Goal: Task Accomplishment & Management: Use online tool/utility

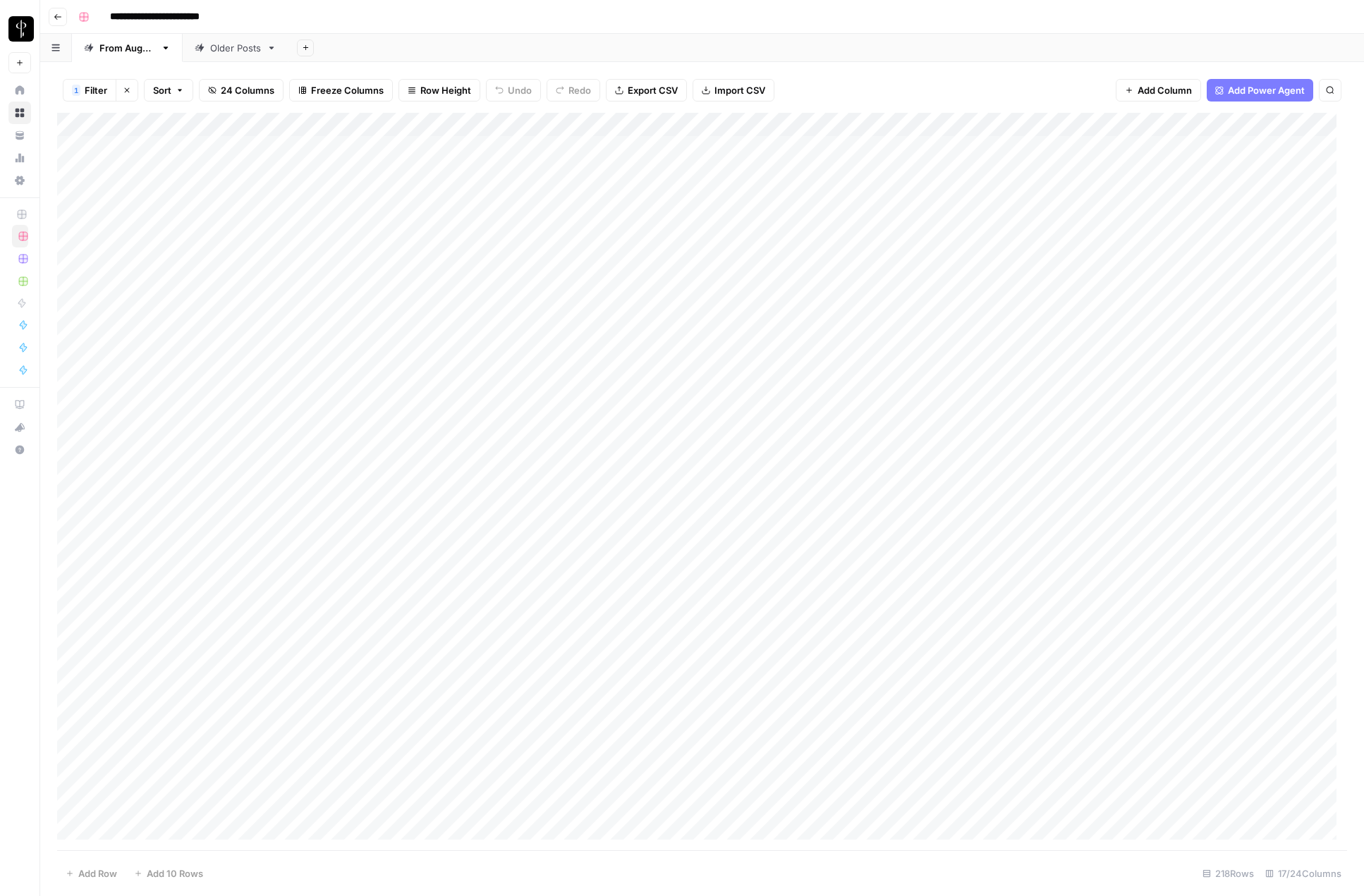
click at [1043, 48] on div "Add Sheet" at bounding box center [826, 48] width 1076 height 28
click at [125, 93] on icon "button" at bounding box center [127, 90] width 8 height 8
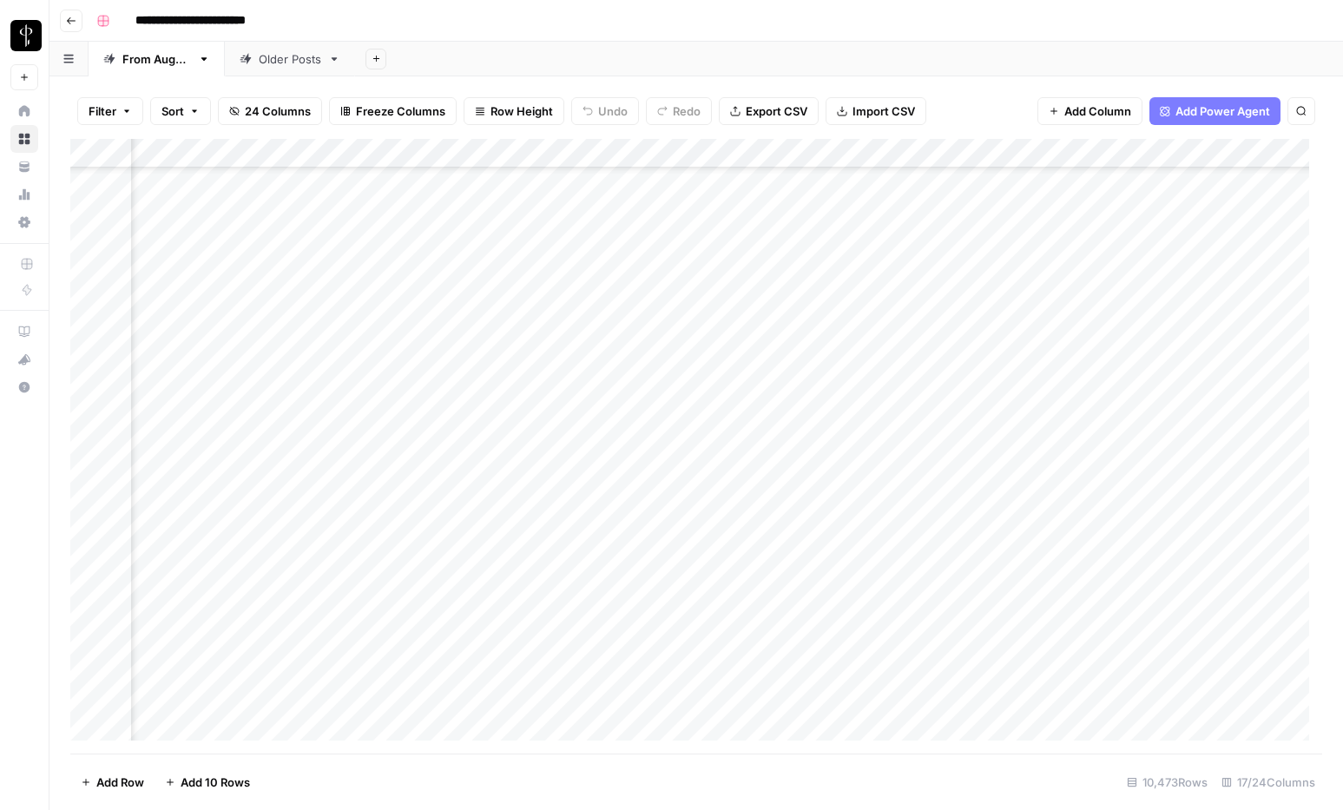
scroll to position [300749, 0]
click at [319, 58] on div "Older Posts" at bounding box center [290, 58] width 62 height 17
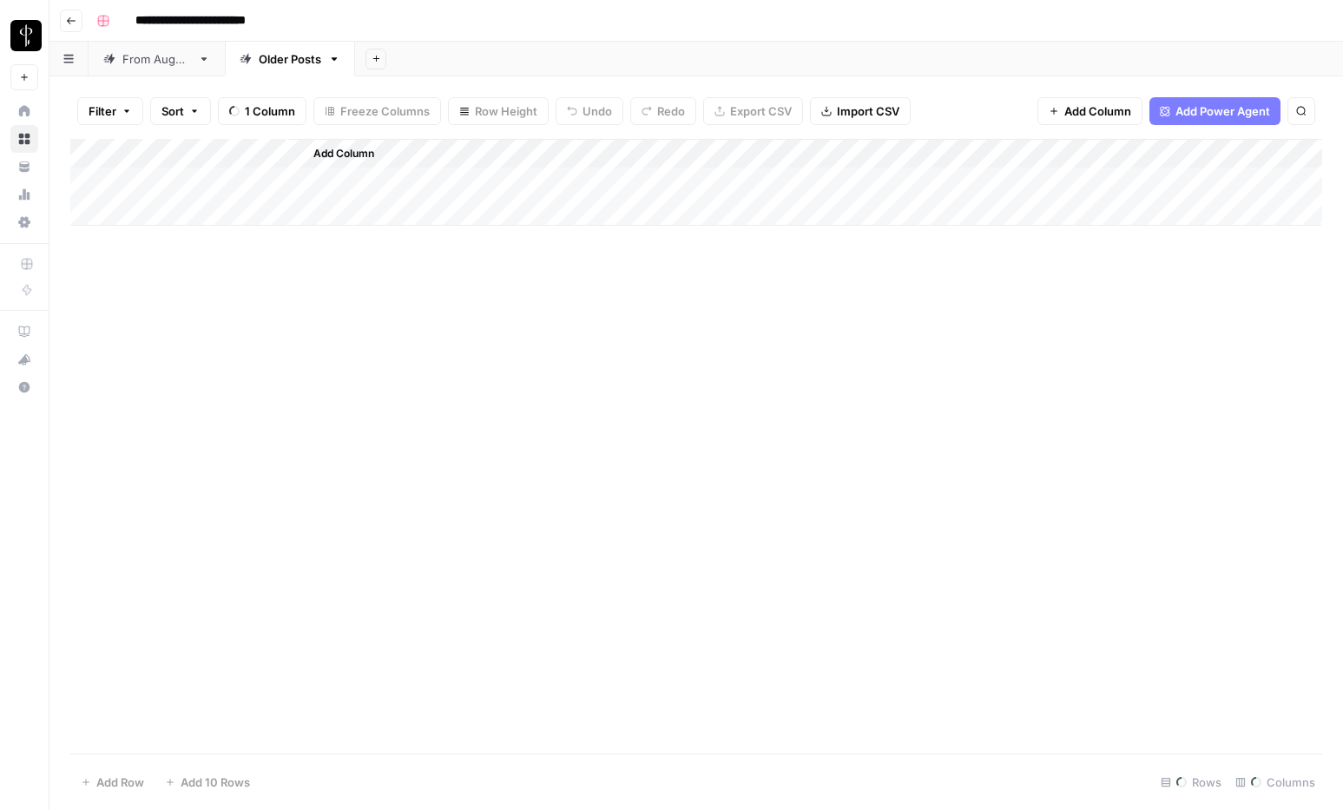
click at [152, 65] on div "From [DATE]" at bounding box center [156, 58] width 69 height 17
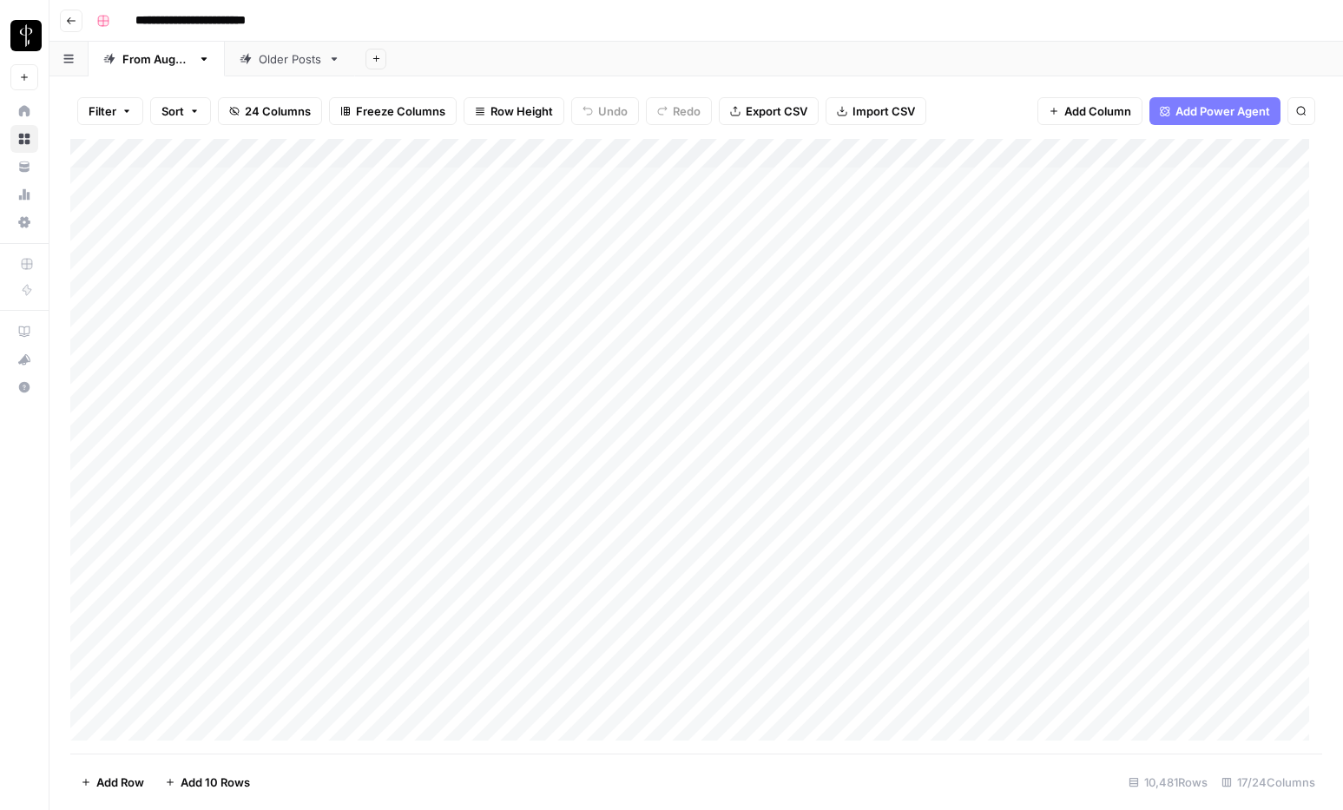
click at [103, 102] on span "Filter" at bounding box center [103, 110] width 28 height 17
click at [146, 208] on input "text" at bounding box center [205, 202] width 190 height 17
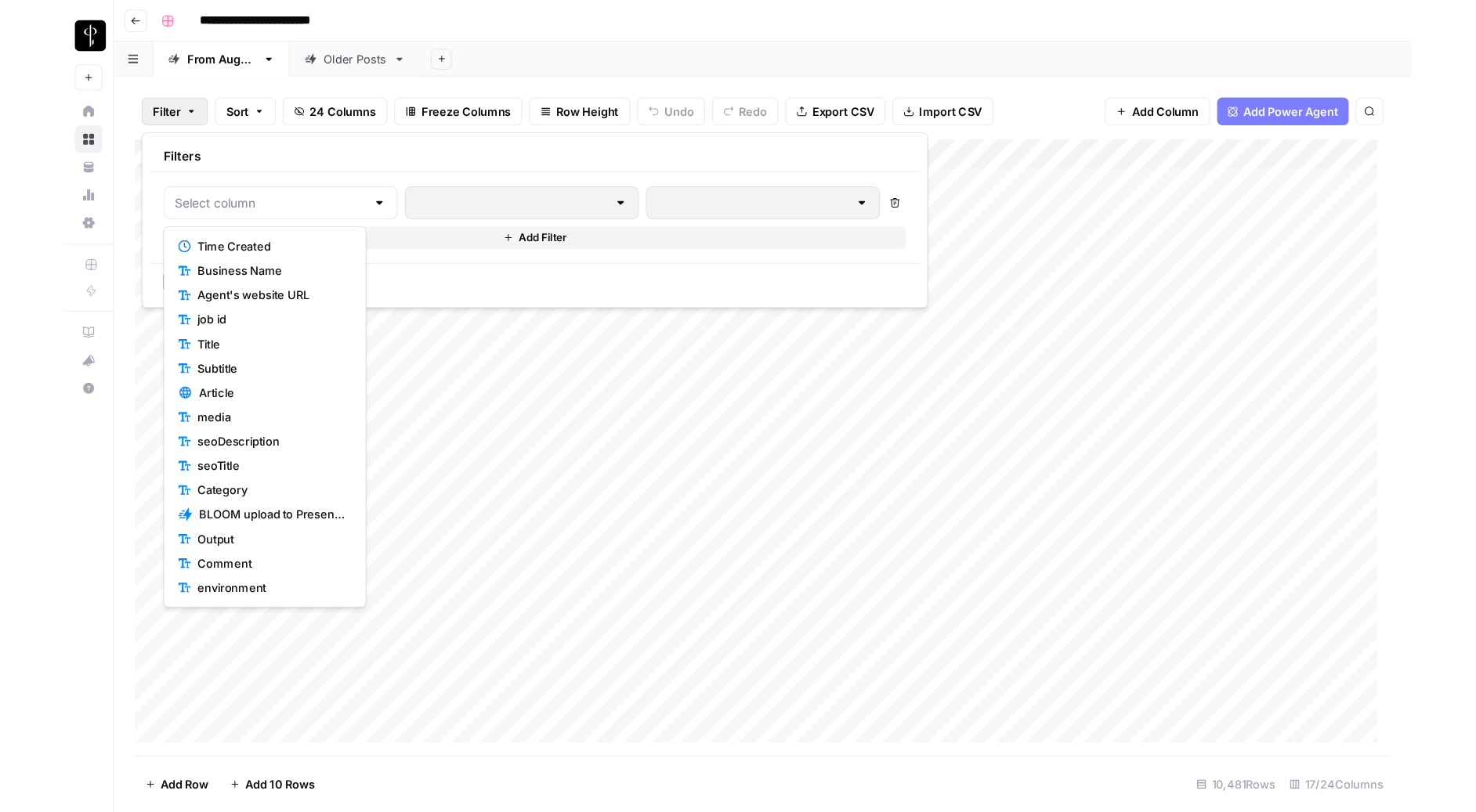
scroll to position [175, 0]
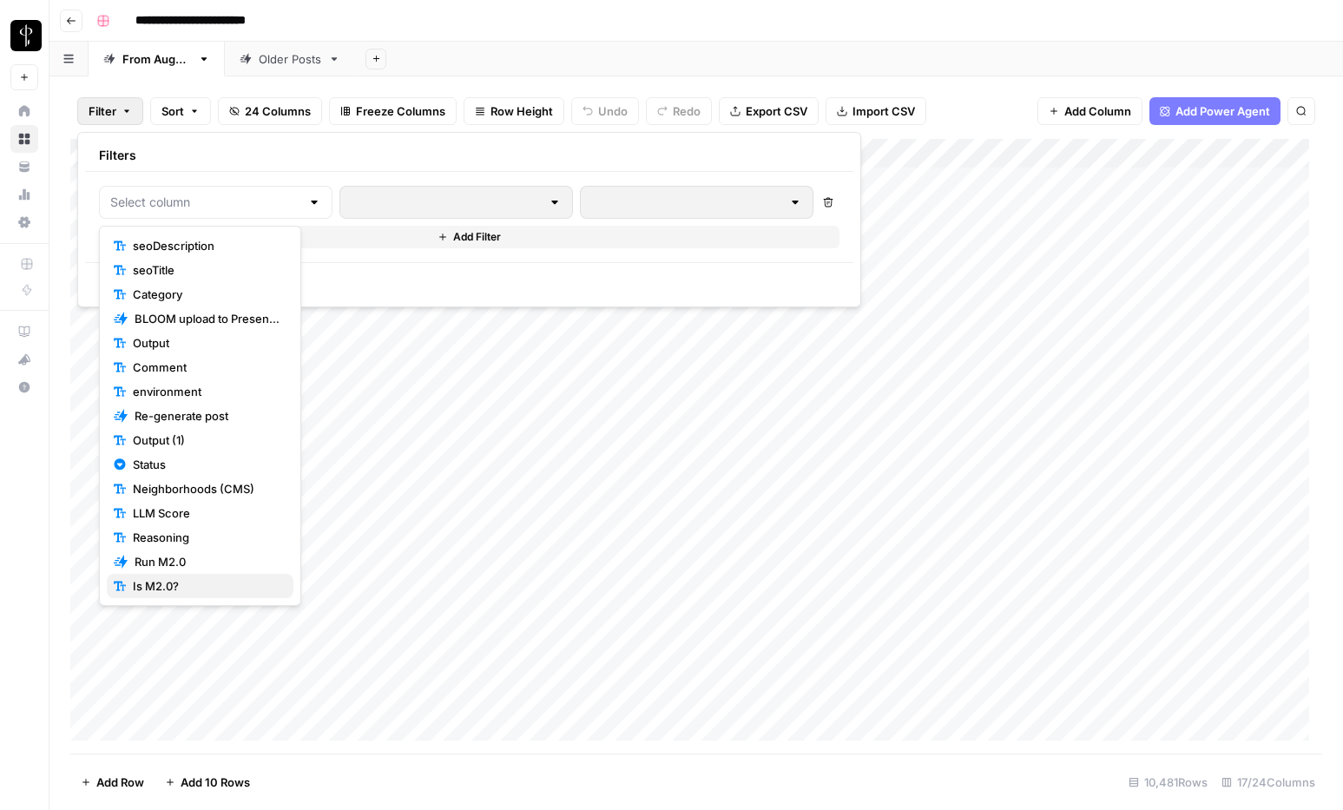
click at [186, 591] on span "Is M2.0?" at bounding box center [206, 585] width 147 height 17
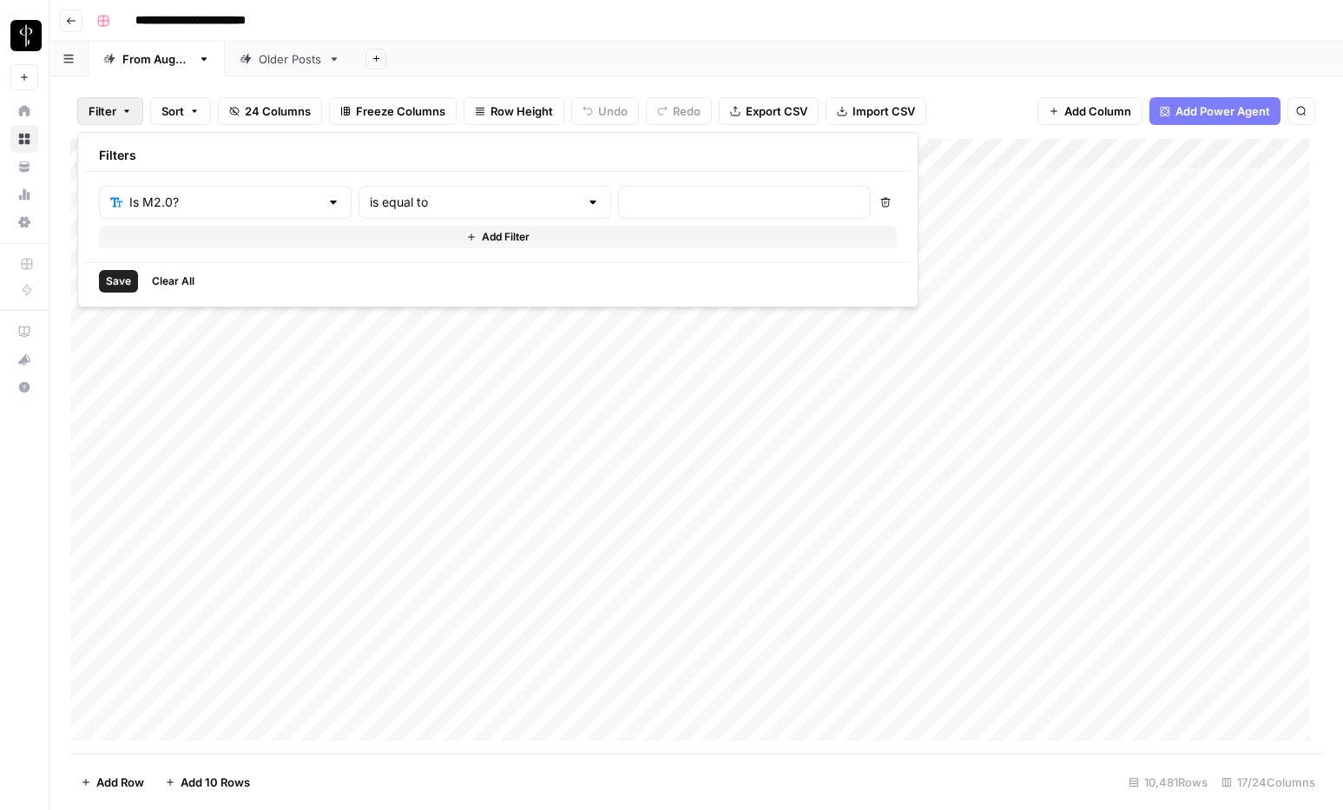
click at [411, 192] on div "is equal to" at bounding box center [484, 202] width 253 height 33
type input "is equal to"
click at [629, 194] on input "text" at bounding box center [744, 202] width 230 height 17
click at [629, 195] on input "text" at bounding box center [744, 202] width 230 height 17
type input "true"
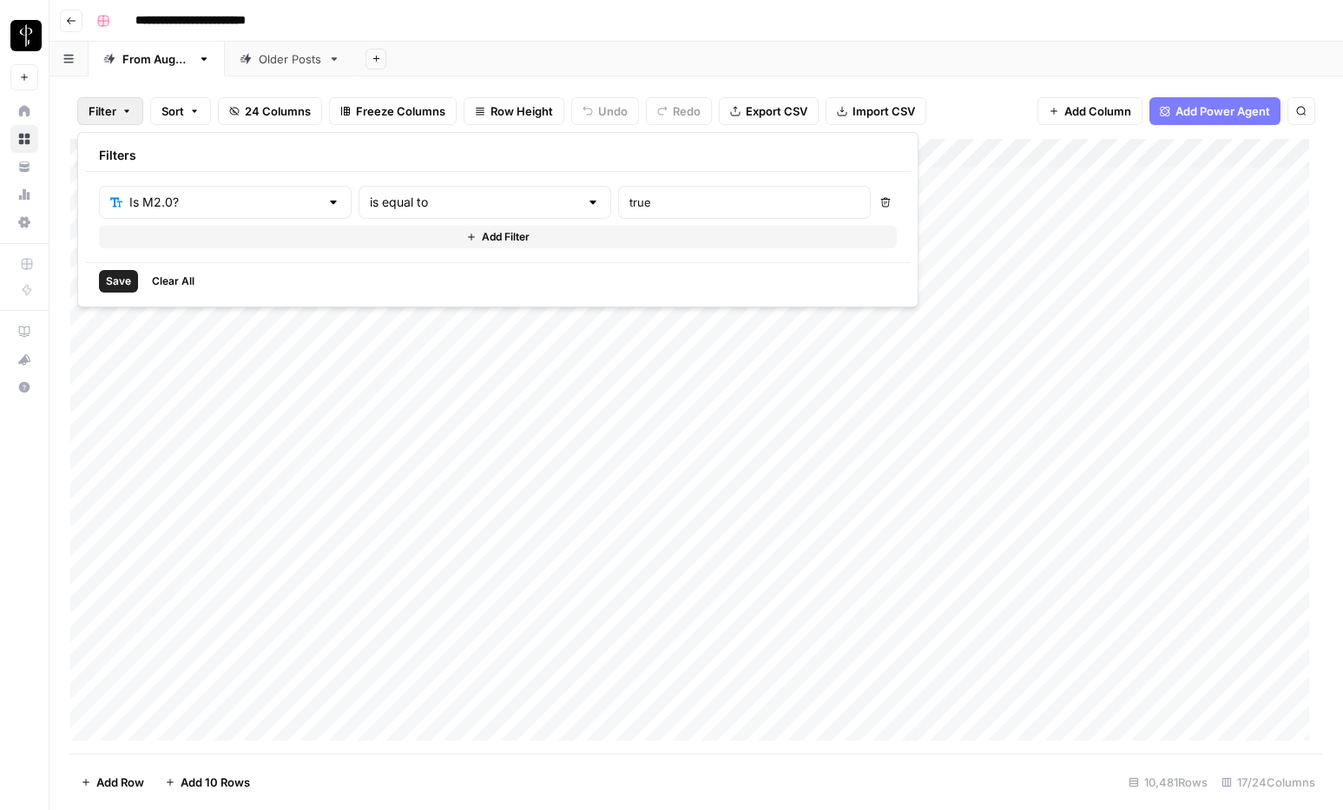
drag, startPoint x: 119, startPoint y: 286, endPoint x: 461, endPoint y: 303, distance: 342.4
click at [119, 286] on span "Save" at bounding box center [118, 281] width 25 height 16
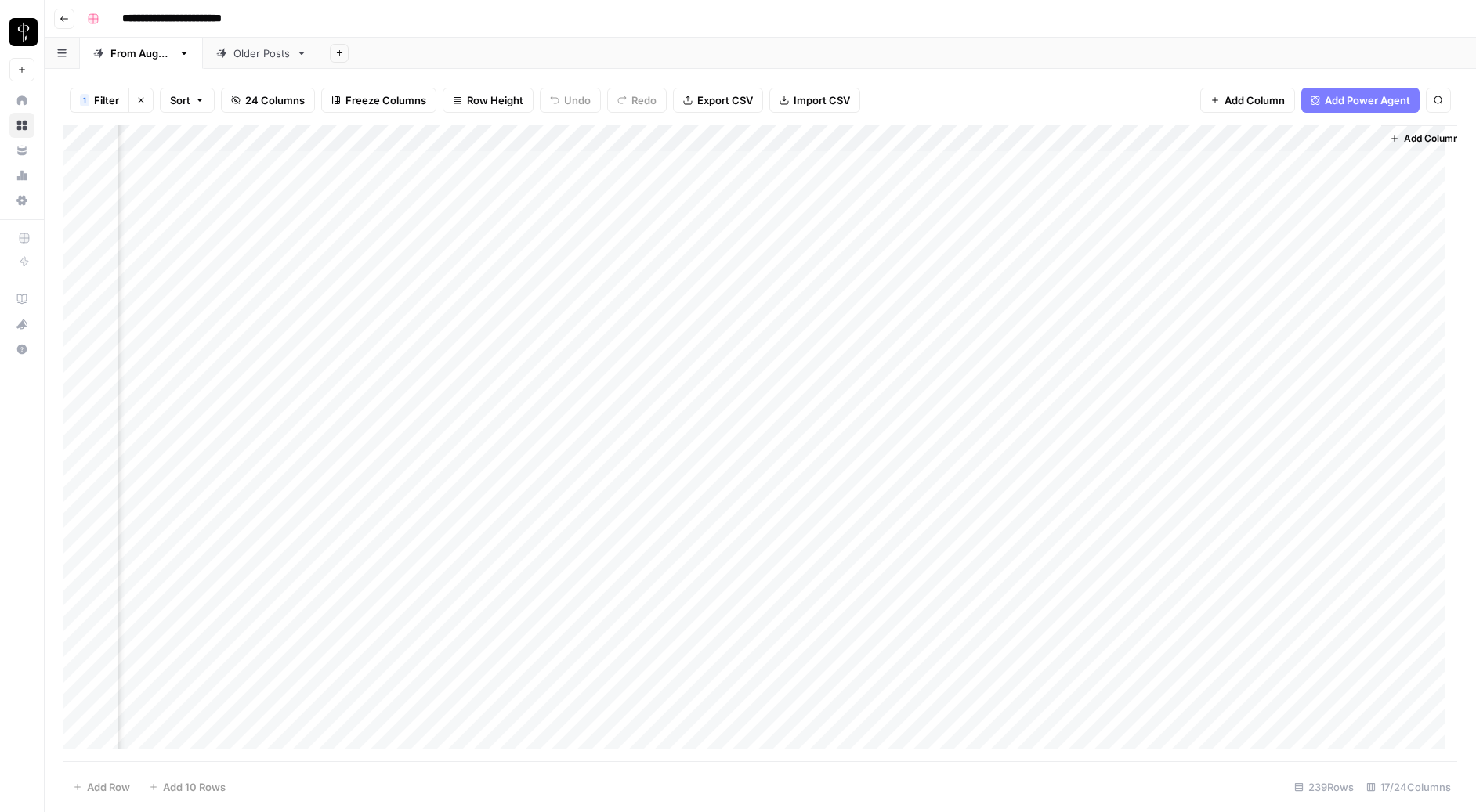
scroll to position [0, 1298]
click at [1184, 141] on div "Add Column" at bounding box center [760, 443] width 1394 height 636
click at [1157, 297] on span "Edit Workflow" at bounding box center [1175, 291] width 137 height 15
click at [97, 109] on button "1 Filter" at bounding box center [99, 100] width 60 height 25
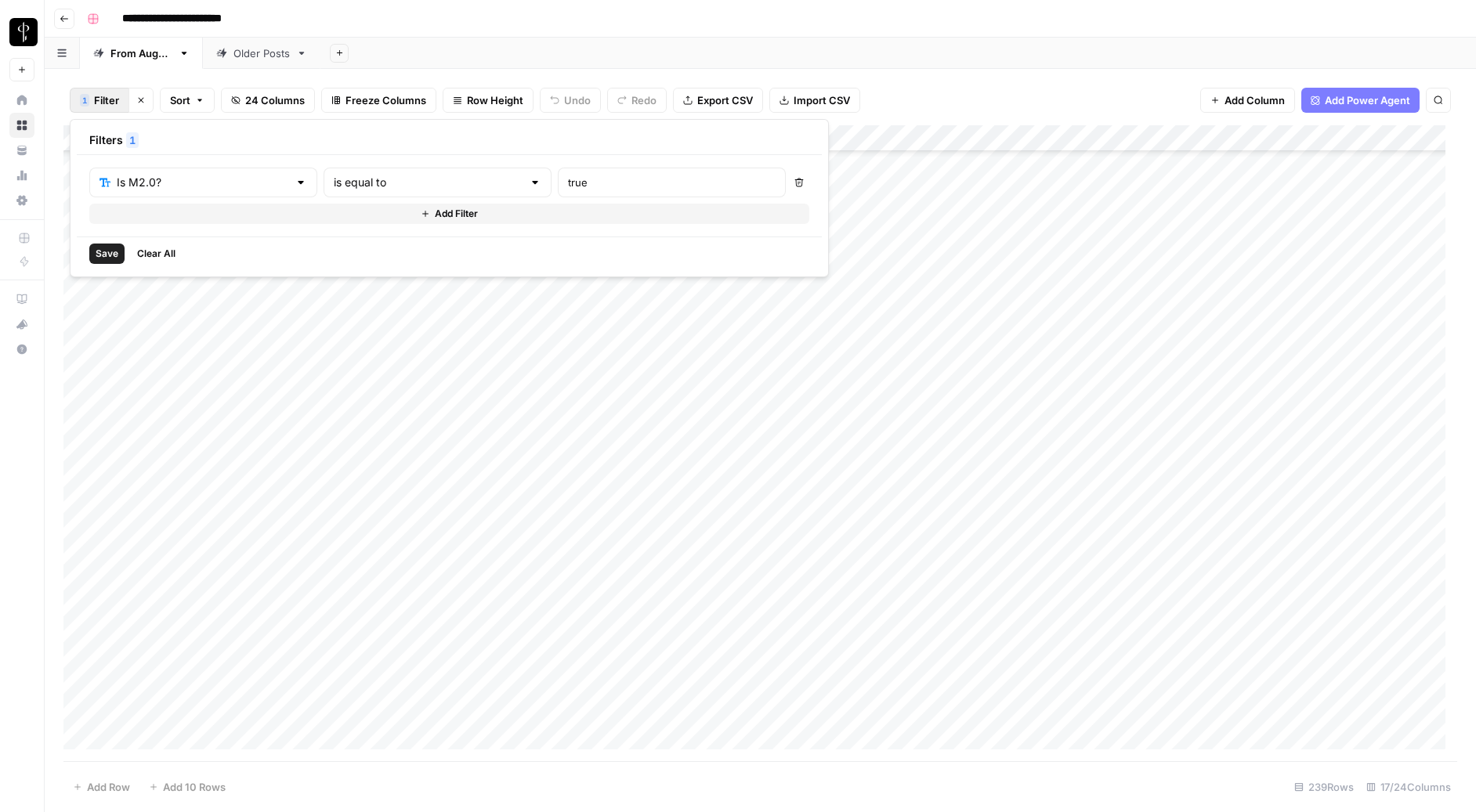
click at [135, 228] on div "Is M2.0? is equal to true Delete Add Filter" at bounding box center [450, 196] width 746 height 81
click at [135, 220] on button "Add Filter" at bounding box center [450, 214] width 720 height 21
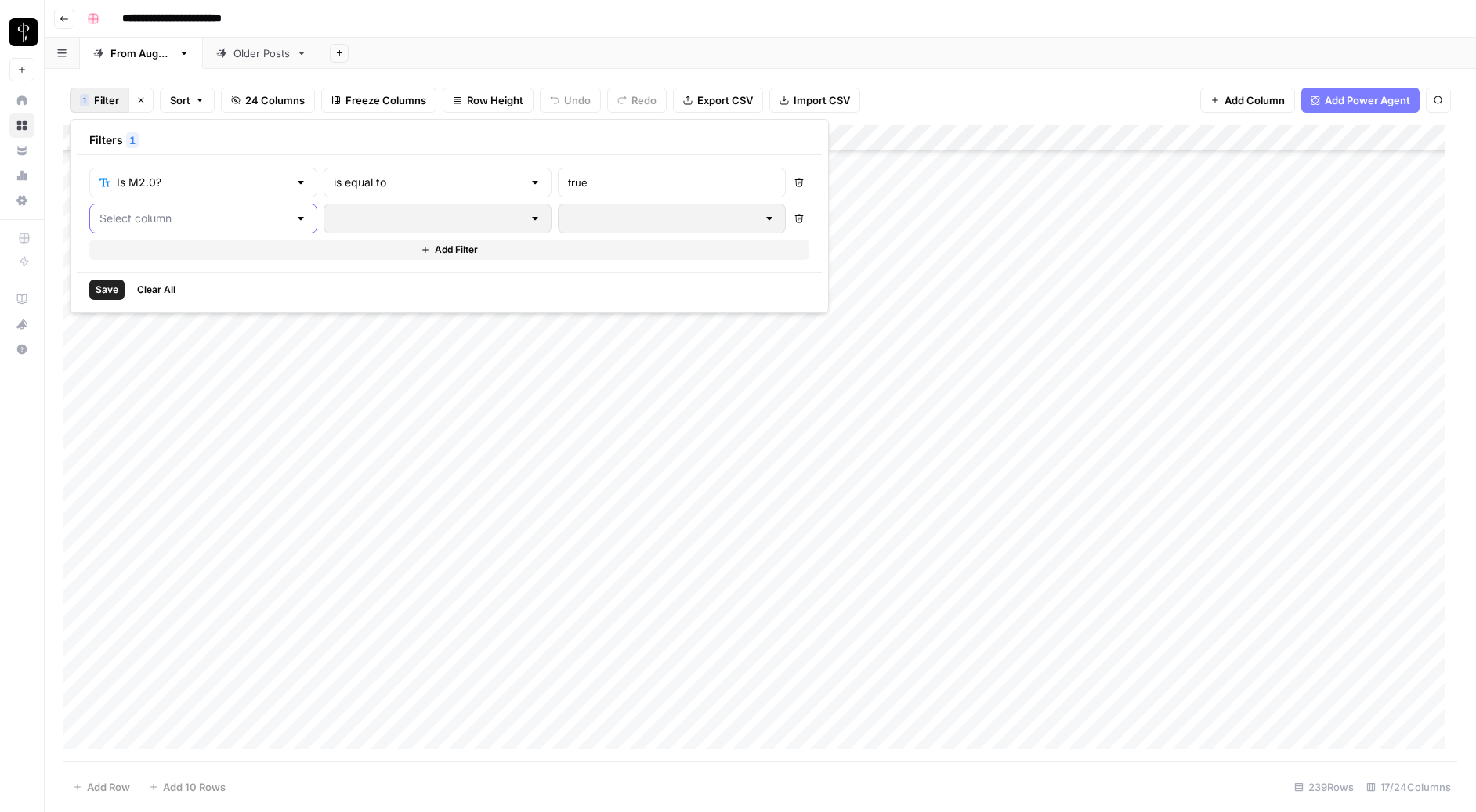
click at [144, 223] on input "text" at bounding box center [193, 218] width 189 height 15
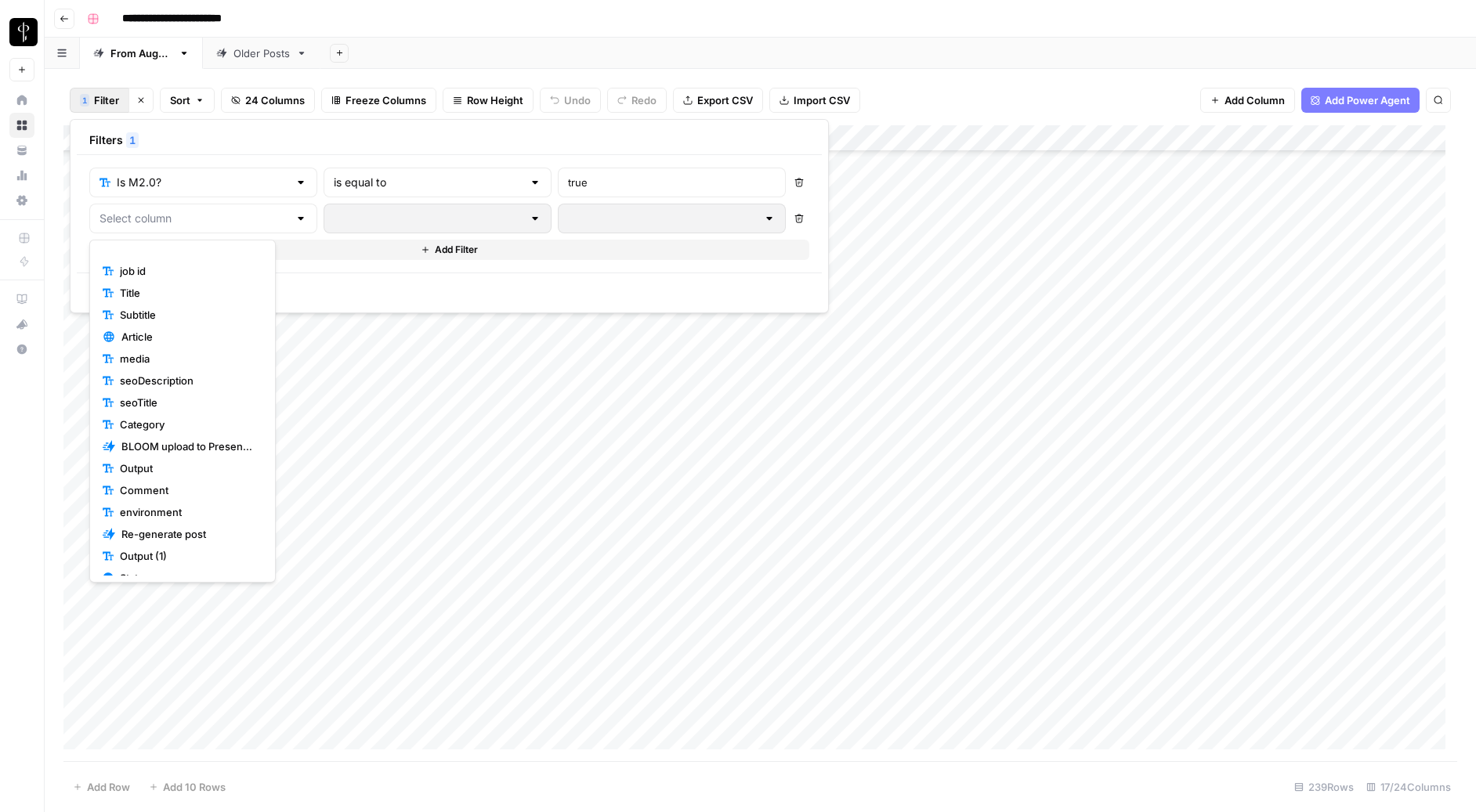
scroll to position [175, 0]
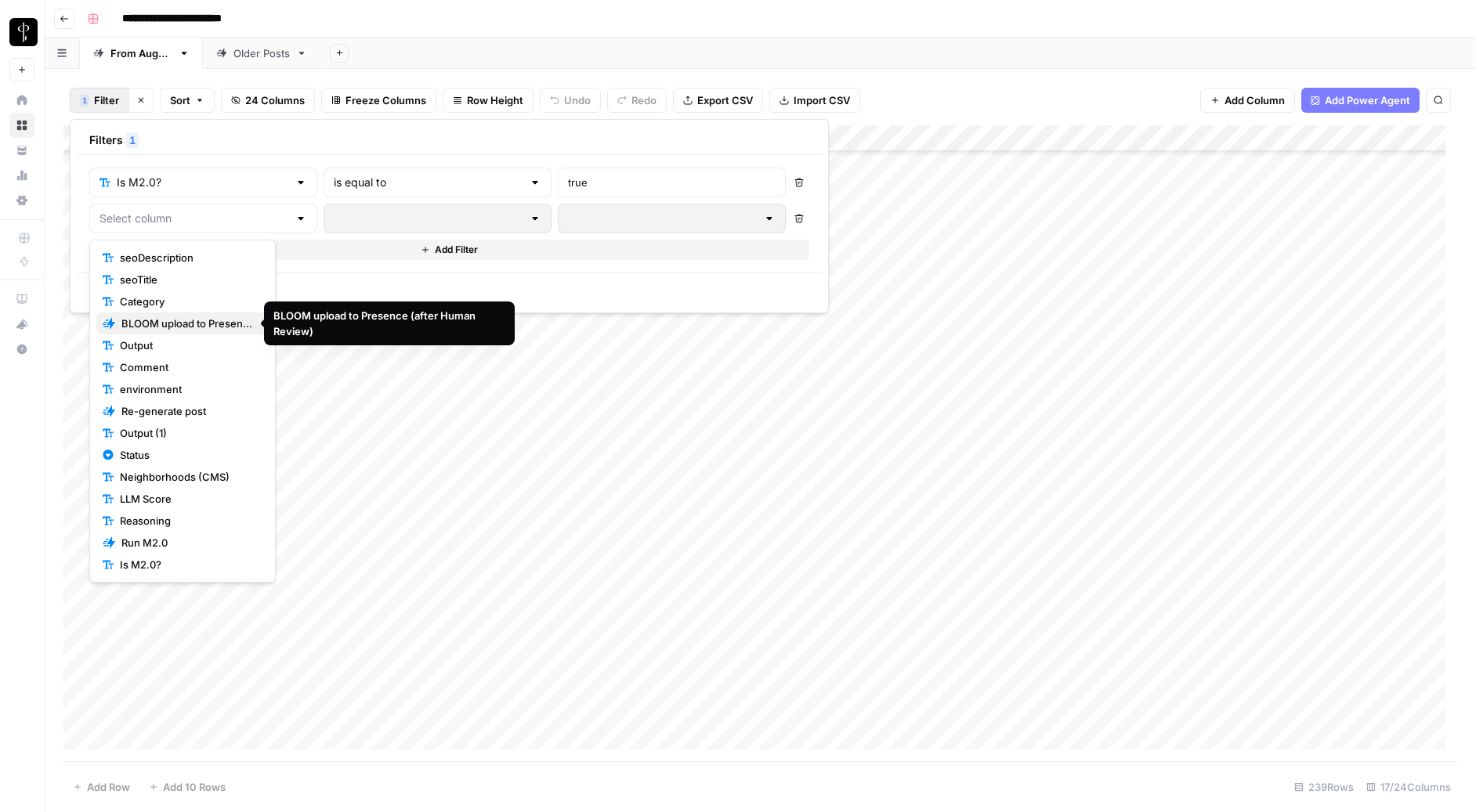
click at [157, 324] on span "BLOOM upload to Presence (after Human Review)" at bounding box center [189, 323] width 135 height 15
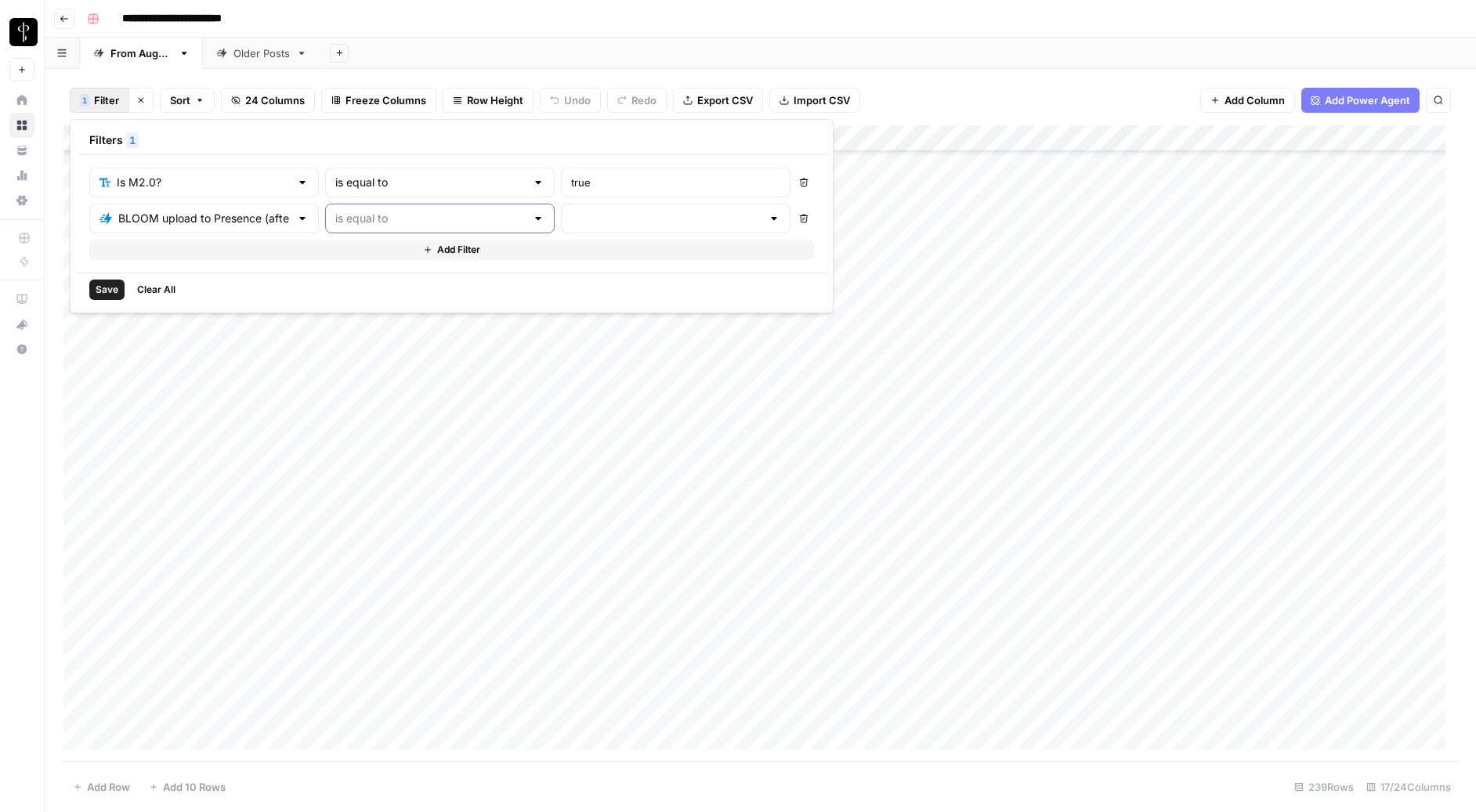
click at [378, 217] on input "text" at bounding box center [431, 218] width 190 height 15
click at [348, 280] on span "is not equal to" at bounding box center [375, 279] width 155 height 15
type input "is not equal to"
click at [571, 211] on input "text" at bounding box center [666, 218] width 190 height 15
click at [515, 322] on span "success" at bounding box center [569, 323] width 155 height 15
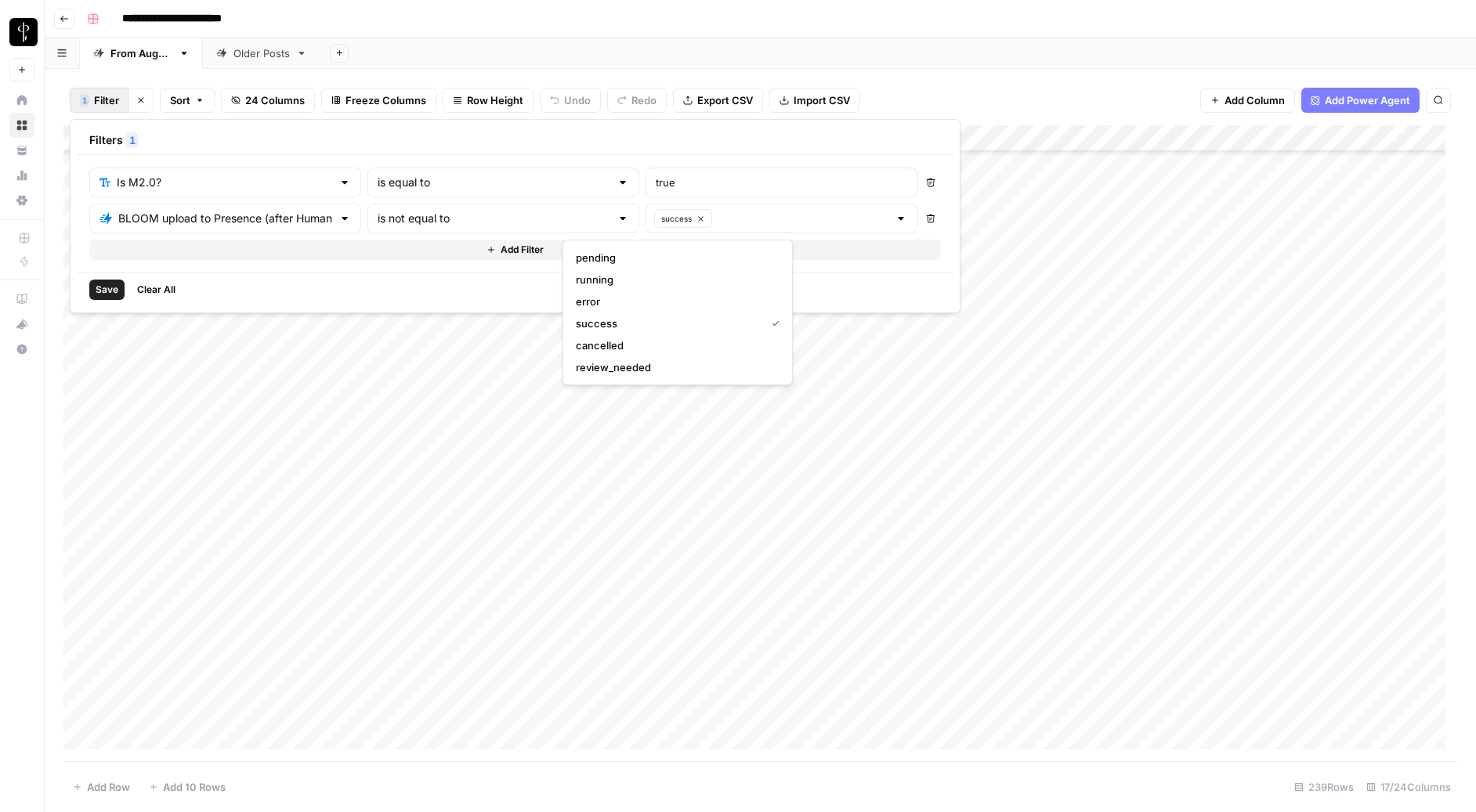
click at [98, 292] on span "Save" at bounding box center [107, 290] width 23 height 14
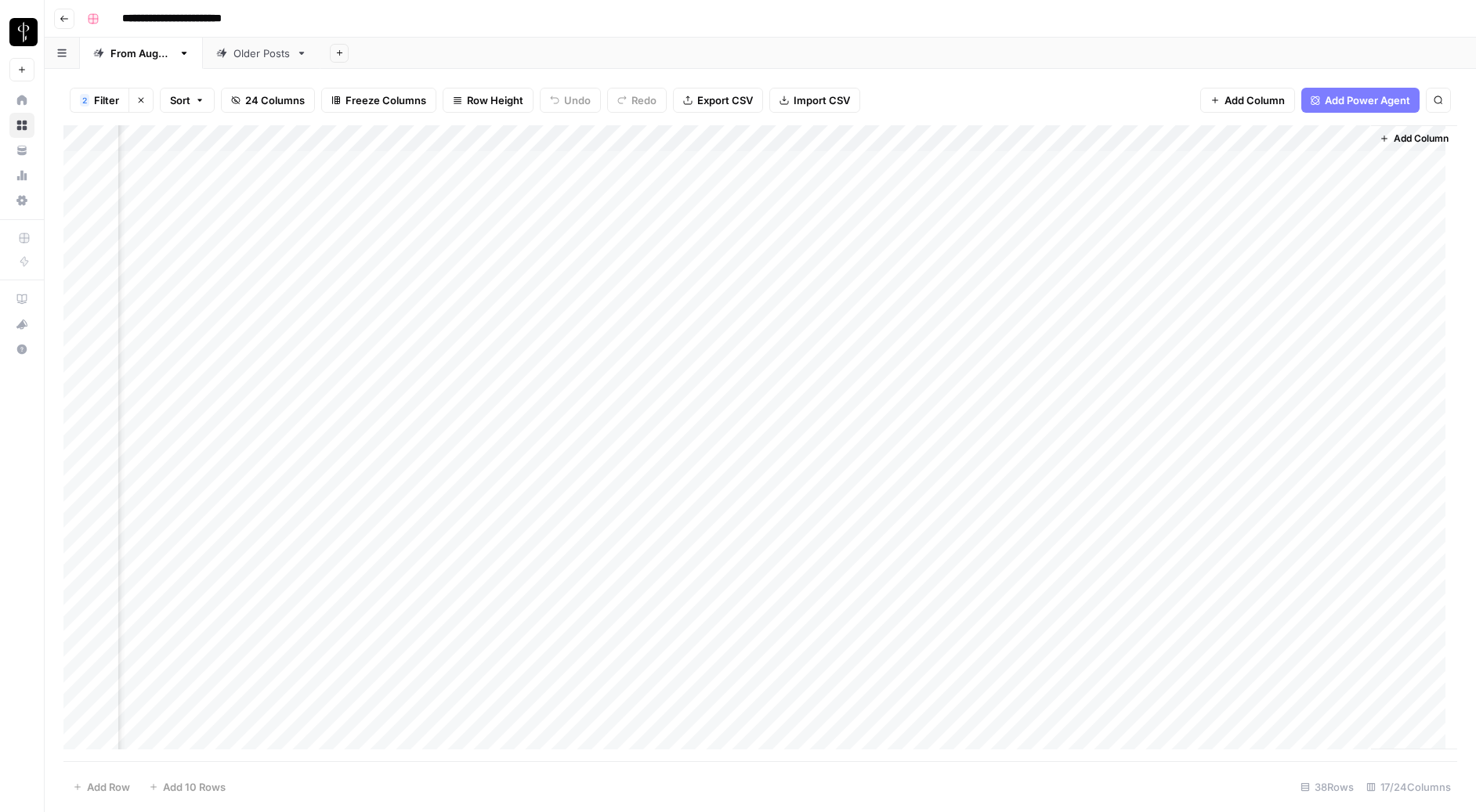
scroll to position [0, 1292]
click at [100, 98] on span "Filter" at bounding box center [107, 99] width 25 height 15
click at [138, 245] on button "Add Filter" at bounding box center [515, 250] width 852 height 21
click at [177, 253] on input "text" at bounding box center [216, 254] width 233 height 15
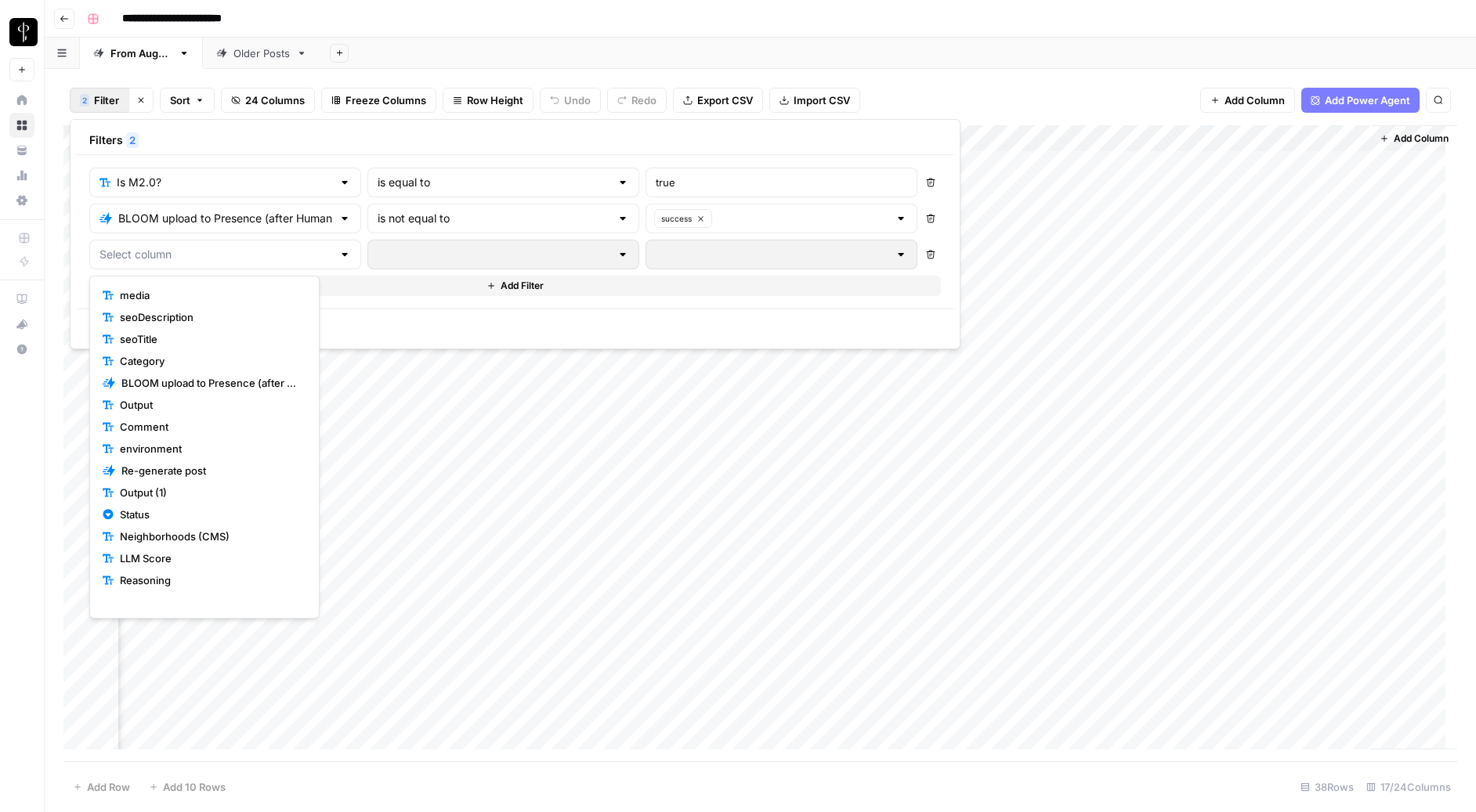
scroll to position [175, 0]
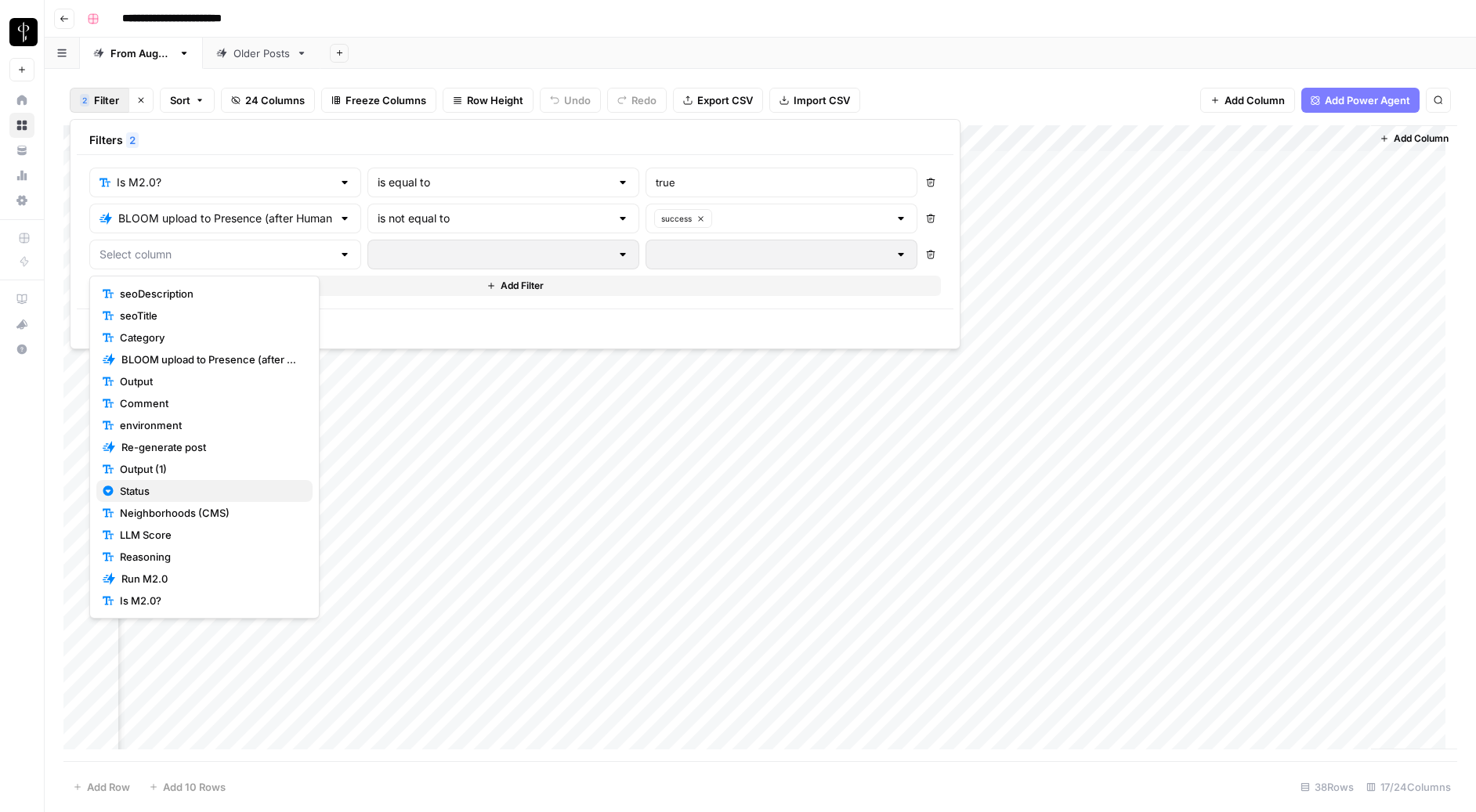
click at [162, 484] on span "Status" at bounding box center [210, 491] width 181 height 15
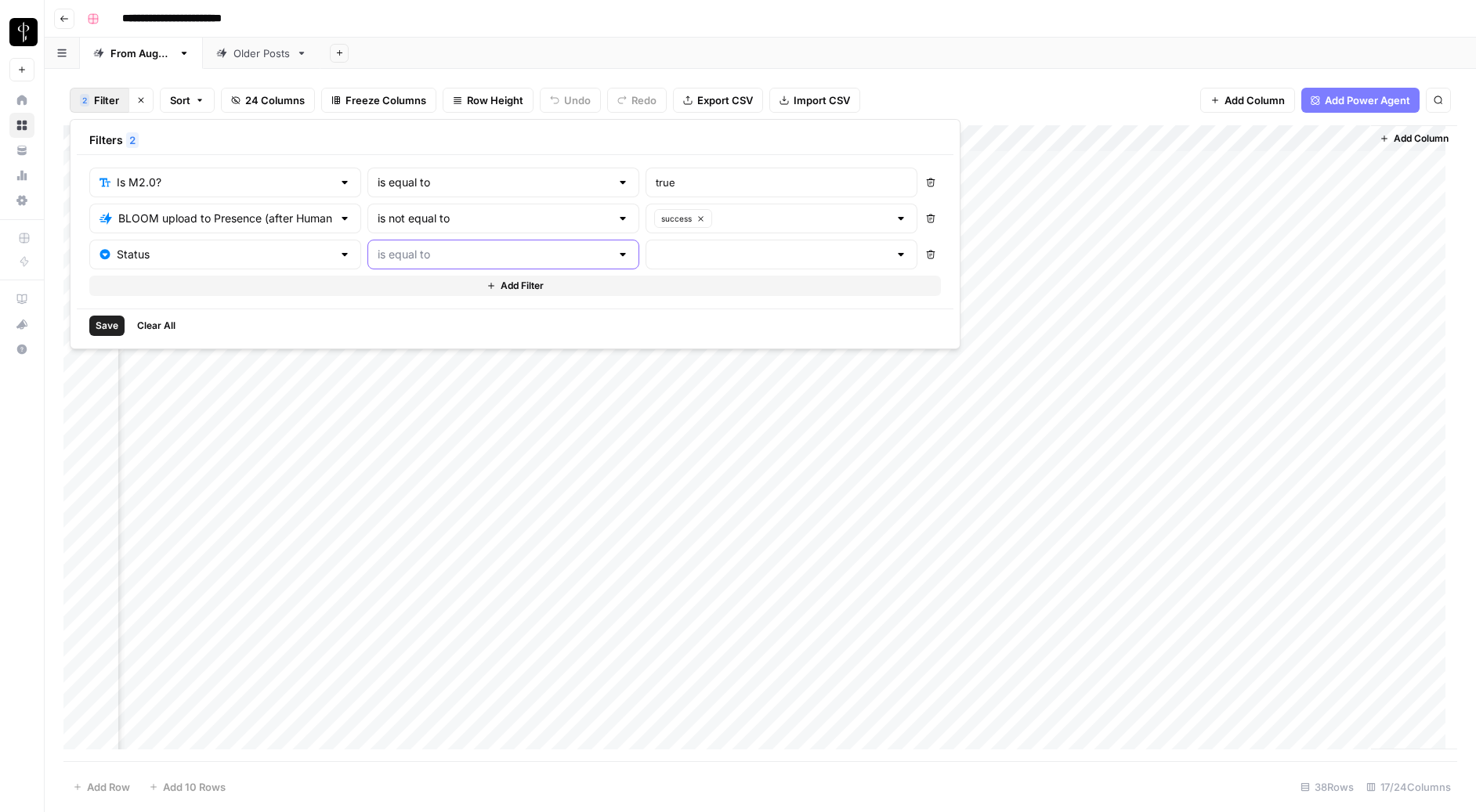
click at [417, 260] on input "text" at bounding box center [494, 254] width 233 height 15
click at [375, 315] on span "is not equal to" at bounding box center [438, 315] width 198 height 15
type input "is not equal to"
click at [656, 254] on input "text" at bounding box center [773, 254] width 233 height 15
click at [603, 318] on span "Needs to Post" at bounding box center [684, 315] width 179 height 15
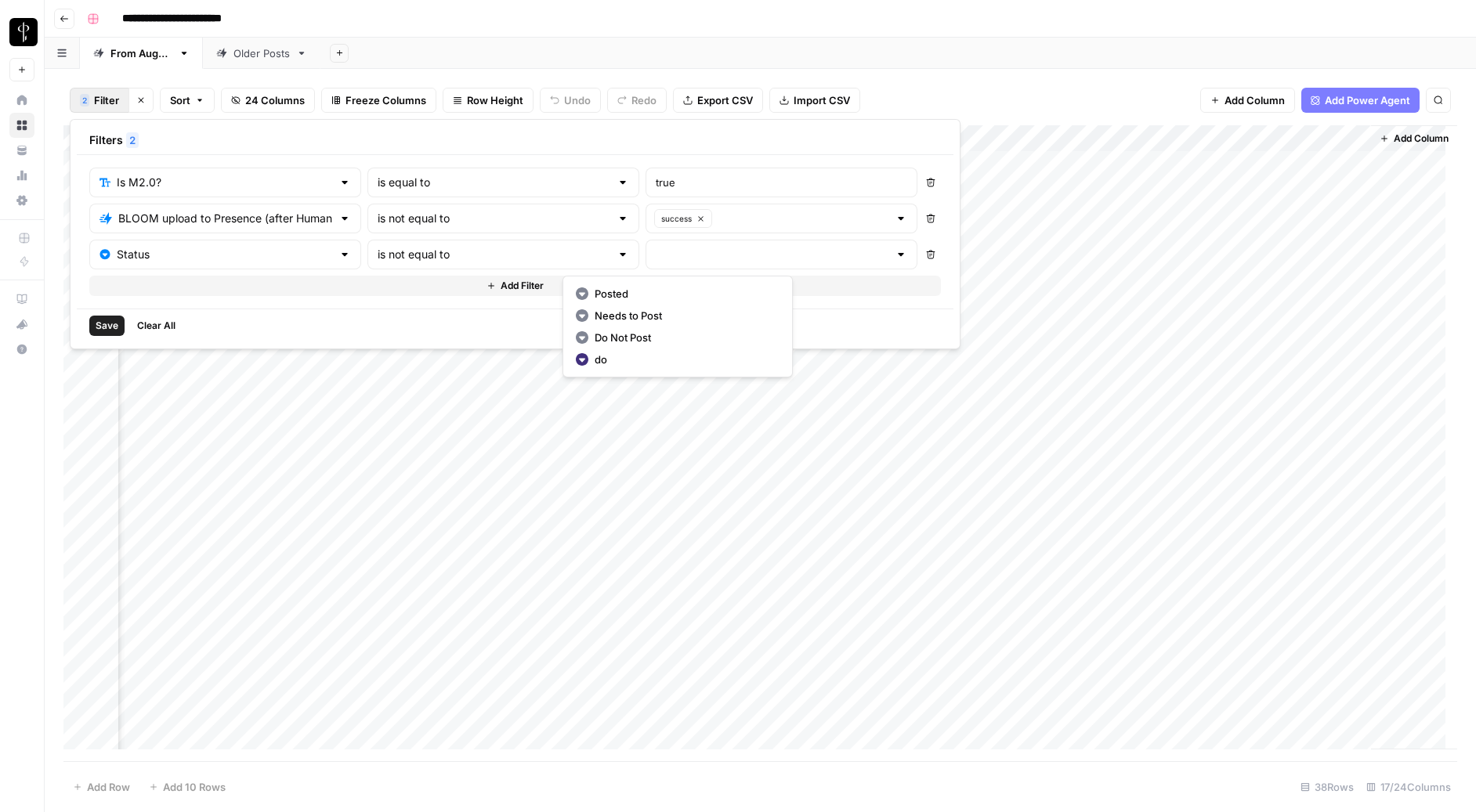
type input "Needs to Post"
click at [674, 253] on input "text" at bounding box center [781, 254] width 214 height 15
click at [611, 329] on span "Do Not Post" at bounding box center [684, 337] width 179 height 15
type input "Do Not Post"
click at [102, 319] on span "Save" at bounding box center [107, 326] width 23 height 14
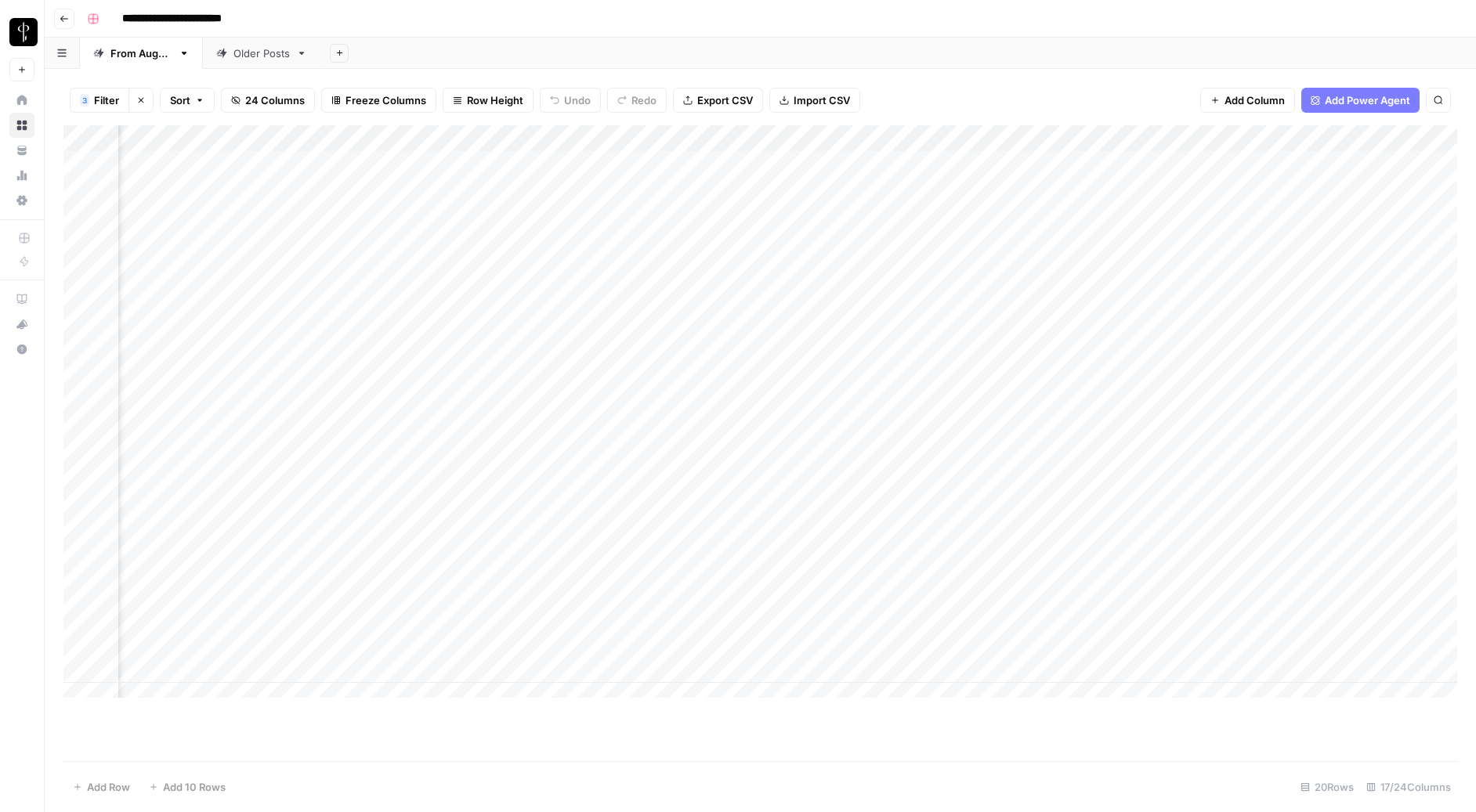
scroll to position [0, 570]
click at [637, 162] on div "Add Column" at bounding box center [760, 418] width 1394 height 585
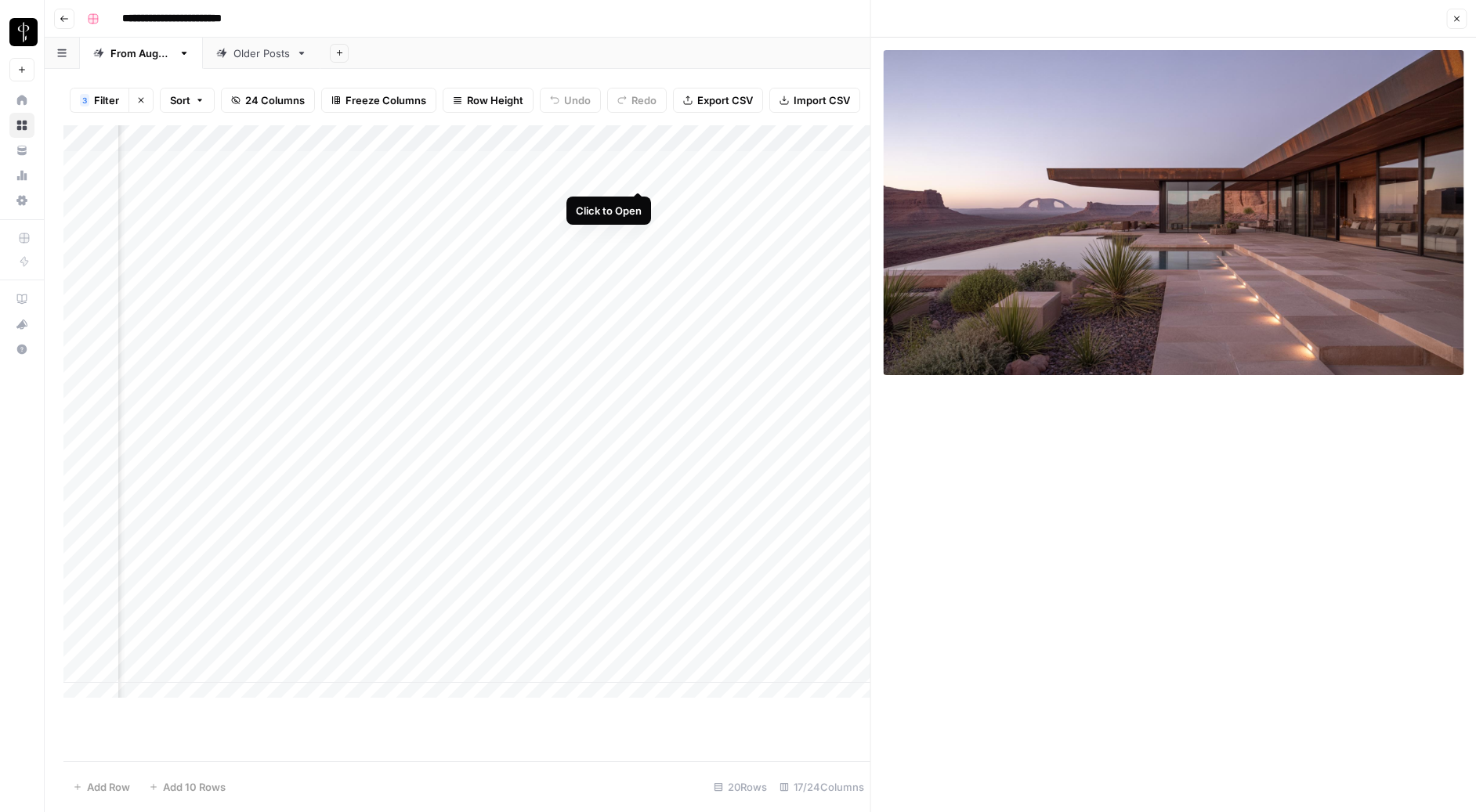
click at [639, 176] on div "Add Column" at bounding box center [467, 418] width 807 height 585
click at [640, 204] on div "Add Column" at bounding box center [467, 418] width 807 height 585
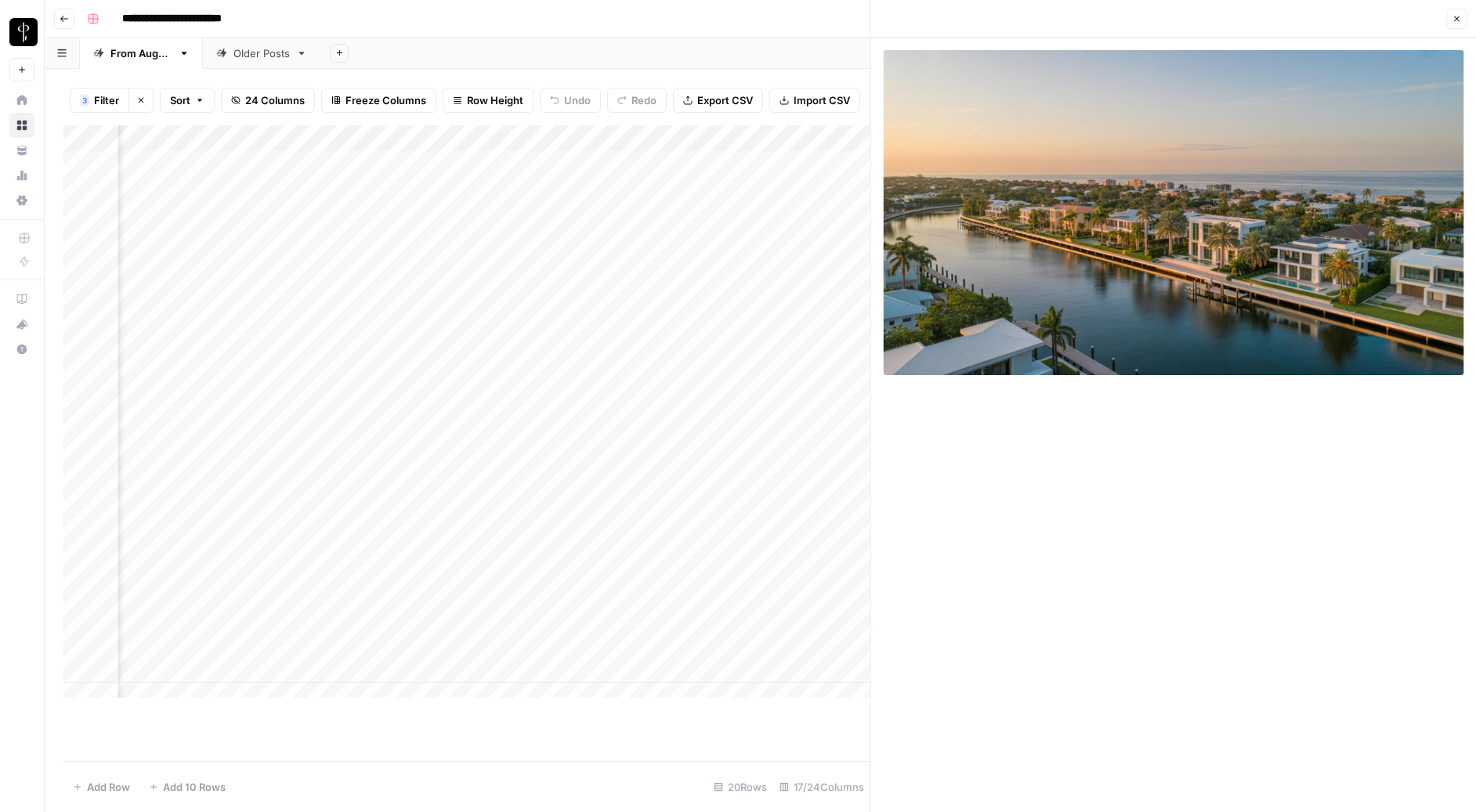
click at [637, 223] on div "Add Column" at bounding box center [467, 418] width 807 height 585
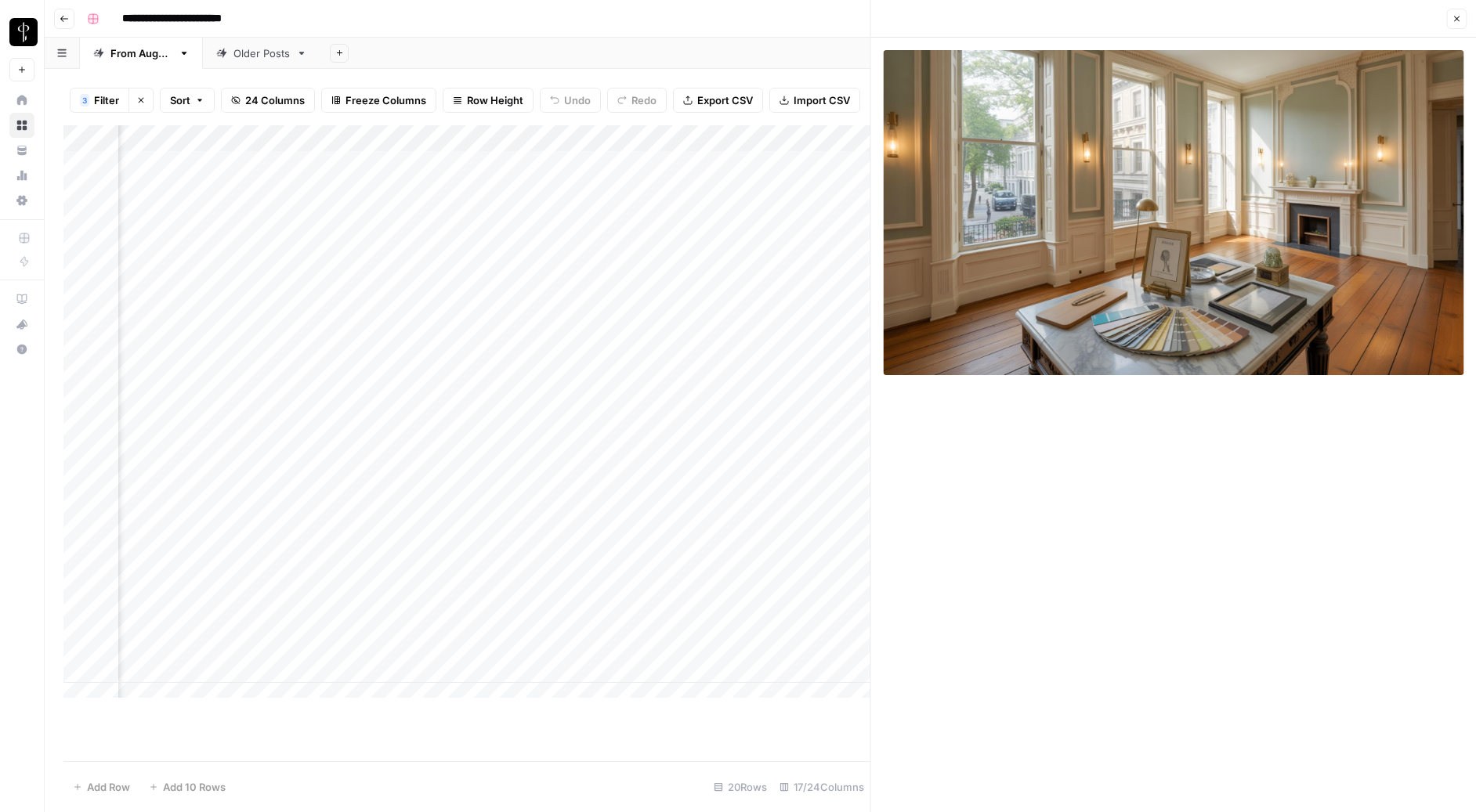
click at [637, 253] on div "Add Column" at bounding box center [467, 418] width 807 height 585
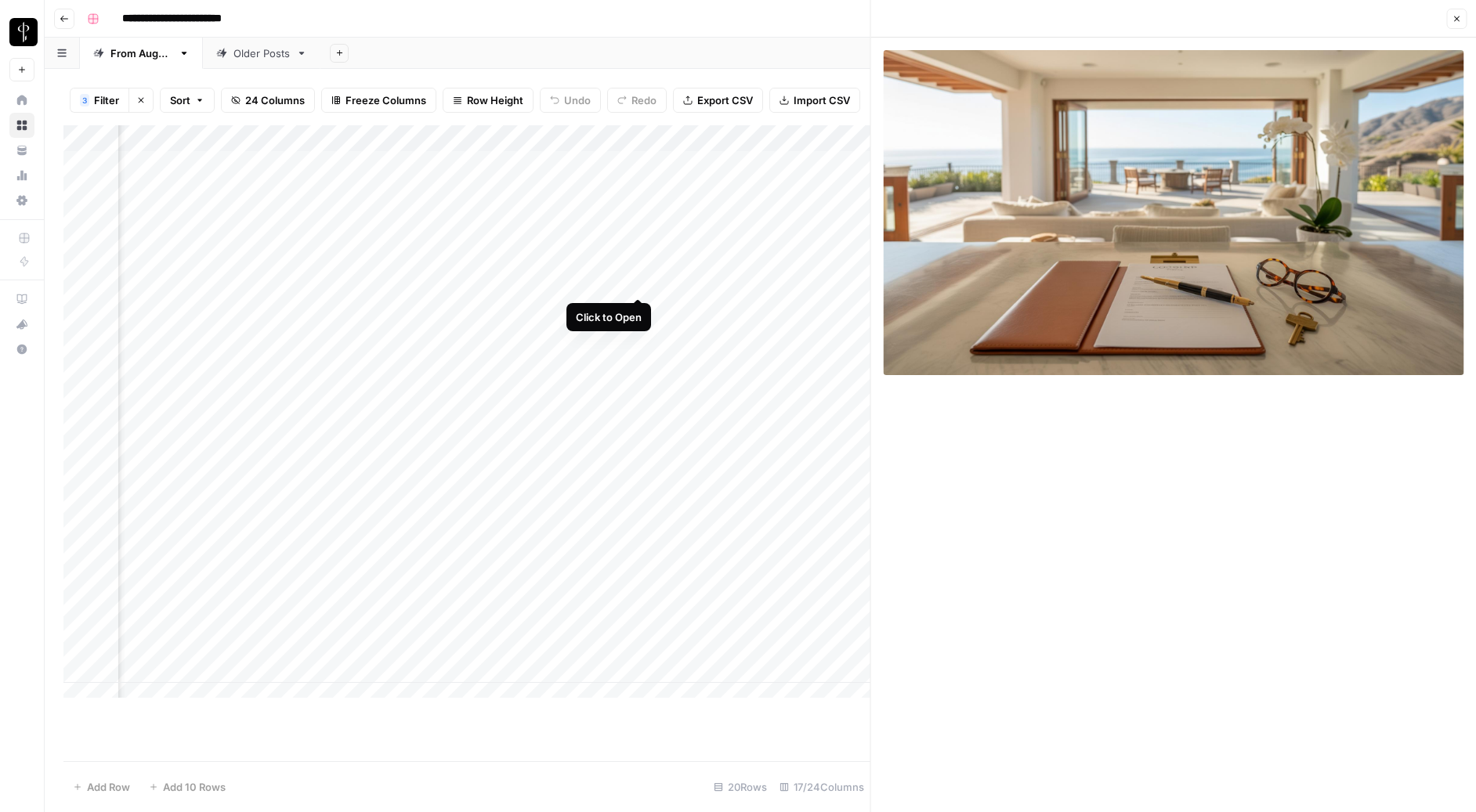
click at [638, 282] on div "Add Column" at bounding box center [467, 418] width 807 height 585
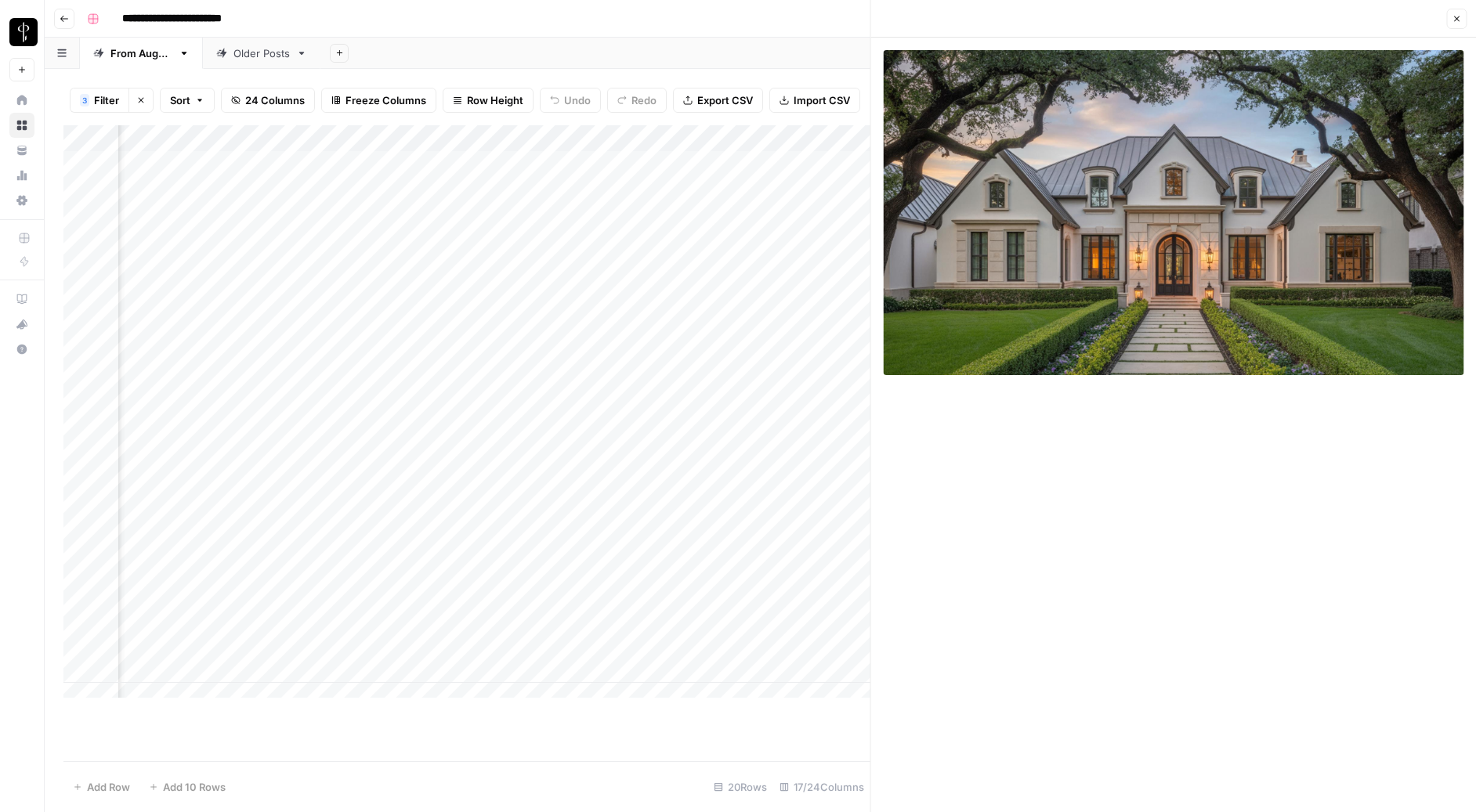
click at [638, 307] on div "Add Column" at bounding box center [467, 418] width 807 height 585
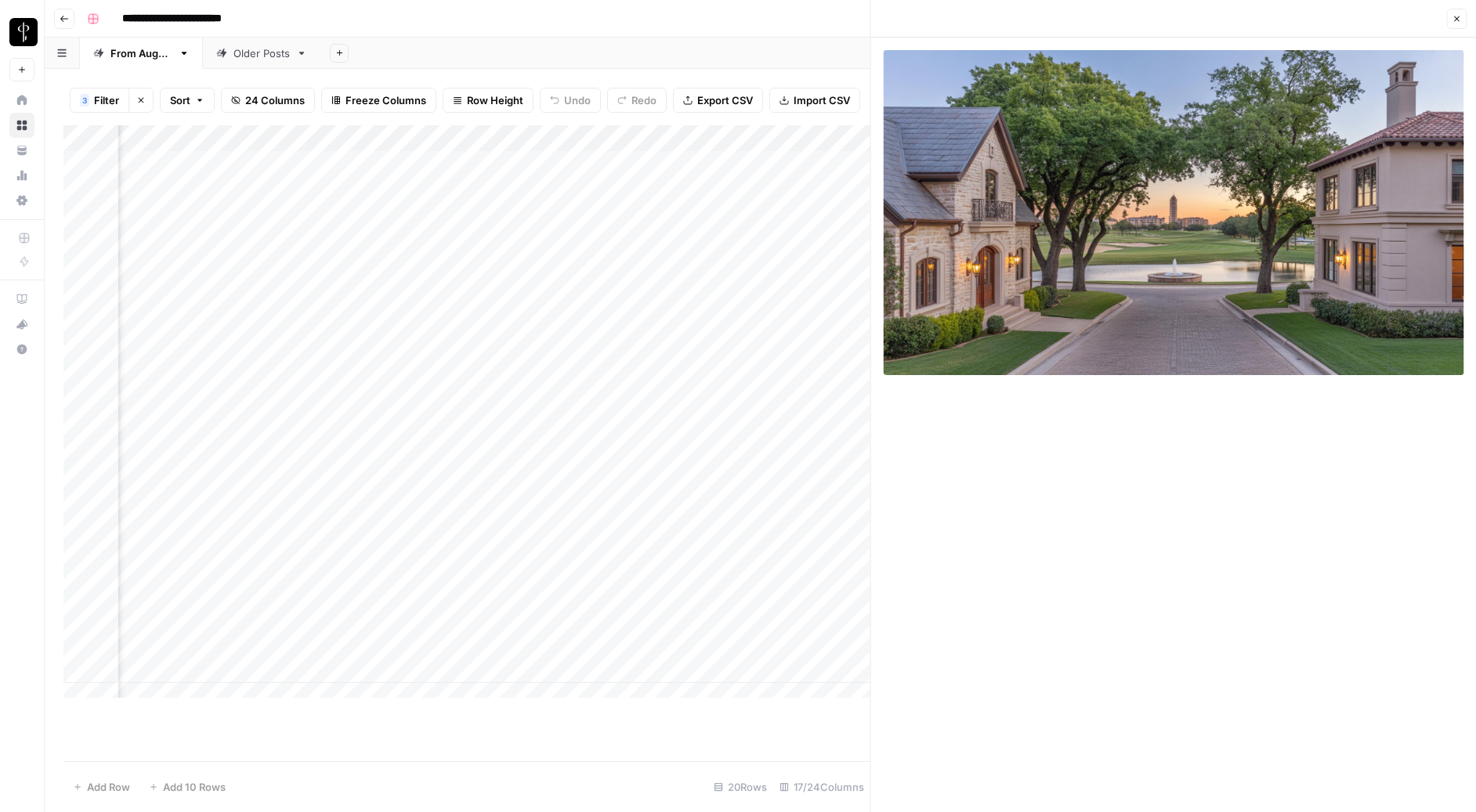
click at [637, 333] on div "Add Column" at bounding box center [467, 418] width 807 height 585
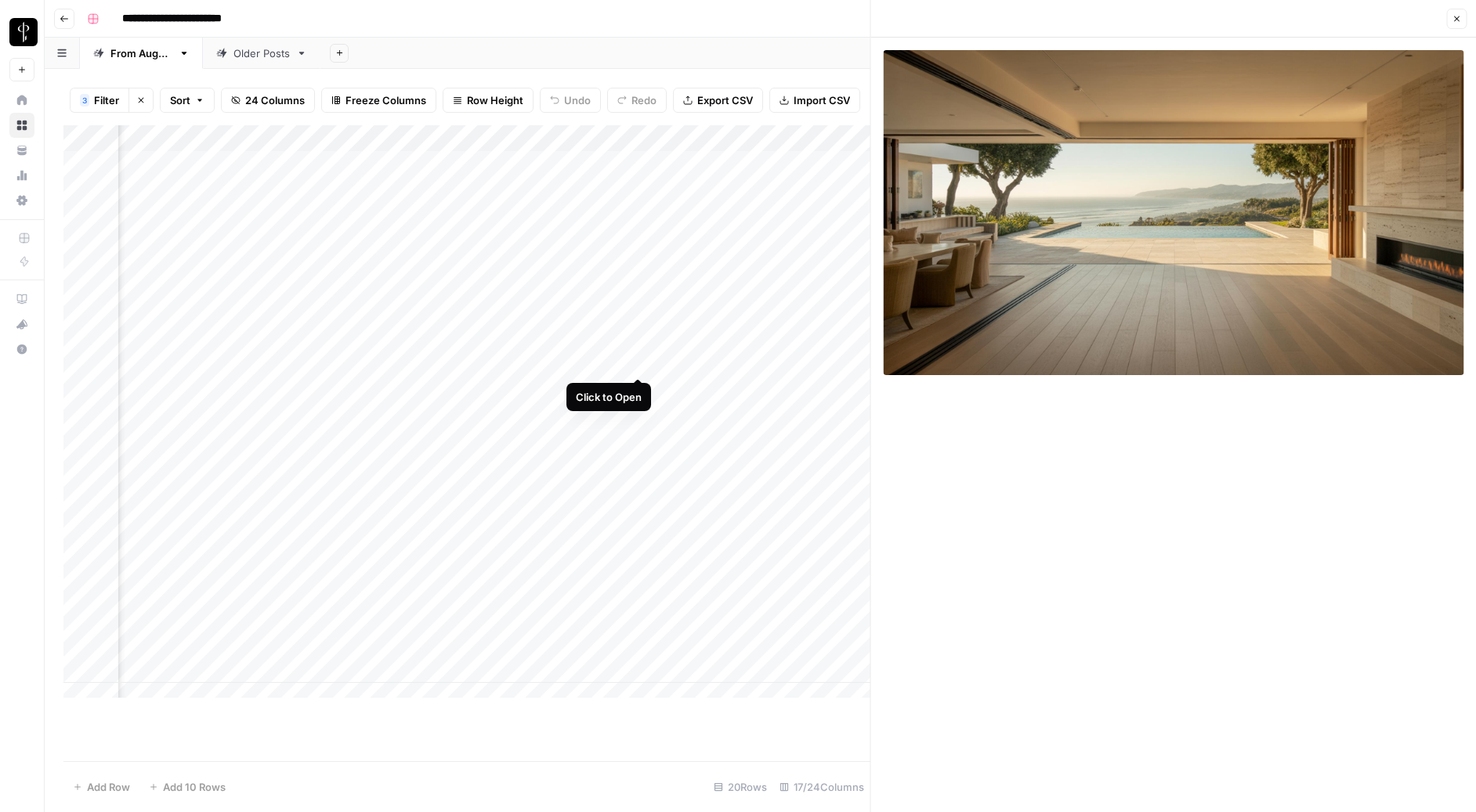
click at [644, 359] on div "Add Column" at bounding box center [467, 418] width 807 height 585
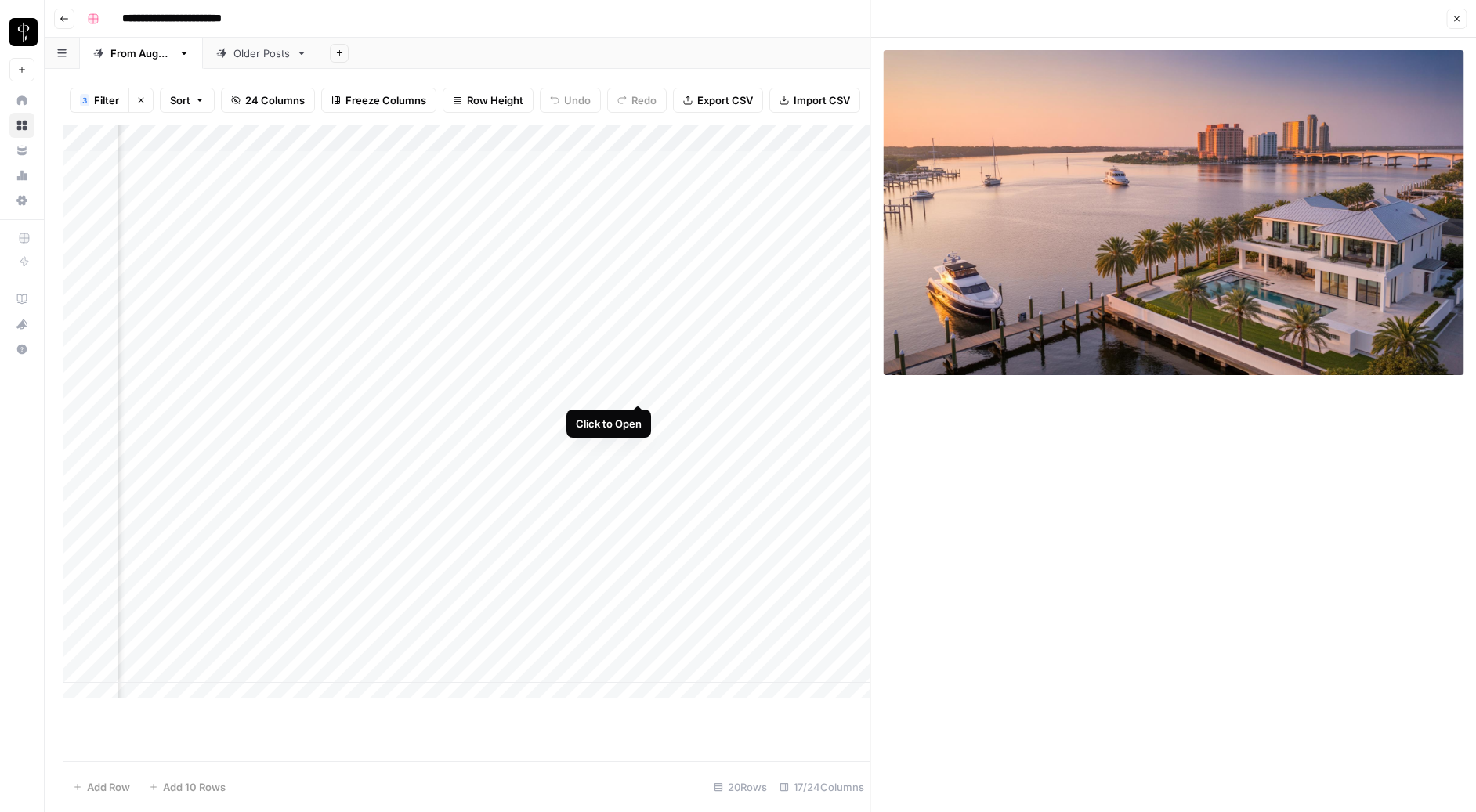
click at [639, 390] on div "Add Column" at bounding box center [467, 418] width 807 height 585
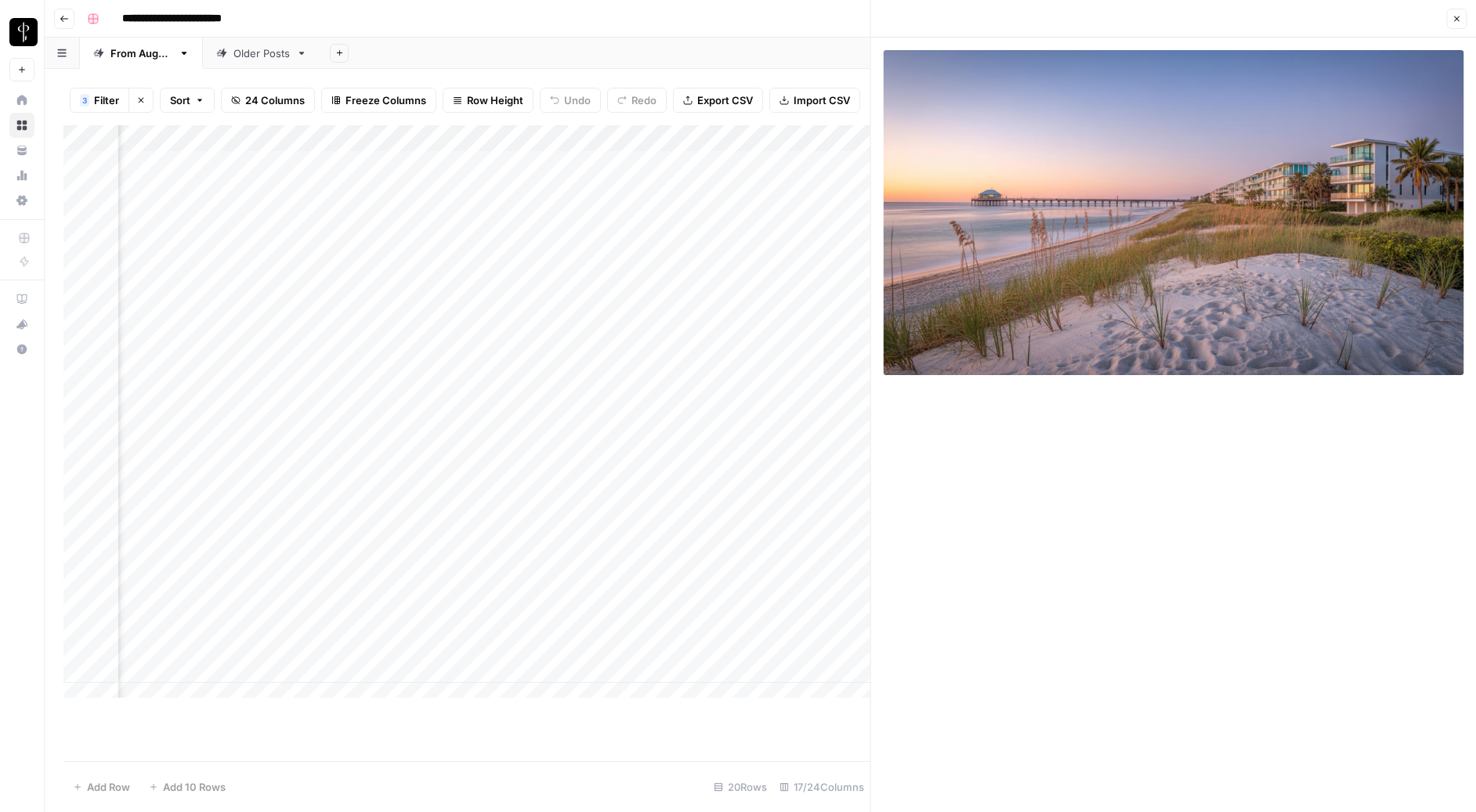
click at [637, 416] on div "Add Column" at bounding box center [467, 418] width 807 height 585
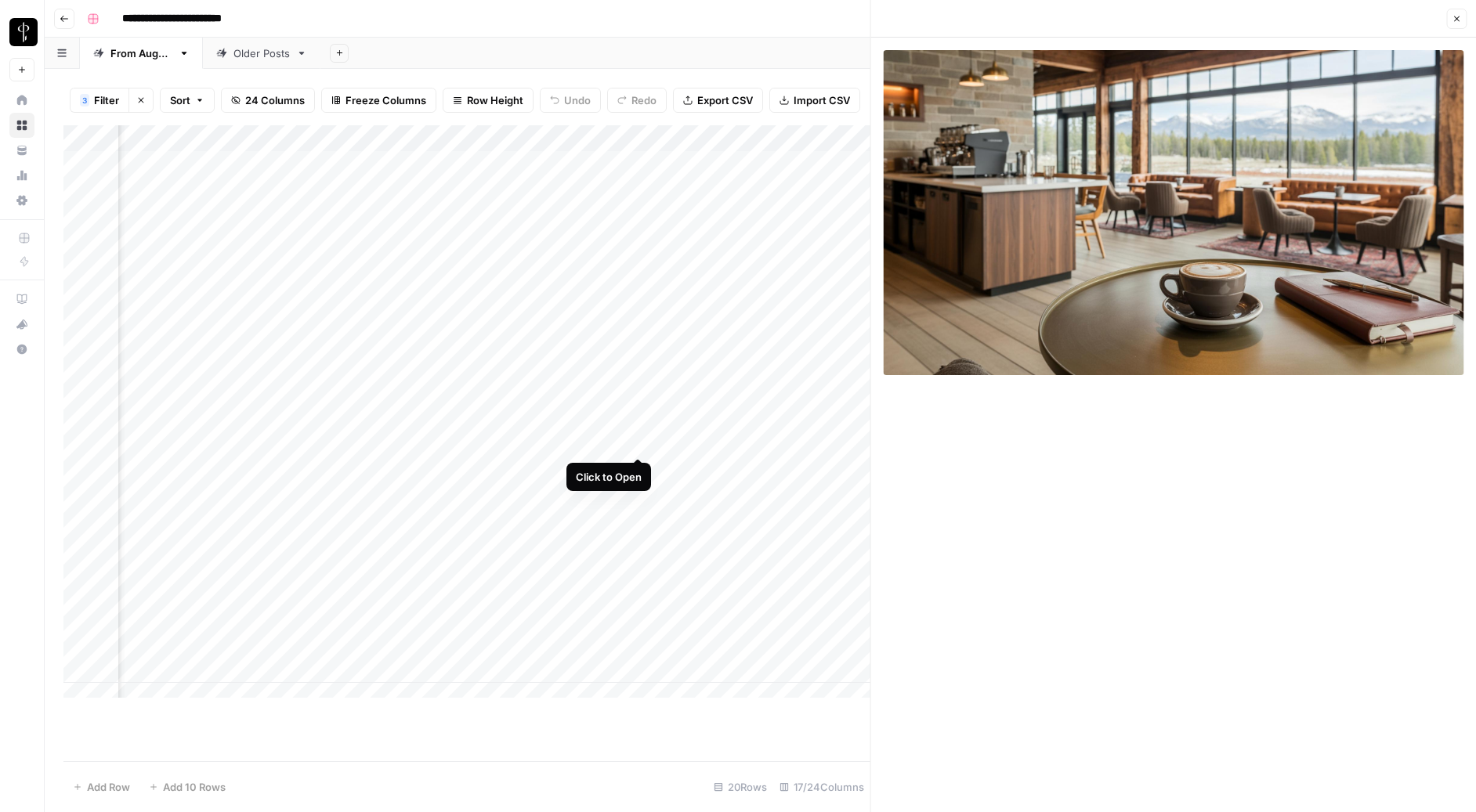
click at [638, 442] on div "Add Column" at bounding box center [467, 418] width 807 height 585
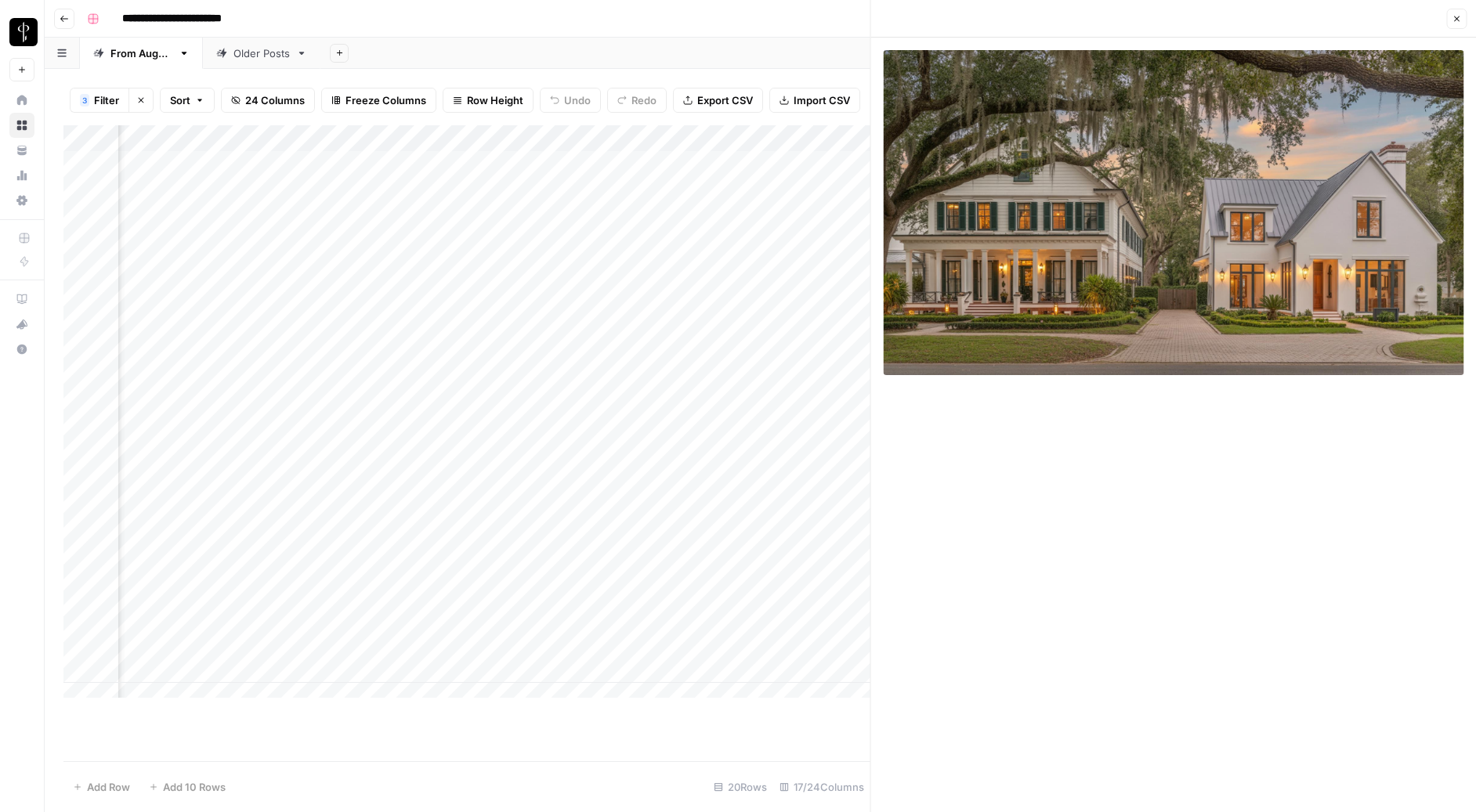
click at [638, 467] on div "Add Column" at bounding box center [467, 418] width 807 height 585
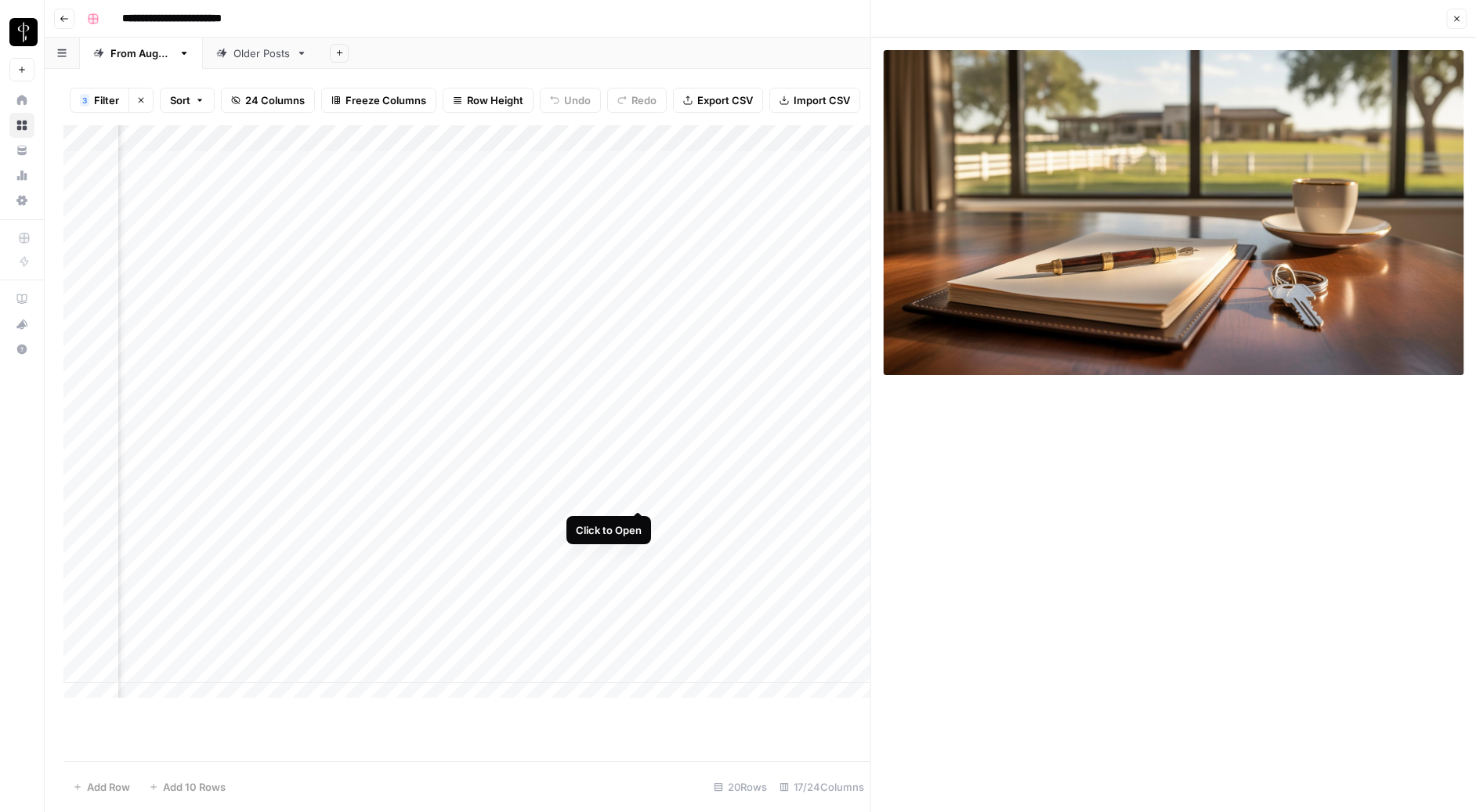
click at [638, 494] on div "Add Column" at bounding box center [467, 418] width 807 height 585
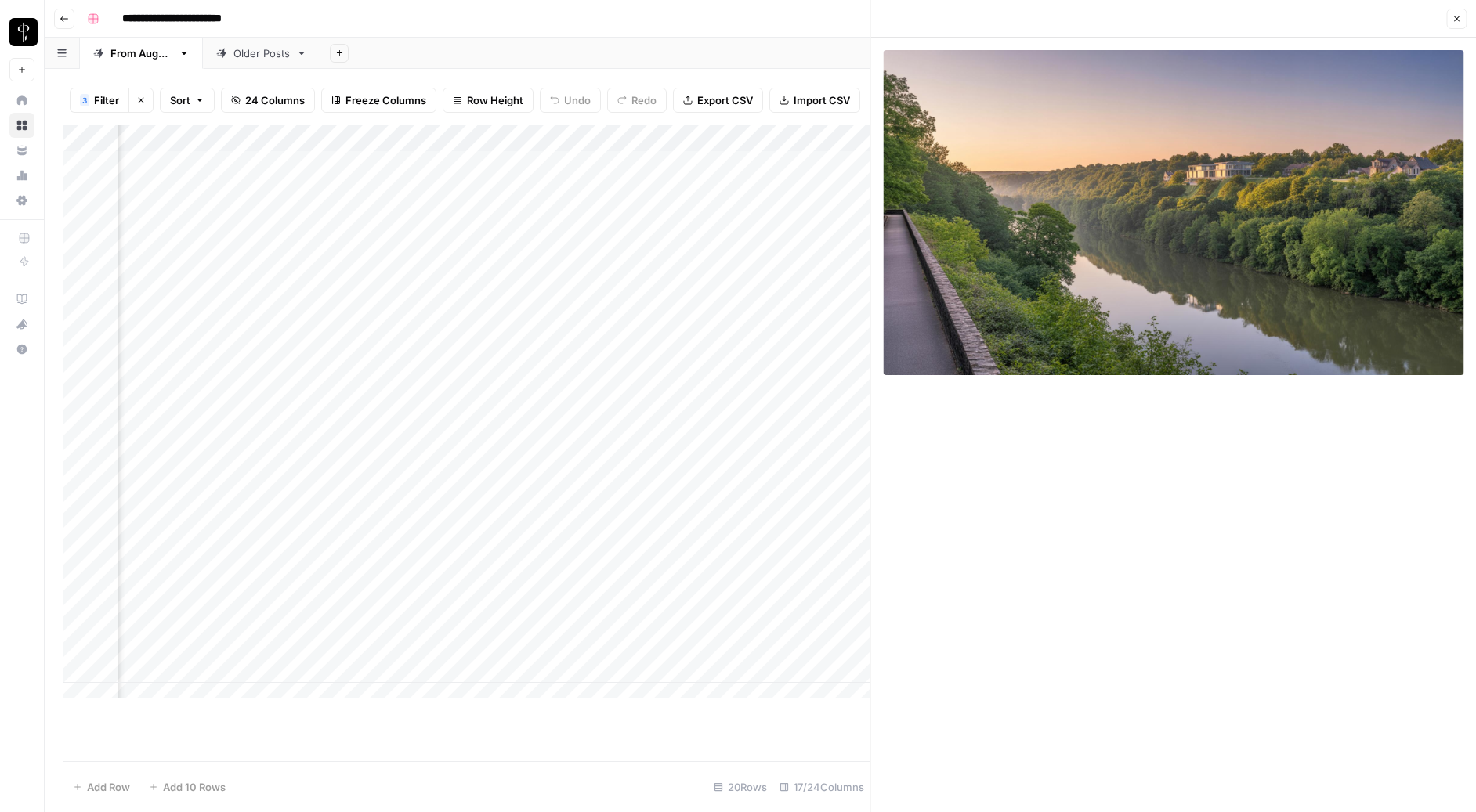
click at [638, 521] on div "Add Column" at bounding box center [467, 418] width 807 height 585
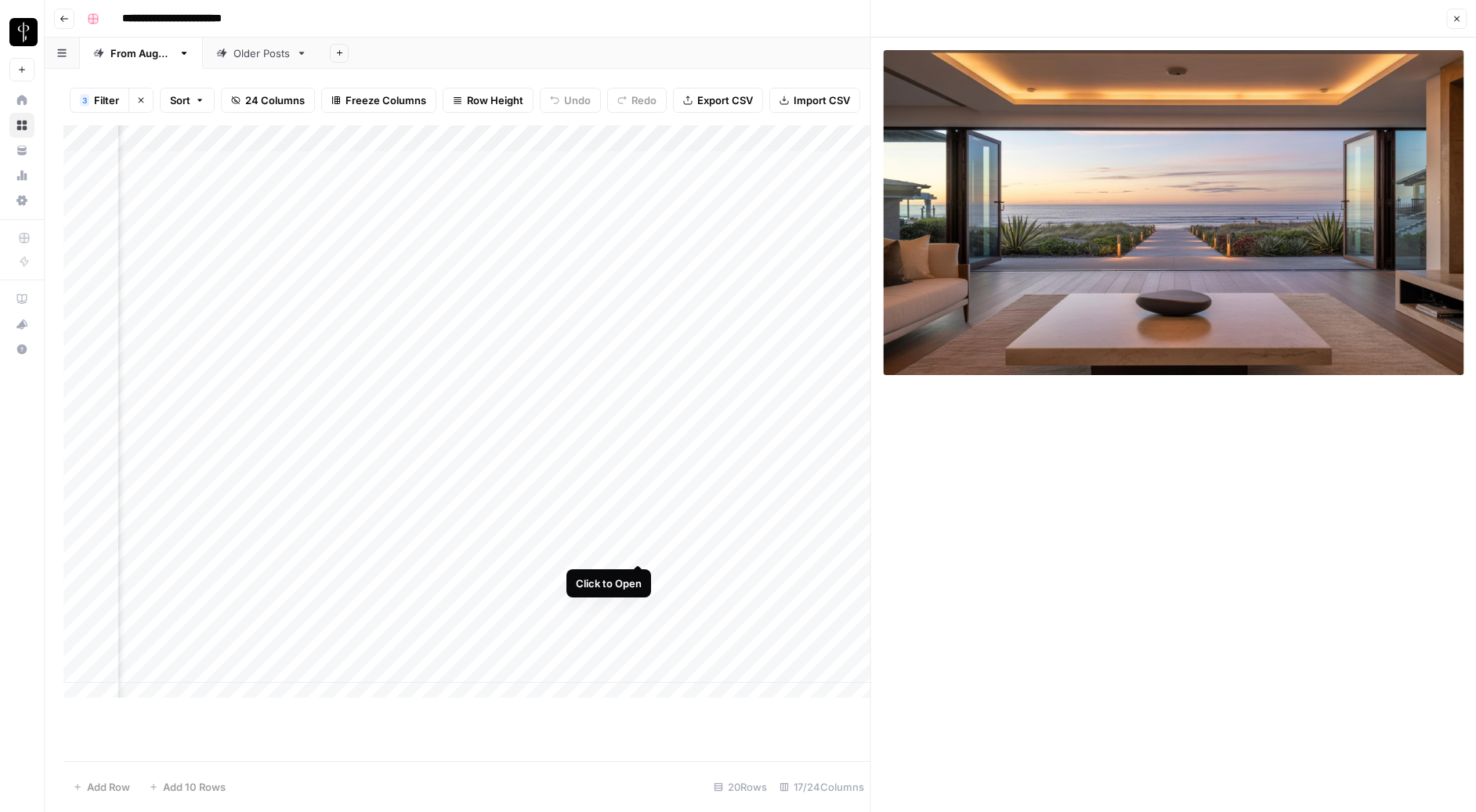
drag, startPoint x: 639, startPoint y: 545, endPoint x: 640, endPoint y: 567, distance: 22.0
click at [639, 545] on div "Add Column" at bounding box center [467, 418] width 807 height 585
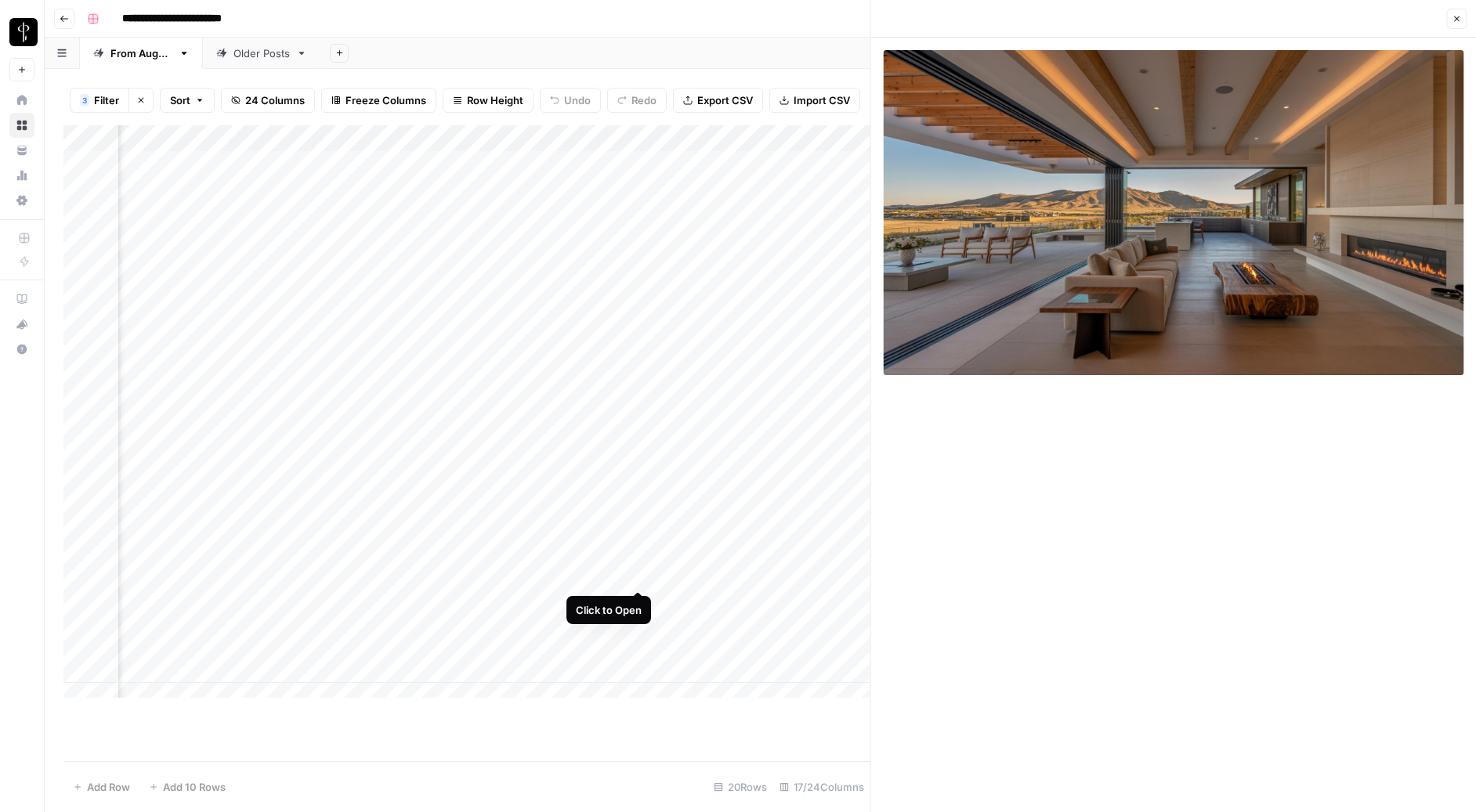
click at [637, 574] on div "Add Column" at bounding box center [467, 418] width 807 height 585
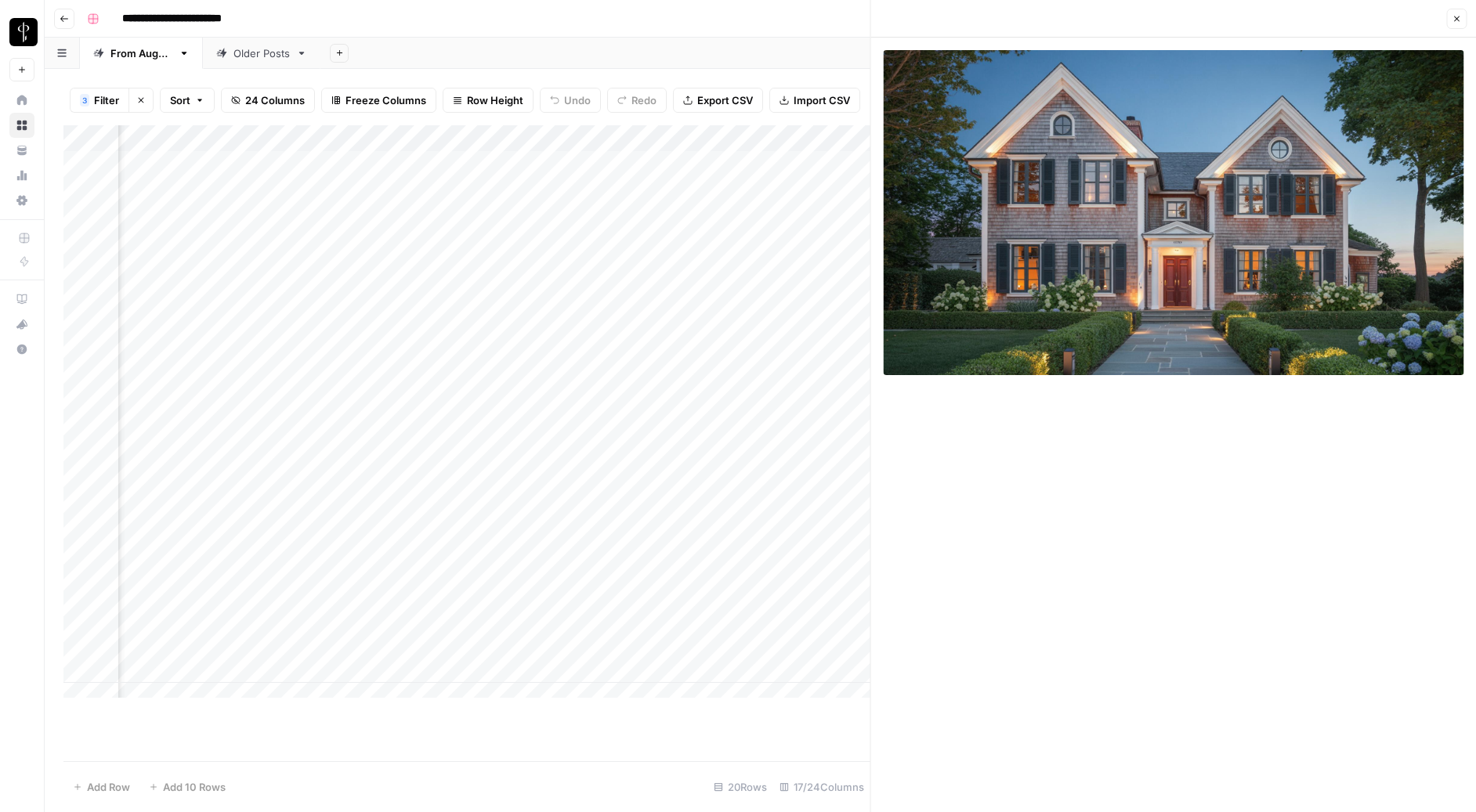
click at [639, 602] on div "Add Column" at bounding box center [467, 418] width 807 height 585
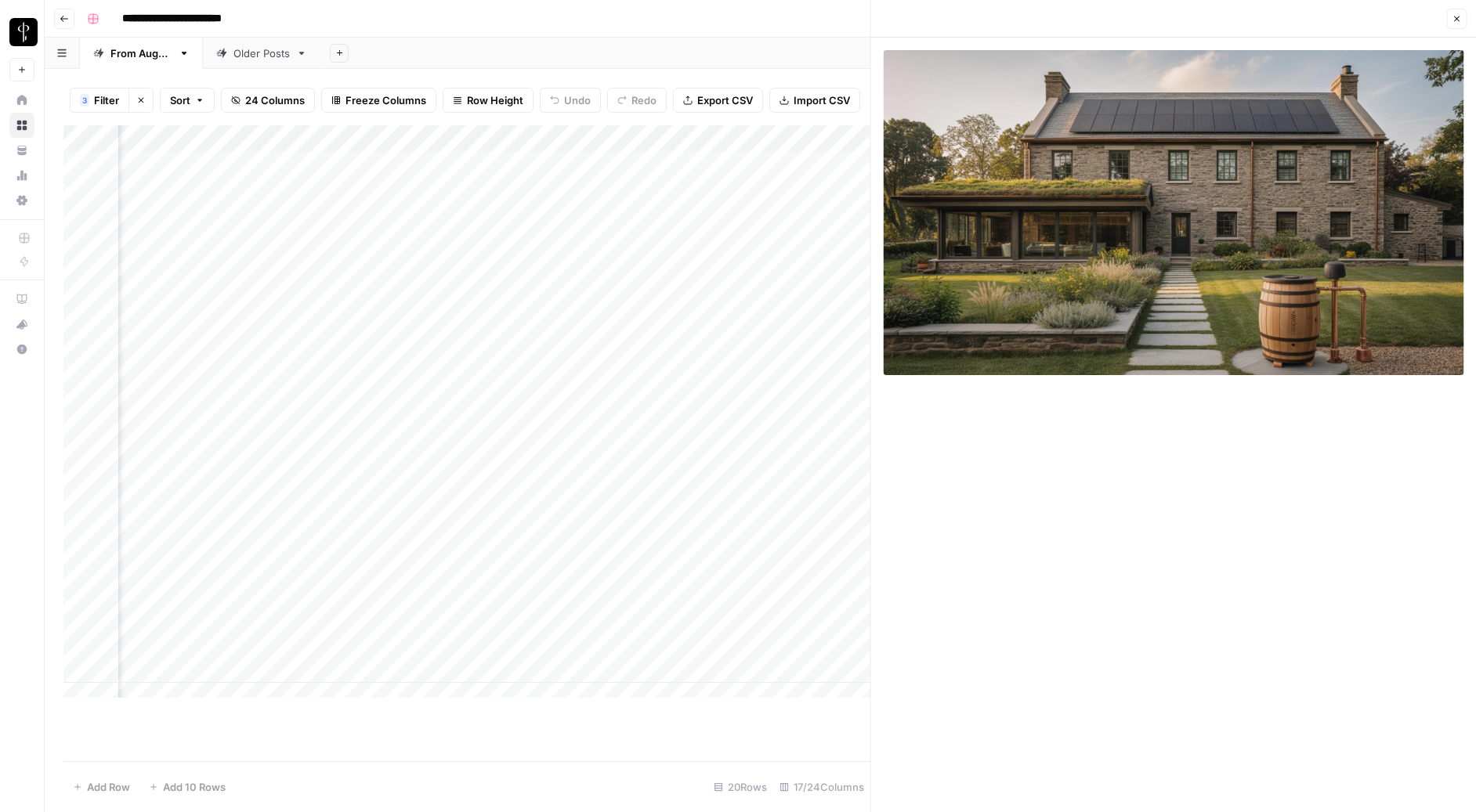
scroll to position [0, 1302]
click at [515, 603] on div "Add Column" at bounding box center [467, 418] width 807 height 585
type textarea "*"
type textarea "**********"
click at [804, 620] on div "Add Column" at bounding box center [467, 418] width 807 height 585
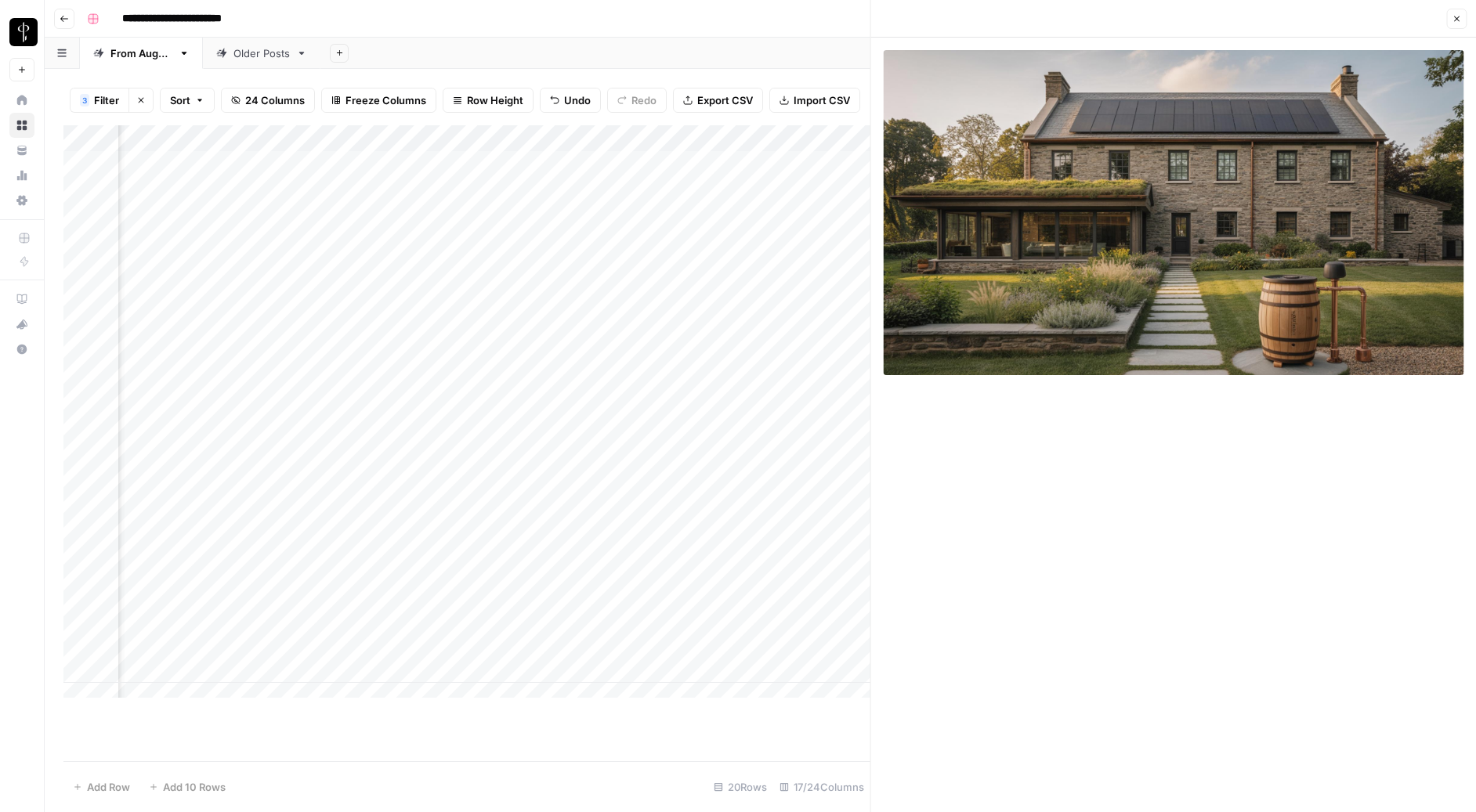
click at [799, 604] on div "Add Column" at bounding box center [467, 418] width 807 height 585
click at [799, 724] on button "Do Not Post" at bounding box center [804, 718] width 69 height 19
click at [692, 597] on div "Add Column" at bounding box center [467, 418] width 807 height 585
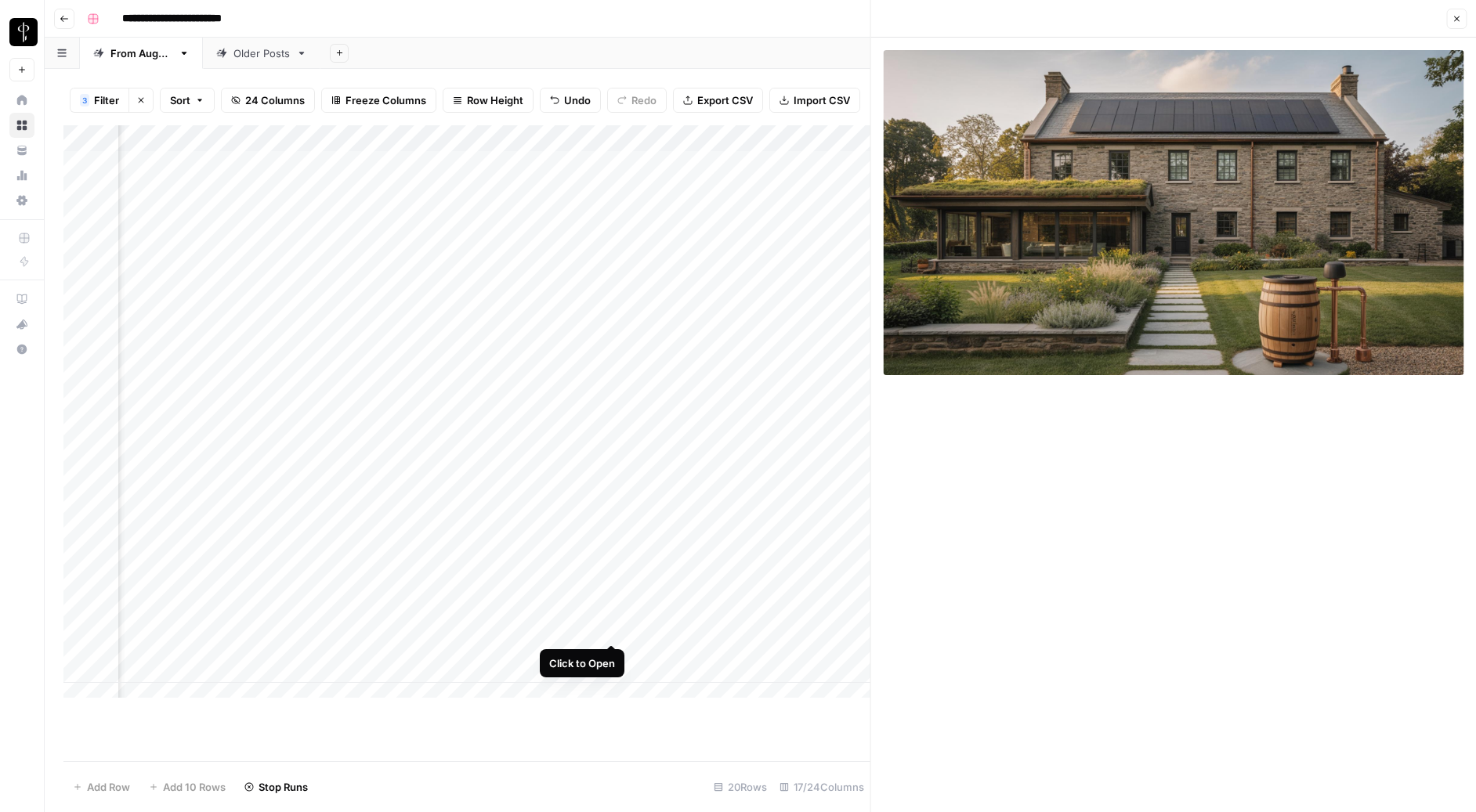
click at [606, 626] on div "Add Column" at bounding box center [467, 418] width 807 height 585
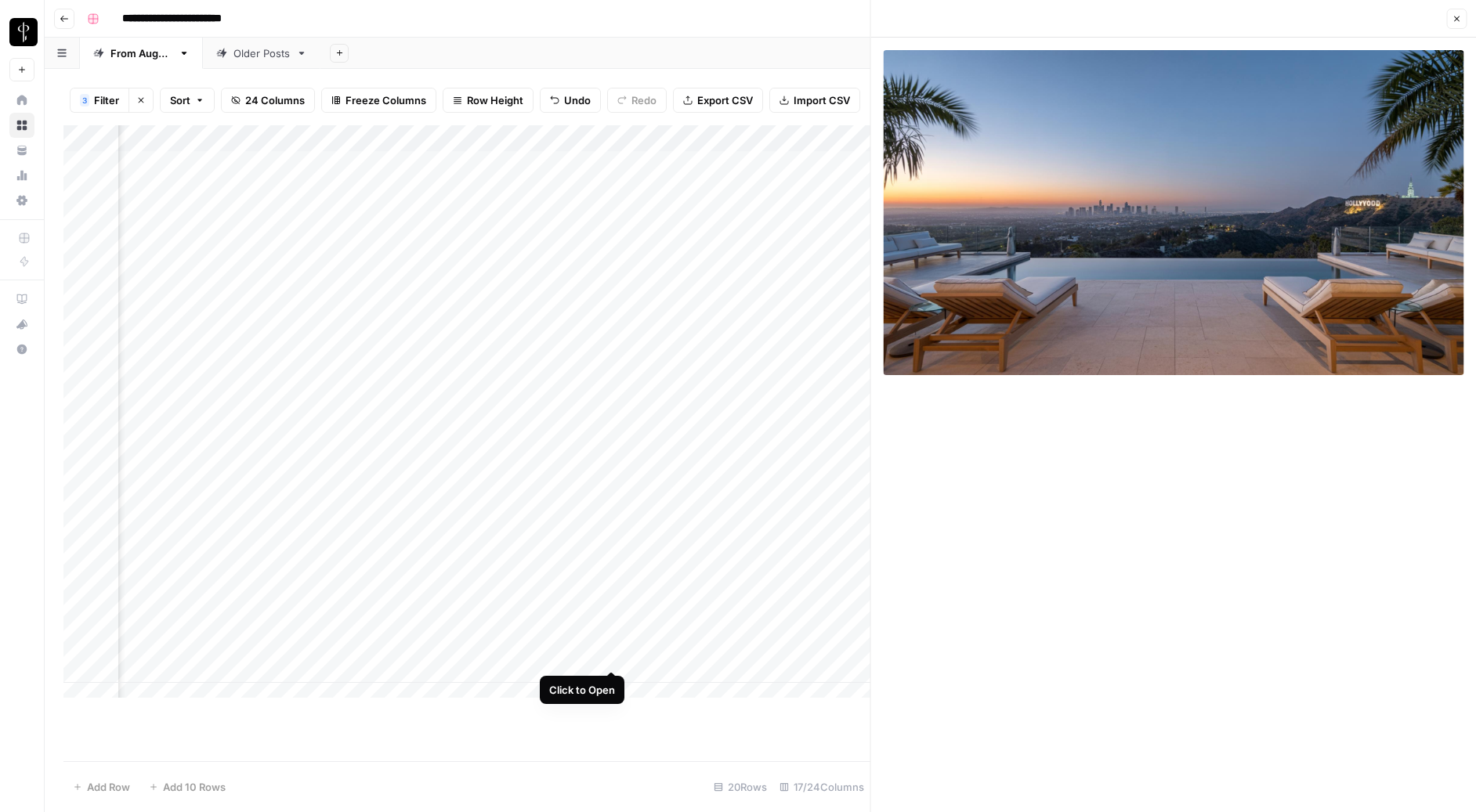
click at [612, 653] on div "Add Column" at bounding box center [467, 418] width 807 height 585
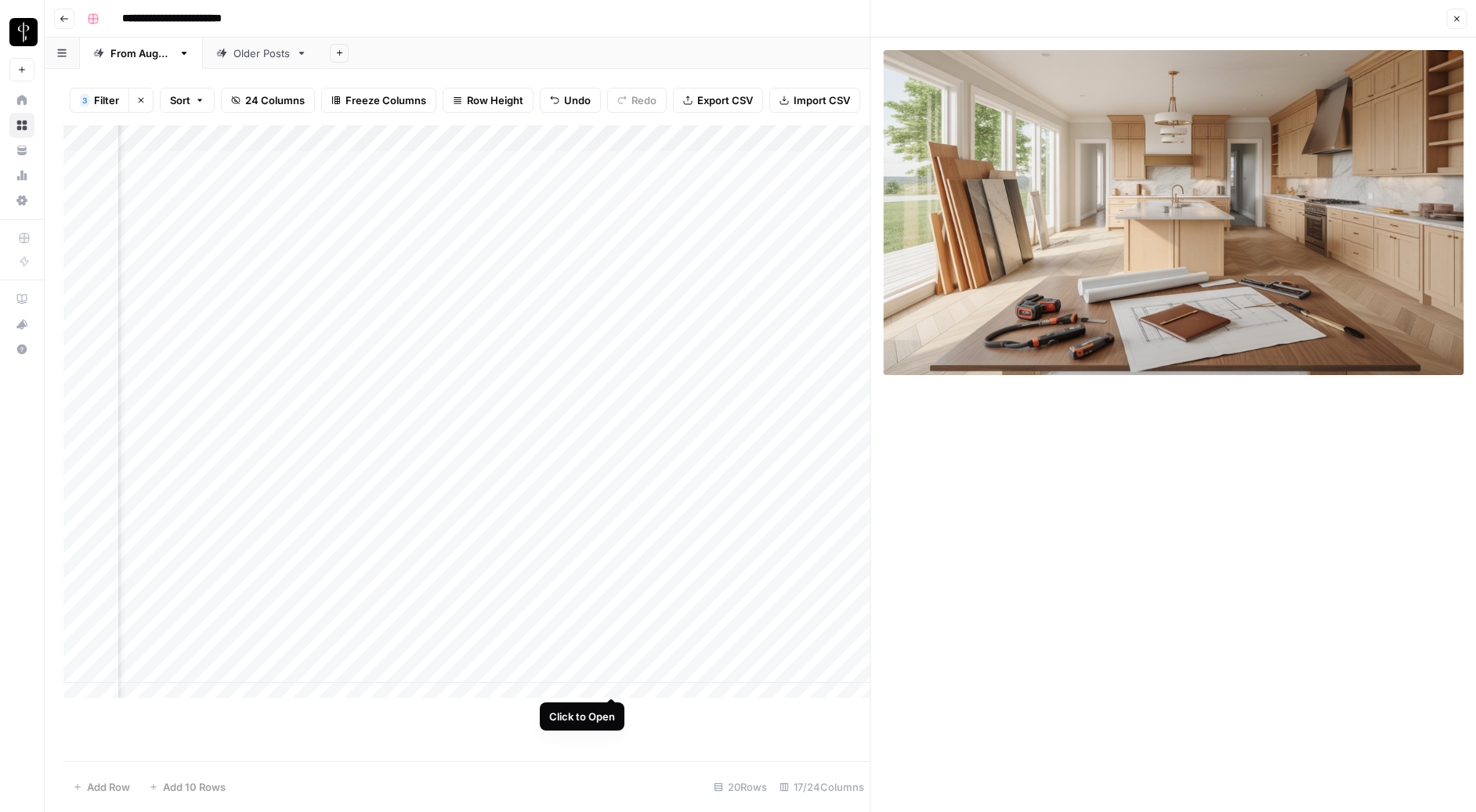
click at [611, 680] on div "Add Column" at bounding box center [467, 418] width 807 height 585
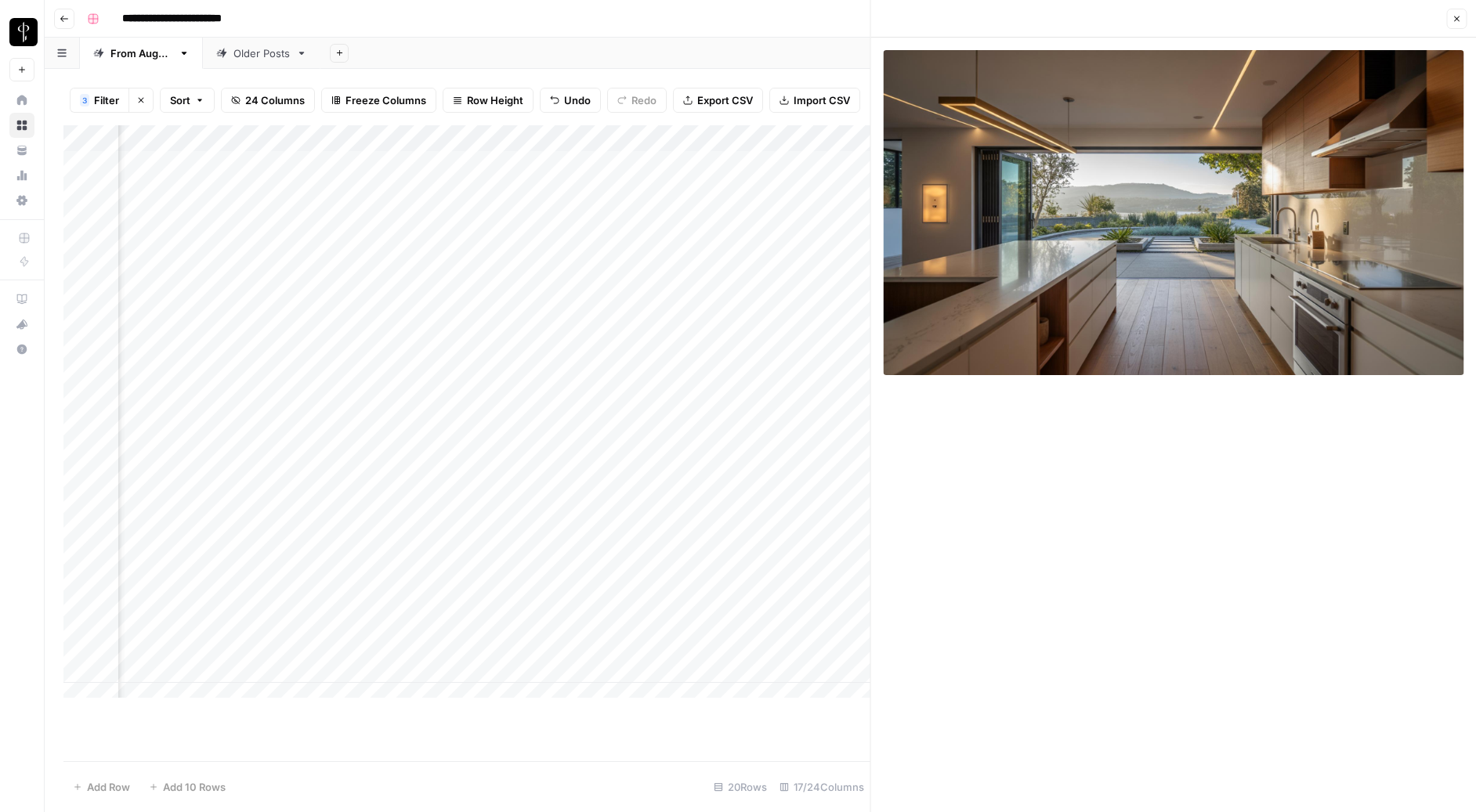
click at [1211, 15] on icon "button" at bounding box center [1456, 19] width 9 height 9
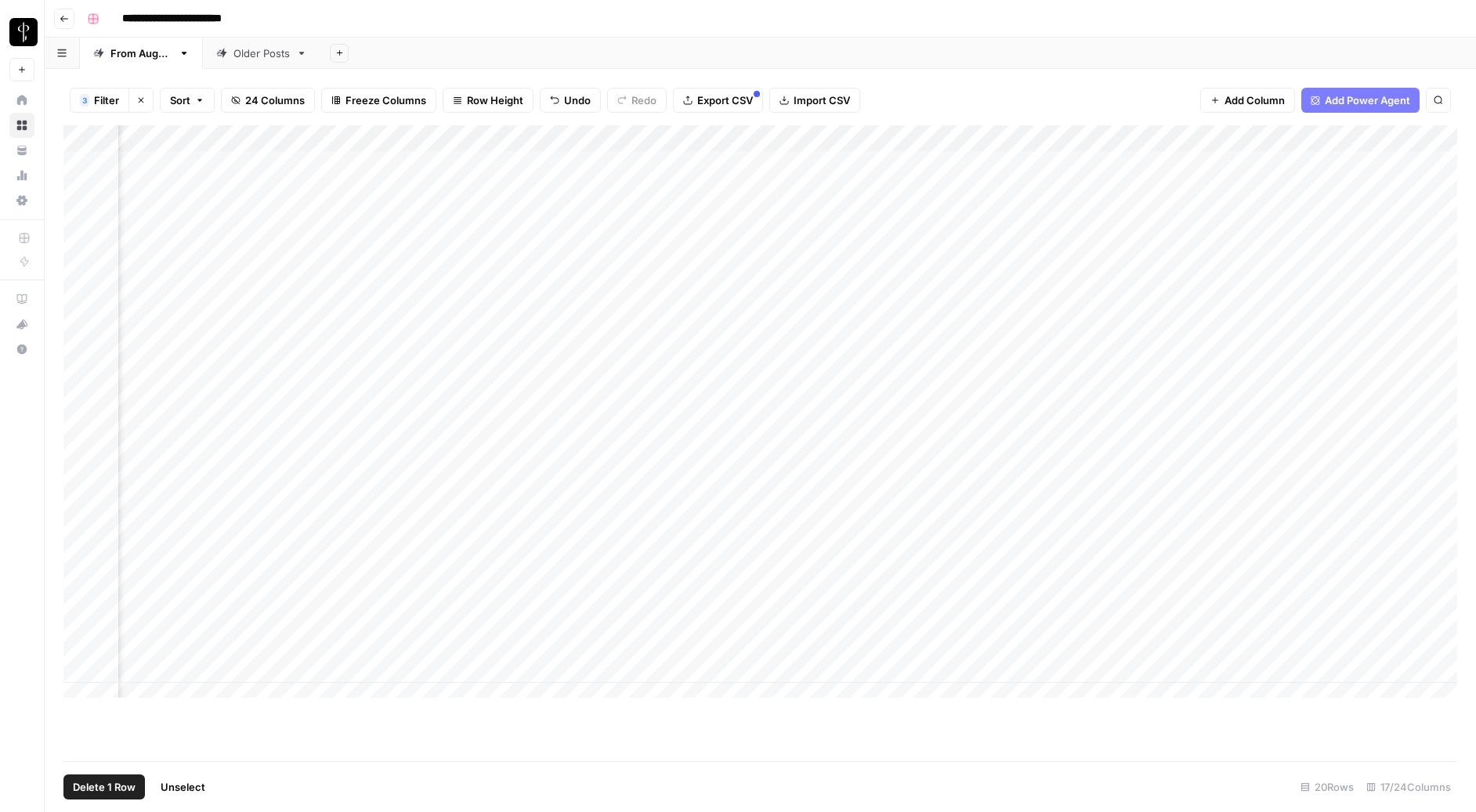
click at [79, 161] on div "Add Column" at bounding box center [760, 418] width 1394 height 585
click at [80, 668] on div "Add Column" at bounding box center [760, 418] width 1394 height 585
click at [79, 590] on div "Add Column" at bounding box center [760, 418] width 1394 height 585
click at [1146, 139] on div "Add Column" at bounding box center [760, 418] width 1394 height 585
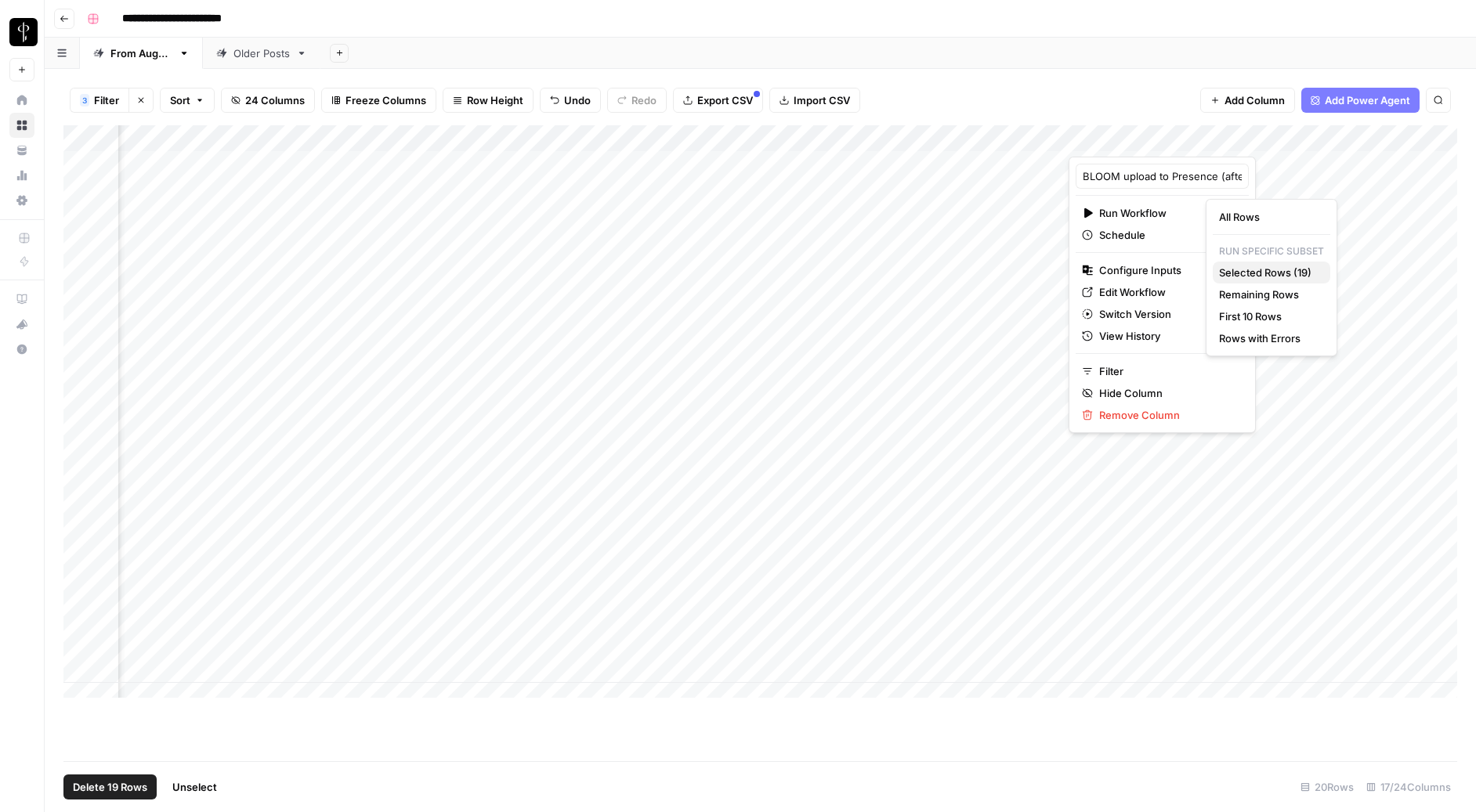
click at [1211, 275] on span "Selected Rows (19)" at bounding box center [1268, 272] width 98 height 15
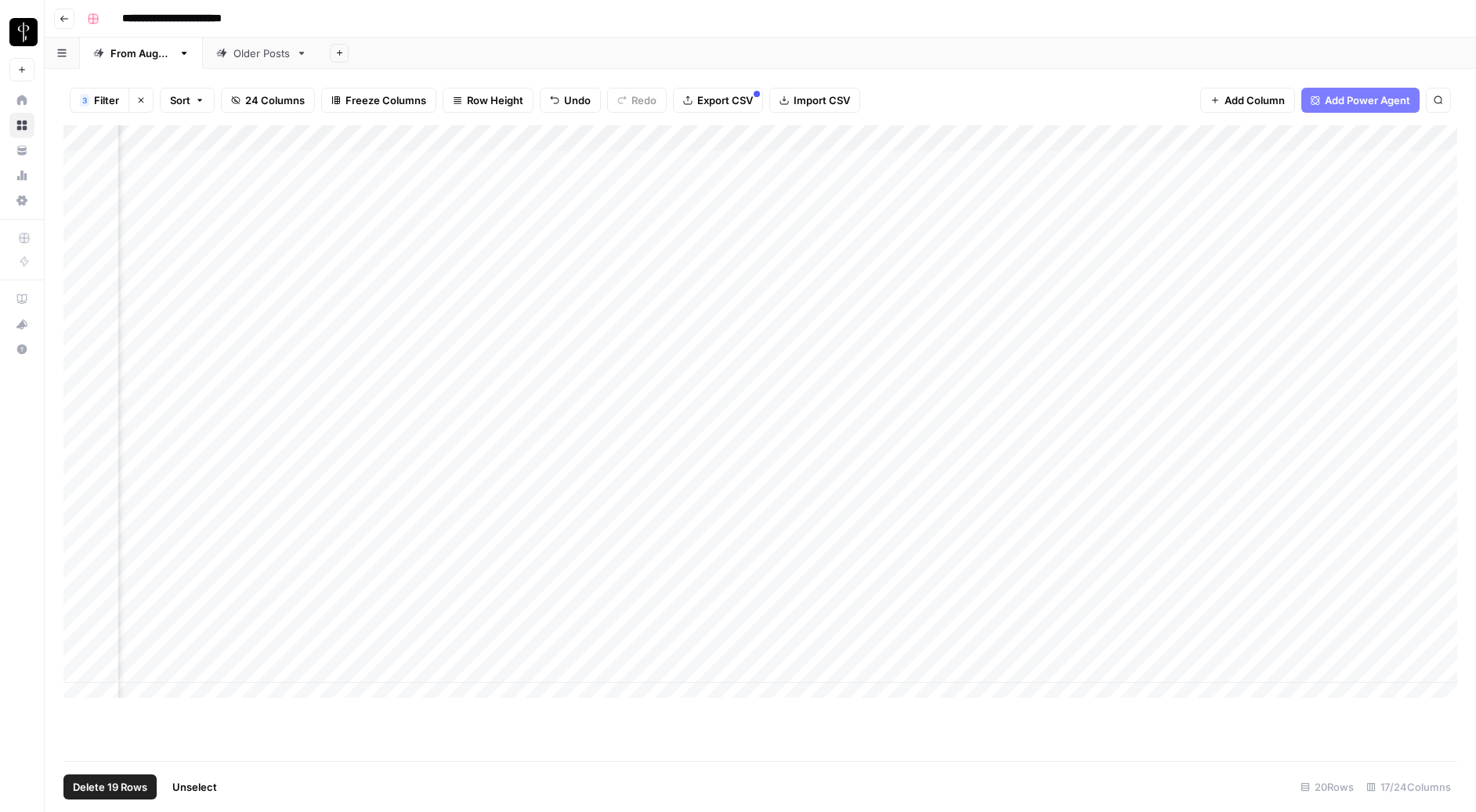
click at [208, 730] on span "Unselect" at bounding box center [194, 787] width 44 height 15
click at [277, 54] on div "Older Posts" at bounding box center [262, 52] width 56 height 15
click at [1133, 25] on div "**********" at bounding box center [770, 19] width 1380 height 25
click at [307, 54] on icon "button" at bounding box center [302, 53] width 11 height 11
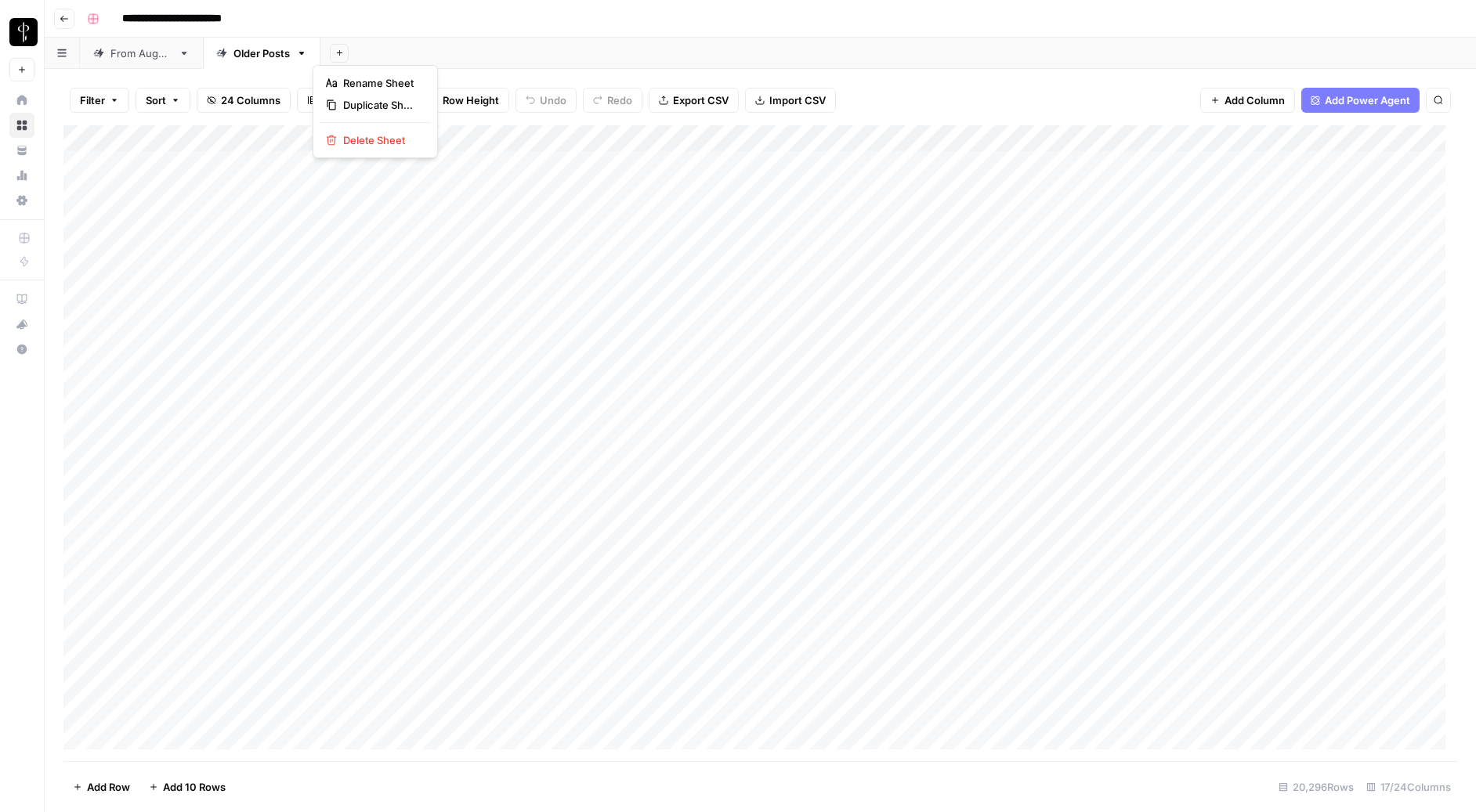
click at [710, 60] on div "Add Sheet" at bounding box center [898, 53] width 1156 height 32
click at [701, 96] on span "Export CSV" at bounding box center [701, 99] width 56 height 15
click at [702, 42] on div "Add Sheet" at bounding box center [898, 53] width 1156 height 32
click at [154, 58] on div "From [DATE]" at bounding box center [141, 52] width 62 height 15
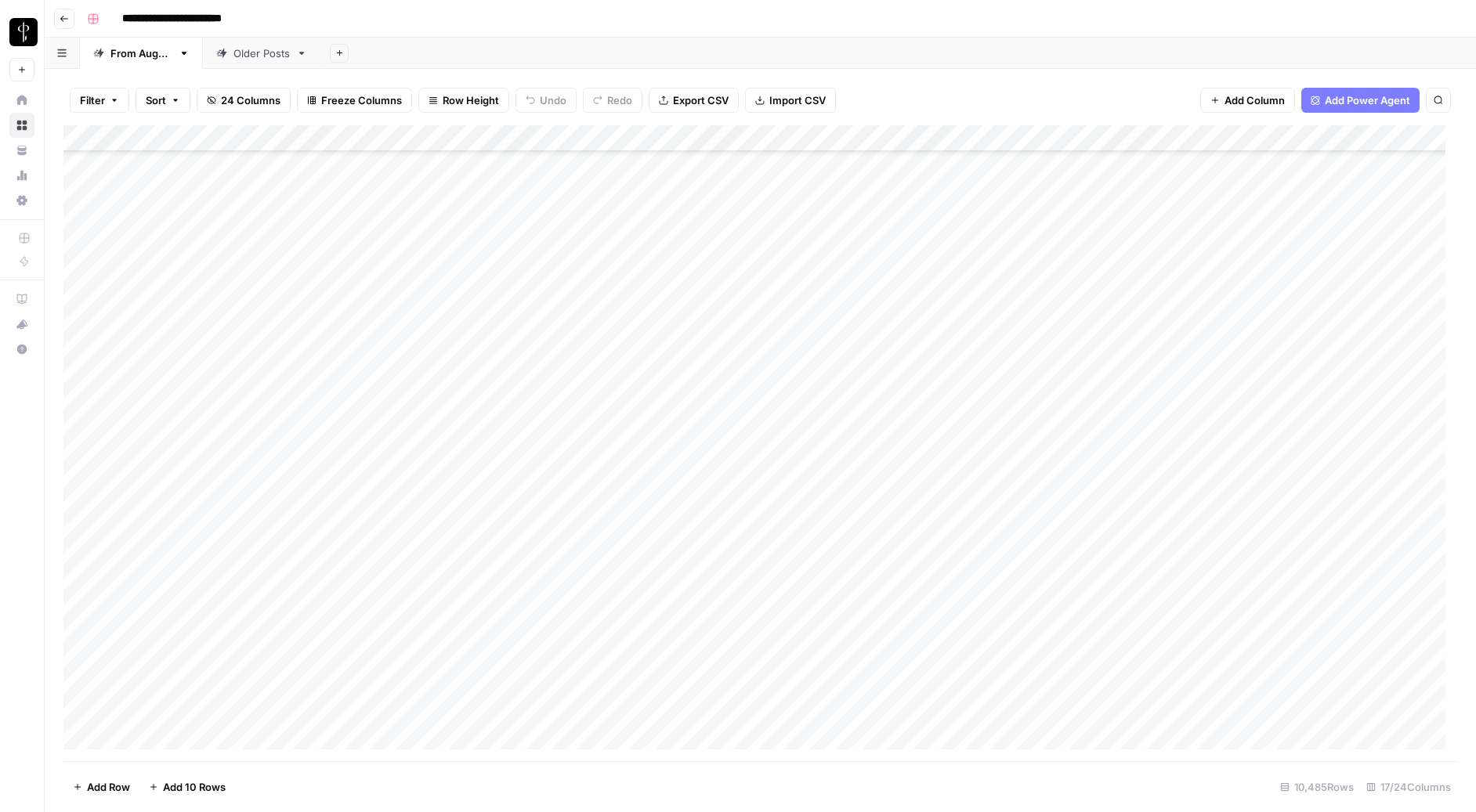
scroll to position [278059, 0]
click at [97, 100] on span "Filter" at bounding box center [93, 99] width 25 height 15
click at [166, 187] on input "text" at bounding box center [185, 182] width 172 height 15
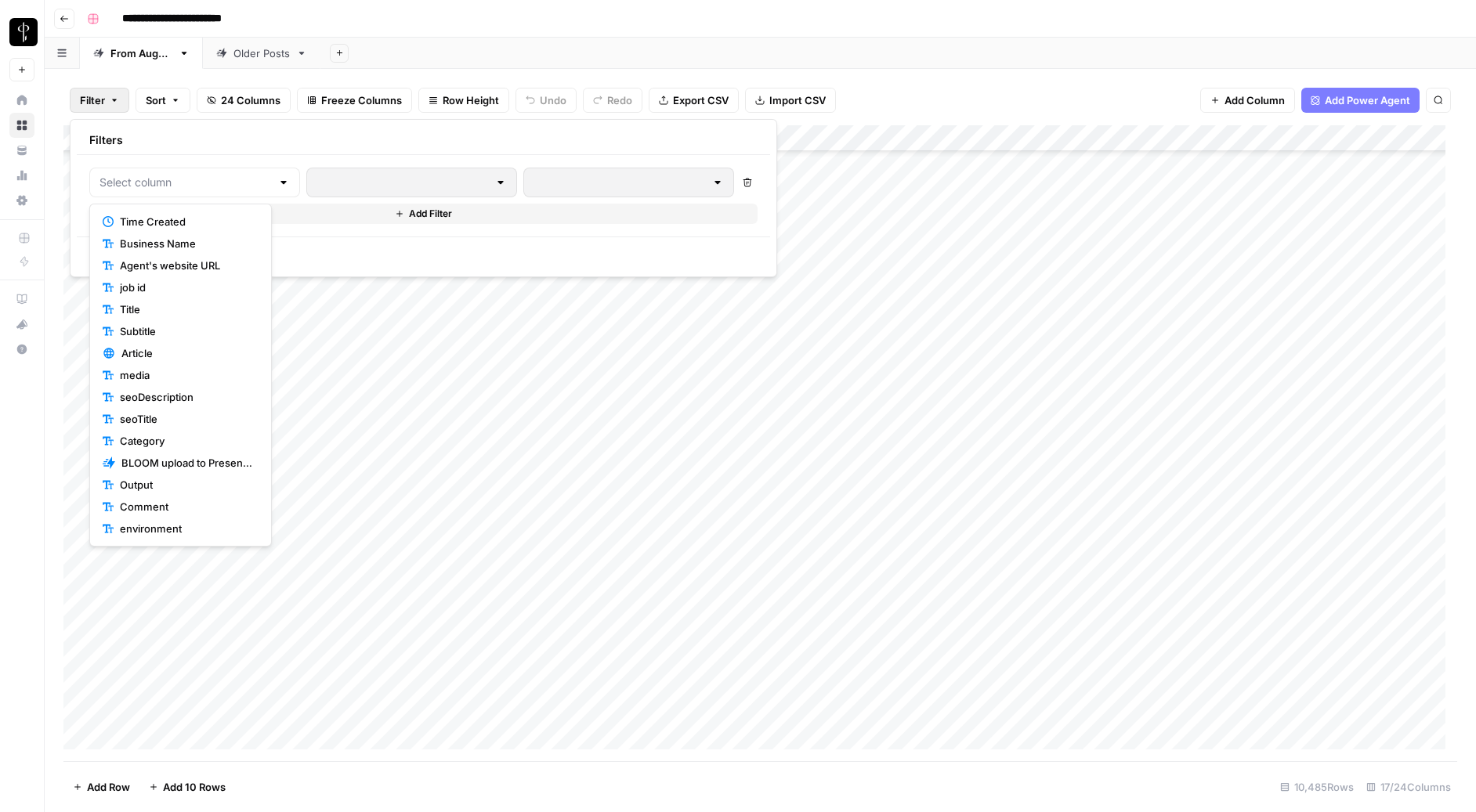
scroll to position [175, 0]
click at [155, 414] on span "Status" at bounding box center [186, 419] width 133 height 15
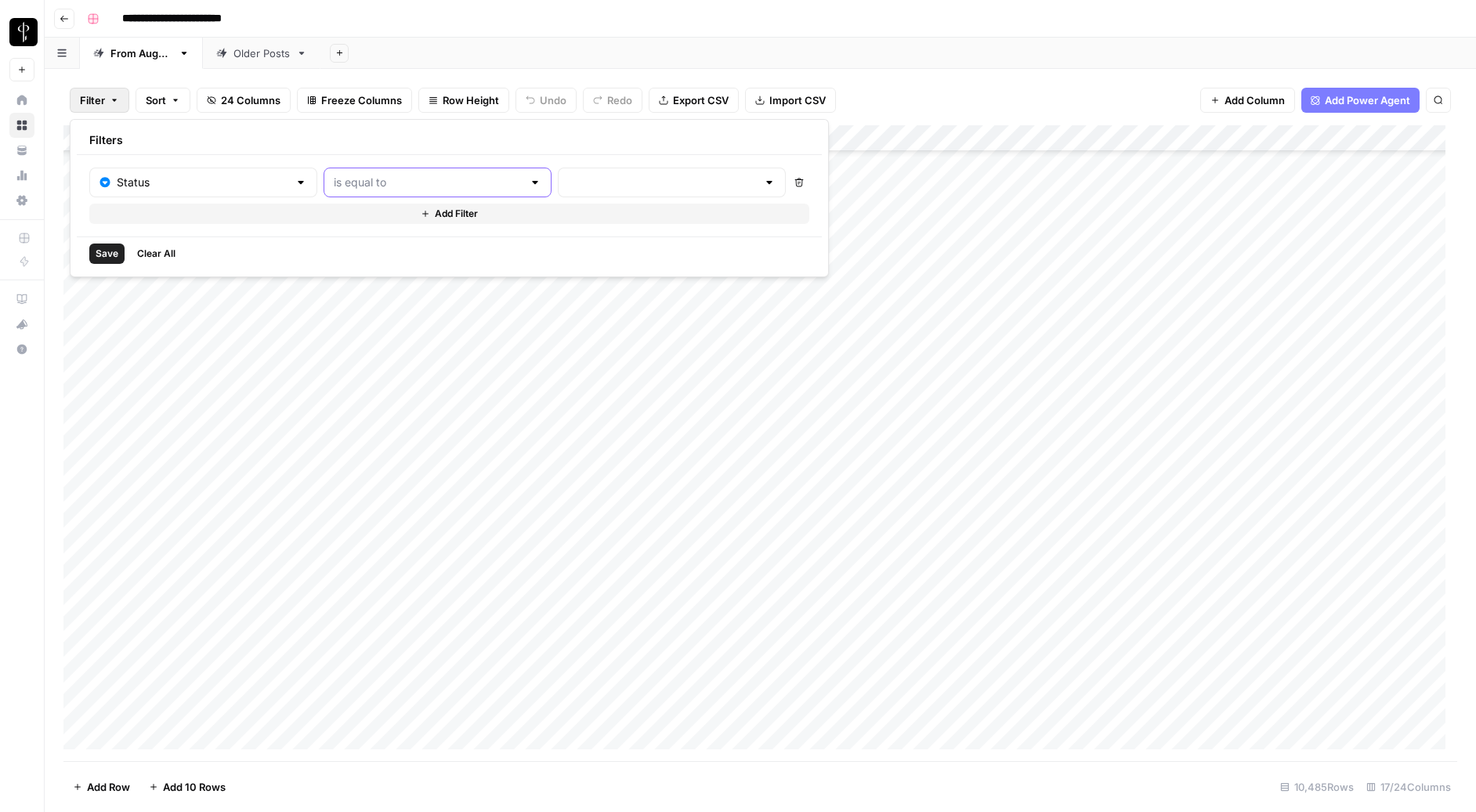
click at [353, 188] on input "text" at bounding box center [428, 182] width 189 height 15
click at [348, 245] on span "is not equal to" at bounding box center [372, 243] width 153 height 15
type input "is not equal to"
click at [568, 188] on input "text" at bounding box center [662, 182] width 189 height 15
click at [218, 181] on input "text" at bounding box center [202, 182] width 172 height 15
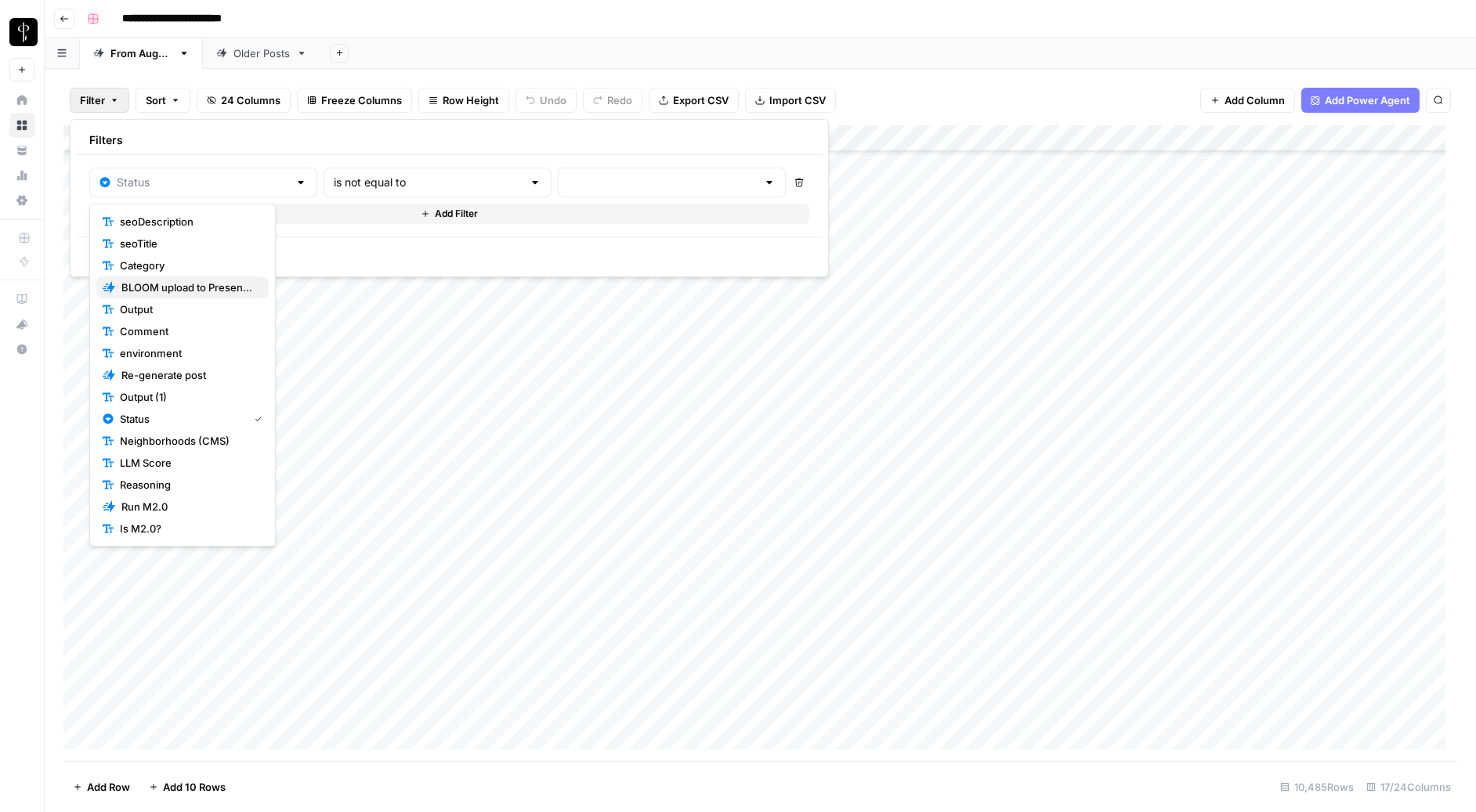
click at [152, 293] on span "BLOOM upload to Presence (after Human Review)" at bounding box center [189, 287] width 135 height 15
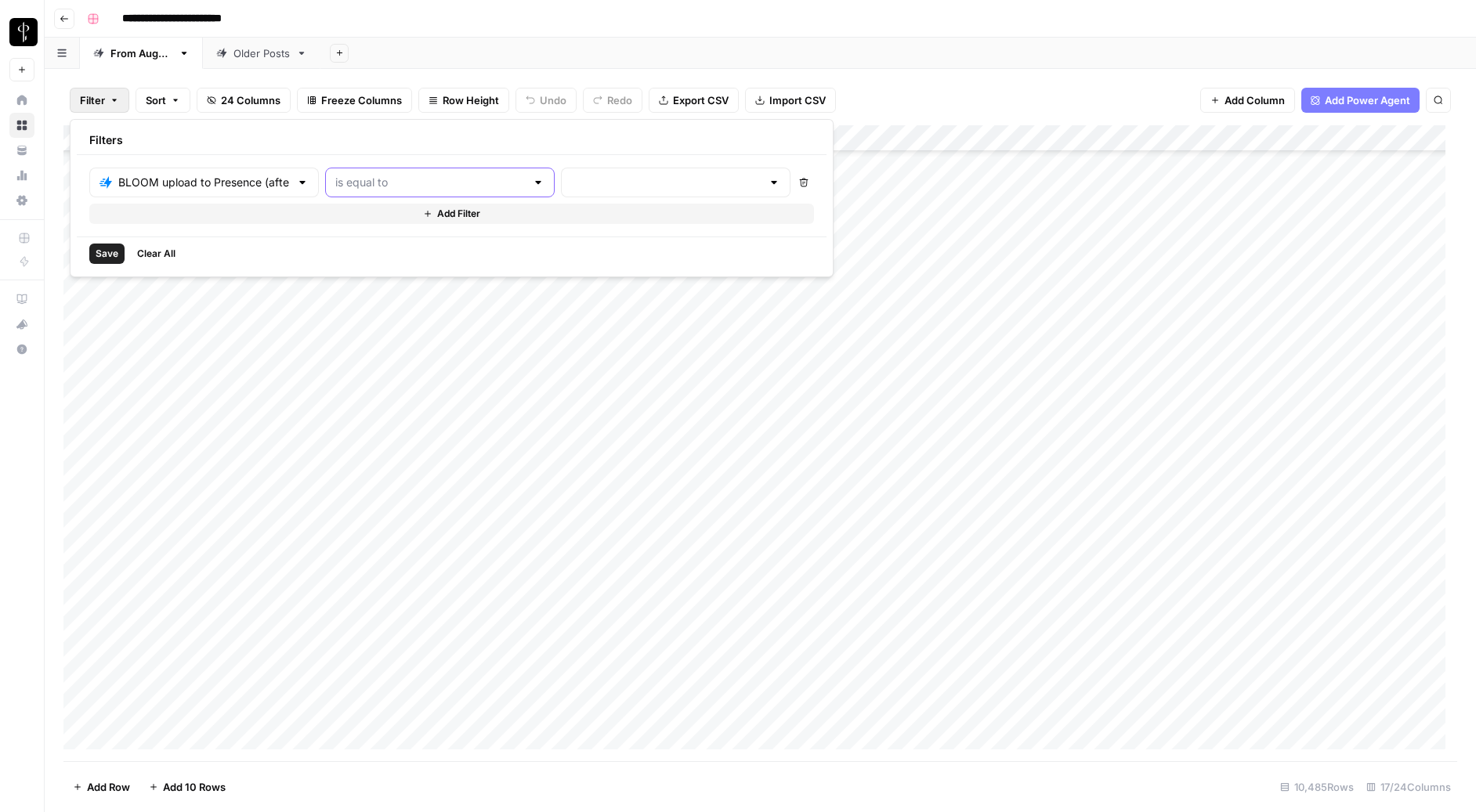
click at [383, 187] on input "text" at bounding box center [431, 182] width 190 height 15
click at [372, 243] on span "is not equal to" at bounding box center [375, 243] width 155 height 15
type input "is not equal to"
click at [571, 180] on input "text" at bounding box center [666, 182] width 190 height 15
click at [517, 290] on span "success" at bounding box center [569, 287] width 155 height 15
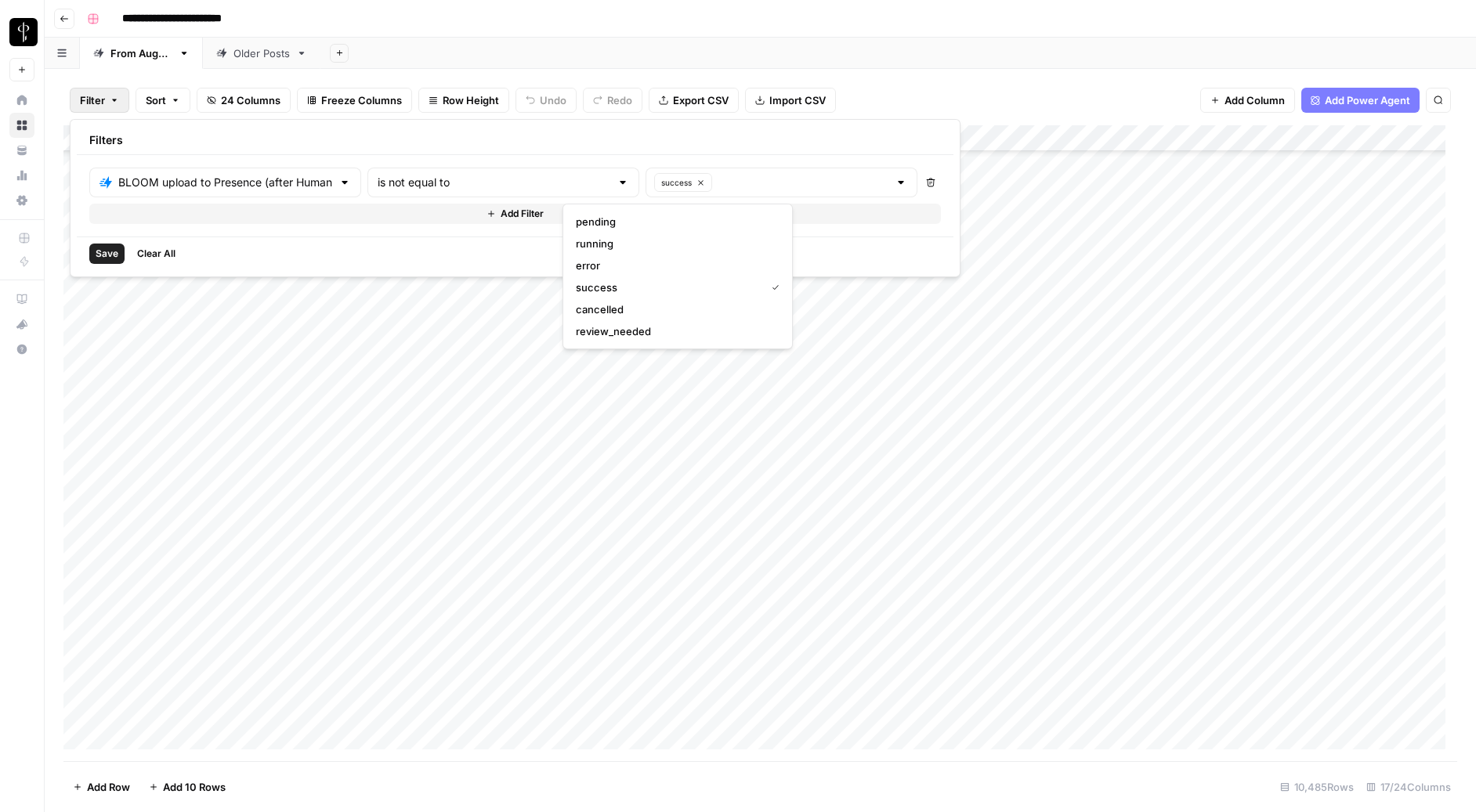
click at [408, 212] on button "Add Filter" at bounding box center [515, 214] width 852 height 21
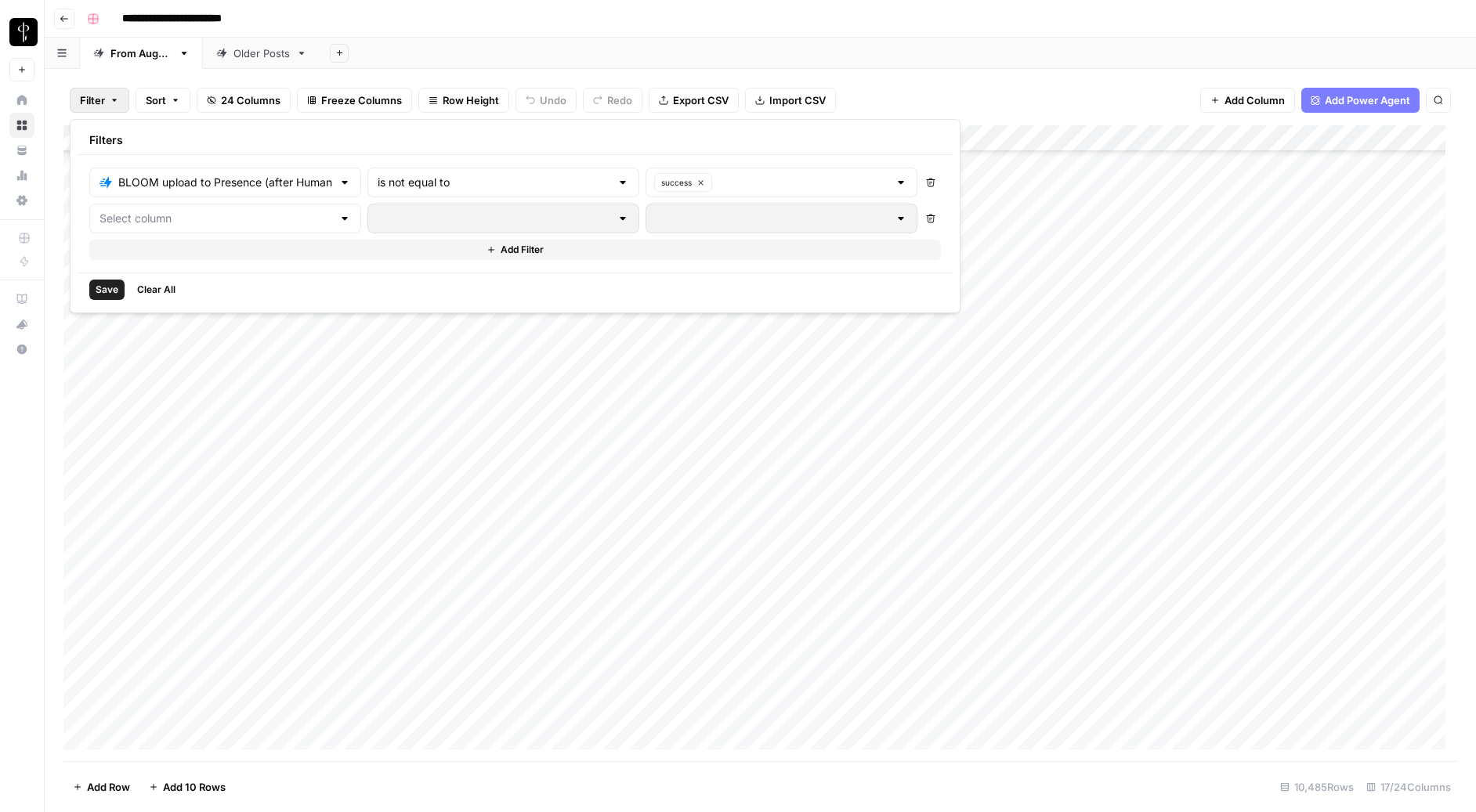
click at [198, 207] on div at bounding box center [225, 218] width 272 height 30
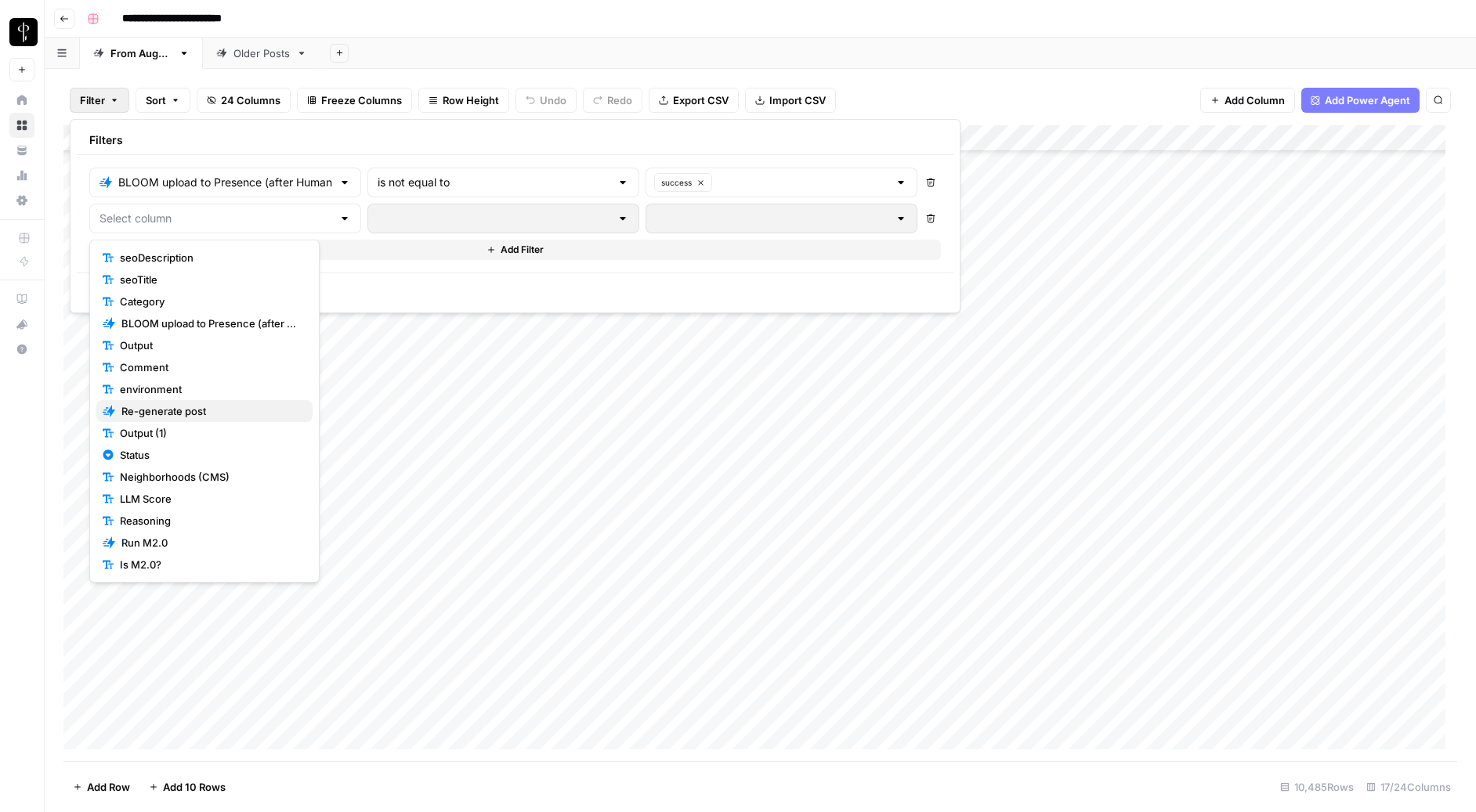
click at [164, 409] on span "Re-generate post" at bounding box center [211, 411] width 179 height 15
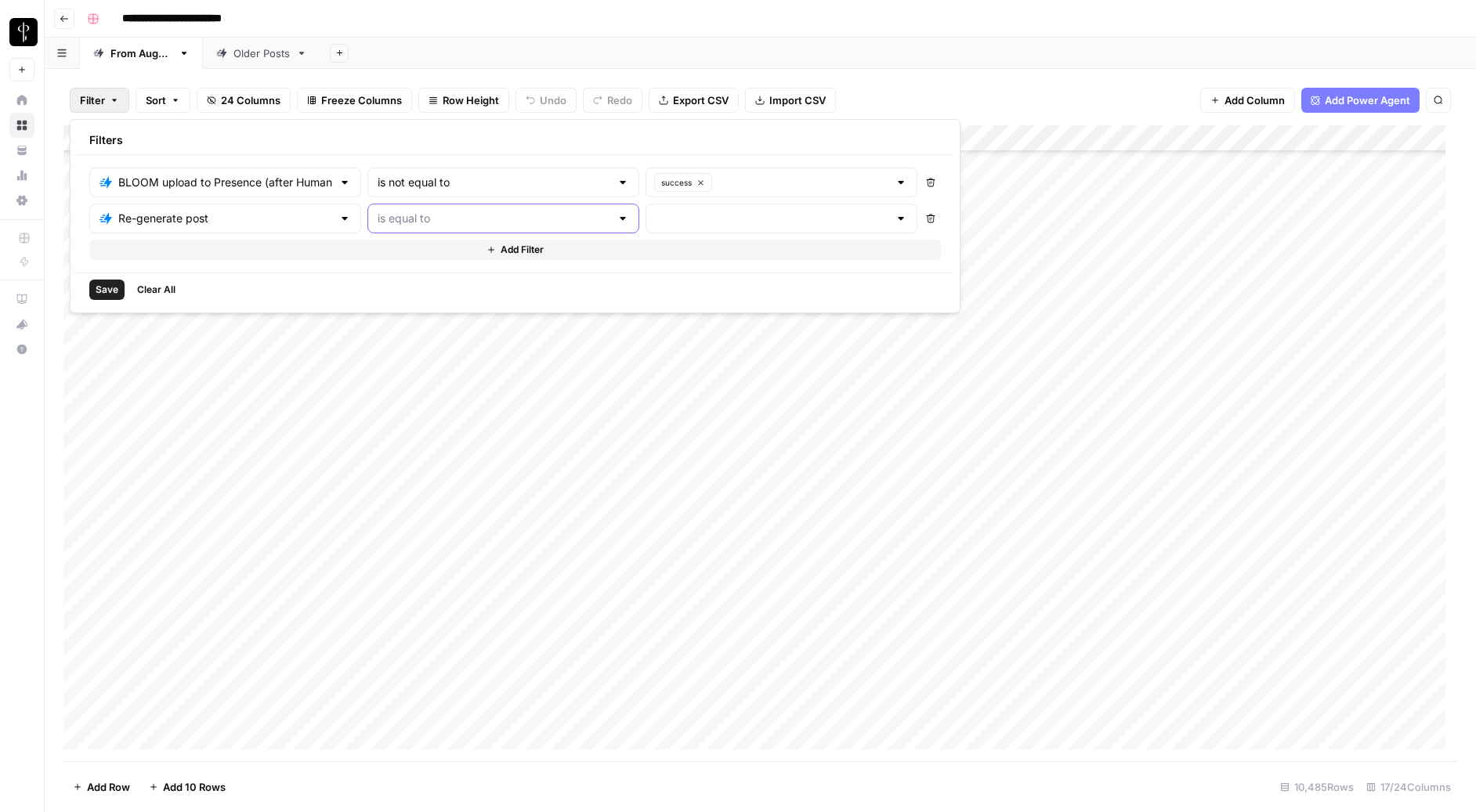
click at [413, 213] on input "text" at bounding box center [494, 218] width 233 height 15
type input "is equal to"
click at [274, 217] on input "text" at bounding box center [225, 218] width 214 height 15
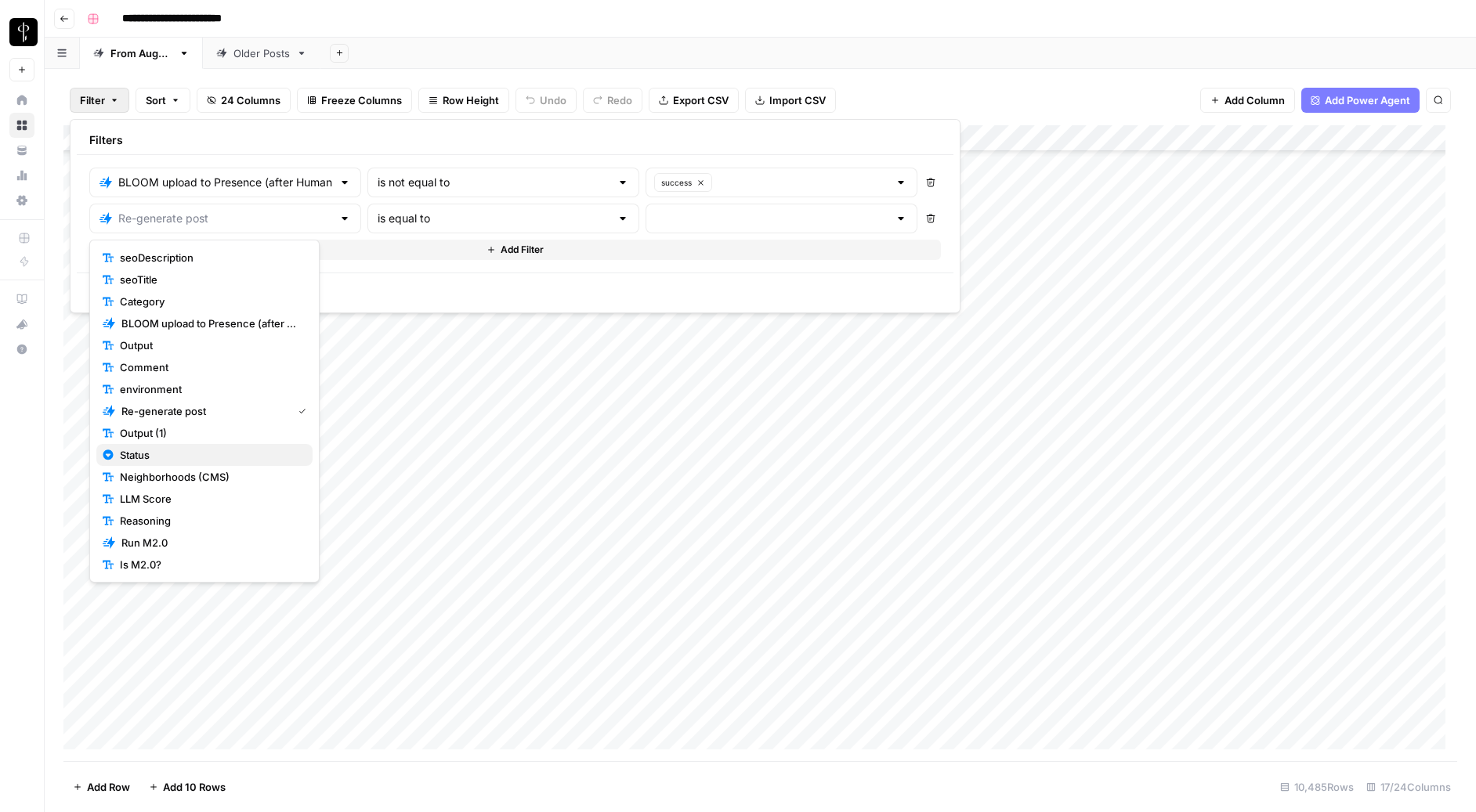
click at [156, 454] on span "Status" at bounding box center [210, 455] width 181 height 15
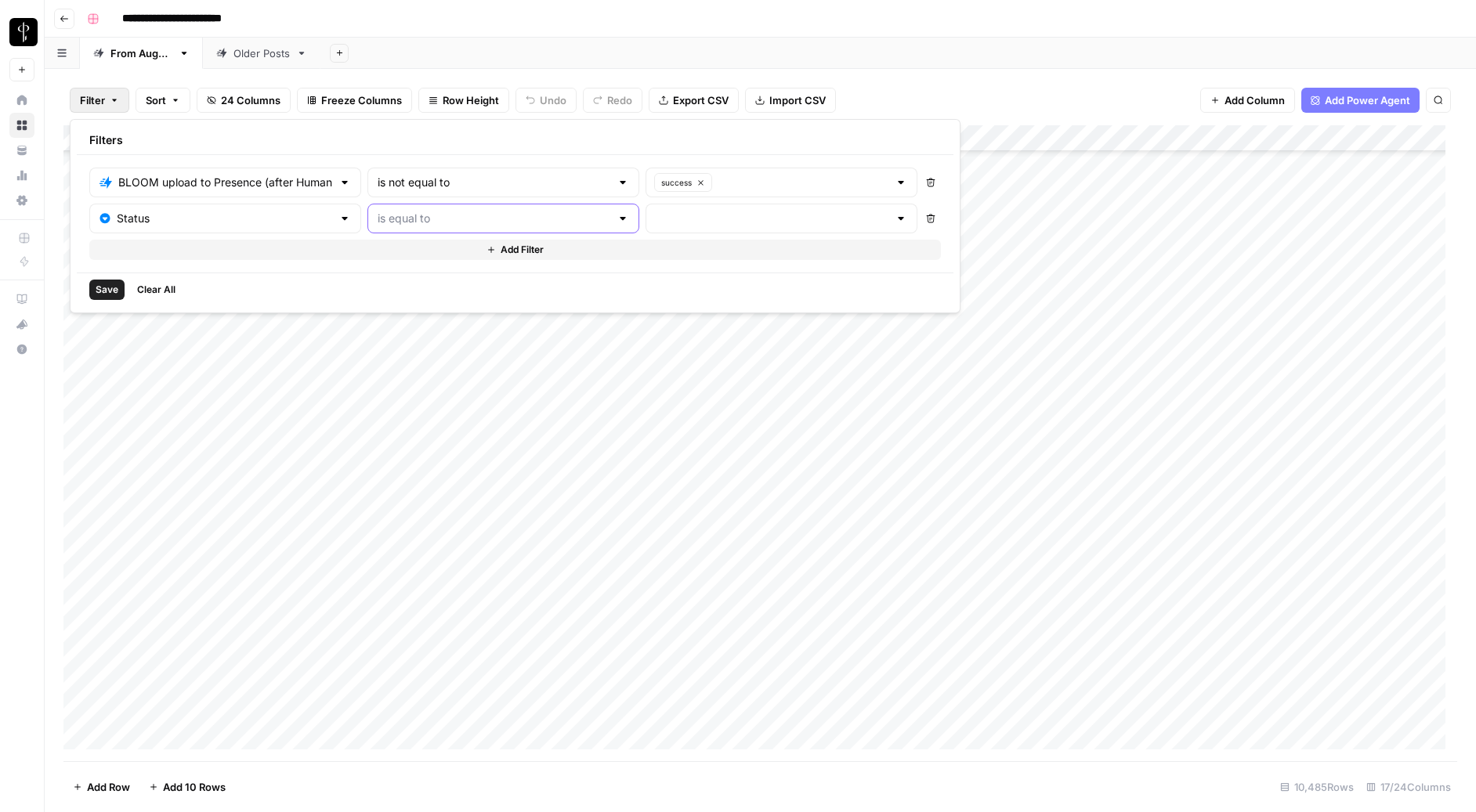
click at [416, 217] on input "text" at bounding box center [494, 218] width 233 height 15
click at [385, 257] on span "is equal to" at bounding box center [431, 257] width 183 height 15
type input "is equal to"
click at [656, 222] on input "text" at bounding box center [773, 218] width 233 height 15
click at [613, 300] on span "Do Not Post" at bounding box center [684, 301] width 179 height 15
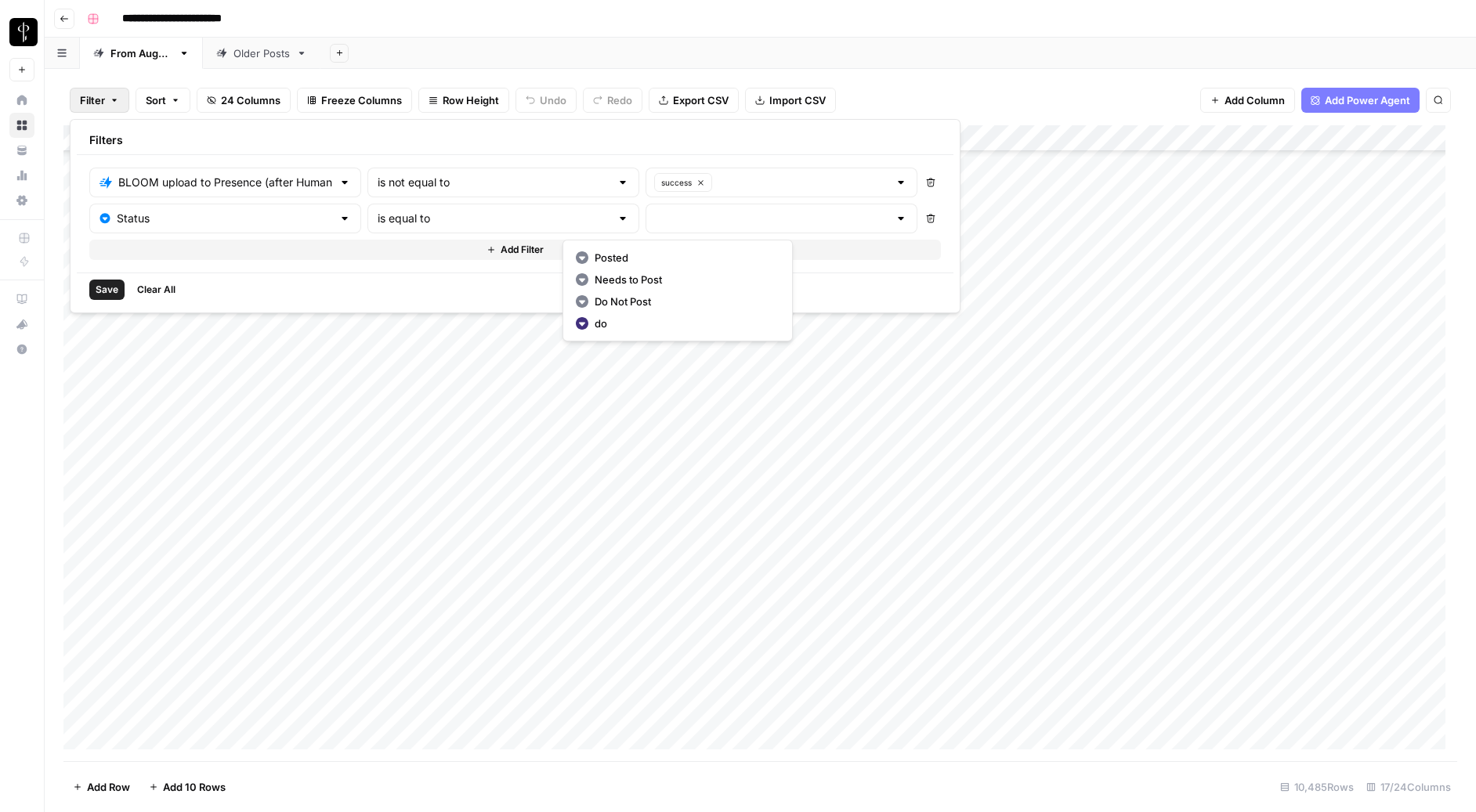
type input "Do Not Post"
click at [393, 226] on input "text" at bounding box center [494, 218] width 233 height 15
click at [393, 278] on span "is not equal to" at bounding box center [438, 279] width 198 height 15
type input "is not equal to"
click at [107, 289] on span "Save" at bounding box center [107, 290] width 23 height 14
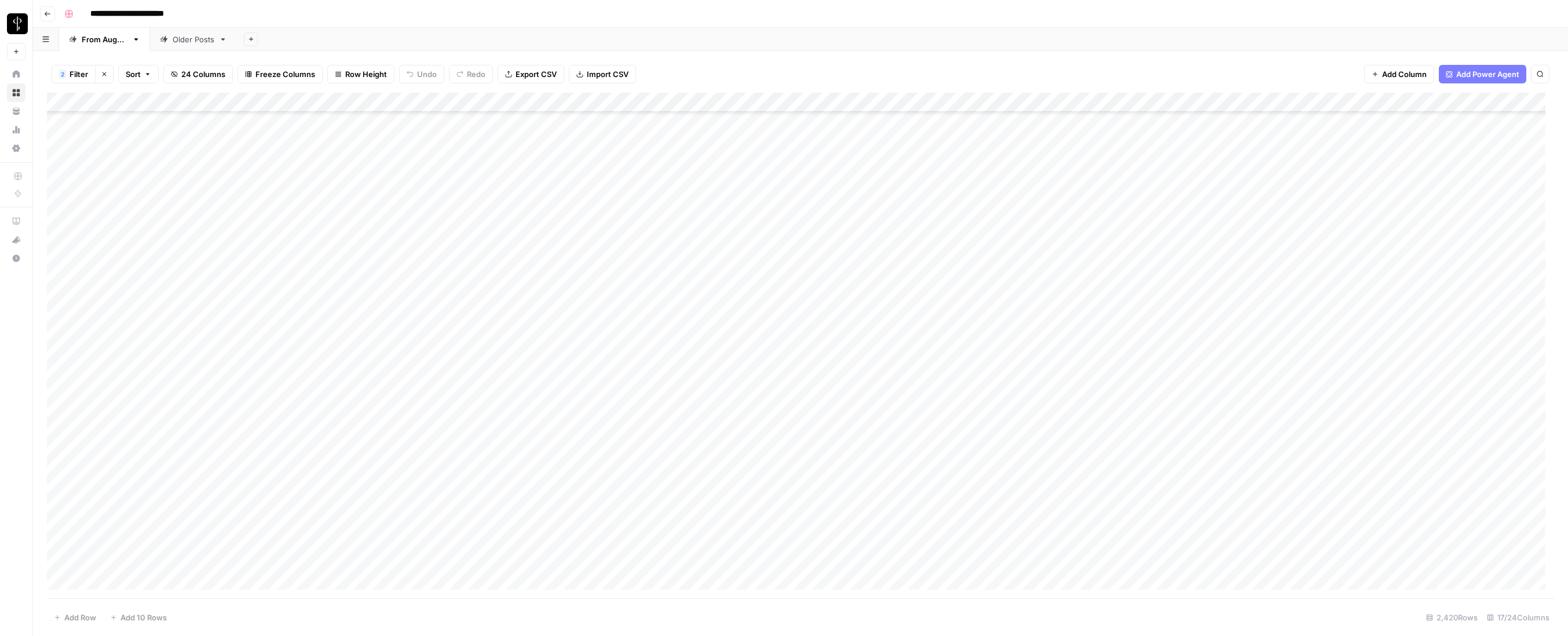
scroll to position [46804, 0]
click at [59, 252] on div "Add Column" at bounding box center [800, 346] width 1507 height 506
click at [59, 540] on div "Add Column" at bounding box center [800, 346] width 1507 height 506
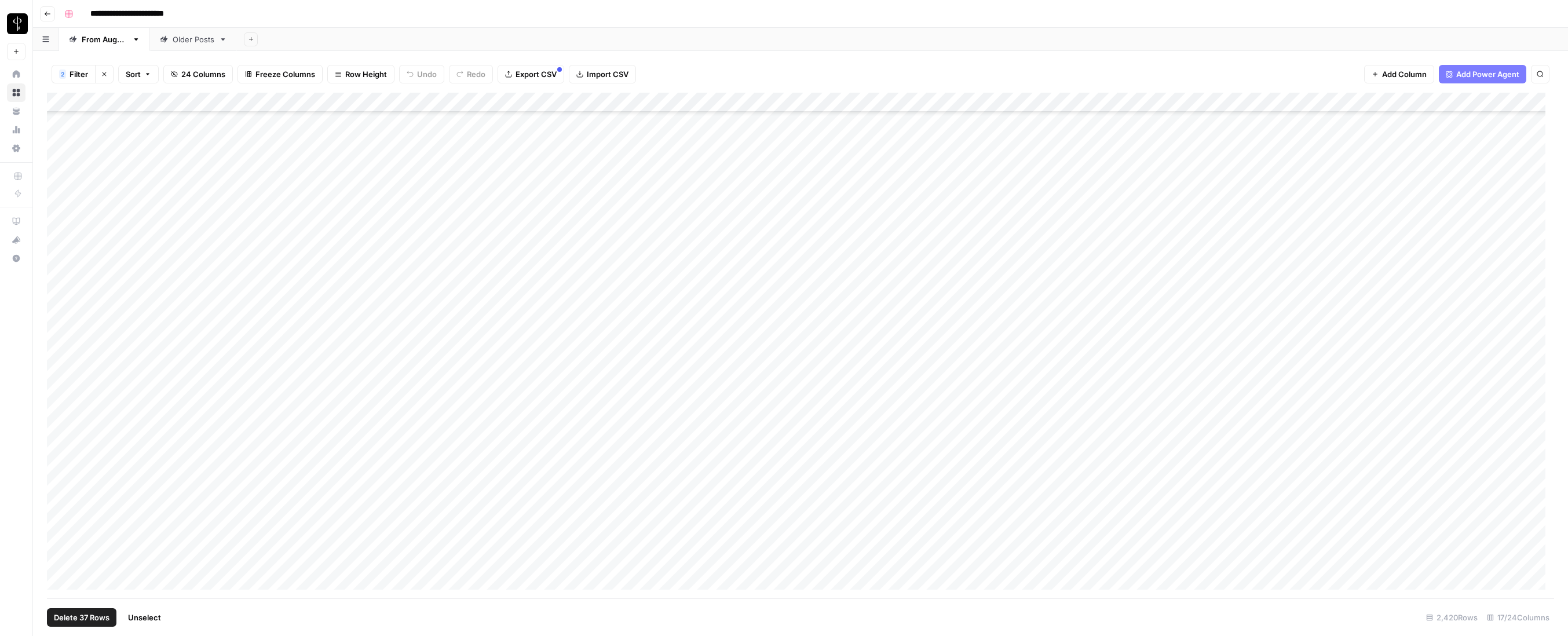
drag, startPoint x: 151, startPoint y: 617, endPoint x: 148, endPoint y: 605, distance: 12.4
click at [151, 540] on span "Unselect" at bounding box center [144, 617] width 33 height 11
click at [494, 228] on div "Add Column" at bounding box center [800, 346] width 1507 height 506
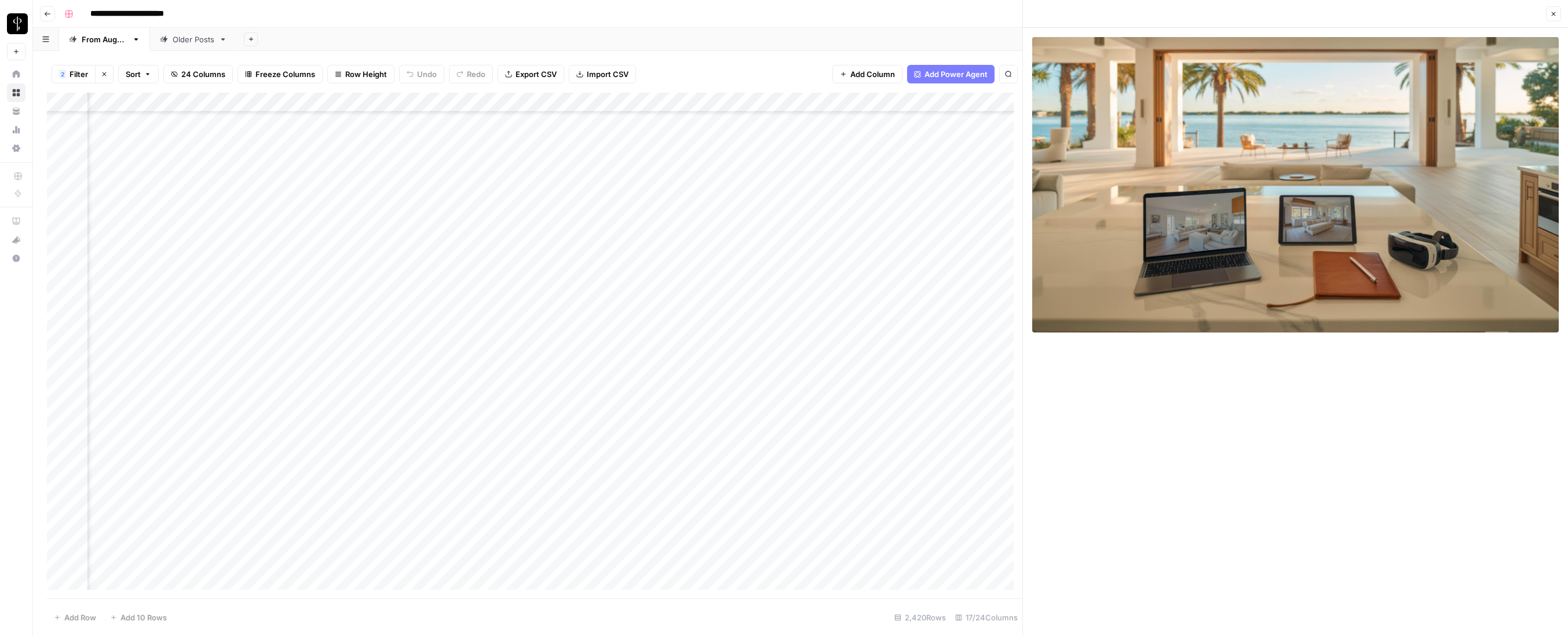
click at [59, 228] on div "Add Column" at bounding box center [534, 346] width 975 height 506
click at [494, 218] on div "Add Column" at bounding box center [534, 346] width 975 height 506
click at [493, 240] on div "Add Column" at bounding box center [534, 346] width 975 height 506
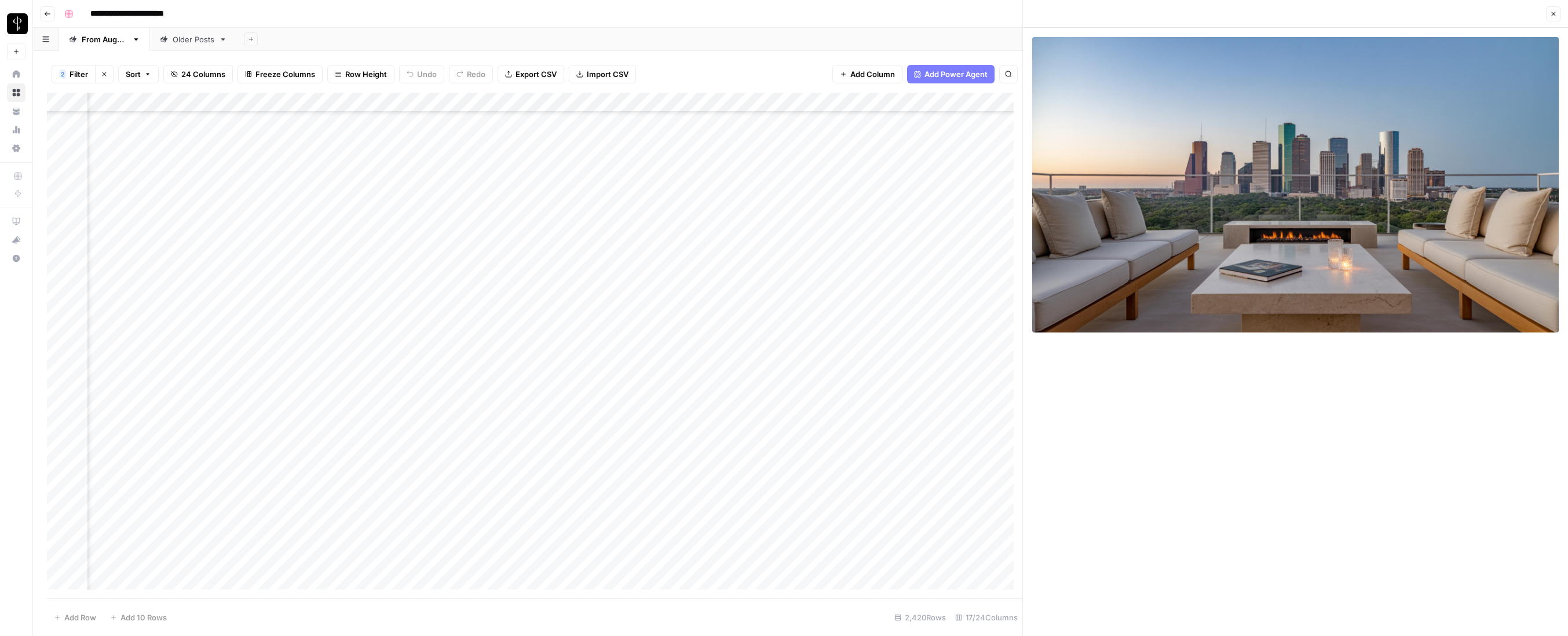
click at [494, 260] on div "Add Column" at bounding box center [534, 346] width 975 height 506
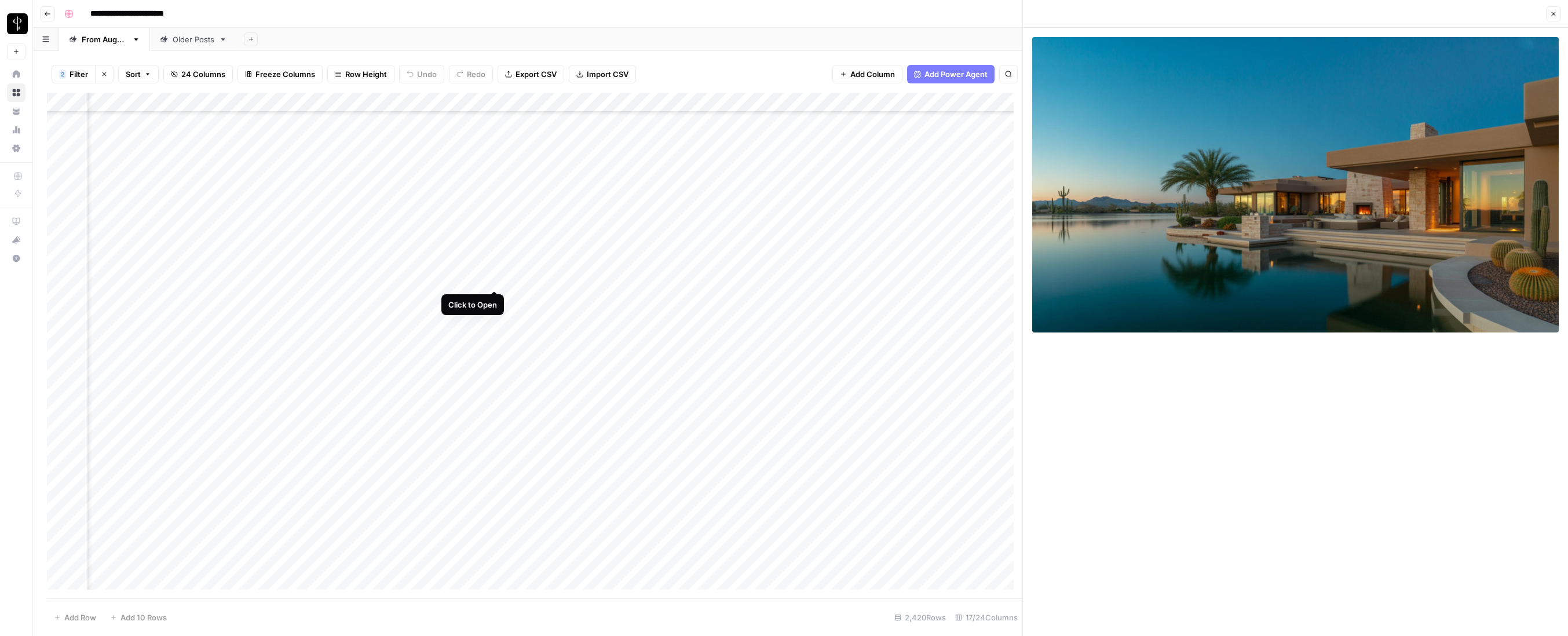
click at [494, 279] on div "Add Column" at bounding box center [534, 346] width 975 height 506
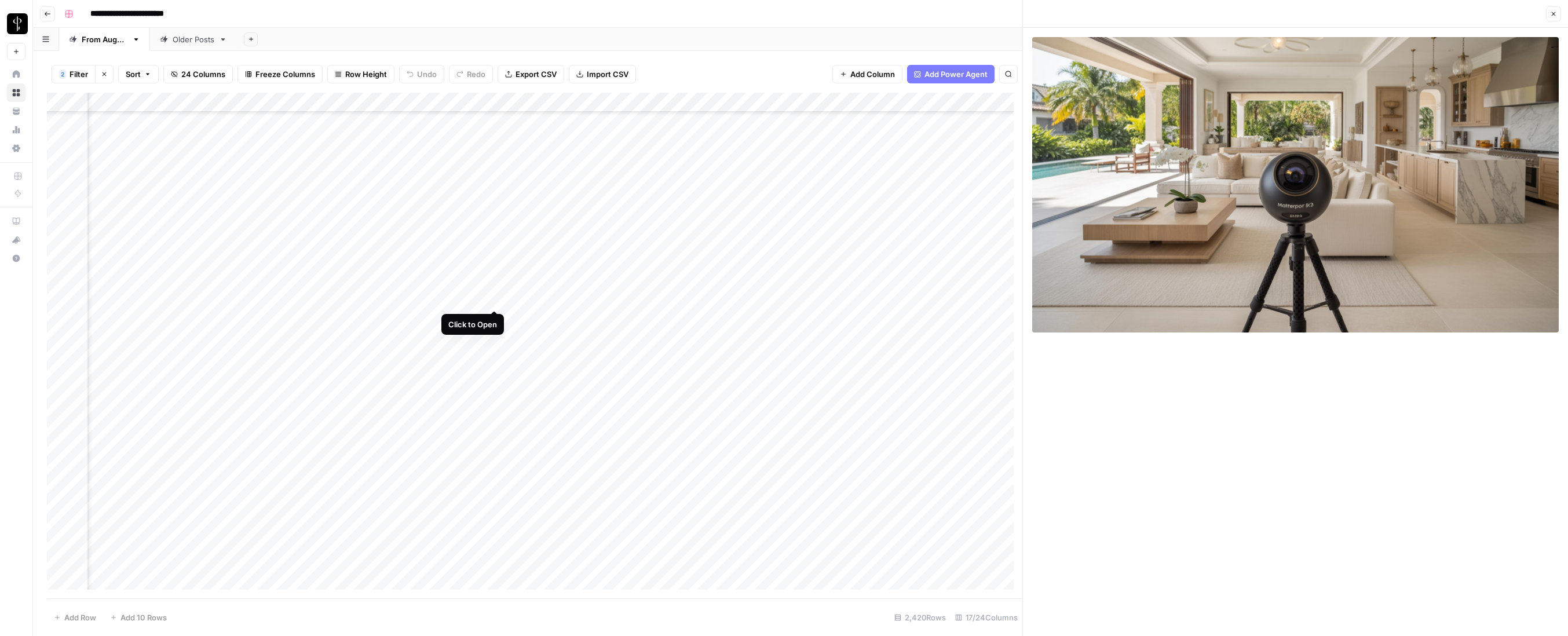
click at [495, 297] on div "Add Column" at bounding box center [534, 346] width 975 height 506
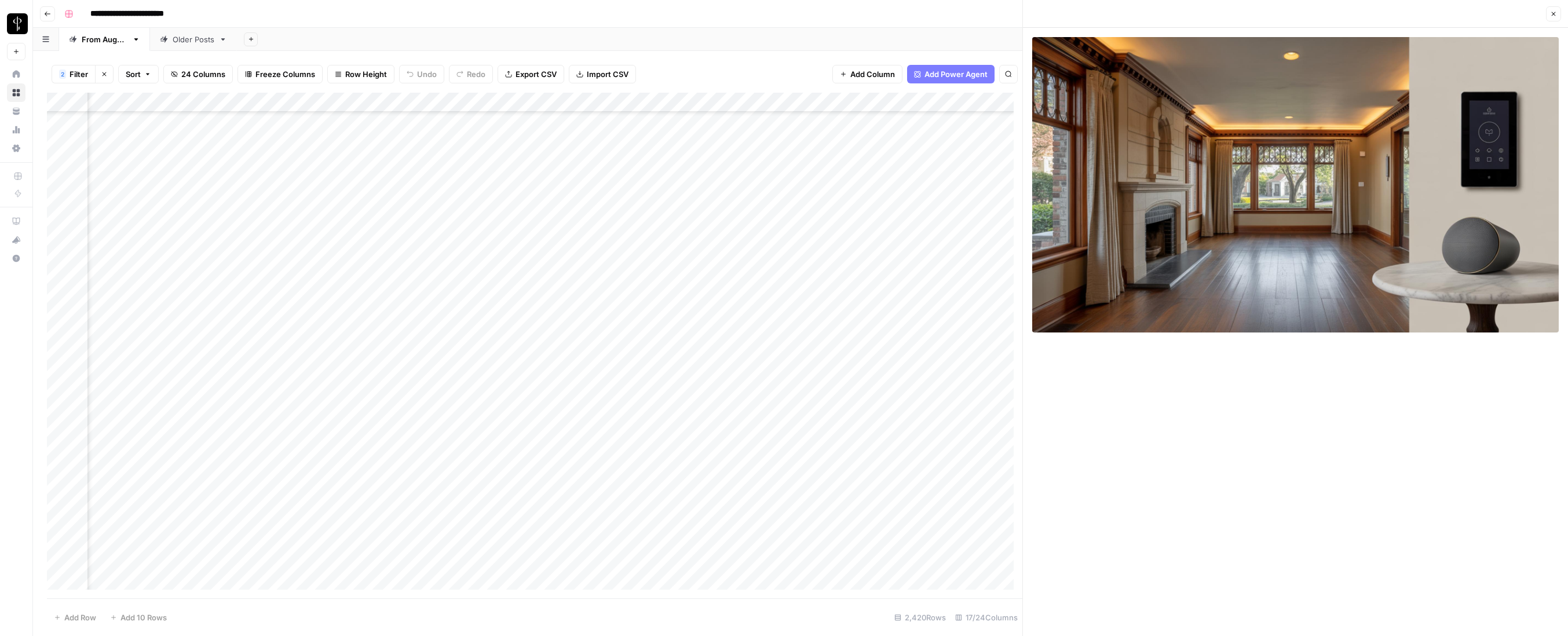
click at [494, 318] on div "Add Column" at bounding box center [534, 346] width 975 height 506
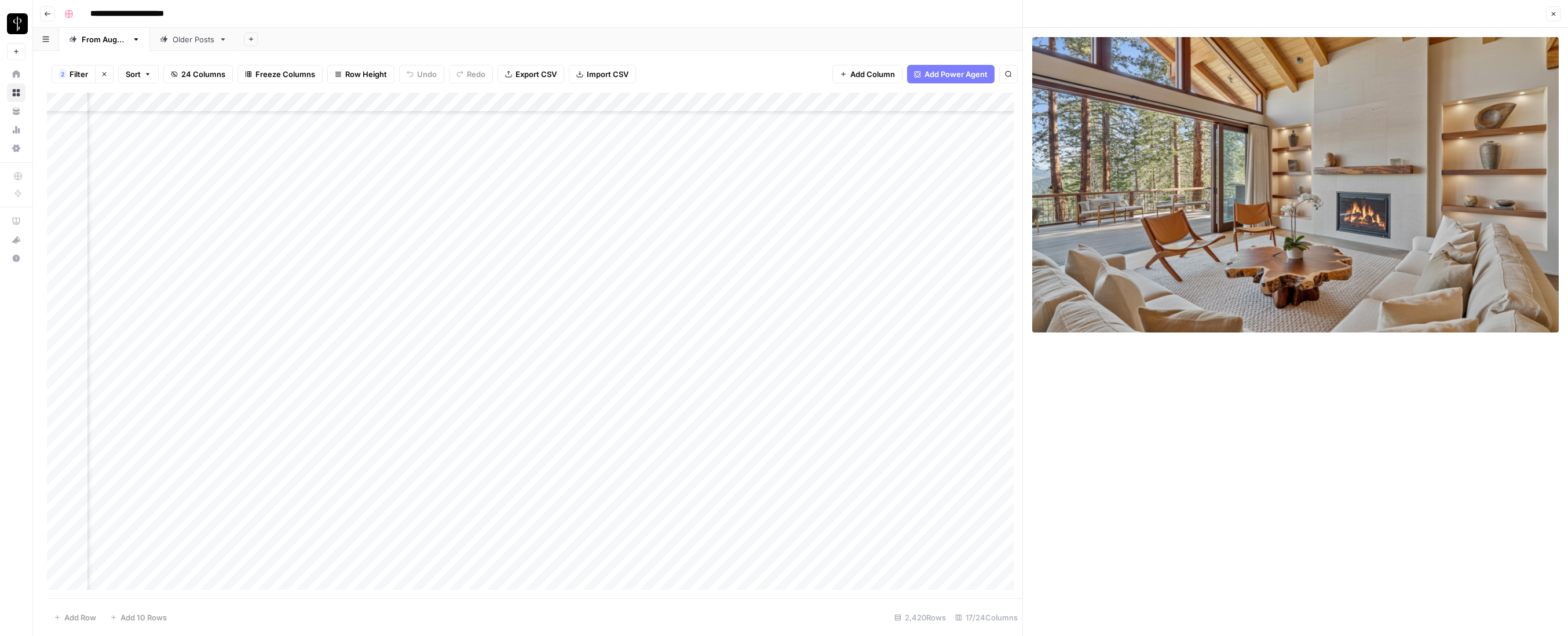
click at [495, 338] on div "Add Column" at bounding box center [534, 346] width 975 height 506
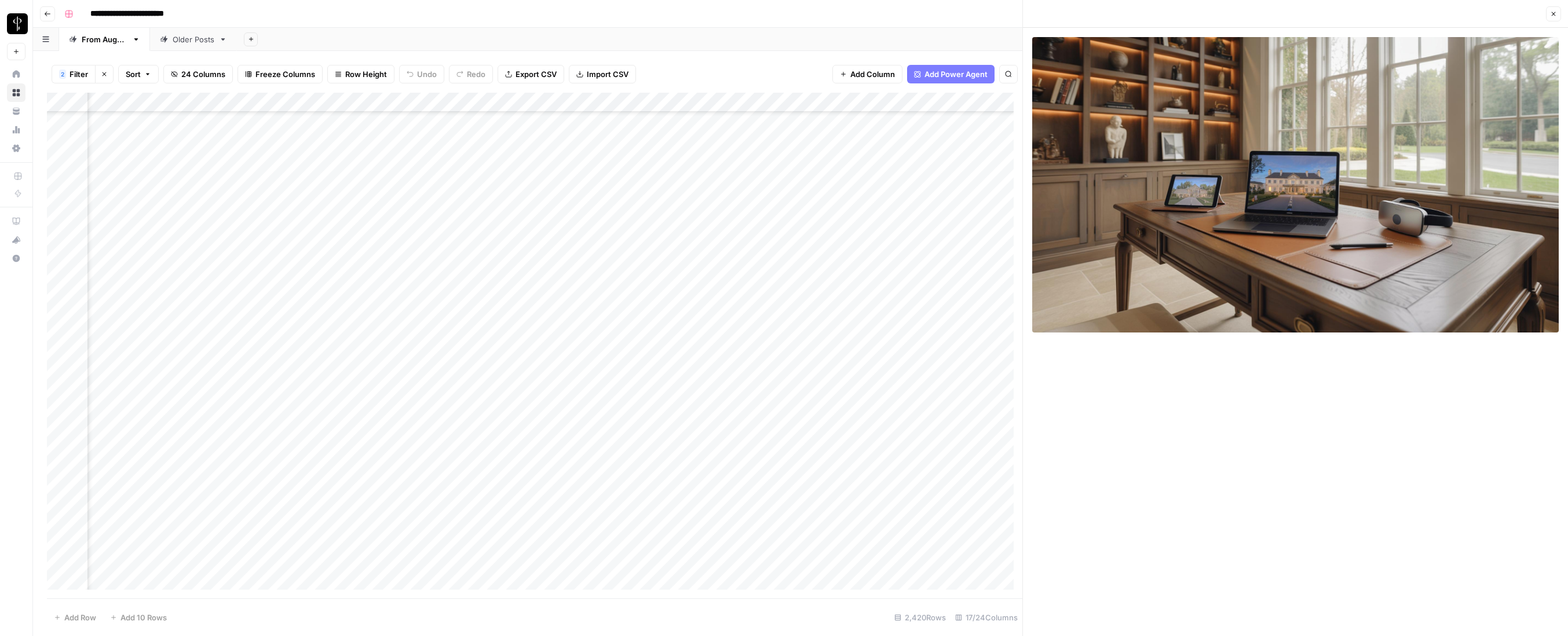
click at [496, 357] on div "Add Column" at bounding box center [534, 346] width 975 height 506
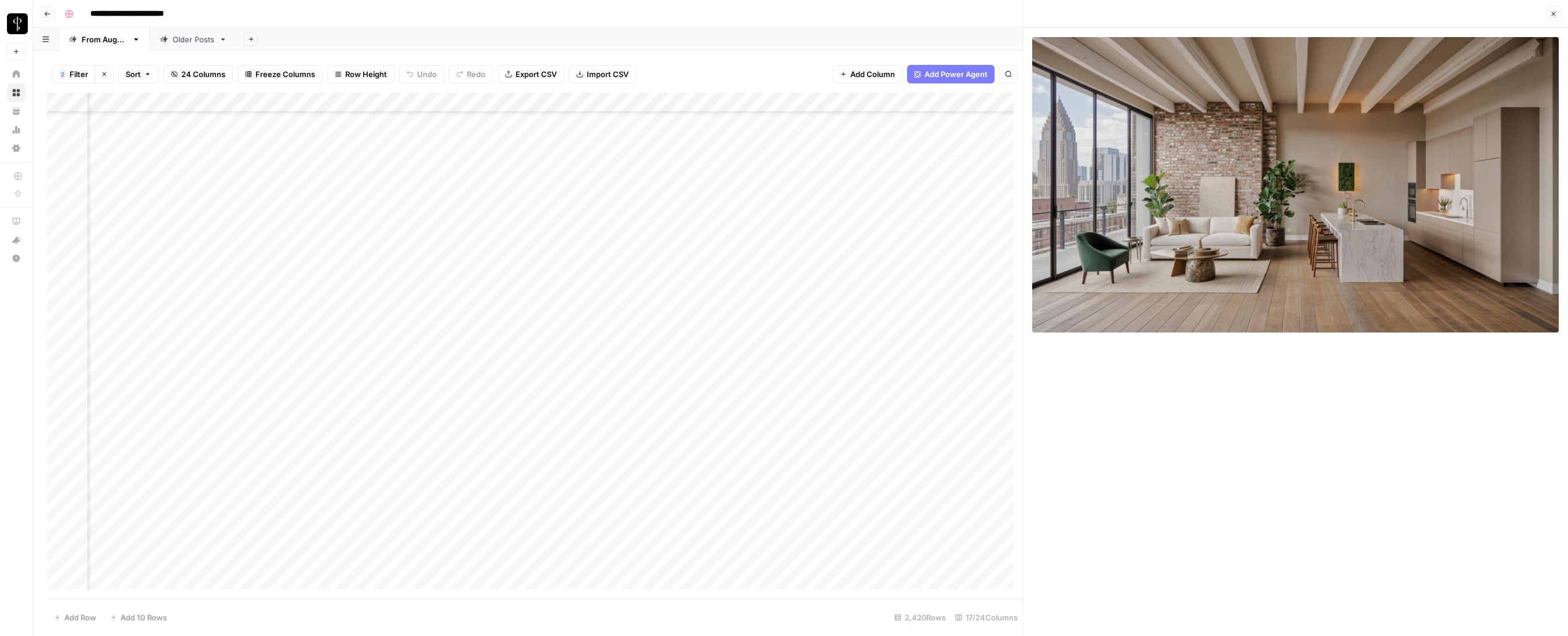
click at [494, 377] on div "Add Column" at bounding box center [534, 346] width 975 height 506
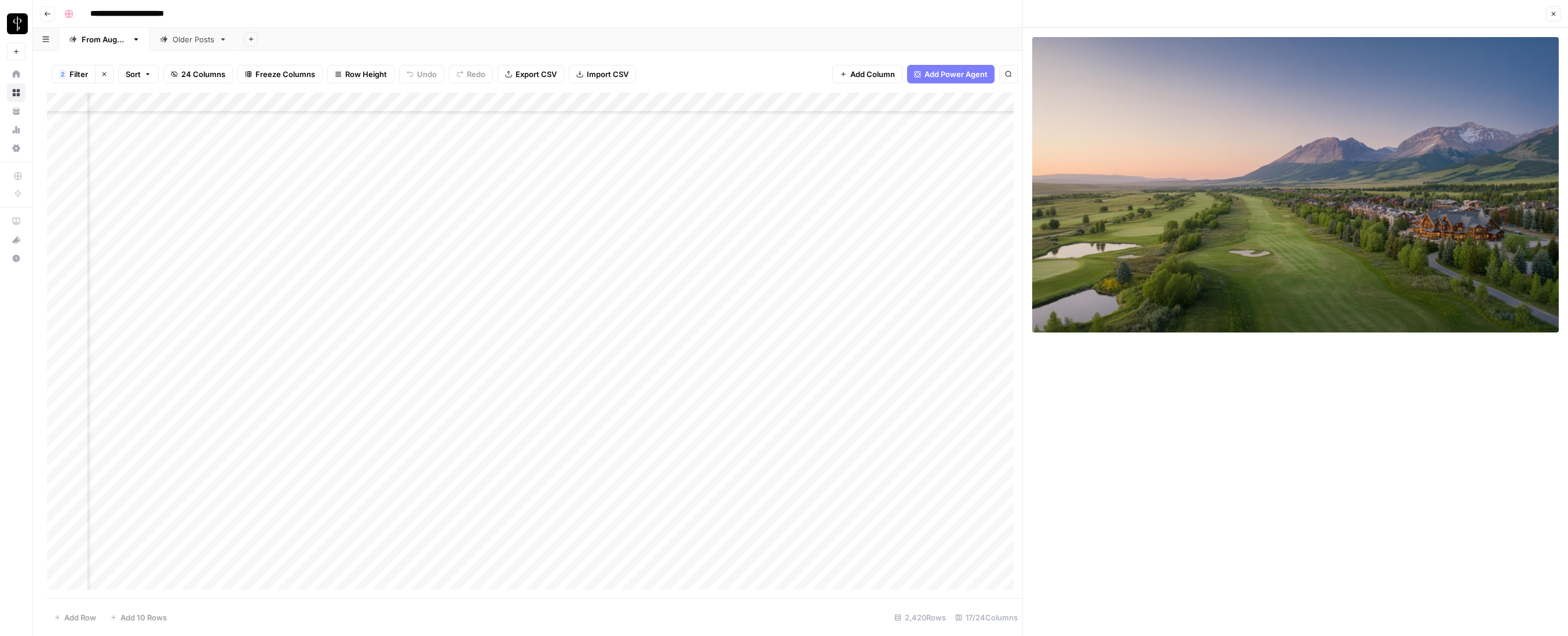
click at [494, 397] on div "Add Column" at bounding box center [534, 346] width 975 height 506
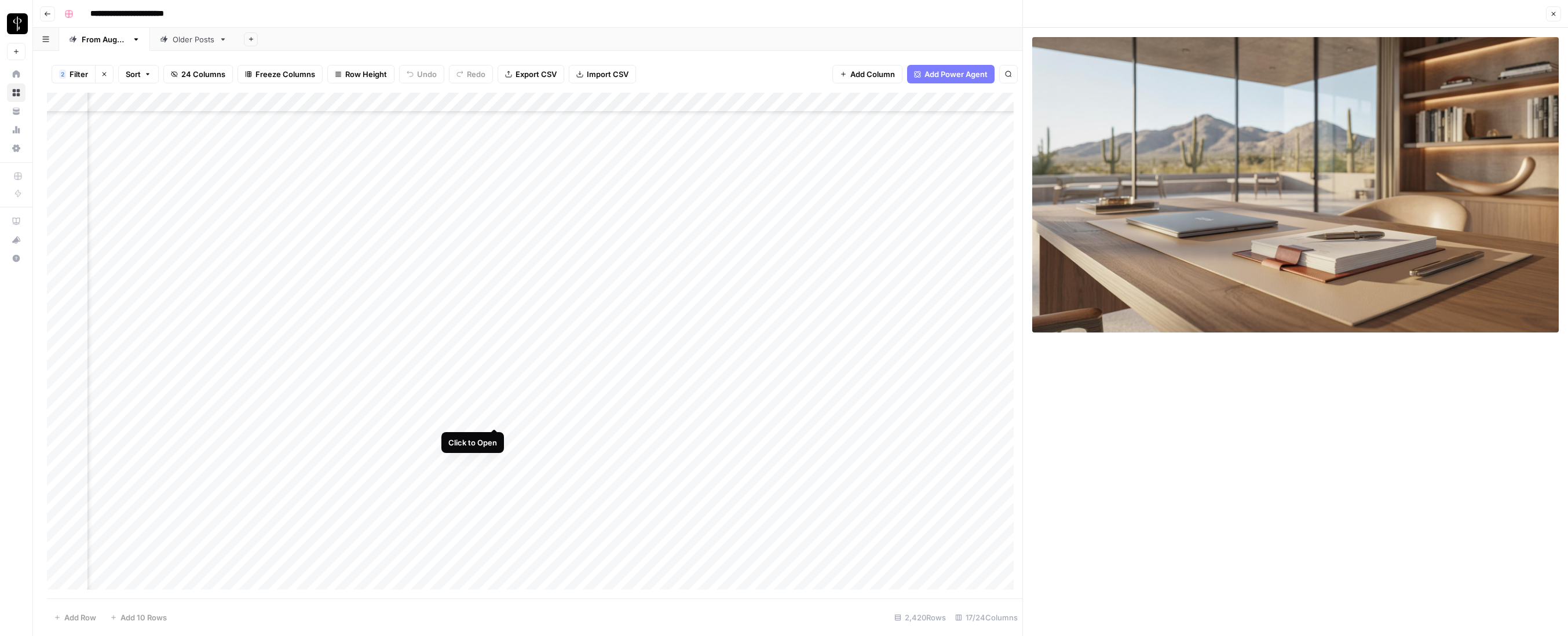
click at [494, 416] on div "Add Column" at bounding box center [534, 346] width 975 height 506
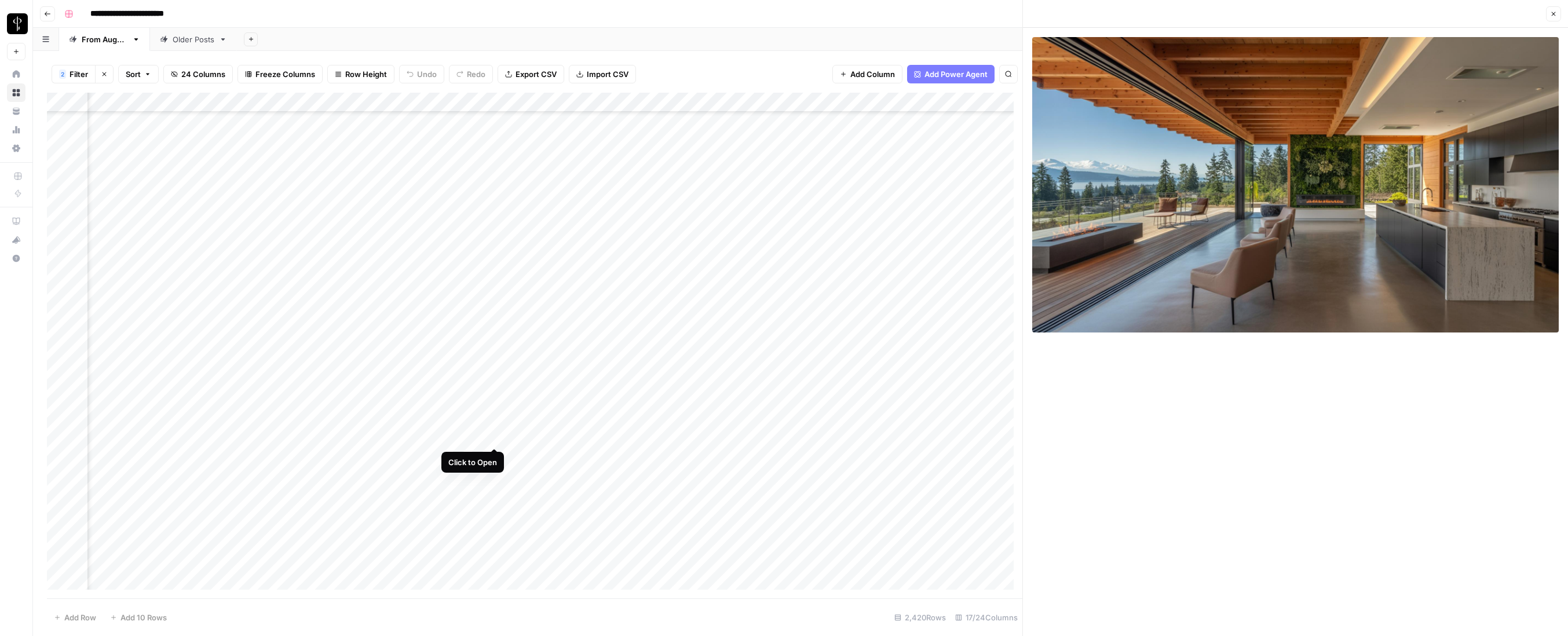
click at [493, 436] on div "Add Column" at bounding box center [534, 346] width 975 height 506
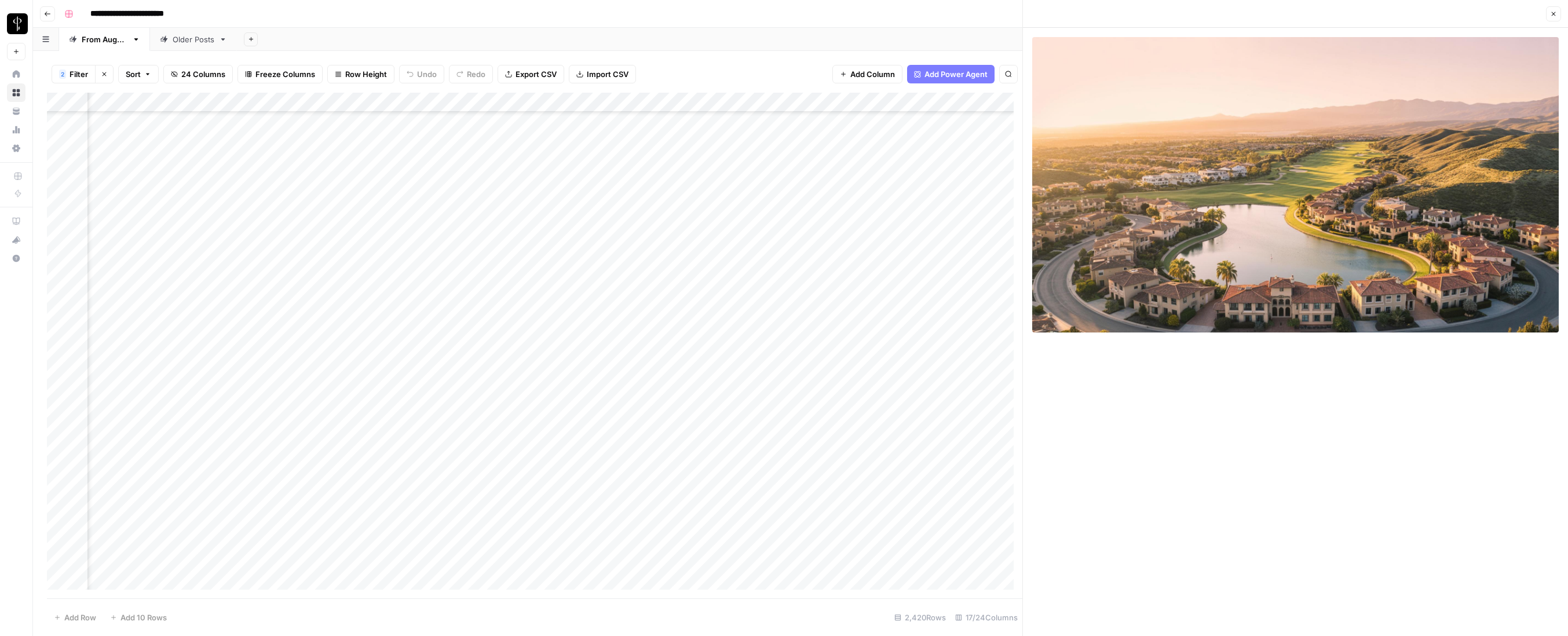
click at [494, 456] on div "Add Column" at bounding box center [534, 346] width 975 height 506
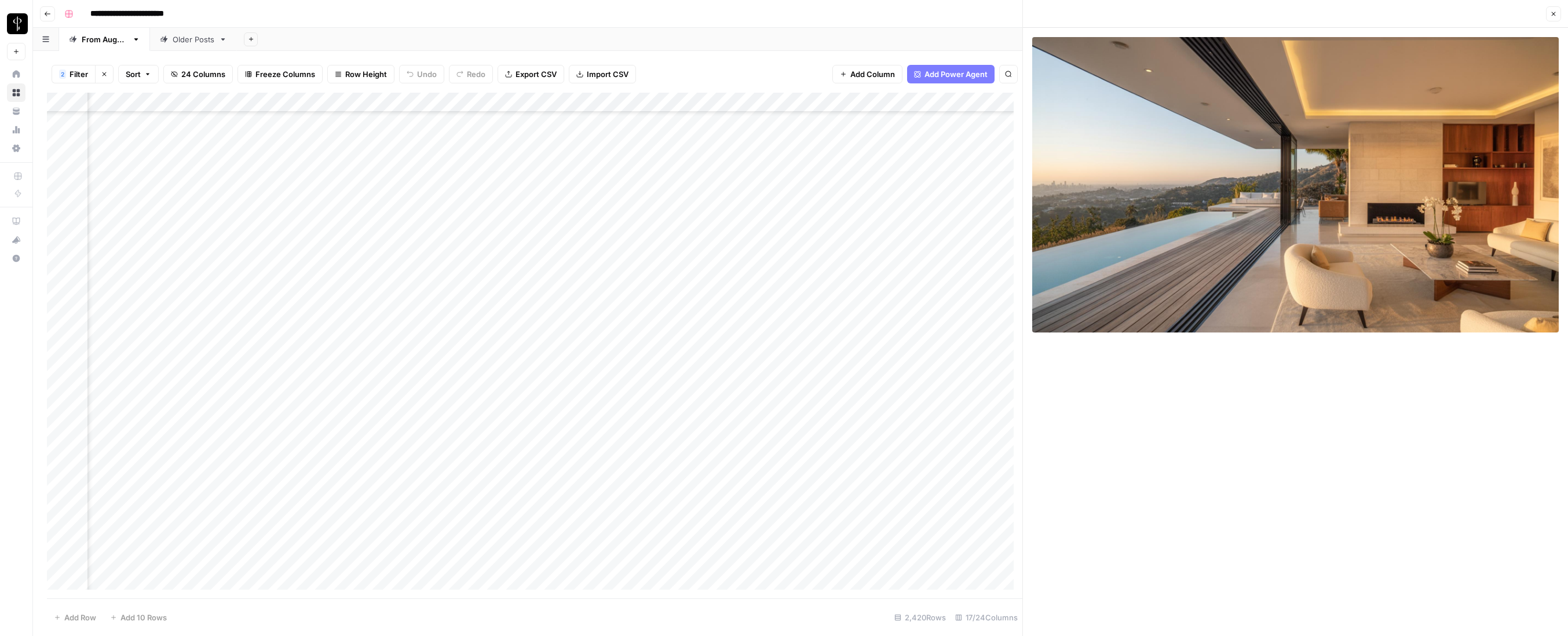
click at [494, 476] on div "Add Column" at bounding box center [534, 346] width 975 height 506
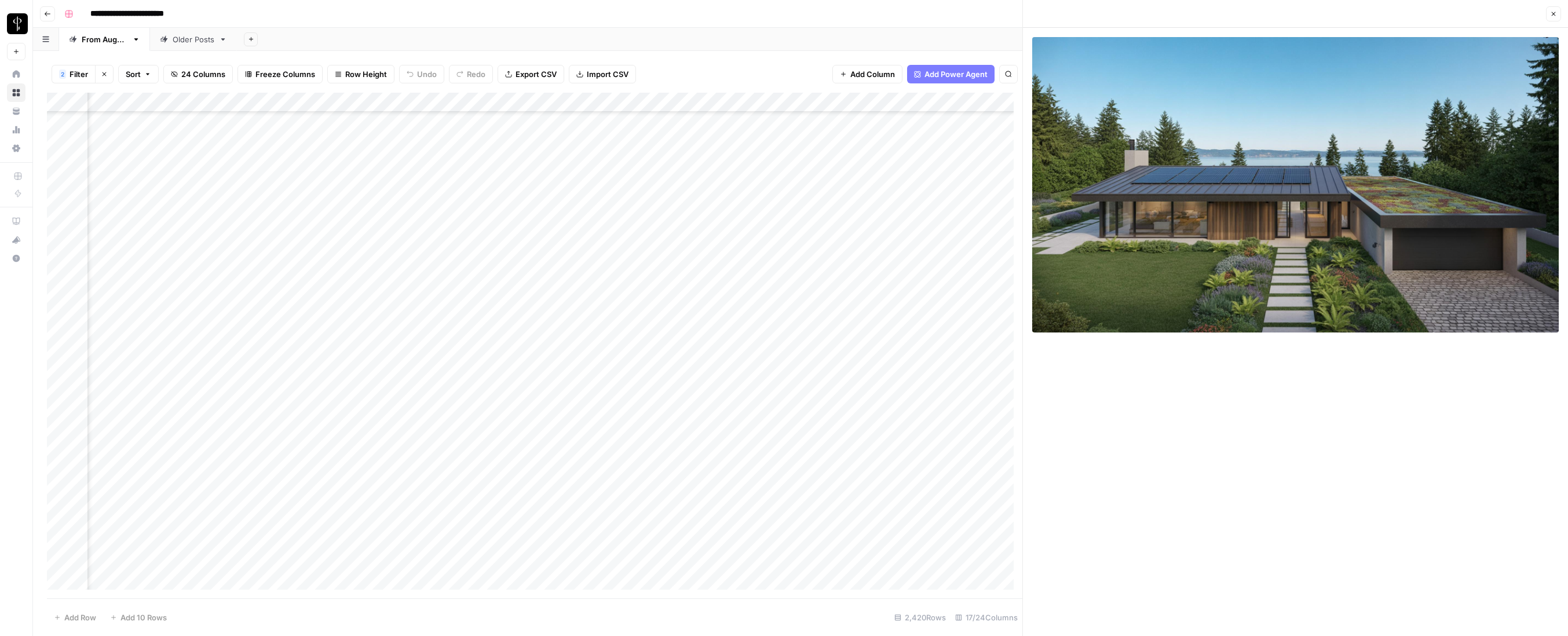
click at [494, 497] on div "Add Column" at bounding box center [534, 346] width 975 height 506
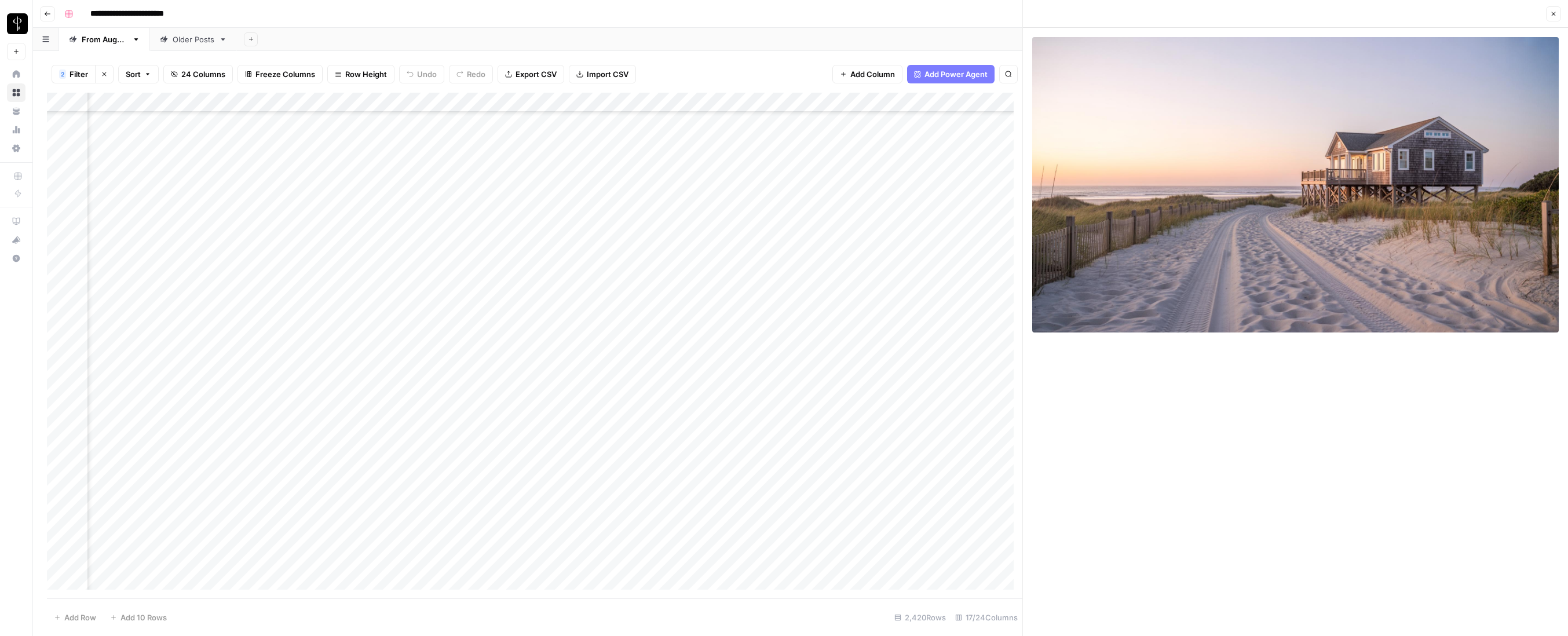
click at [494, 516] on div "Add Column" at bounding box center [534, 346] width 975 height 506
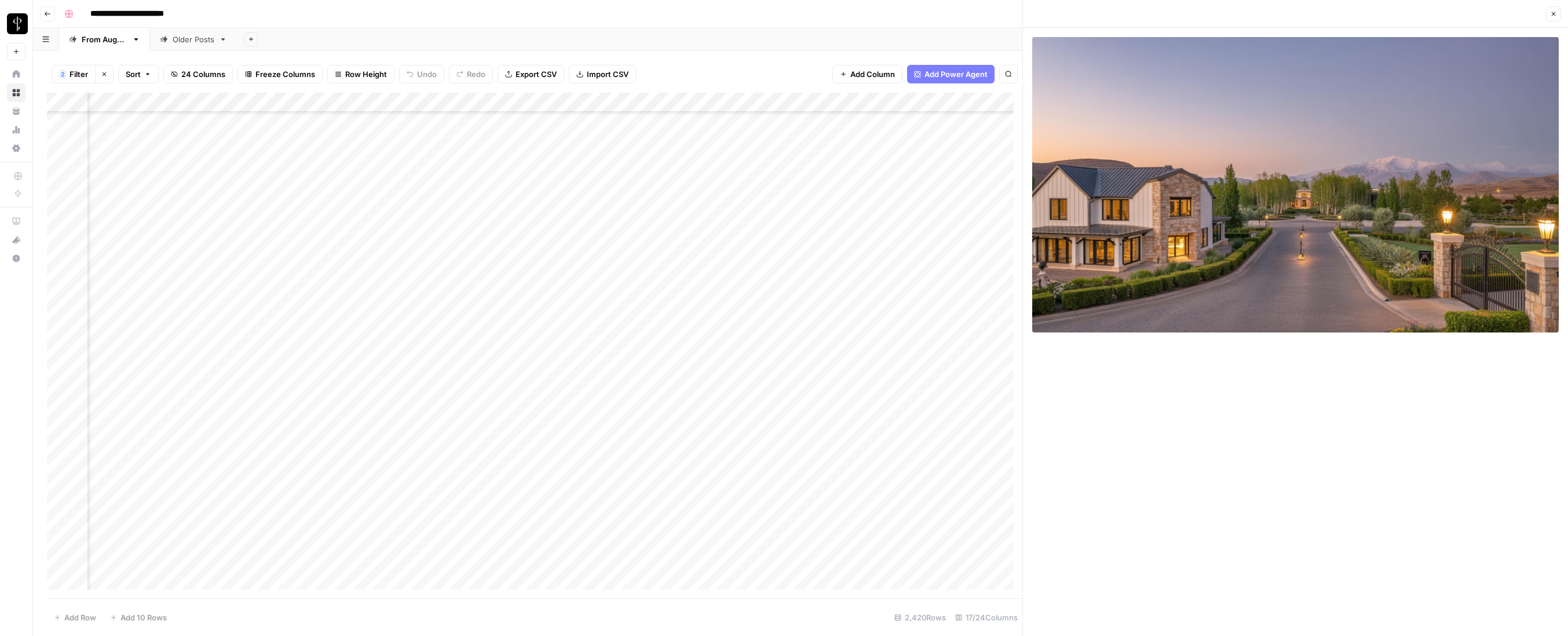
scroll to position [47108, 398]
click at [494, 224] on div "Add Column" at bounding box center [534, 346] width 975 height 506
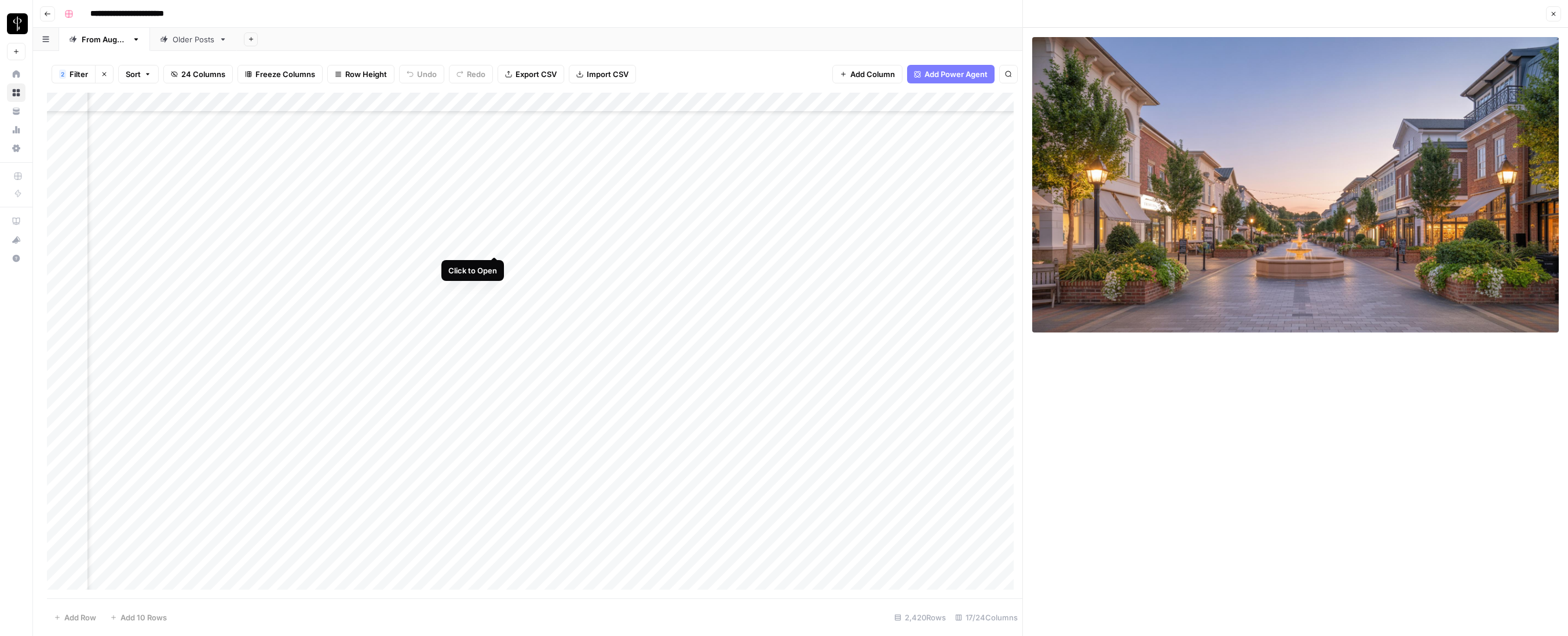
click at [494, 247] on div "Add Column" at bounding box center [534, 346] width 975 height 506
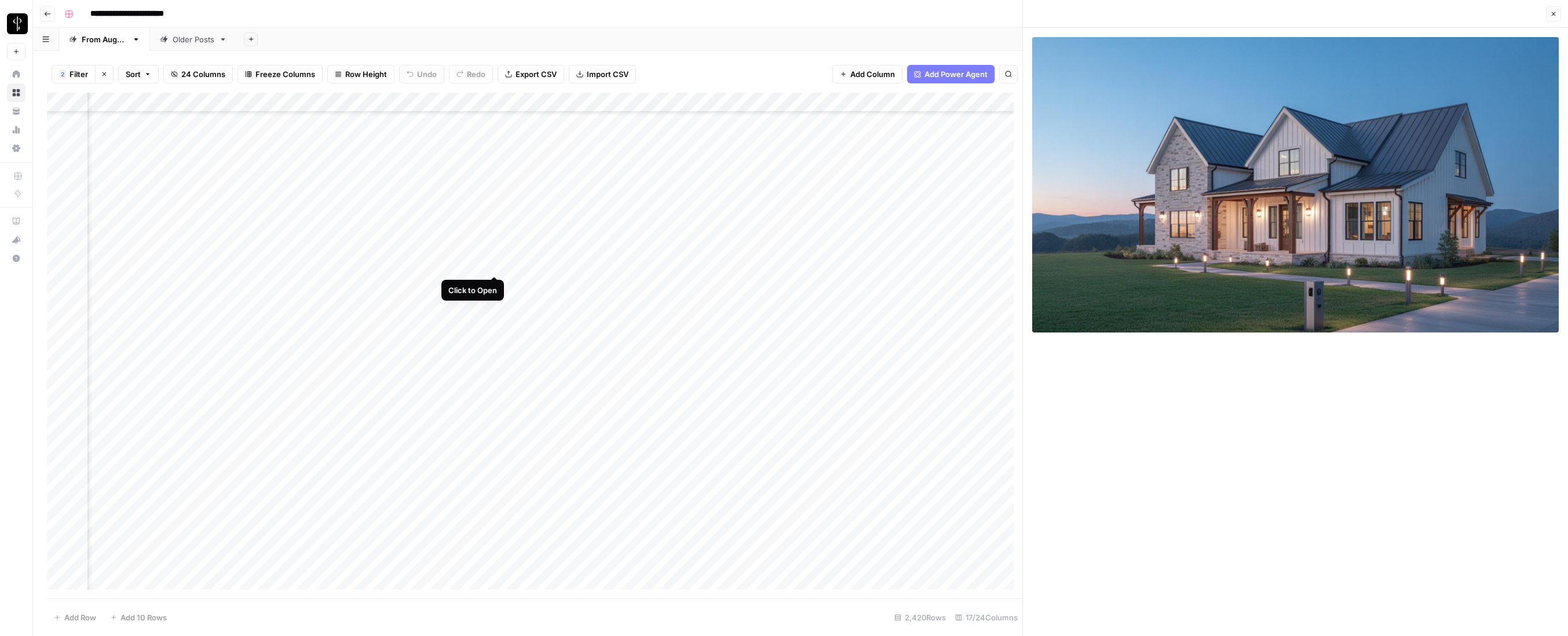
click at [494, 264] on div "Add Column" at bounding box center [534, 346] width 975 height 506
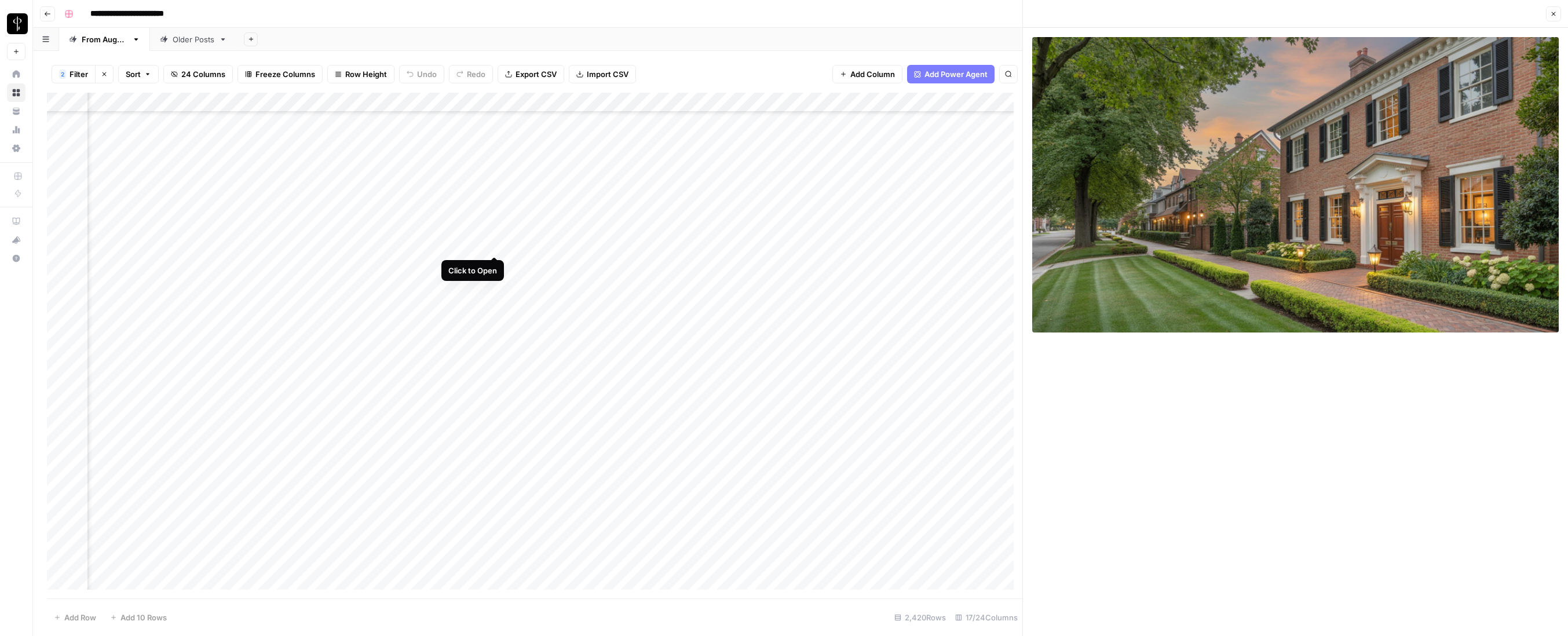
click at [494, 241] on div "Add Column" at bounding box center [534, 346] width 975 height 506
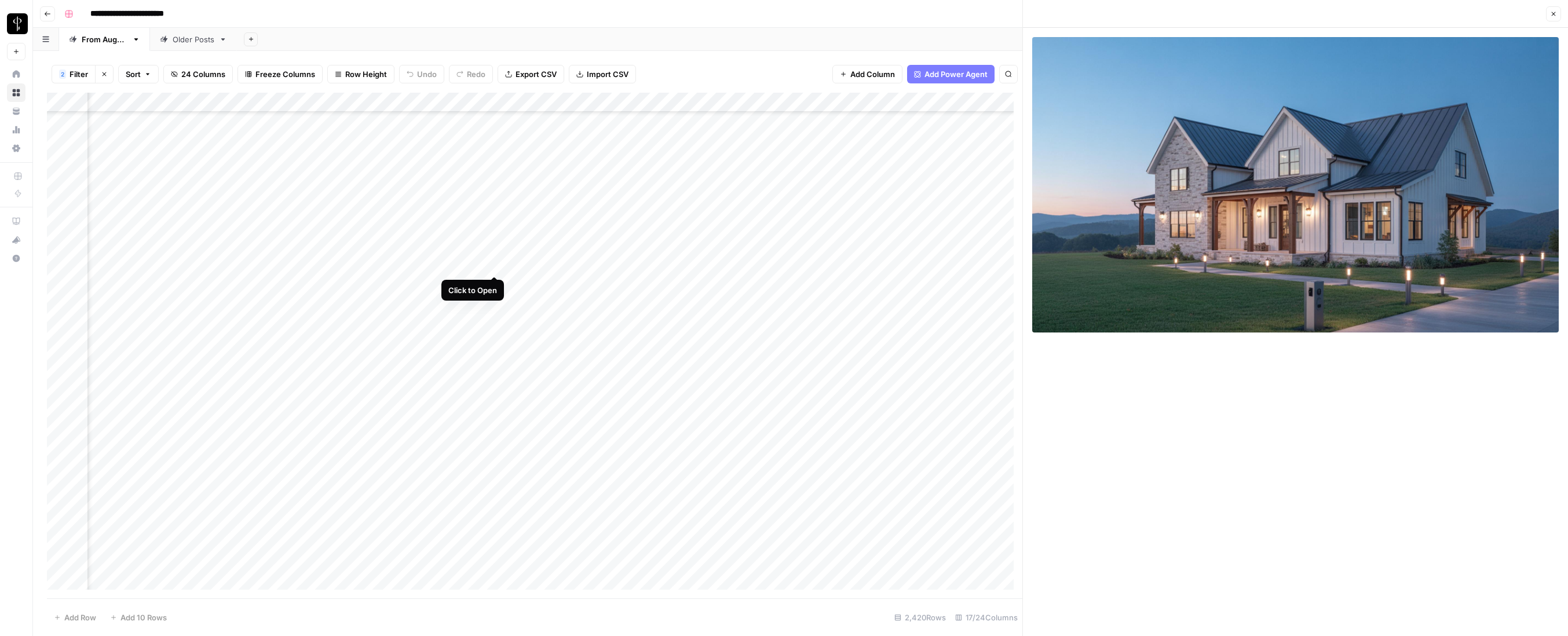
click at [494, 263] on div "Add Column" at bounding box center [534, 346] width 975 height 506
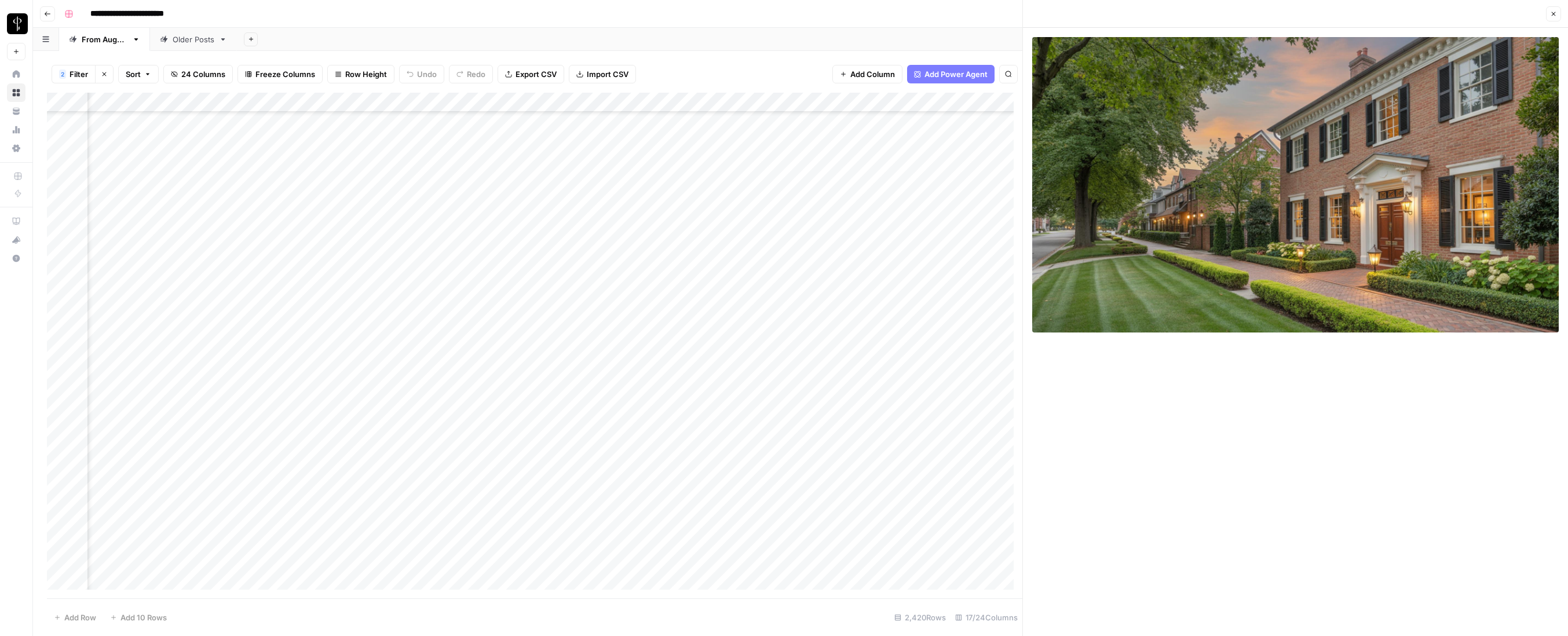
click at [494, 285] on div "Add Column" at bounding box center [534, 346] width 975 height 506
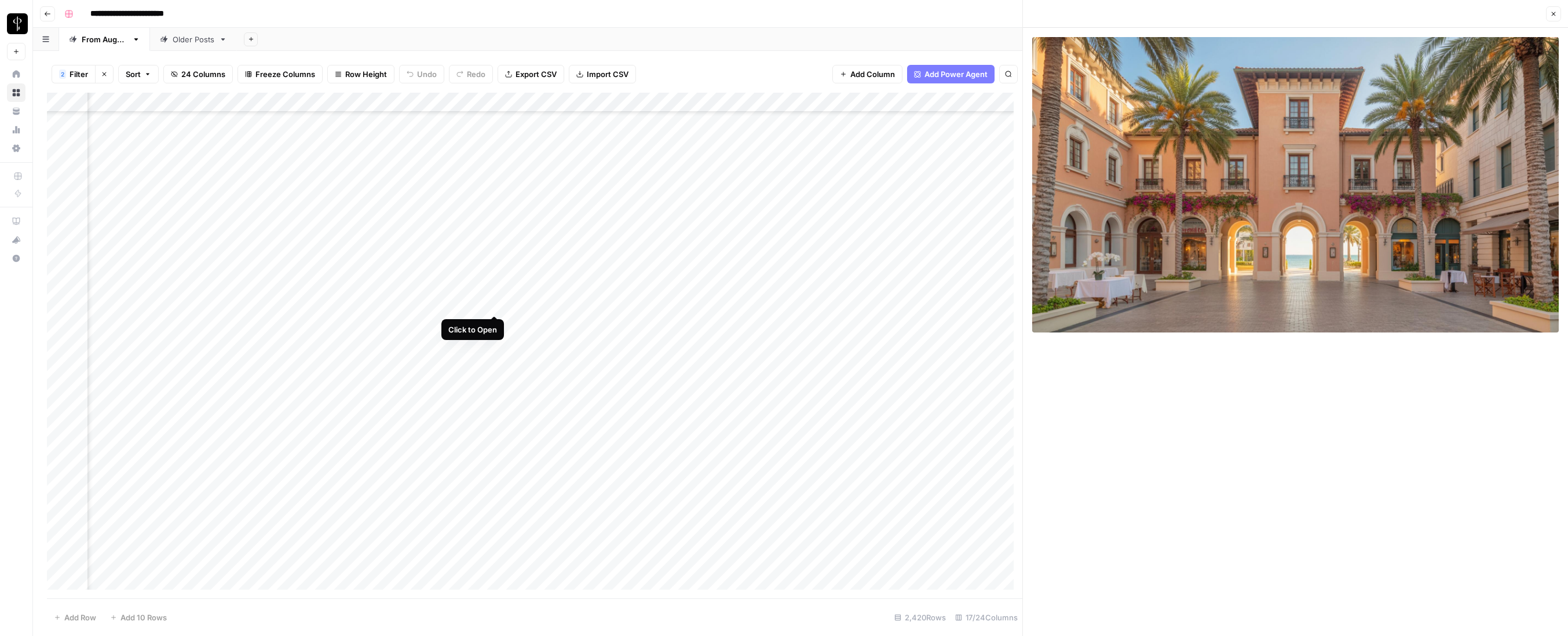
click at [494, 304] on div "Add Column" at bounding box center [534, 346] width 975 height 506
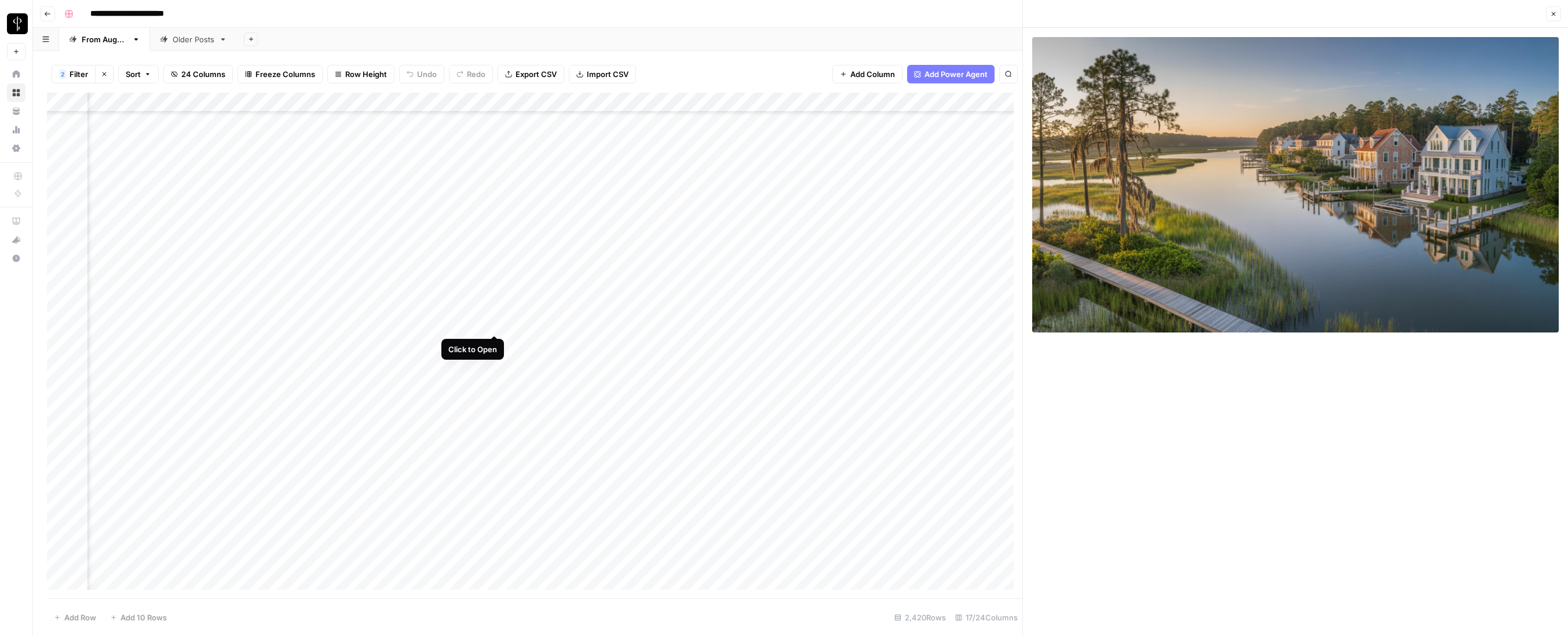
click at [495, 322] on div "Add Column" at bounding box center [534, 346] width 975 height 506
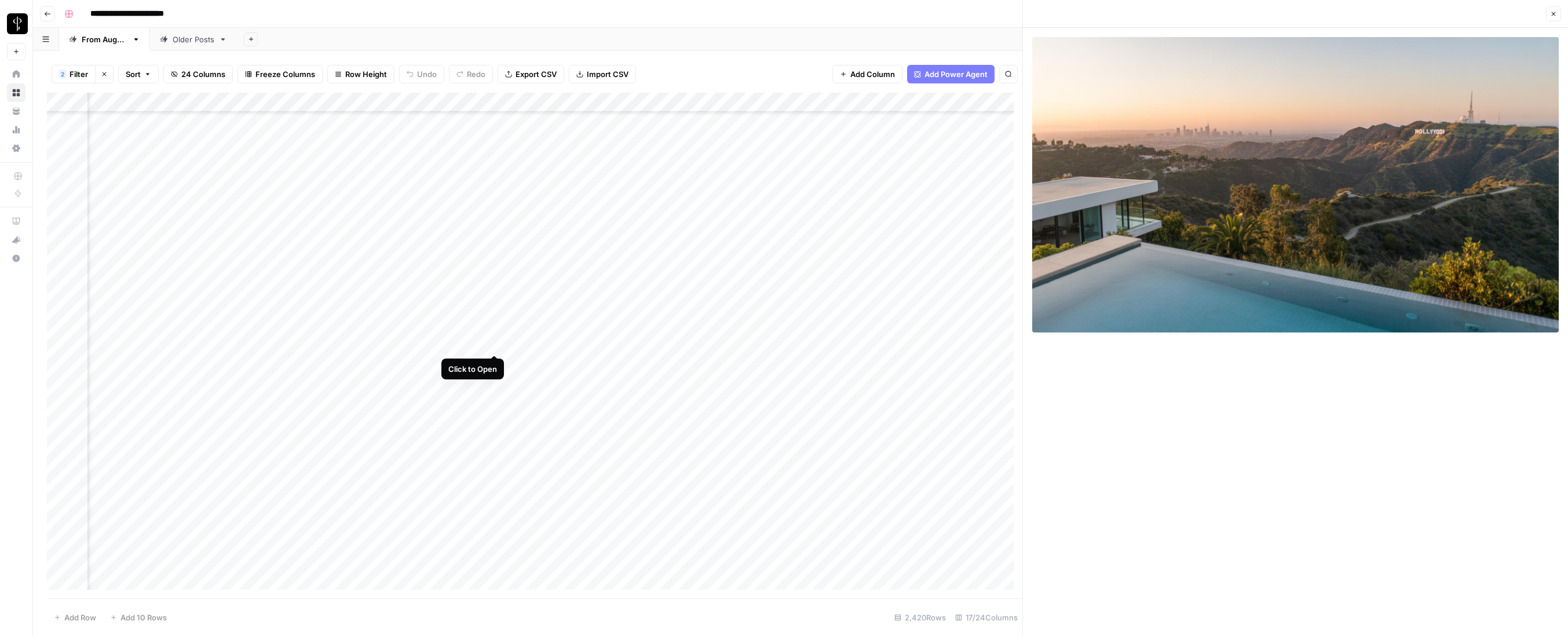
click at [495, 340] on div "Add Column" at bounding box center [534, 346] width 975 height 506
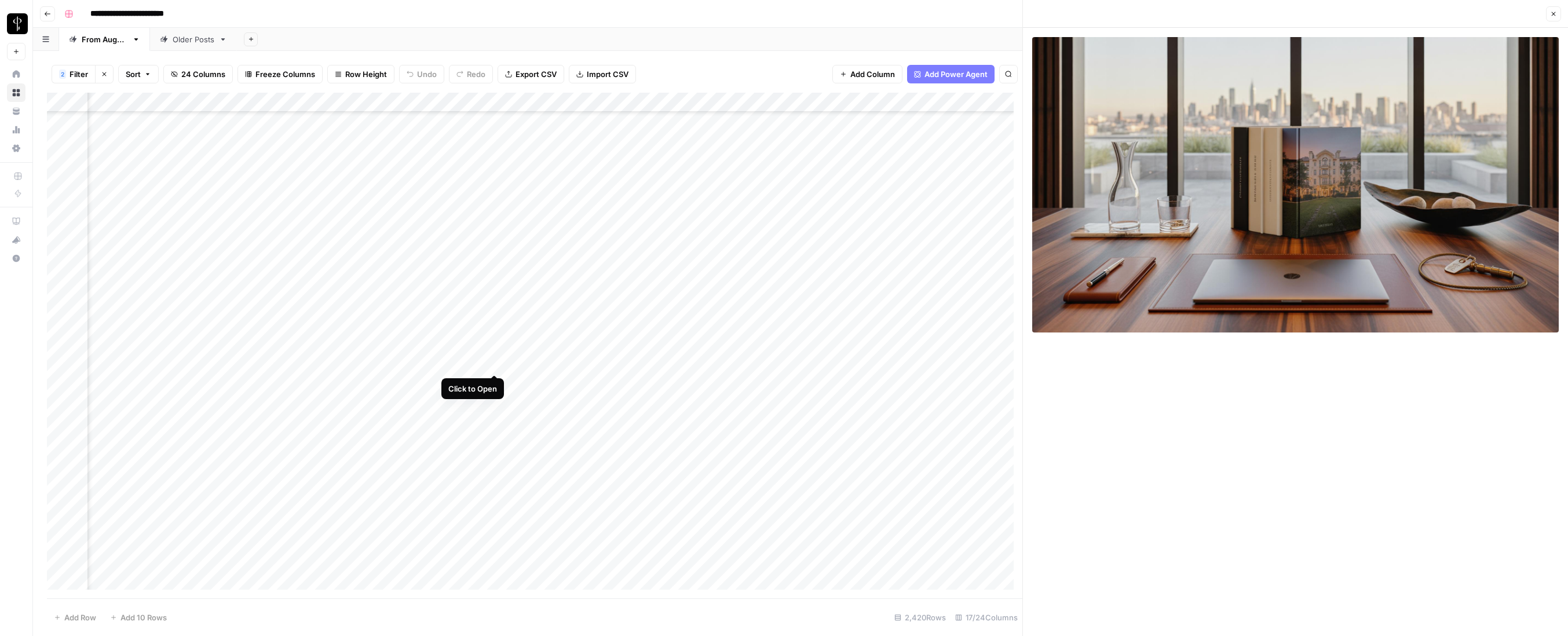
click at [494, 362] on div "Add Column" at bounding box center [534, 346] width 975 height 506
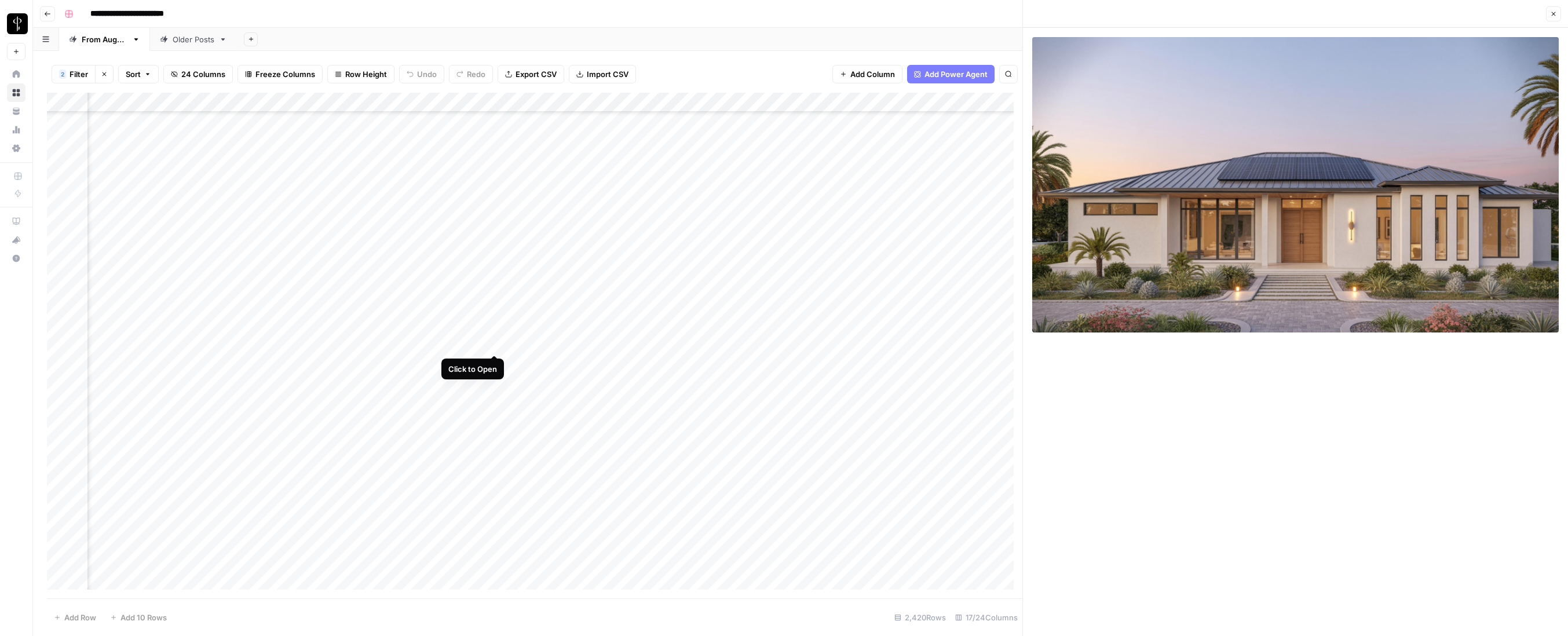
click at [496, 341] on div "Add Column" at bounding box center [534, 346] width 975 height 506
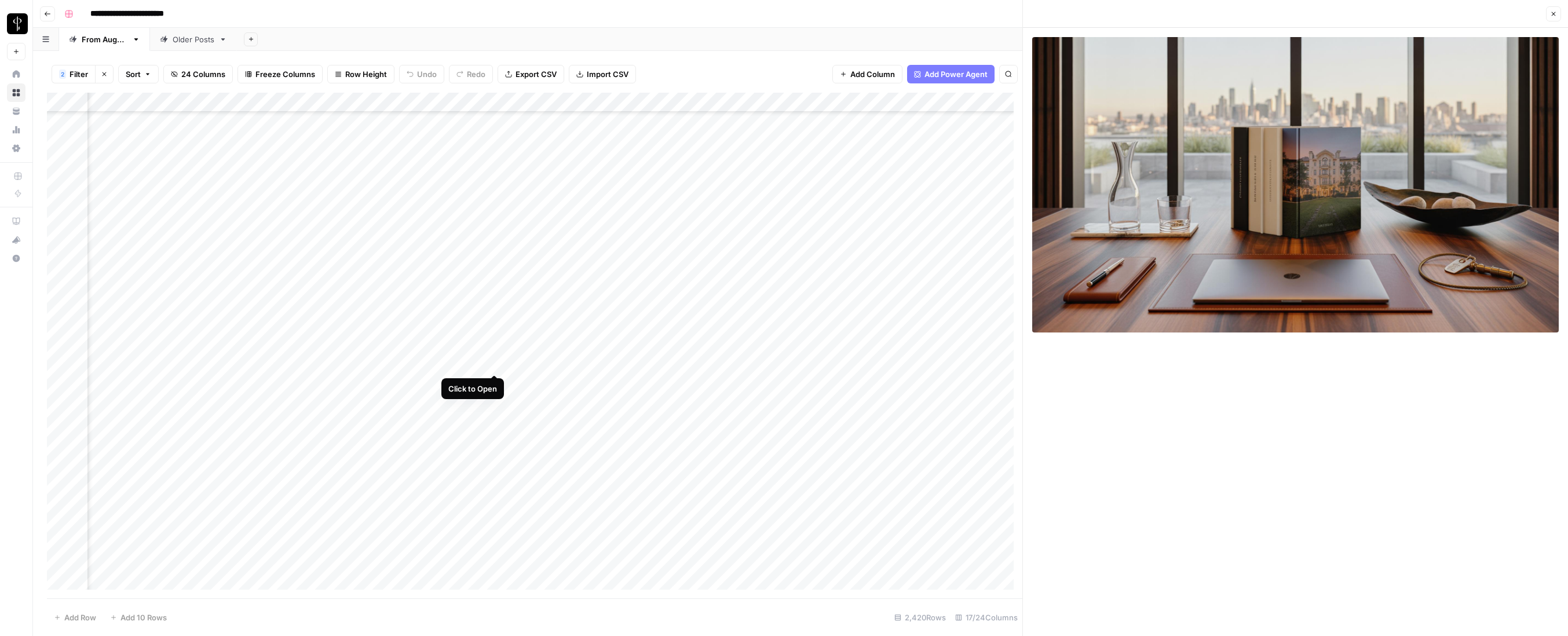
click at [494, 363] on div "Add Column" at bounding box center [534, 346] width 975 height 506
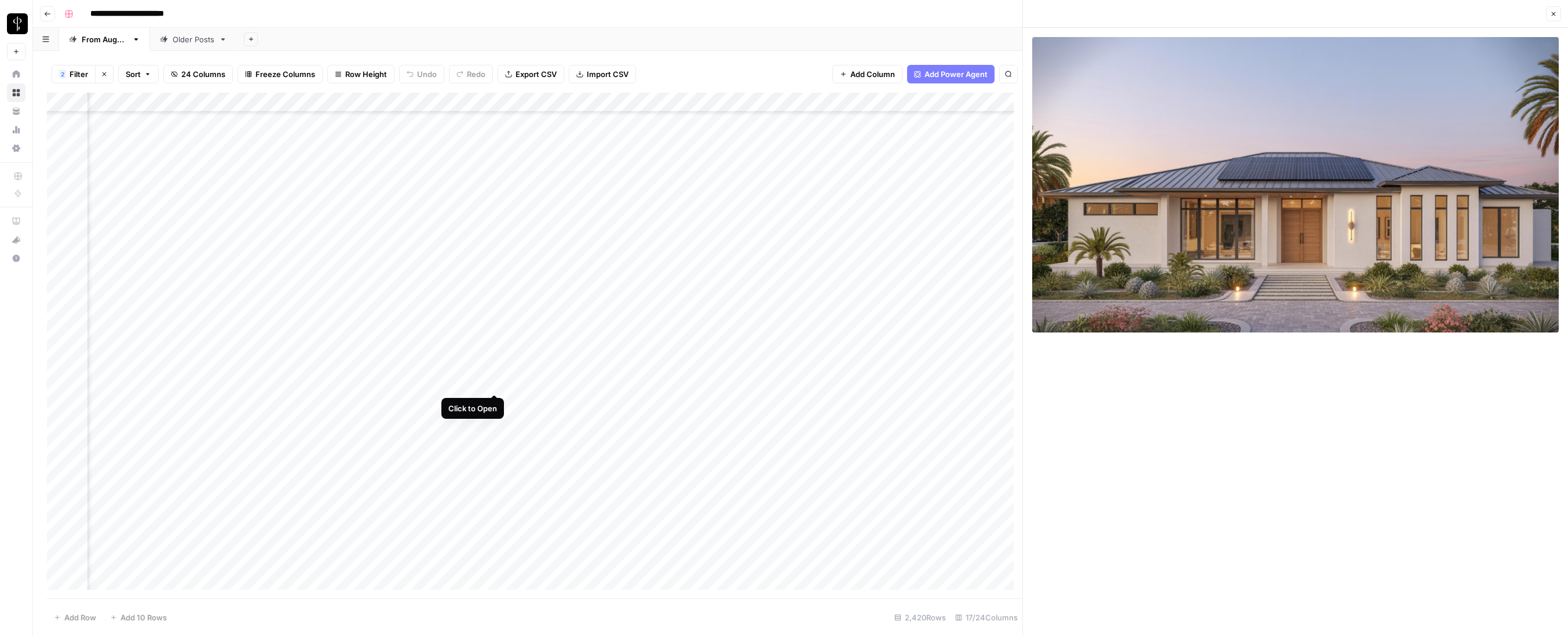
click at [494, 379] on div "Add Column" at bounding box center [534, 346] width 975 height 506
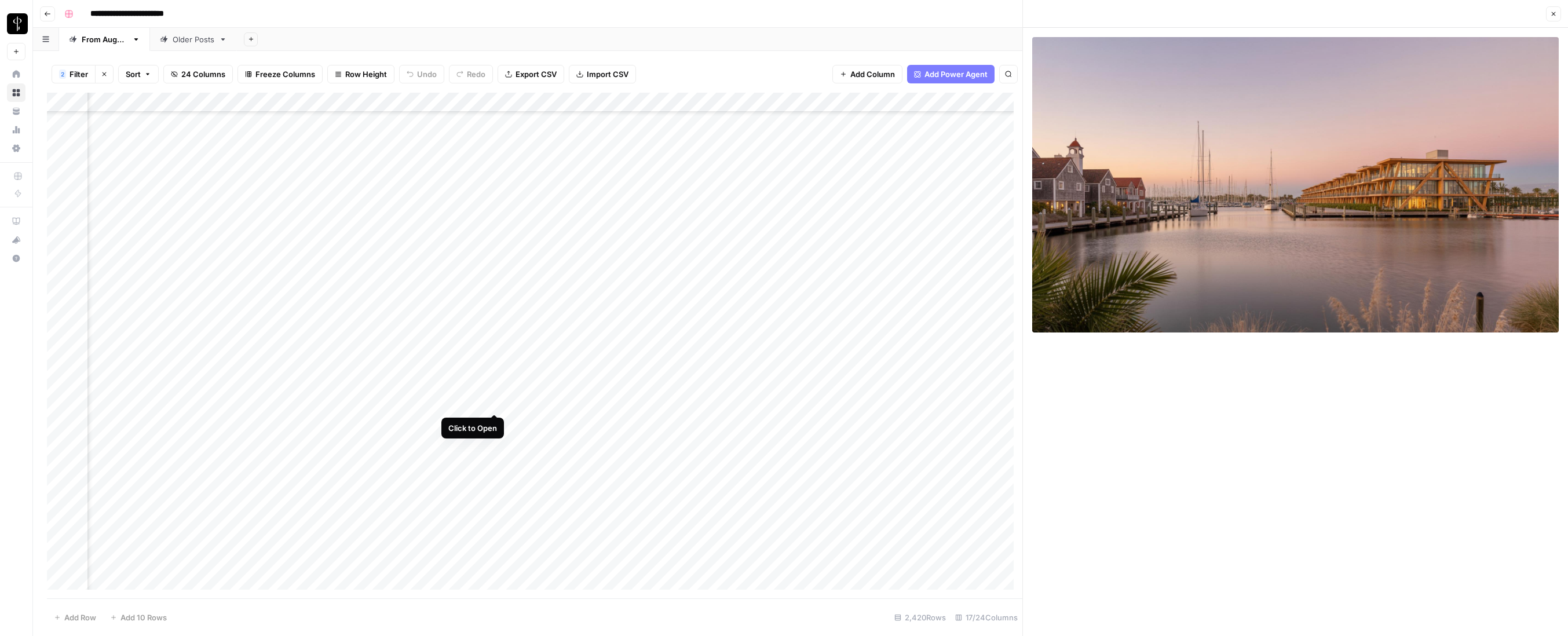
click at [496, 400] on div "Add Column" at bounding box center [534, 346] width 975 height 506
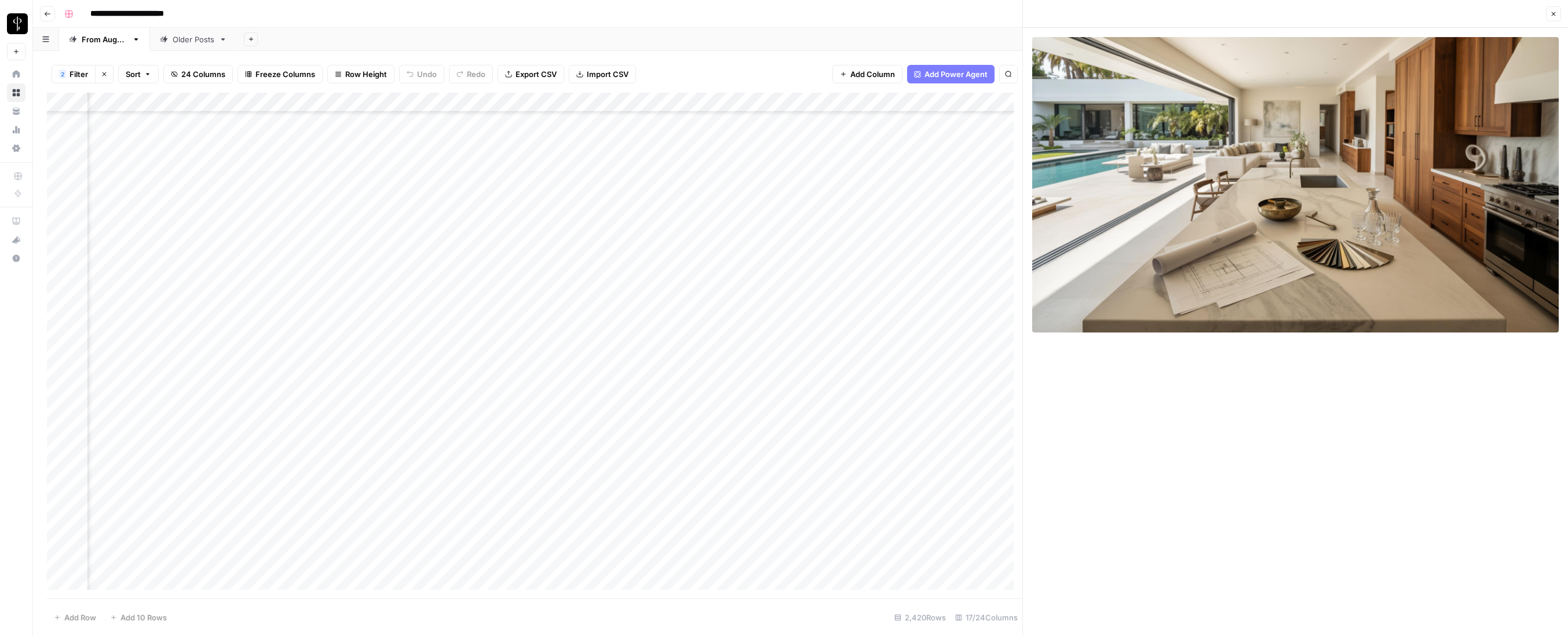
click at [494, 422] on div "Add Column" at bounding box center [534, 346] width 975 height 506
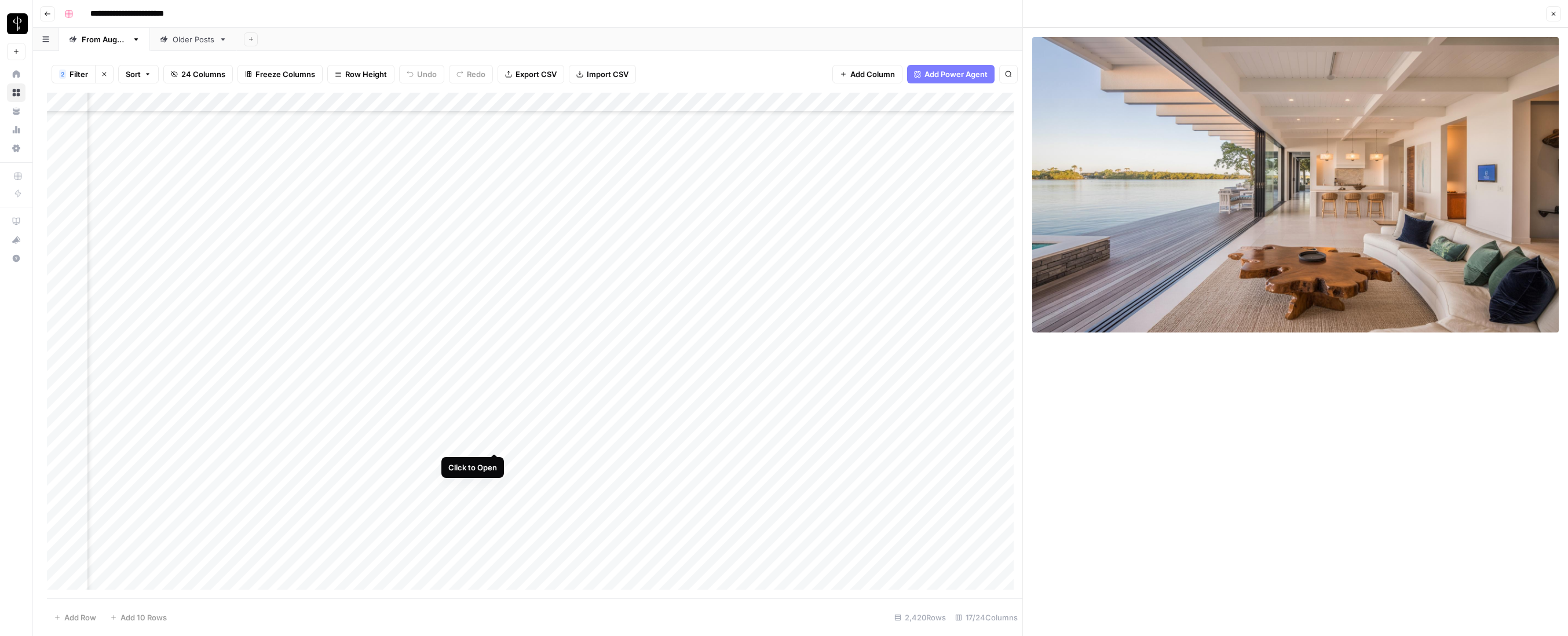
click at [495, 442] on div "Add Column" at bounding box center [534, 346] width 975 height 506
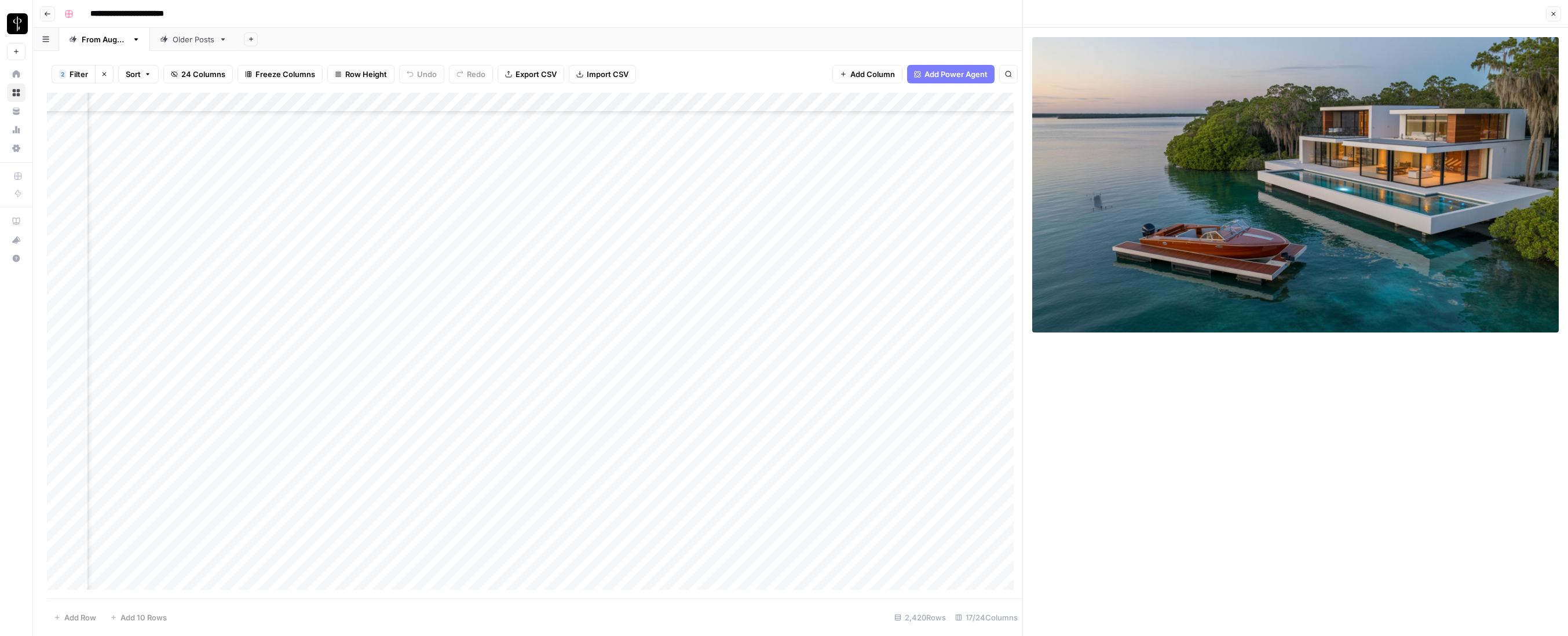
click at [494, 462] on div "Add Column" at bounding box center [534, 346] width 975 height 506
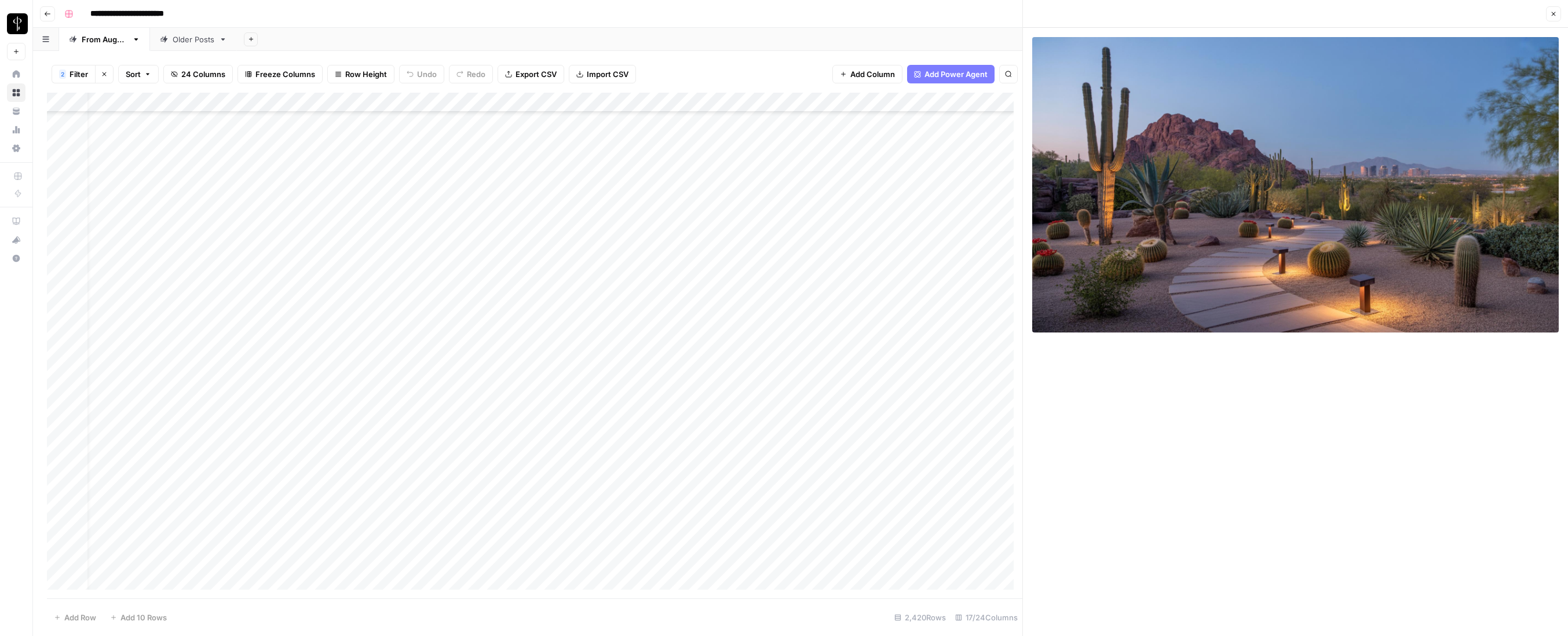
scroll to position [47108, 0]
click at [61, 440] on div "Add Column" at bounding box center [534, 346] width 975 height 506
click at [80, 540] on span "Delete 1 Row" at bounding box center [77, 617] width 46 height 11
click at [742, 125] on button "Delete" at bounding box center [743, 133] width 39 height 21
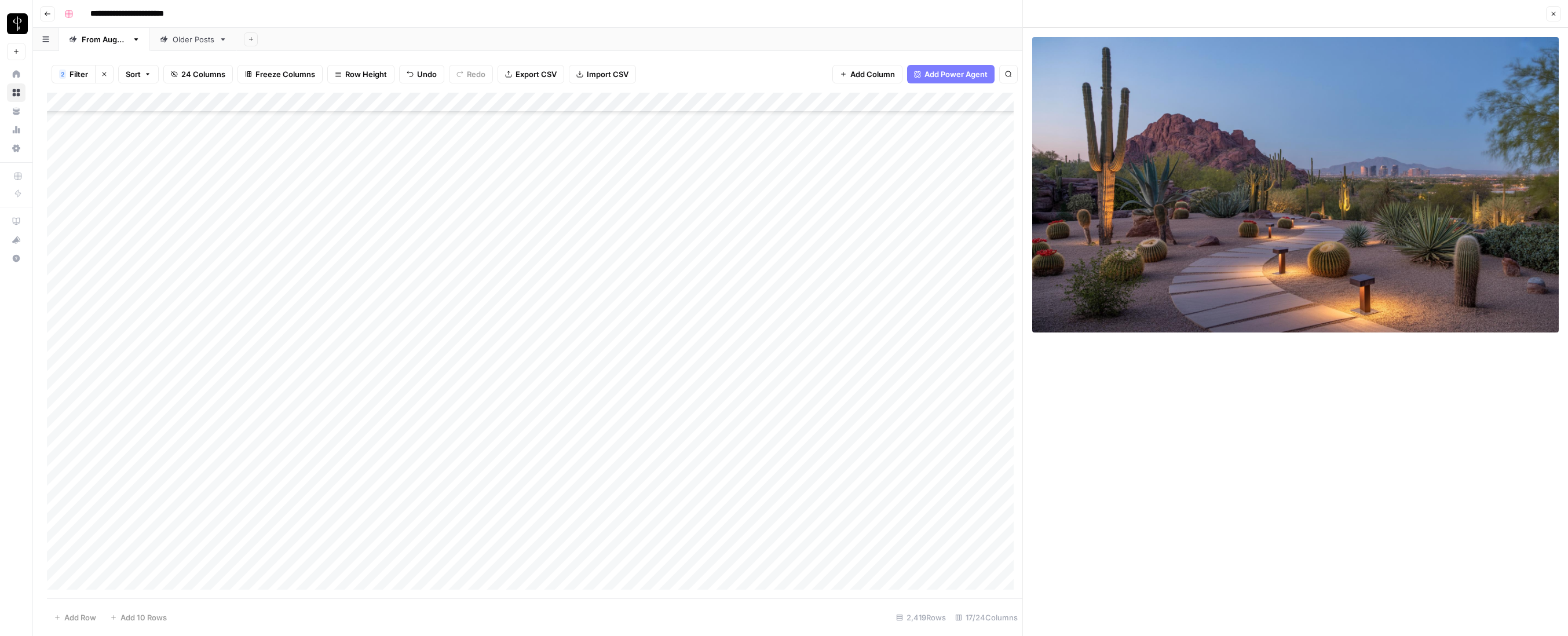
click at [892, 390] on div "Add Column" at bounding box center [534, 346] width 975 height 506
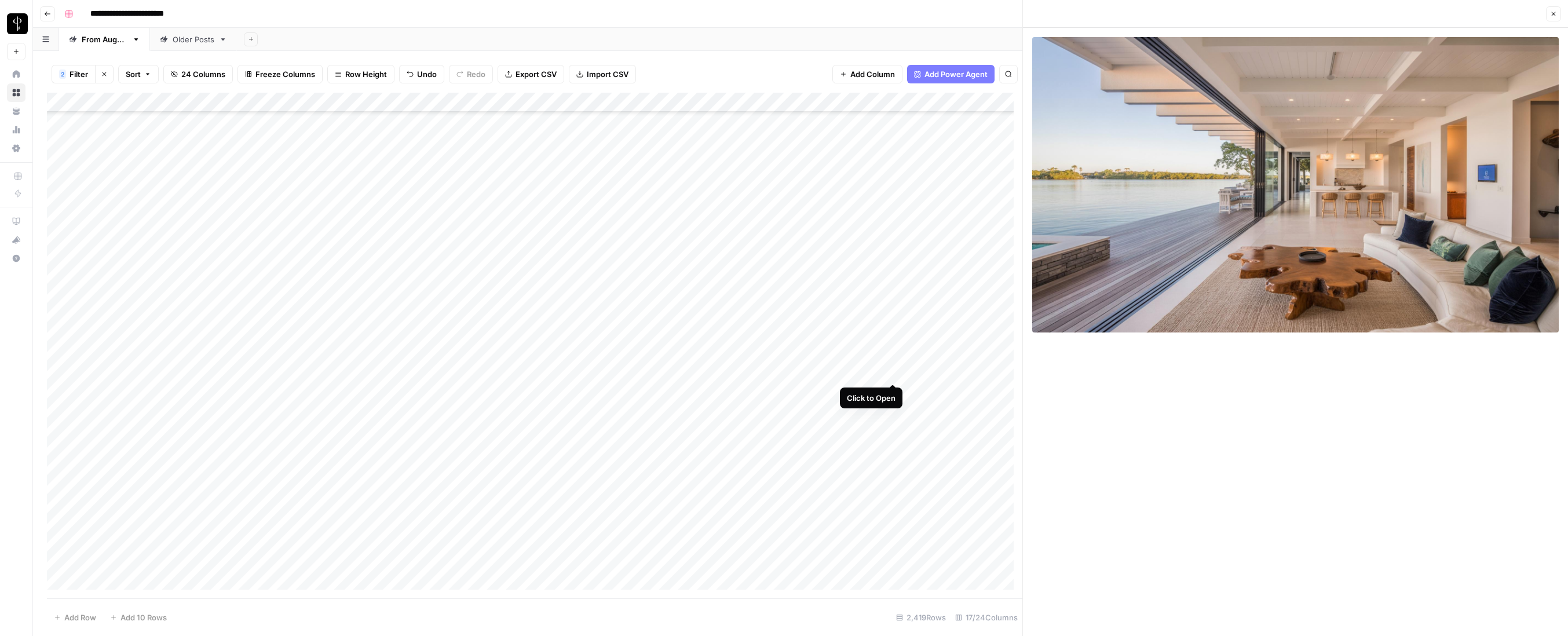
click at [891, 371] on div "Add Column" at bounding box center [534, 346] width 975 height 506
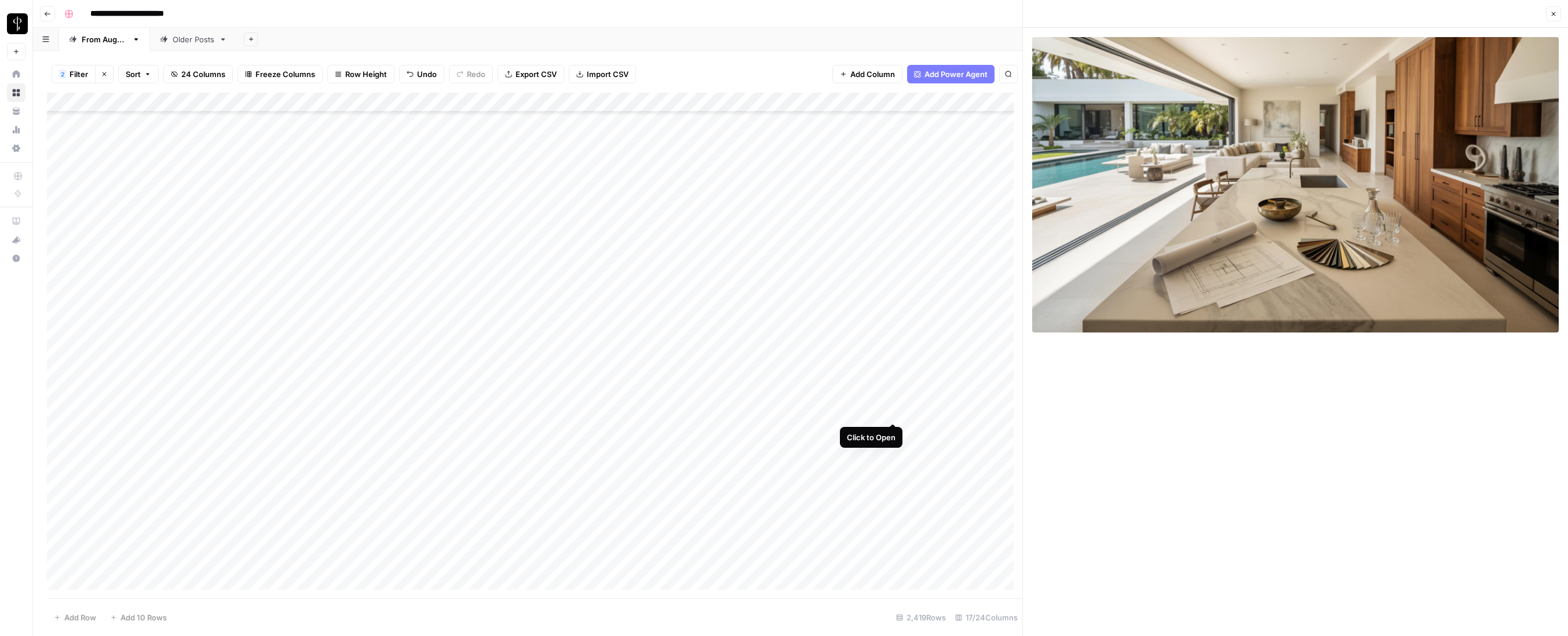
click at [892, 410] on div "Add Column" at bounding box center [534, 346] width 975 height 506
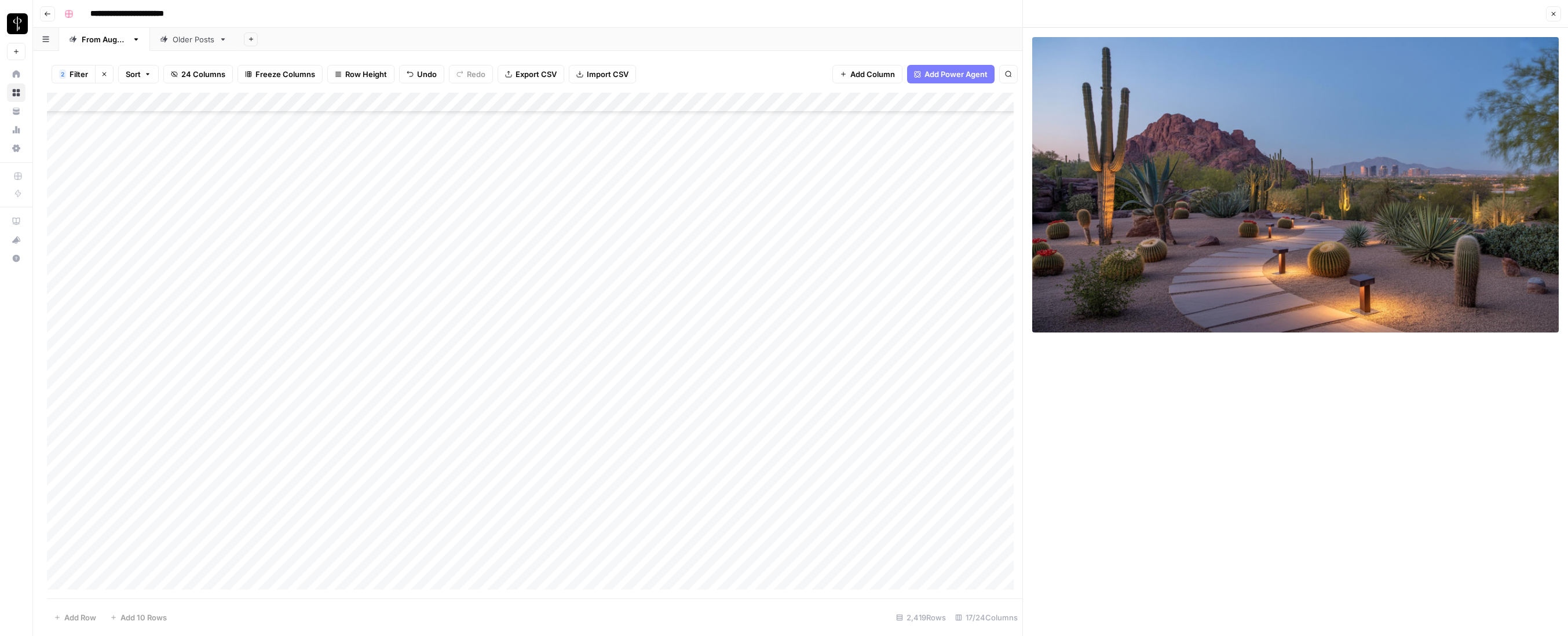
click at [893, 430] on div "Add Column" at bounding box center [534, 346] width 975 height 506
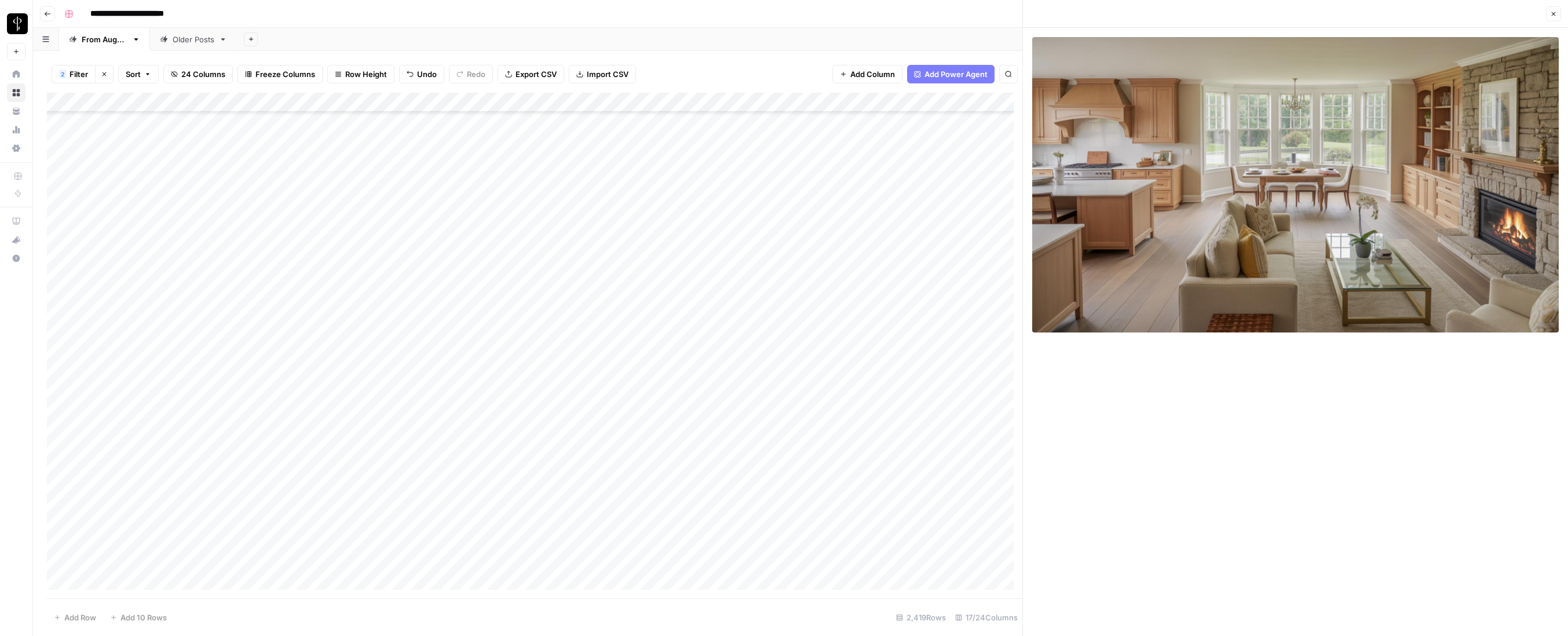
click at [895, 450] on div "Add Column" at bounding box center [534, 346] width 975 height 506
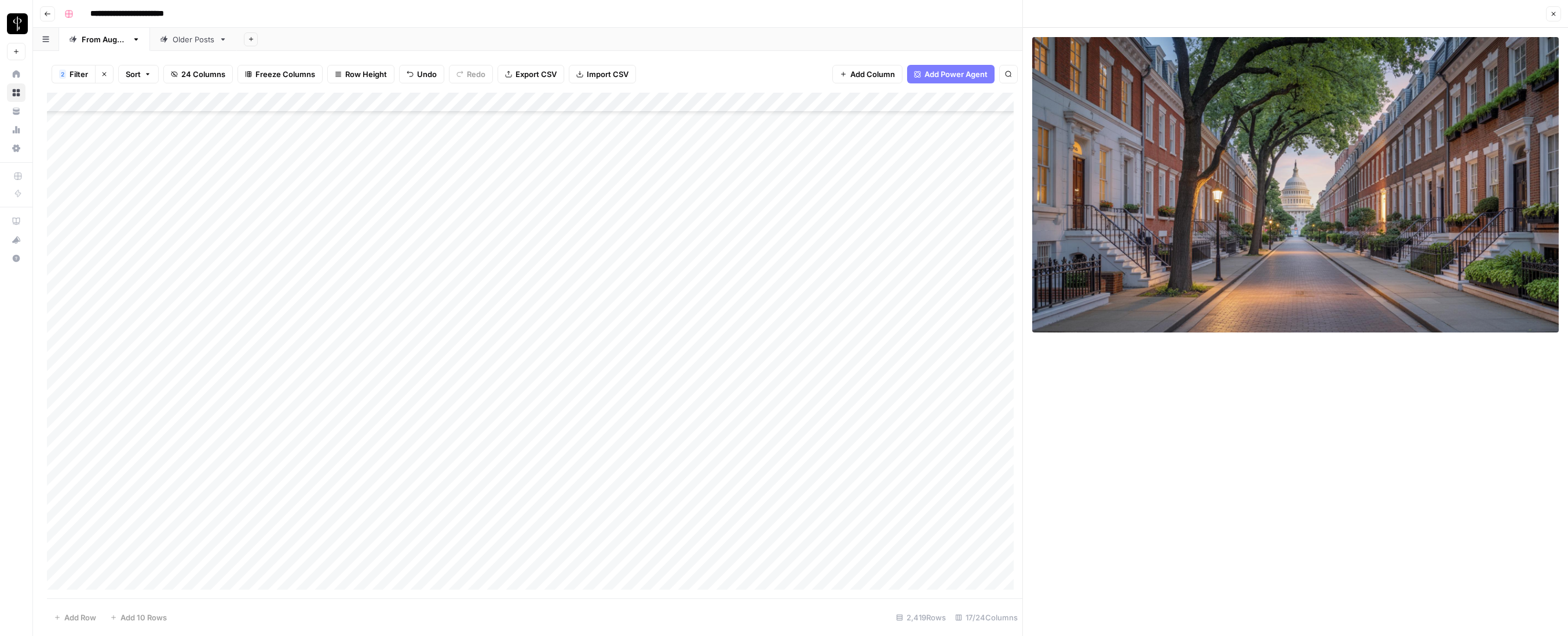
click at [891, 470] on div "Add Column" at bounding box center [534, 346] width 975 height 506
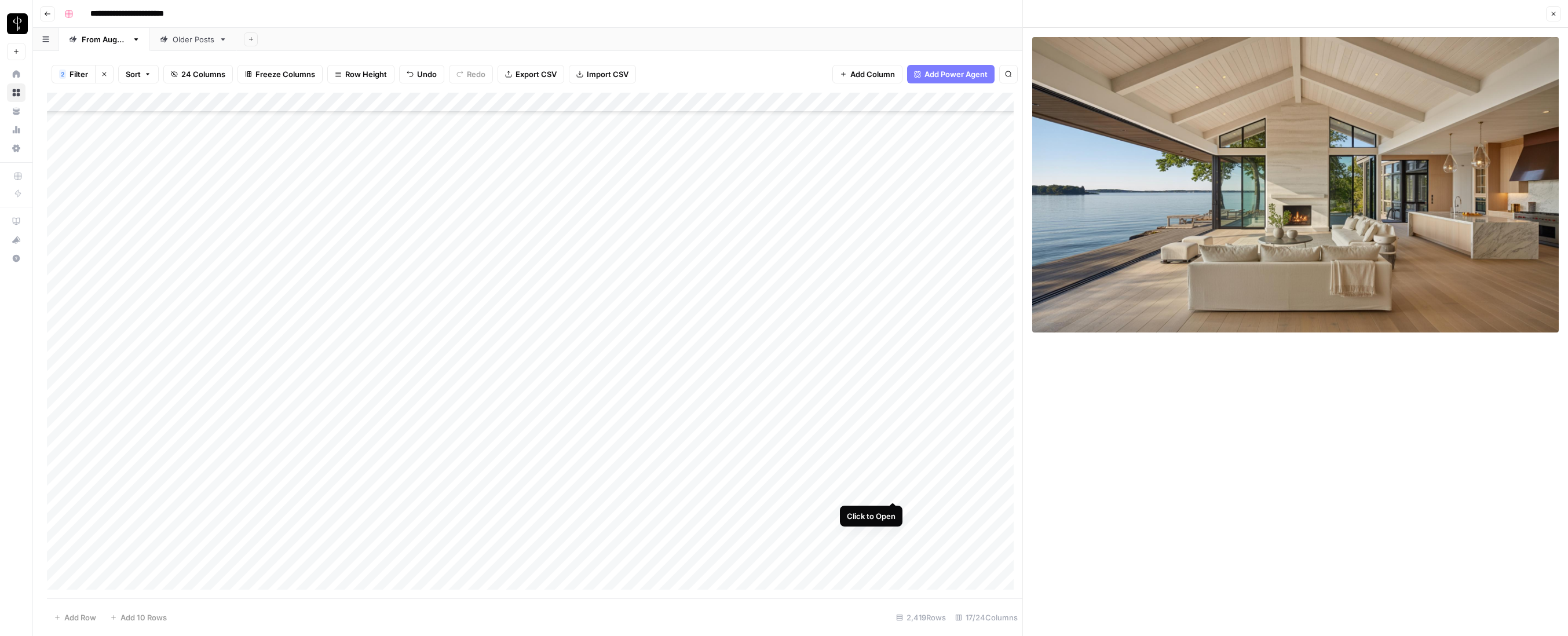
click at [891, 491] on div "Add Column" at bounding box center [534, 346] width 975 height 506
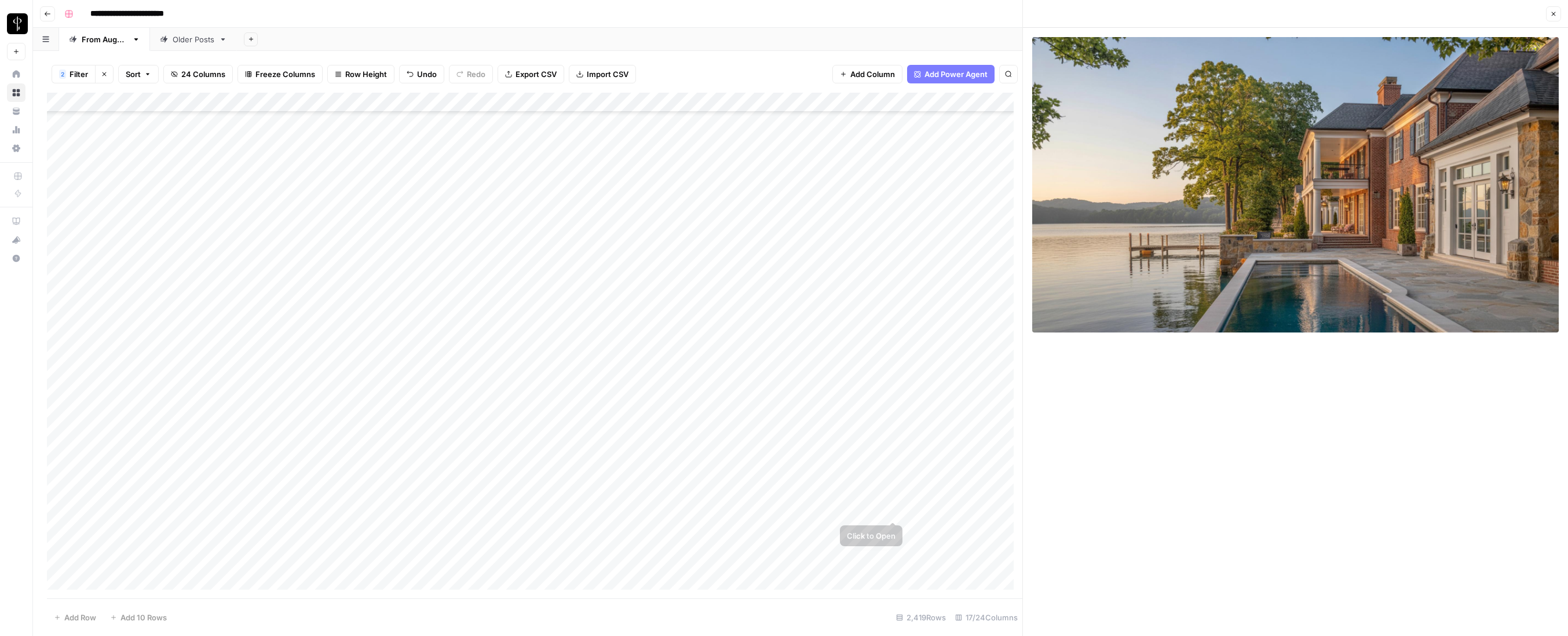
click at [893, 509] on div "Add Column" at bounding box center [534, 346] width 975 height 506
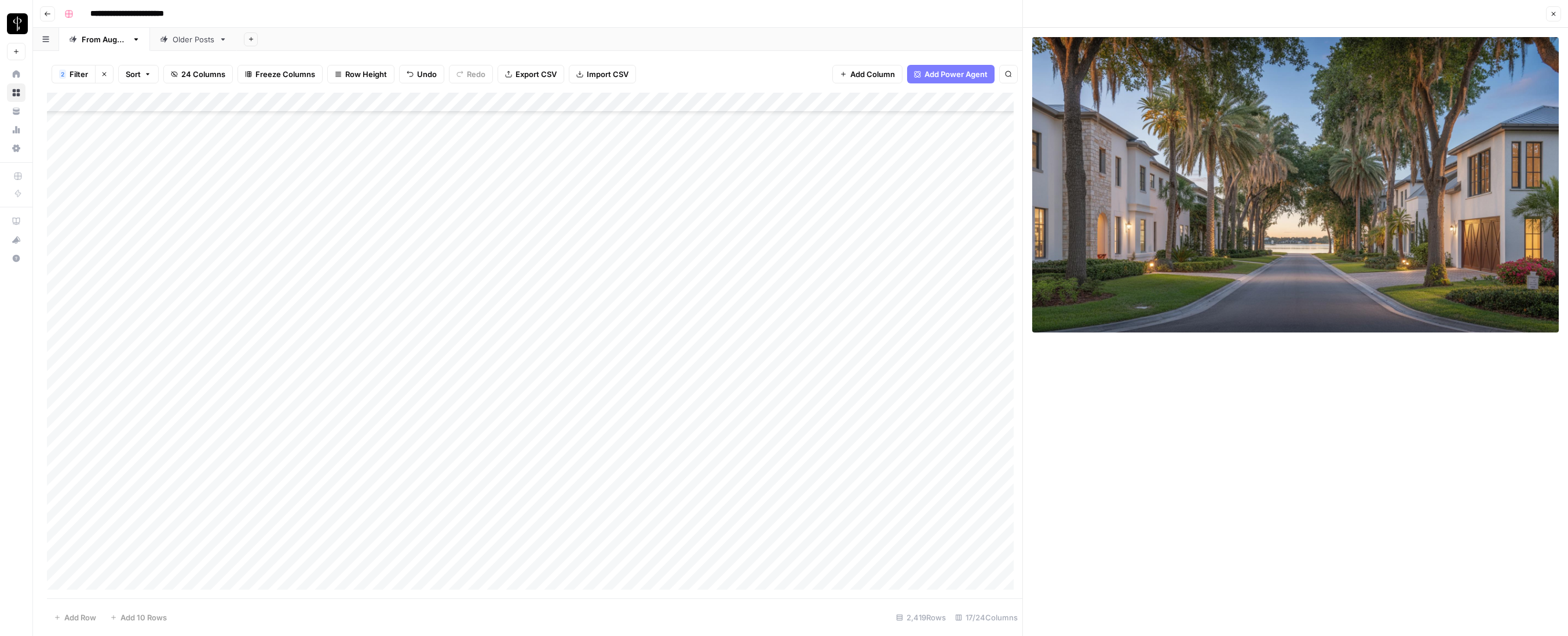
click at [892, 529] on div "Add Column" at bounding box center [534, 346] width 975 height 506
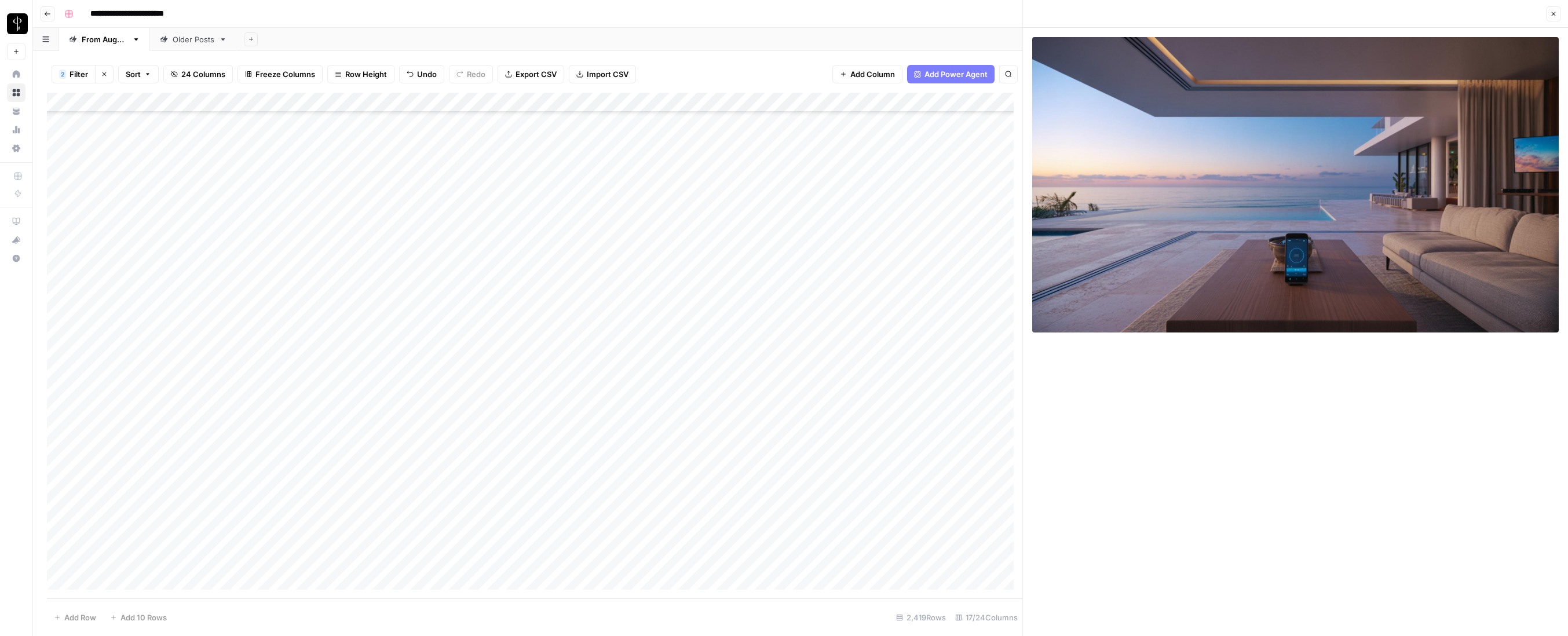
scroll to position [47167, 0]
click at [893, 520] on div "Add Column" at bounding box center [534, 346] width 975 height 506
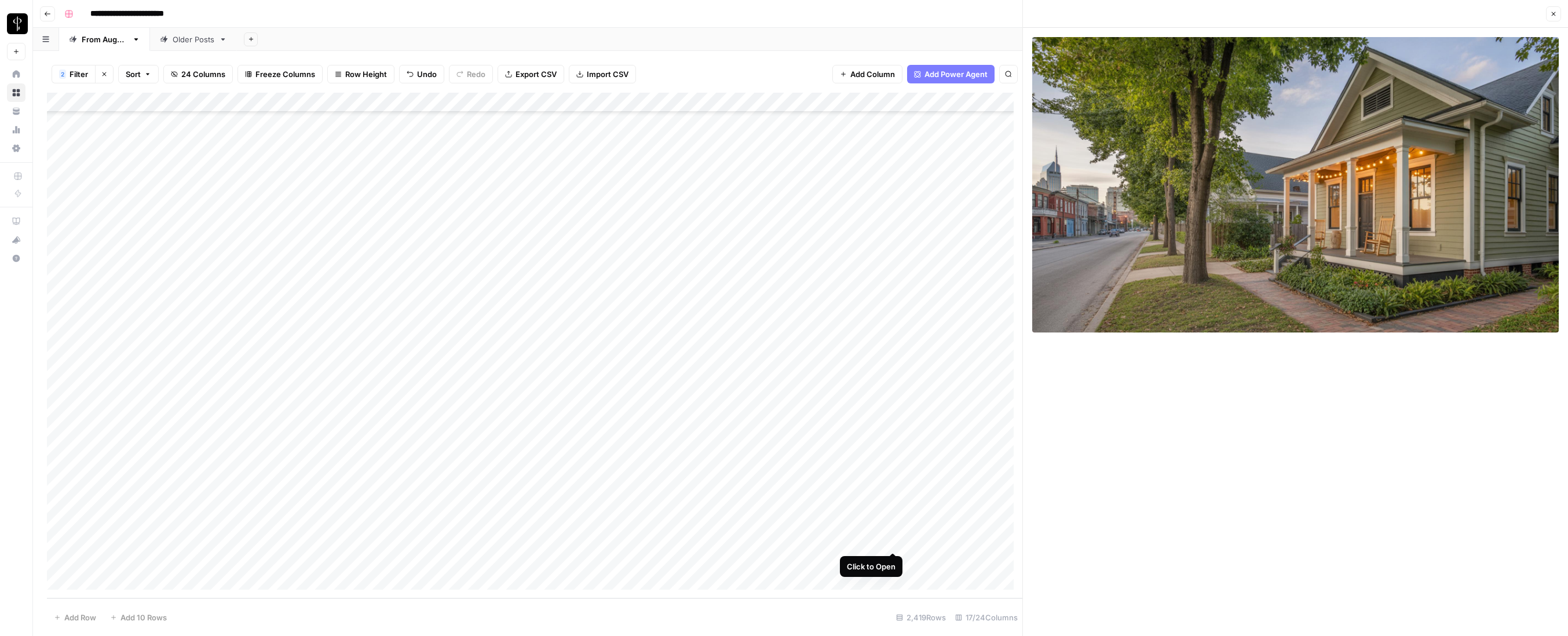
click at [892, 540] on div "Add Column" at bounding box center [534, 346] width 975 height 506
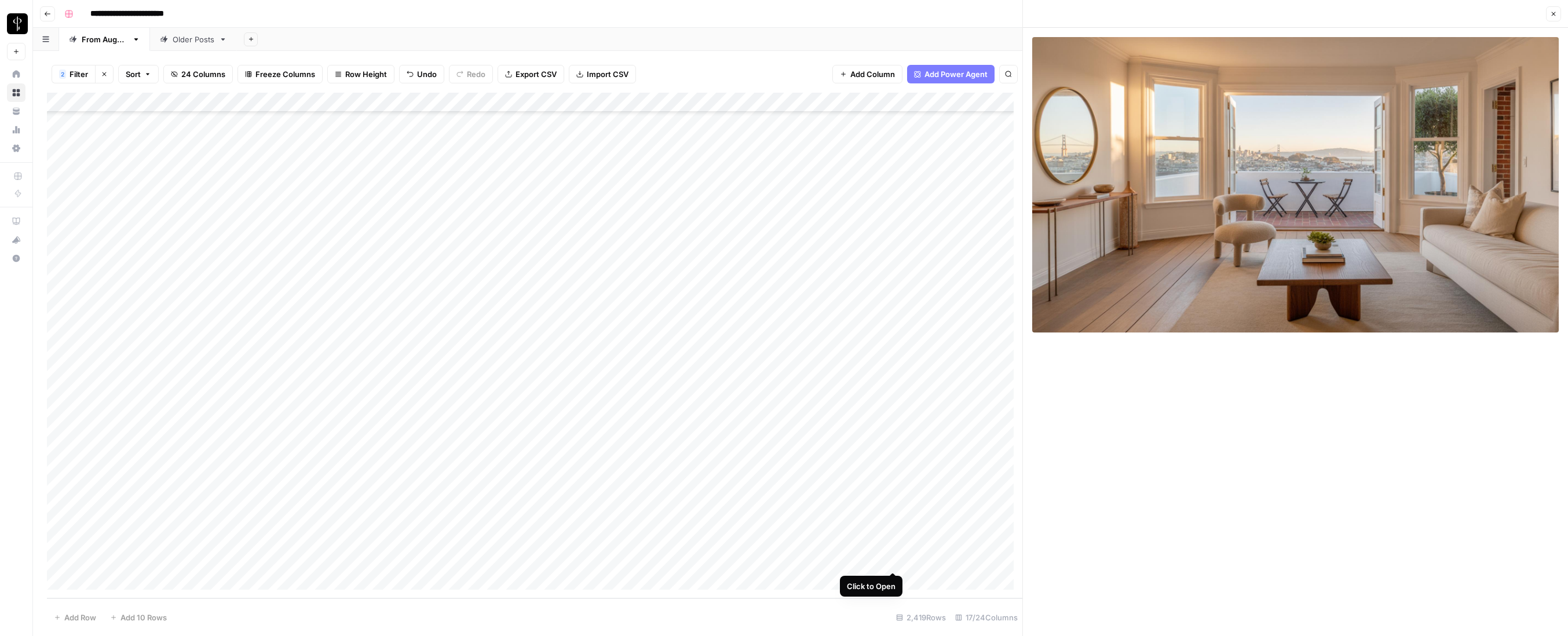
click at [892, 540] on div "Add Column" at bounding box center [534, 346] width 975 height 506
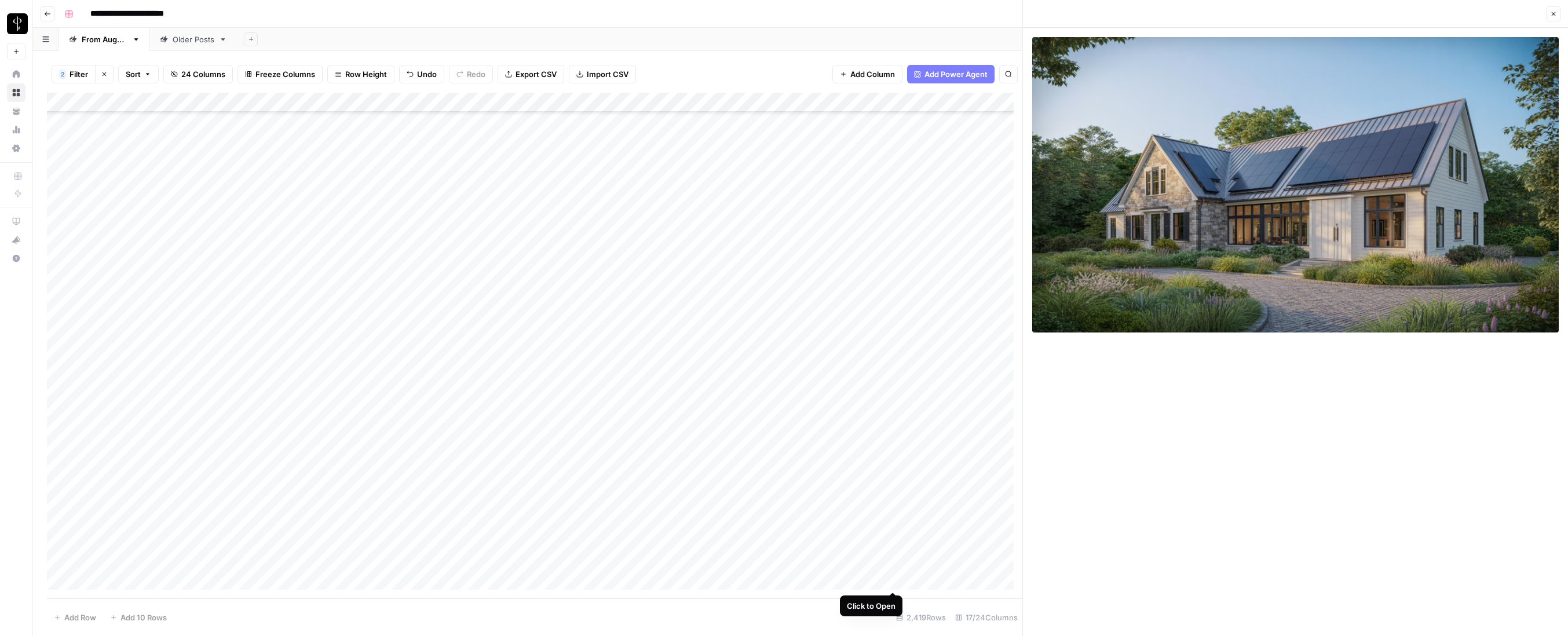
click at [892, 540] on div "Add Column" at bounding box center [534, 346] width 975 height 506
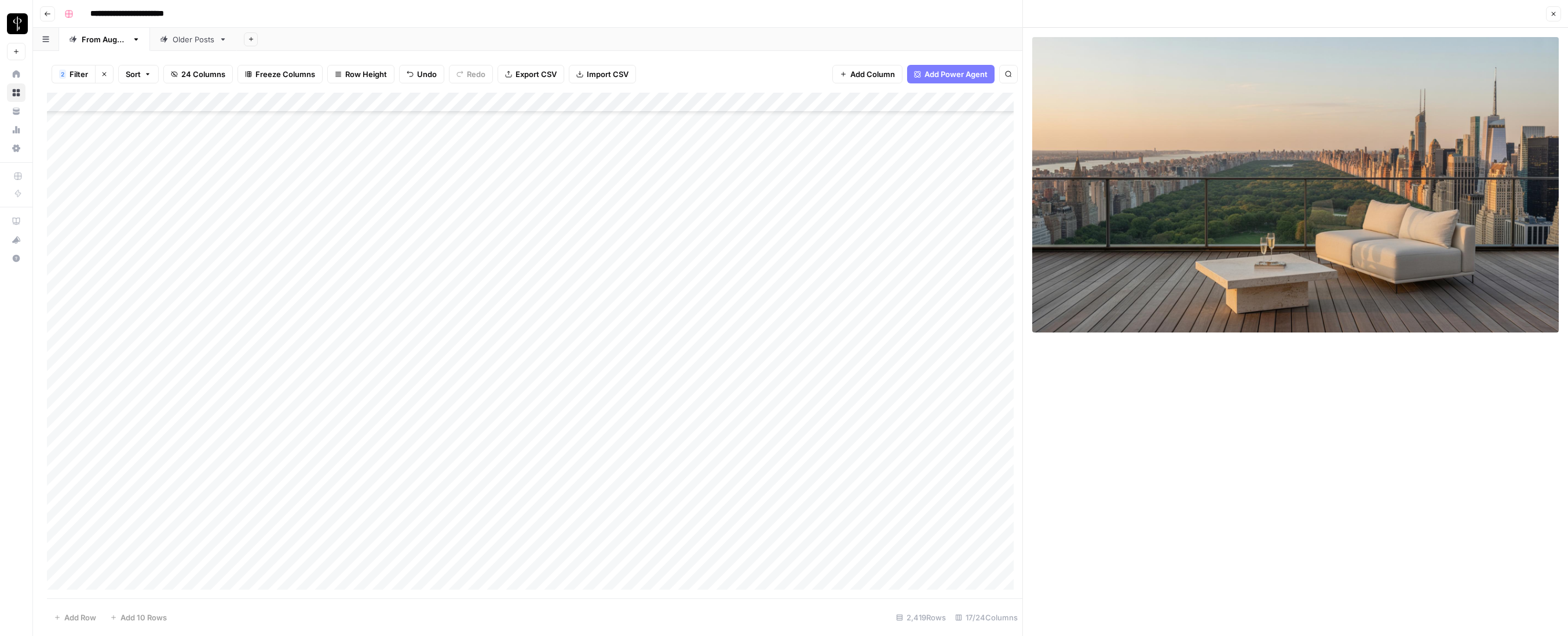
scroll to position [46395, 0]
click at [895, 11] on icon "button" at bounding box center [1553, 14] width 7 height 7
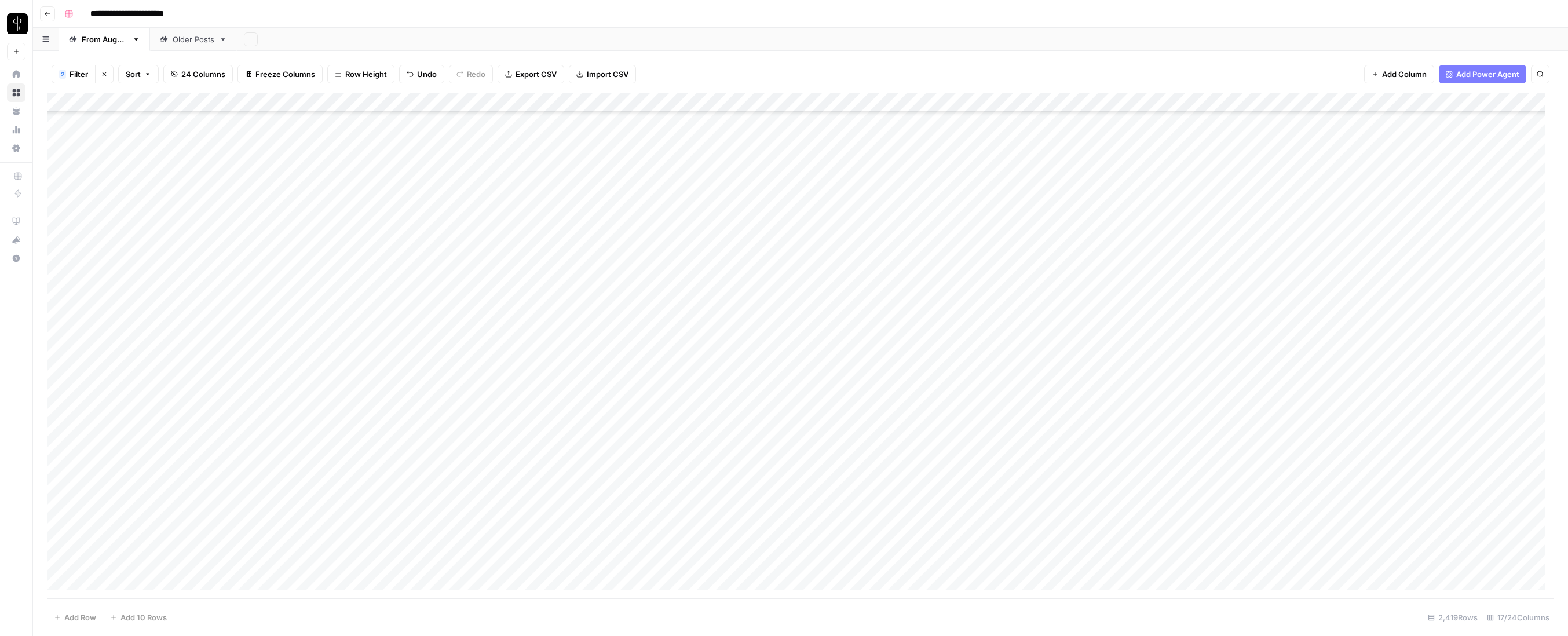
scroll to position [46637, 0]
click at [59, 380] on div "Add Column" at bounding box center [800, 346] width 1507 height 506
click at [59, 540] on div "Add Column" at bounding box center [800, 346] width 1507 height 506
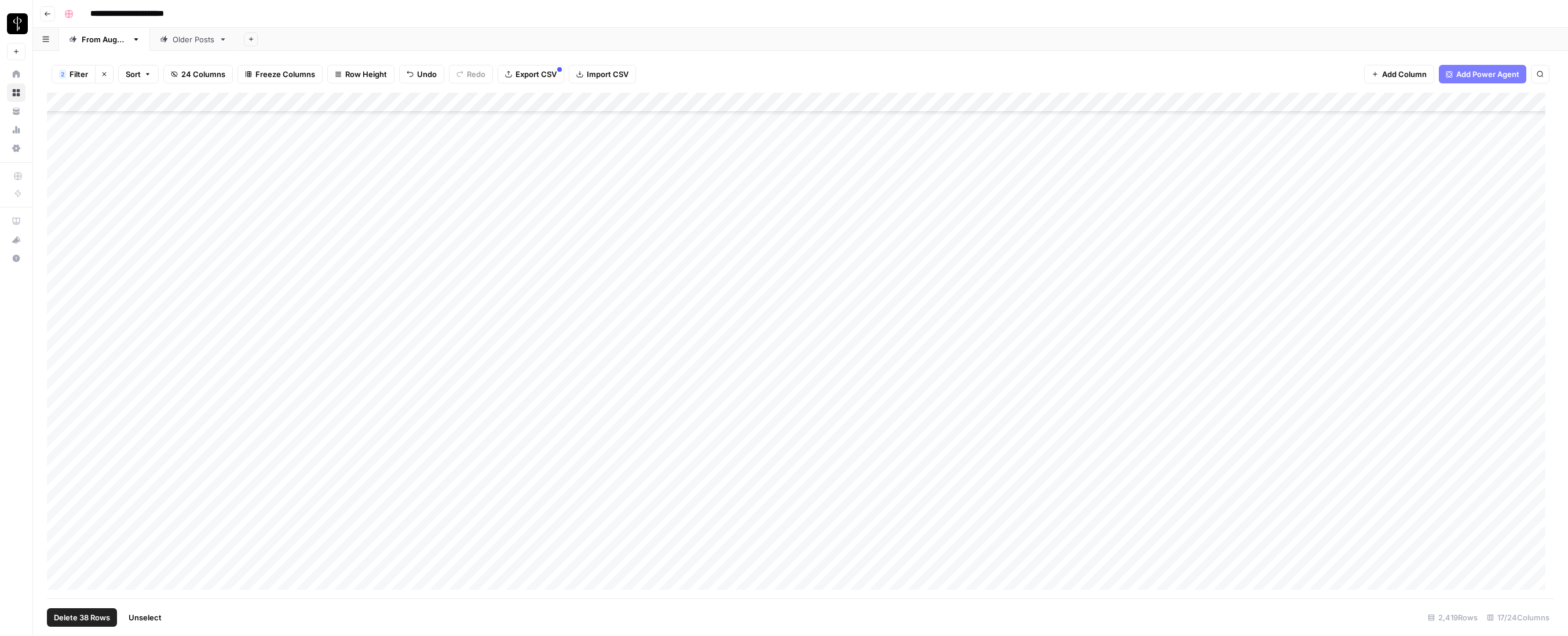
click at [895, 103] on div "Add Column" at bounding box center [800, 346] width 1507 height 506
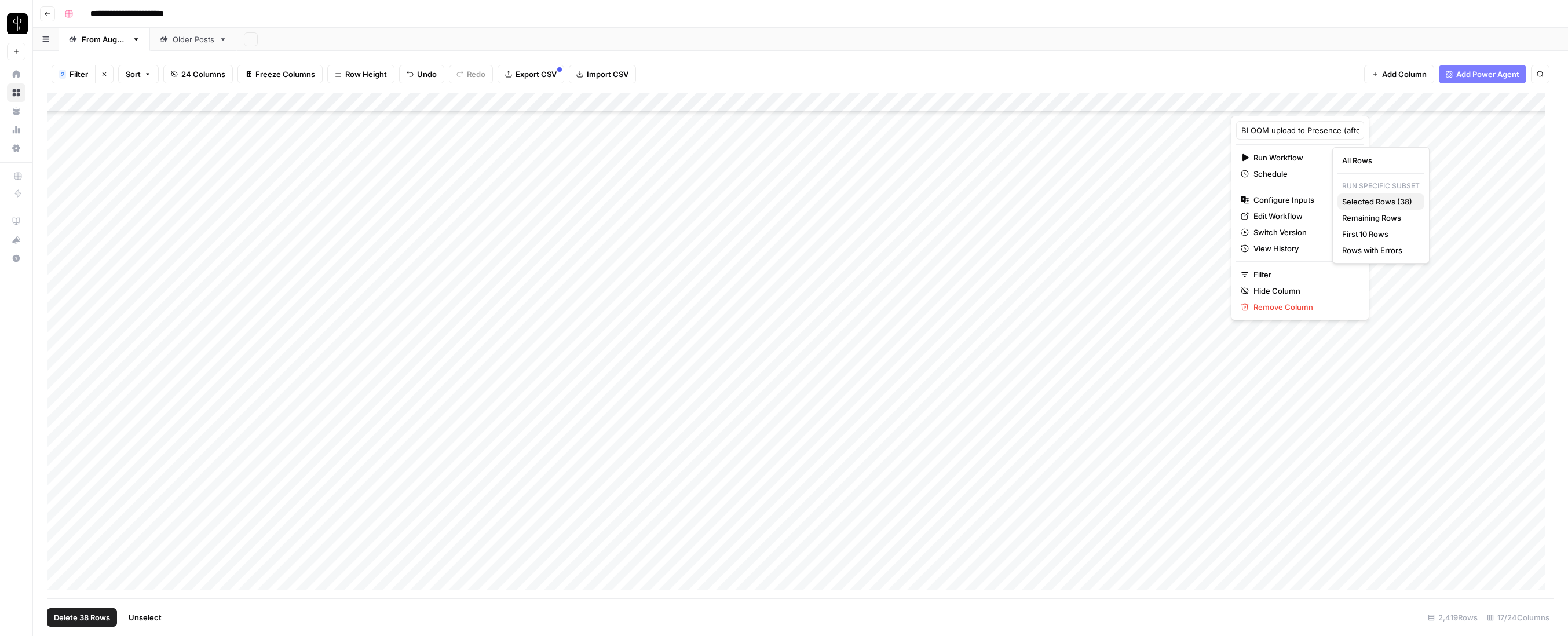
click at [895, 202] on span "Selected Rows (38)" at bounding box center [1378, 201] width 73 height 11
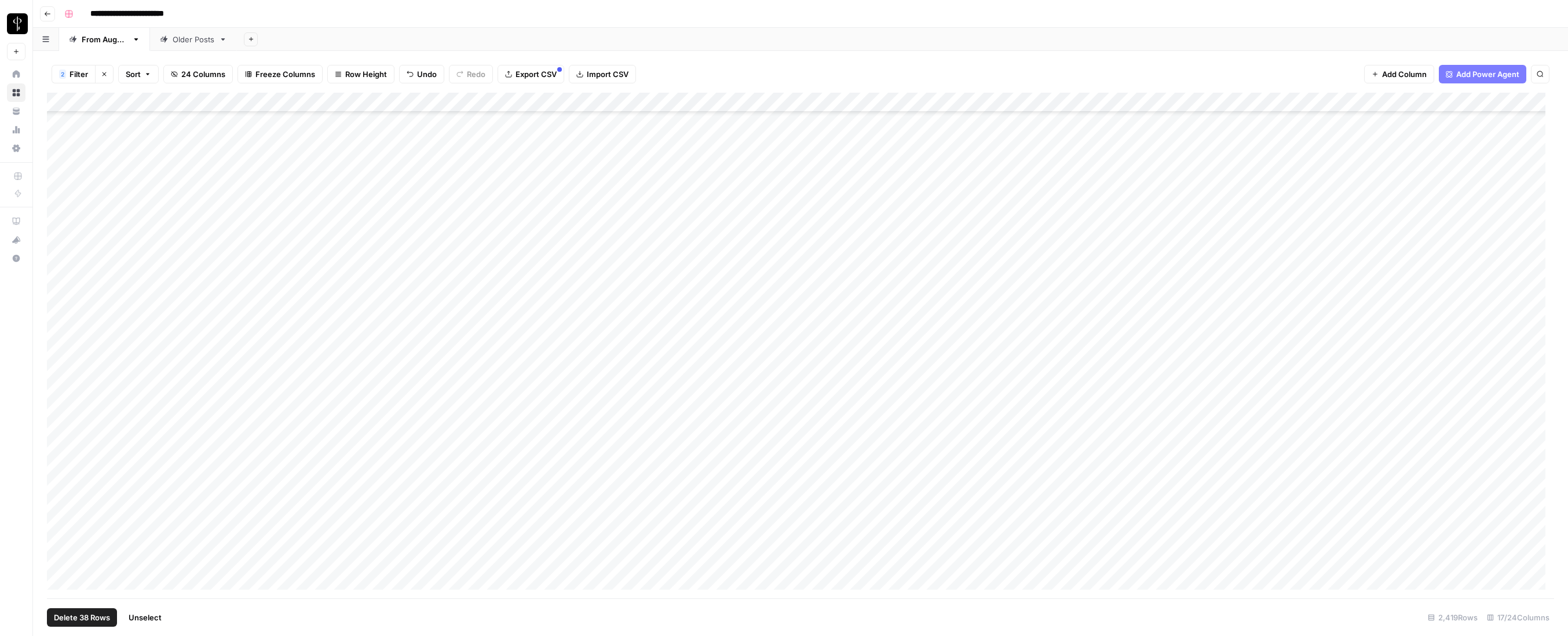
scroll to position [46515, 0]
click at [151, 540] on span "Unselect" at bounding box center [145, 617] width 33 height 11
click at [893, 406] on div "Add Column" at bounding box center [800, 346] width 1507 height 506
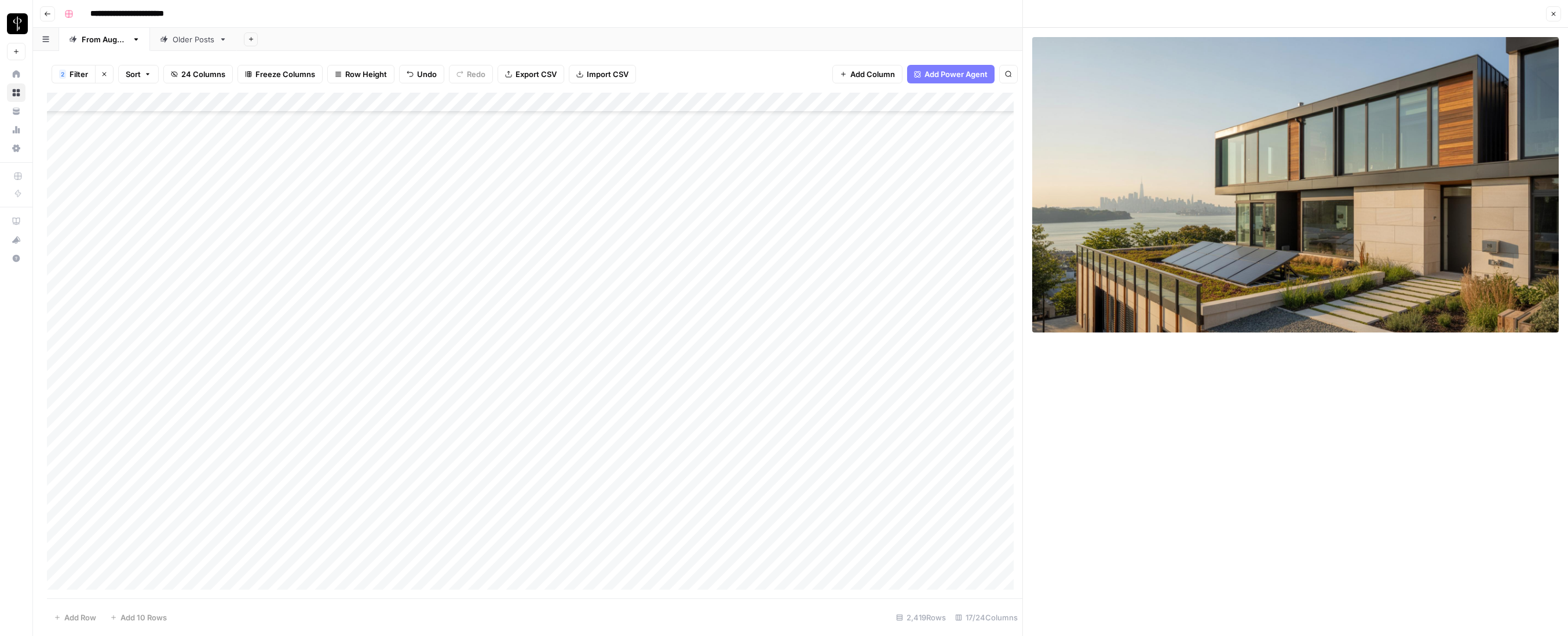
click at [893, 385] on div "Add Column" at bounding box center [534, 346] width 975 height 506
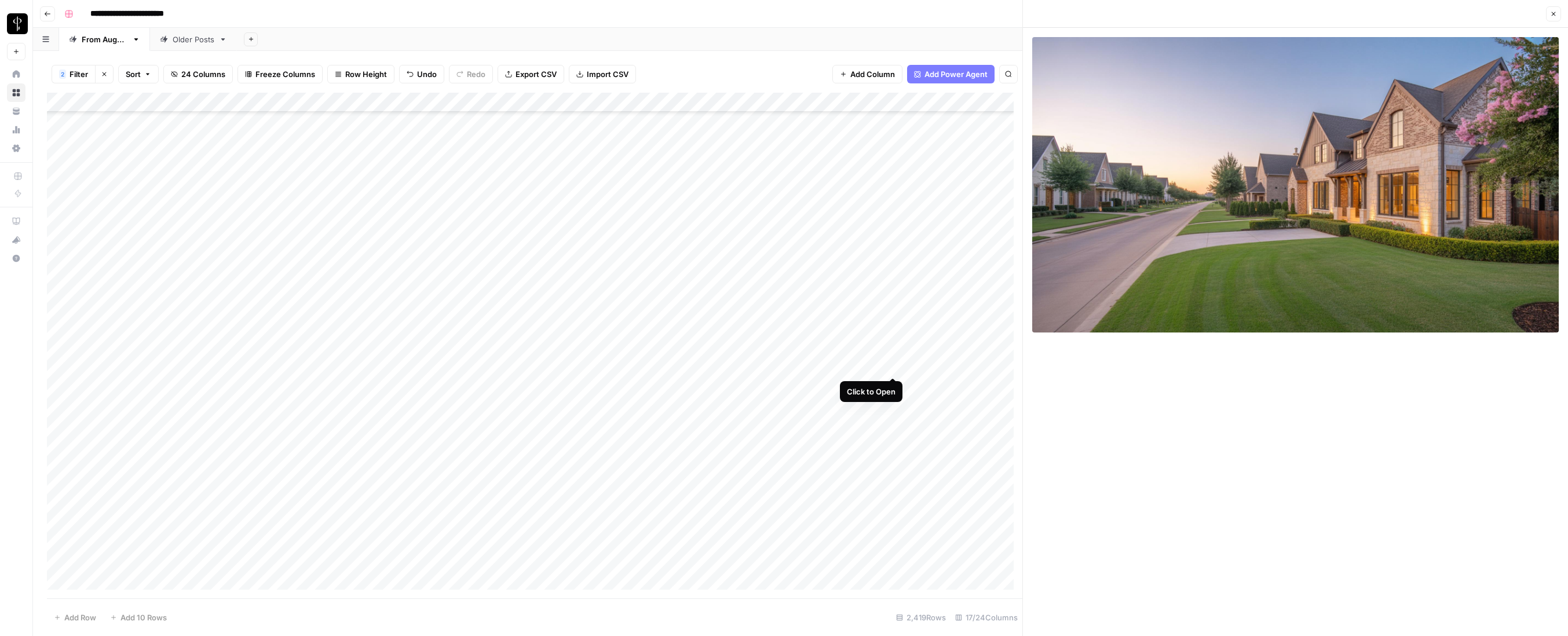
click at [893, 365] on div "Add Column" at bounding box center [534, 346] width 975 height 506
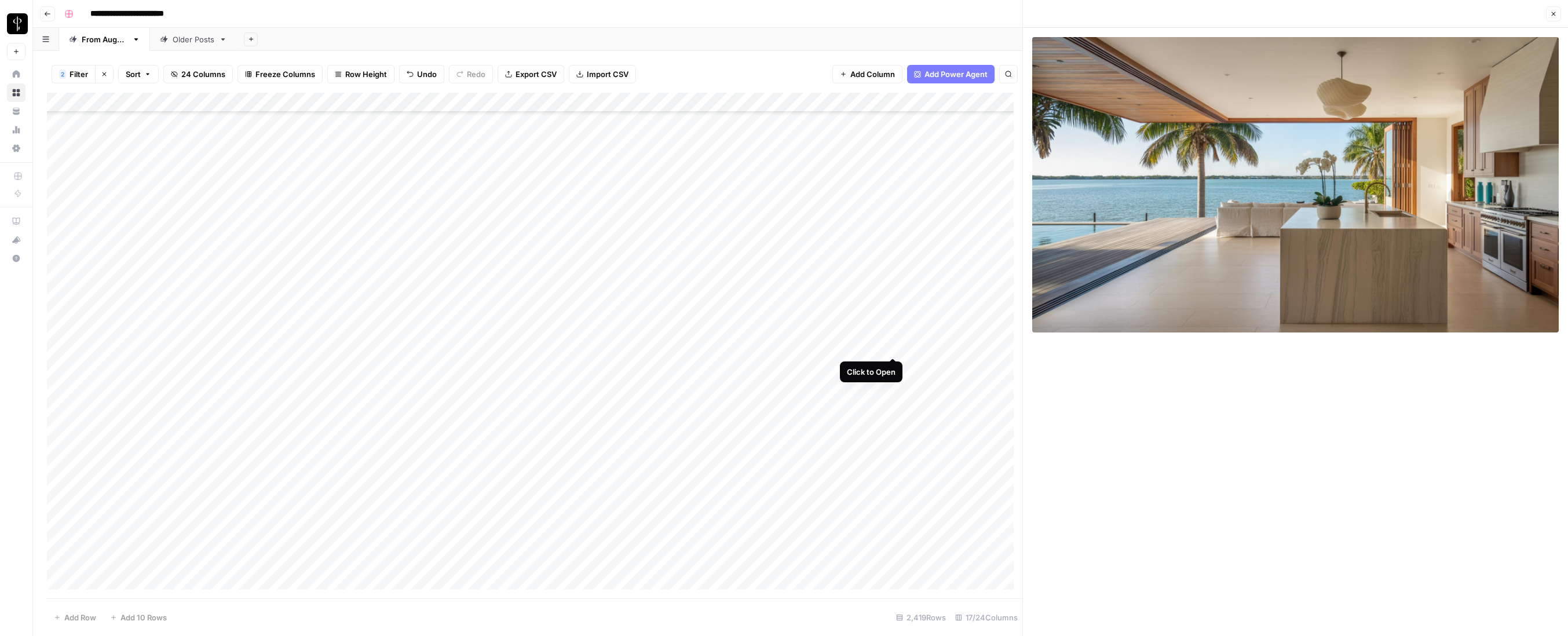
click at [893, 344] on div "Add Column" at bounding box center [534, 346] width 975 height 506
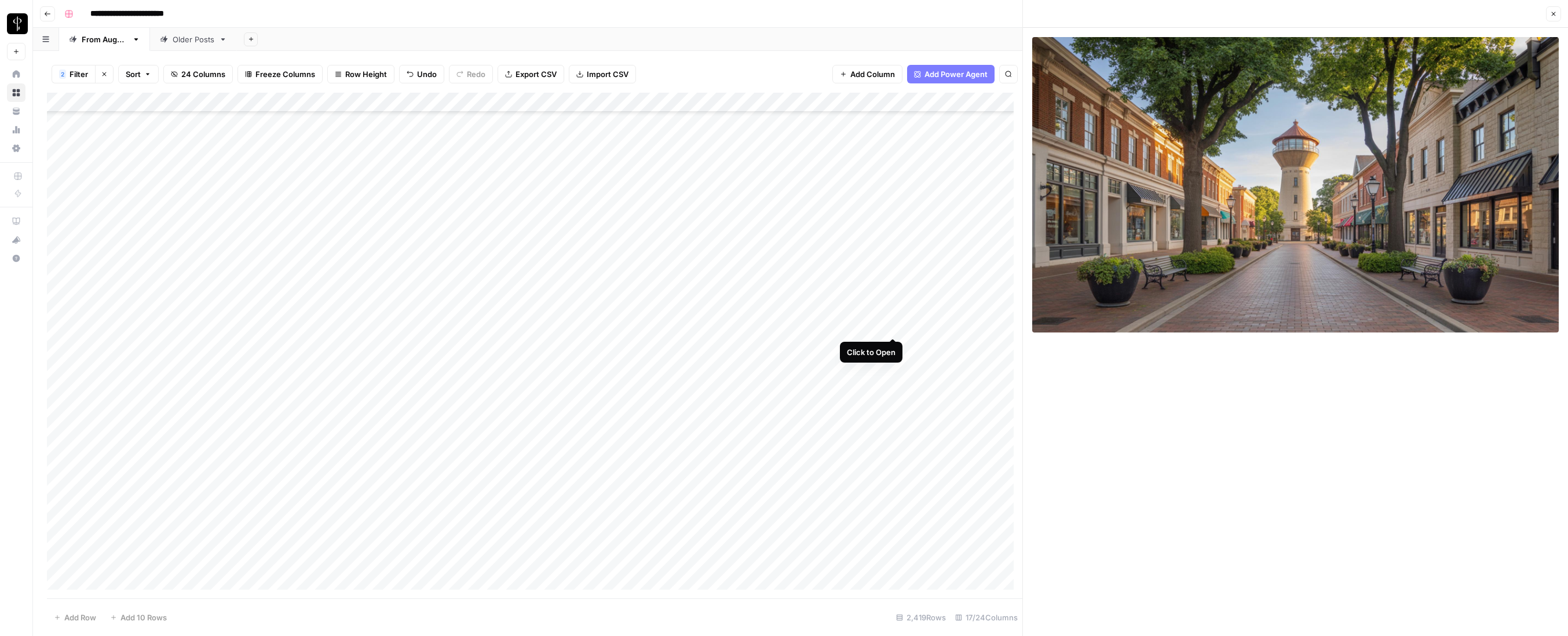
click at [891, 324] on div "Add Column" at bounding box center [534, 346] width 975 height 506
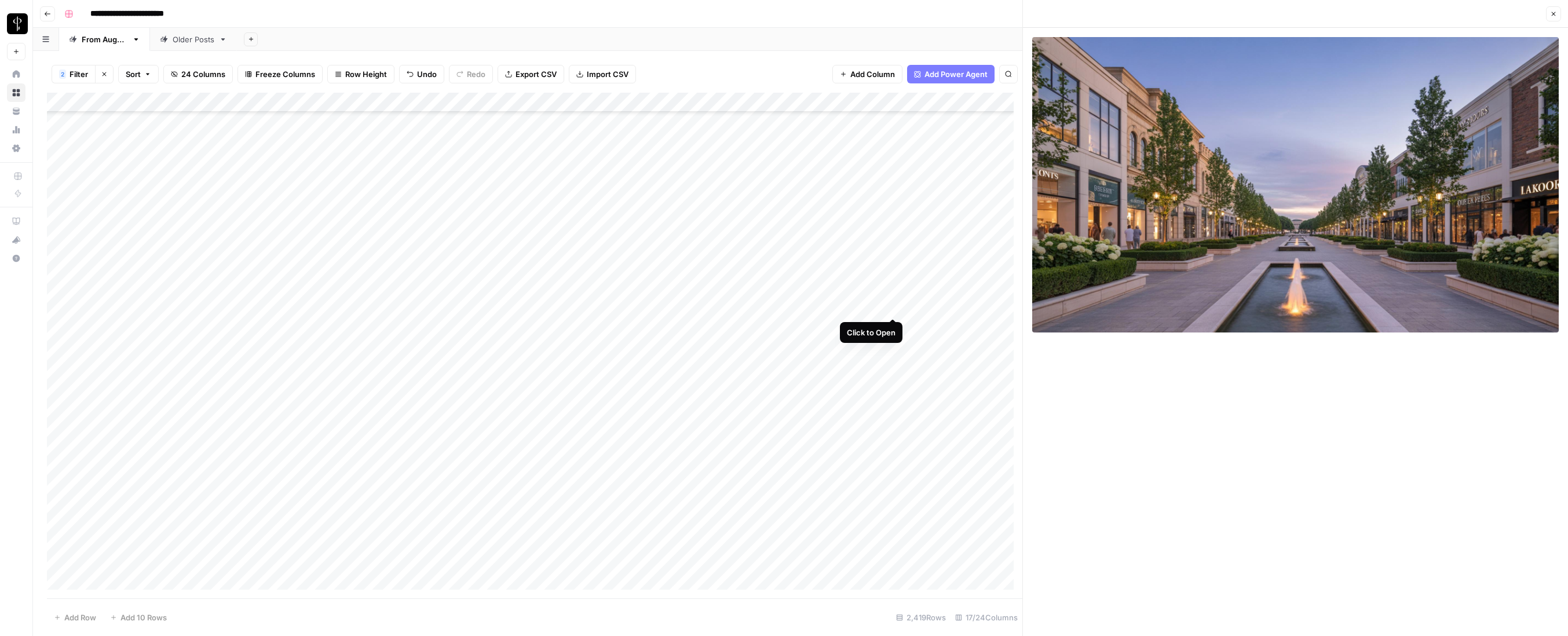
click at [893, 303] on div "Add Column" at bounding box center [534, 346] width 975 height 506
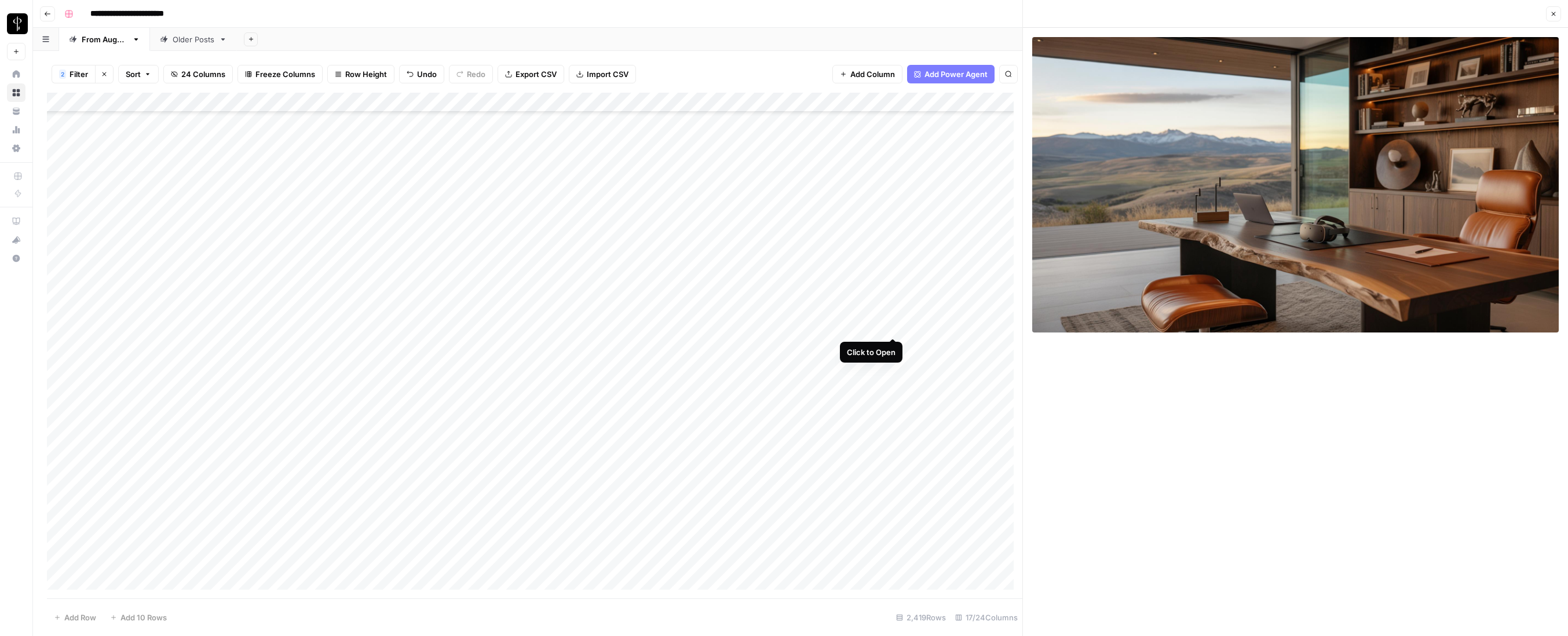
click at [893, 326] on div "Add Column" at bounding box center [534, 346] width 975 height 506
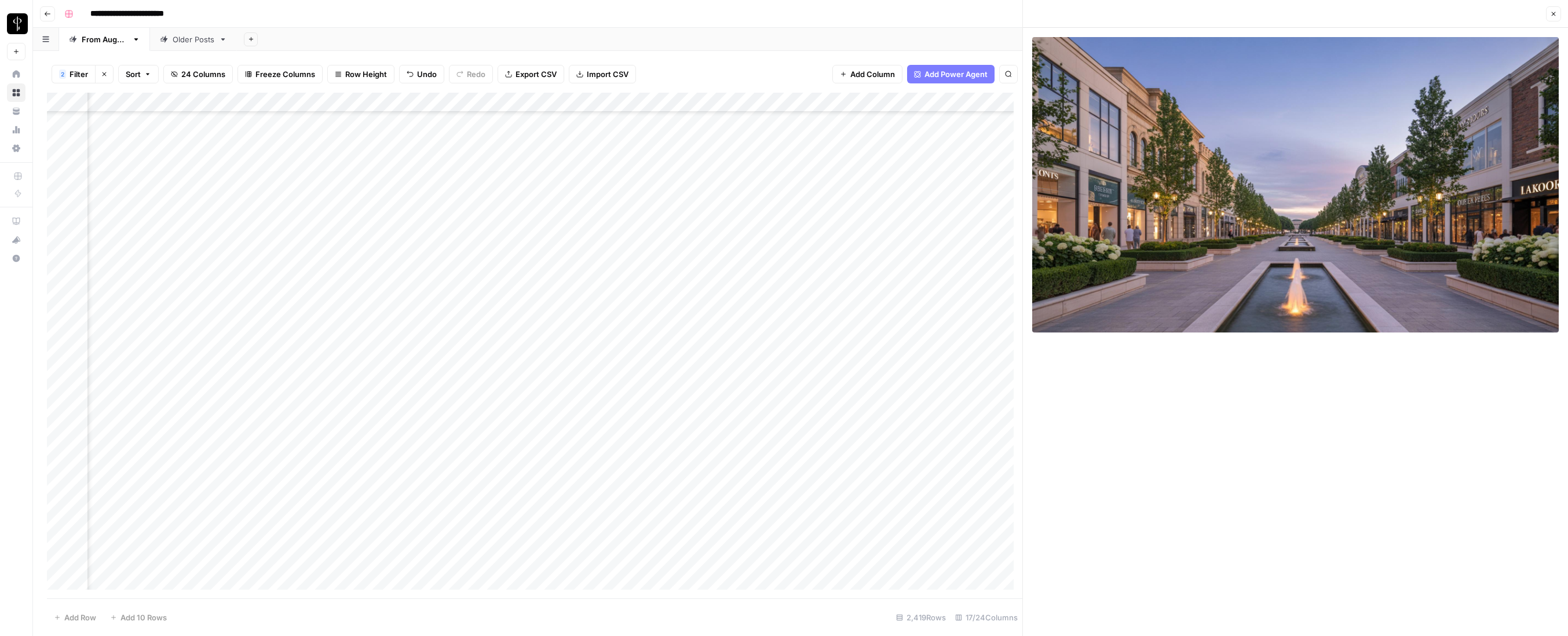
scroll to position [46593, 781]
click at [581, 334] on div "Add Column" at bounding box center [534, 346] width 975 height 506
click at [580, 330] on div "Add Column" at bounding box center [534, 346] width 975 height 506
type textarea "**********"
click at [770, 332] on div "Add Column" at bounding box center [534, 346] width 975 height 506
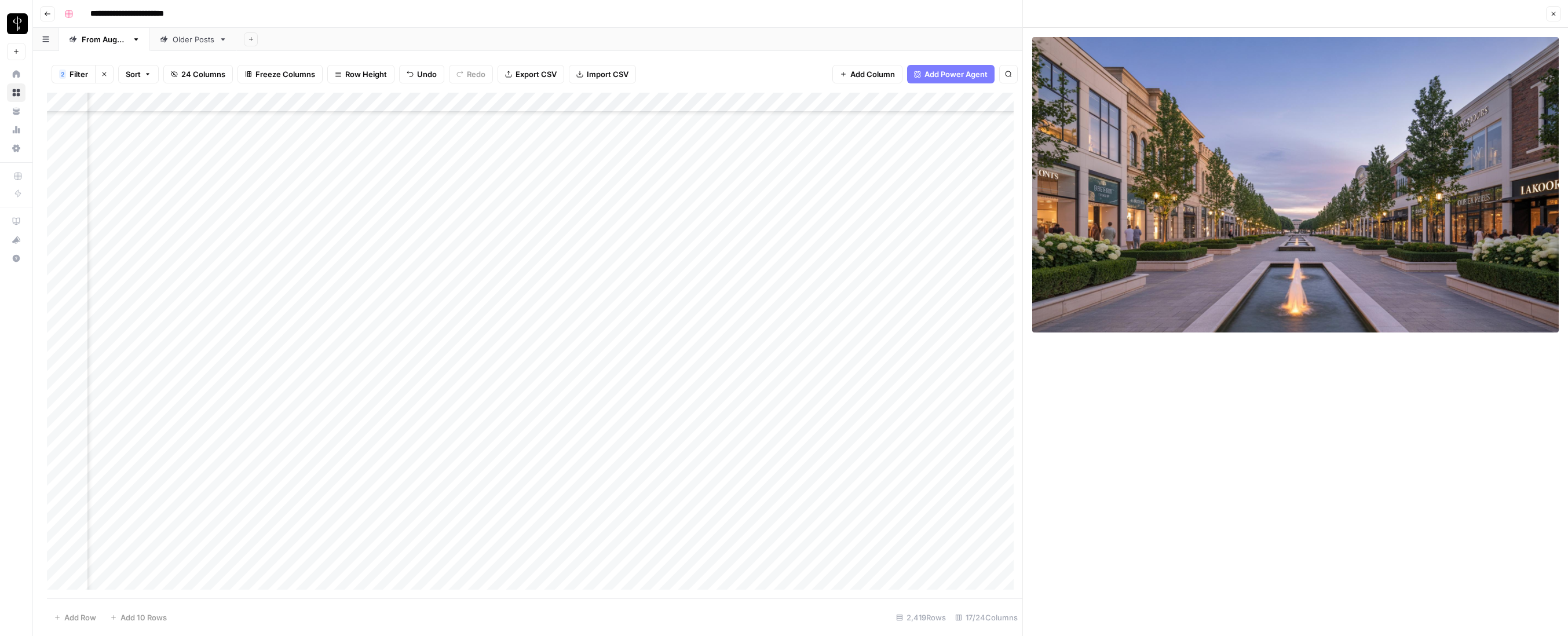
click at [770, 330] on div "Add Column" at bounding box center [534, 346] width 975 height 506
click at [779, 413] on button "Do Not Post" at bounding box center [775, 412] width 51 height 14
click at [701, 325] on div "Add Column" at bounding box center [534, 346] width 975 height 506
click at [890, 344] on div "Add Column" at bounding box center [534, 346] width 975 height 506
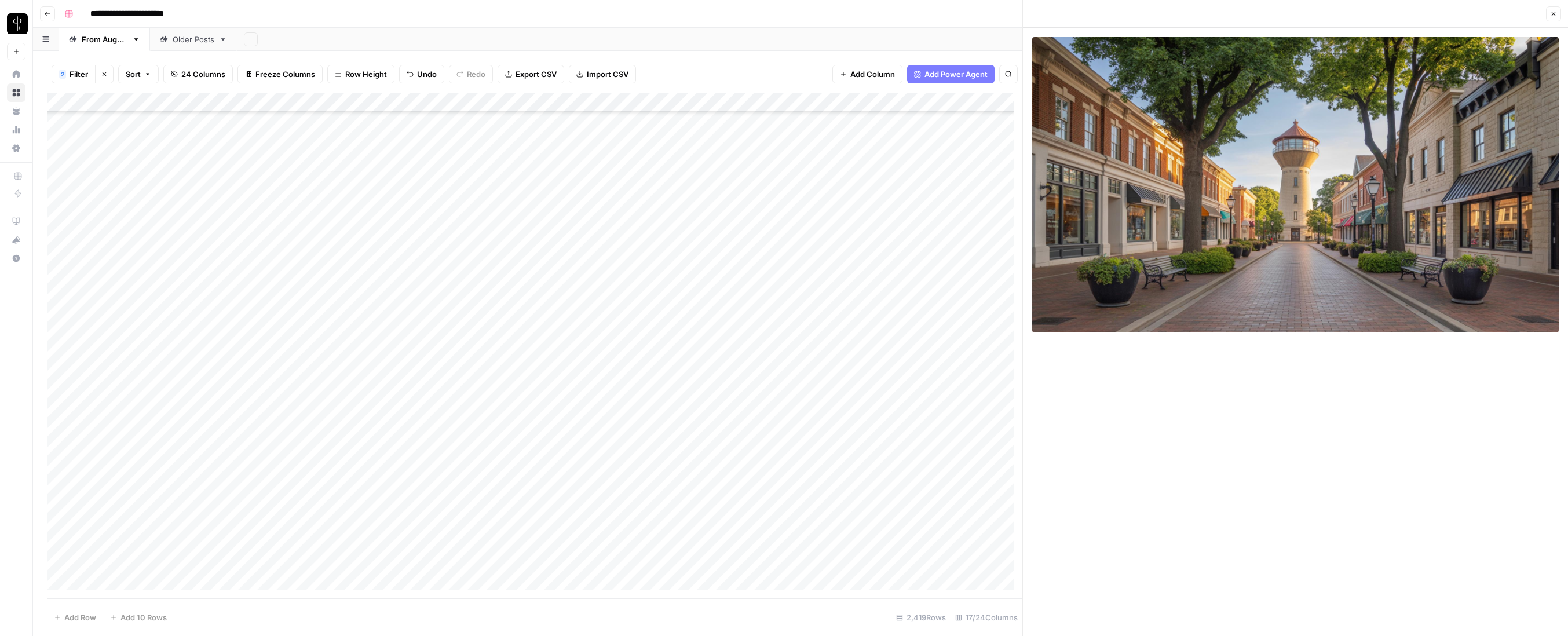
click at [892, 326] on div "Add Column" at bounding box center [534, 346] width 975 height 506
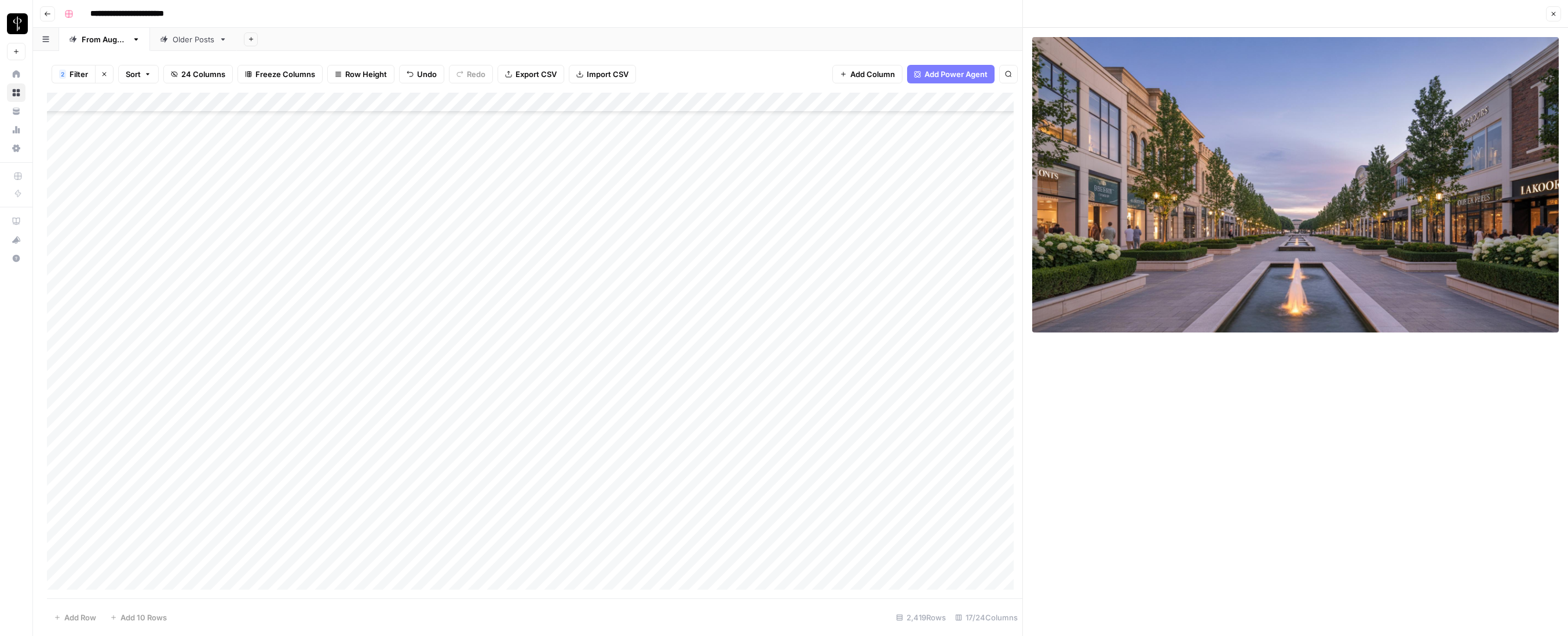
click at [894, 305] on div "Add Column" at bounding box center [534, 346] width 975 height 506
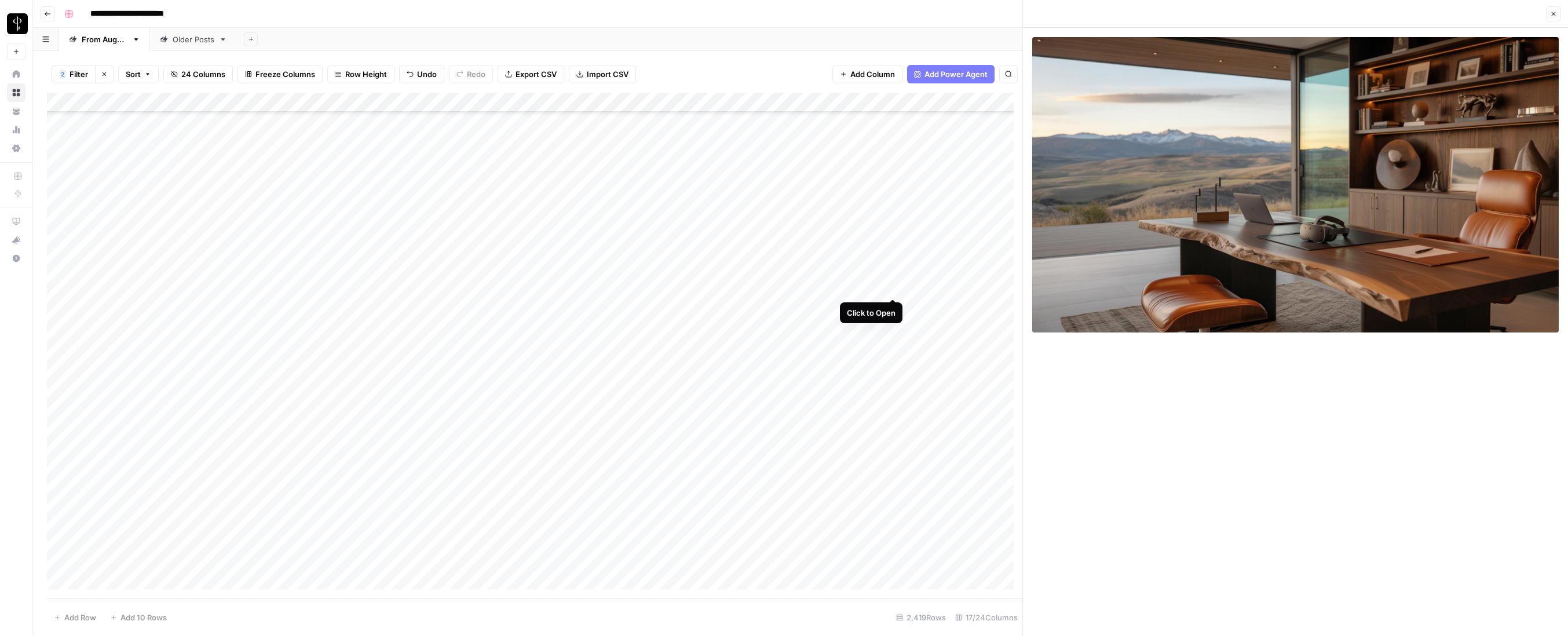
click at [893, 285] on div "Add Column" at bounding box center [534, 346] width 975 height 506
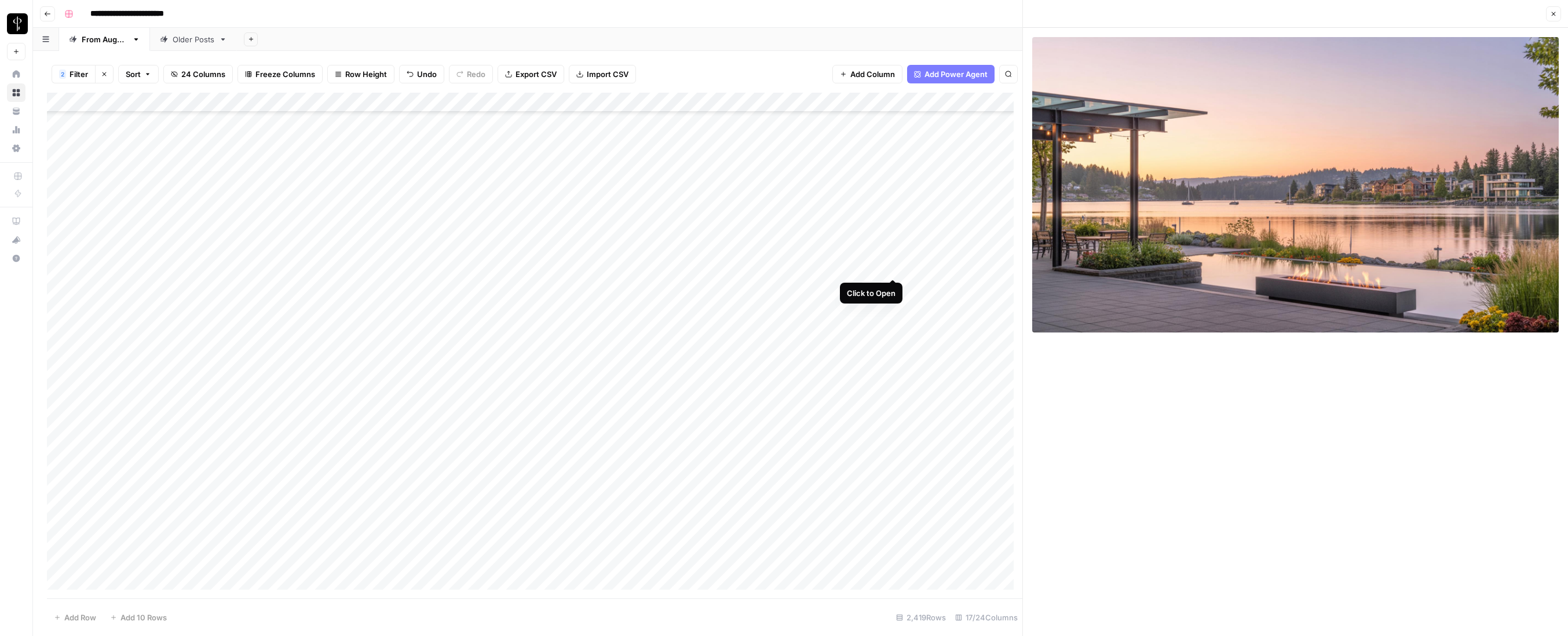
click at [894, 266] on div "Add Column" at bounding box center [534, 346] width 975 height 506
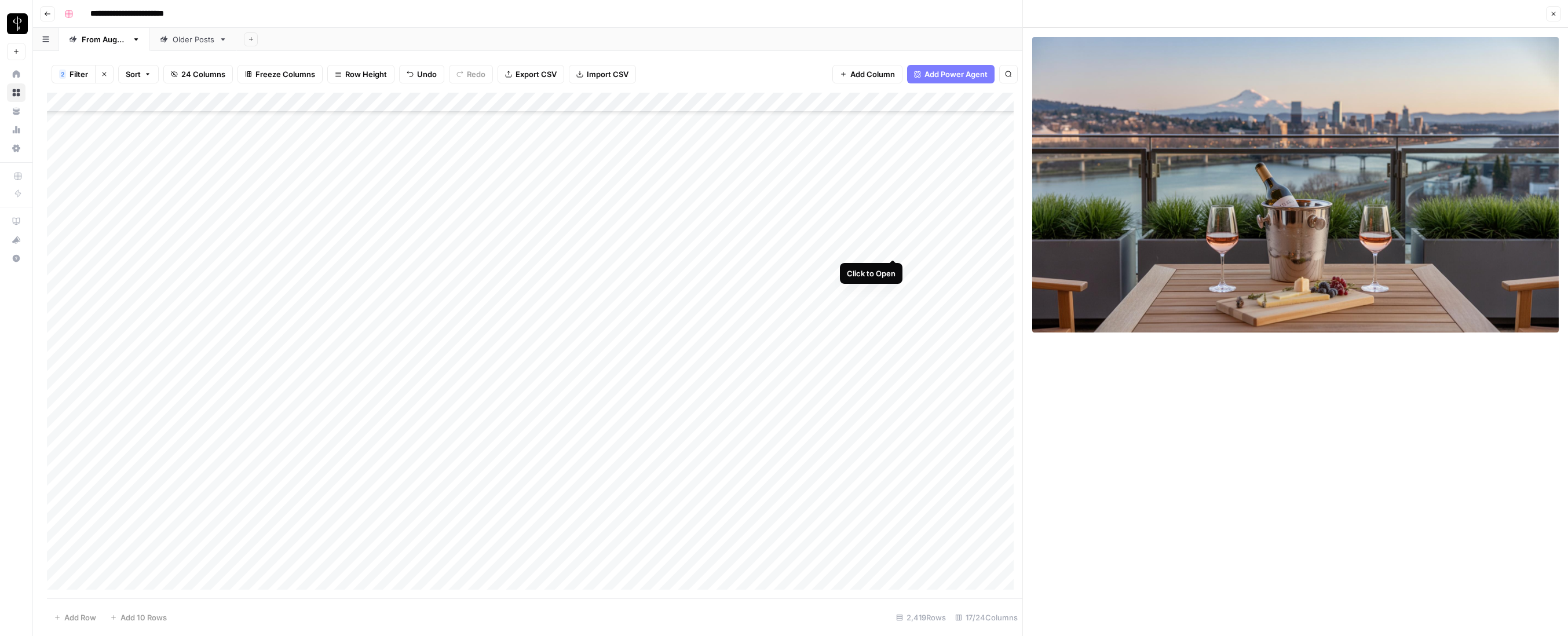
click at [895, 245] on div "Add Column" at bounding box center [534, 346] width 975 height 506
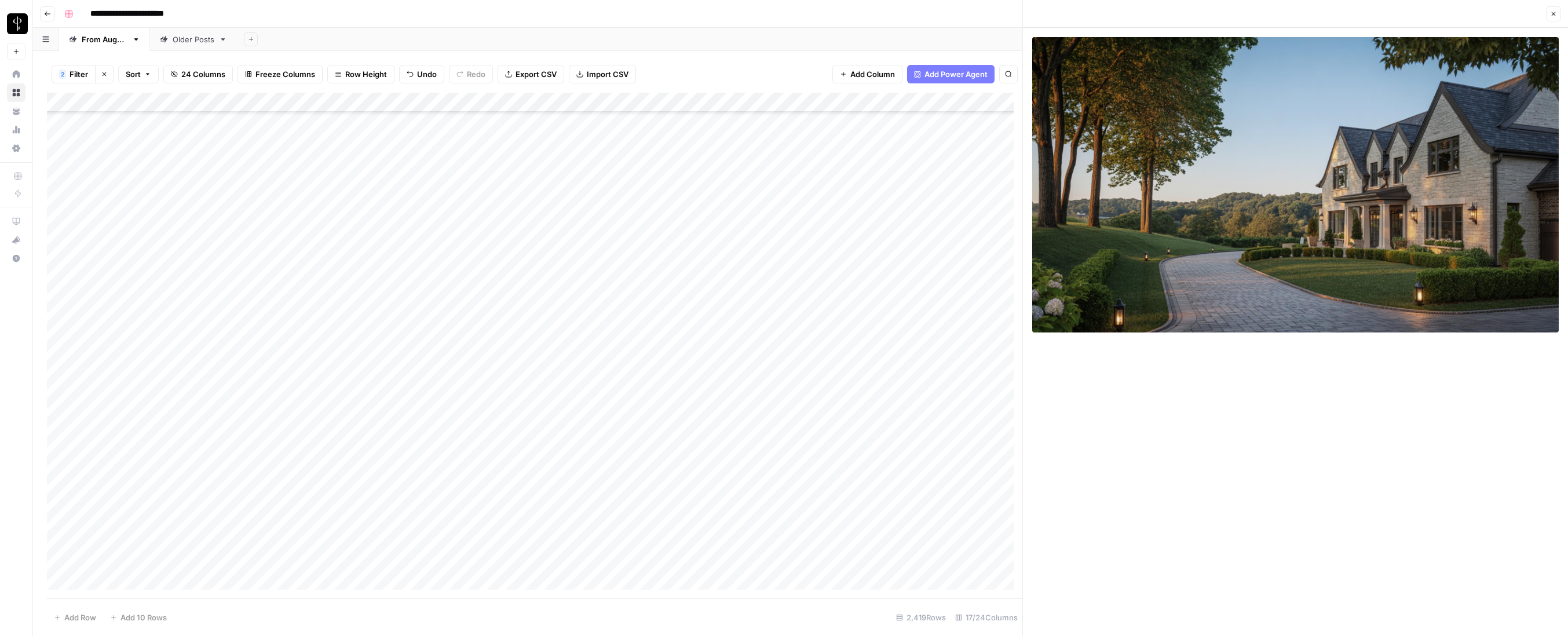
click at [892, 228] on div "Add Column" at bounding box center [534, 346] width 975 height 506
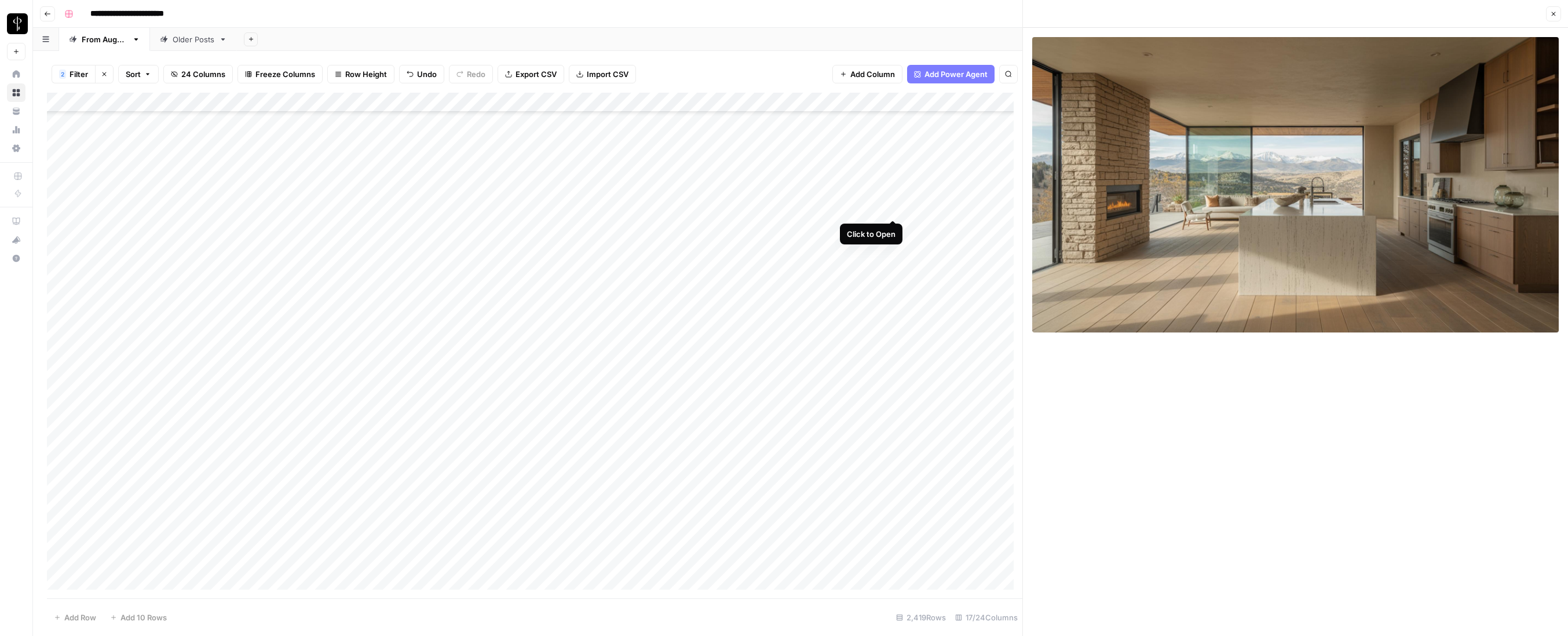
click at [894, 207] on div "Add Column" at bounding box center [534, 346] width 975 height 506
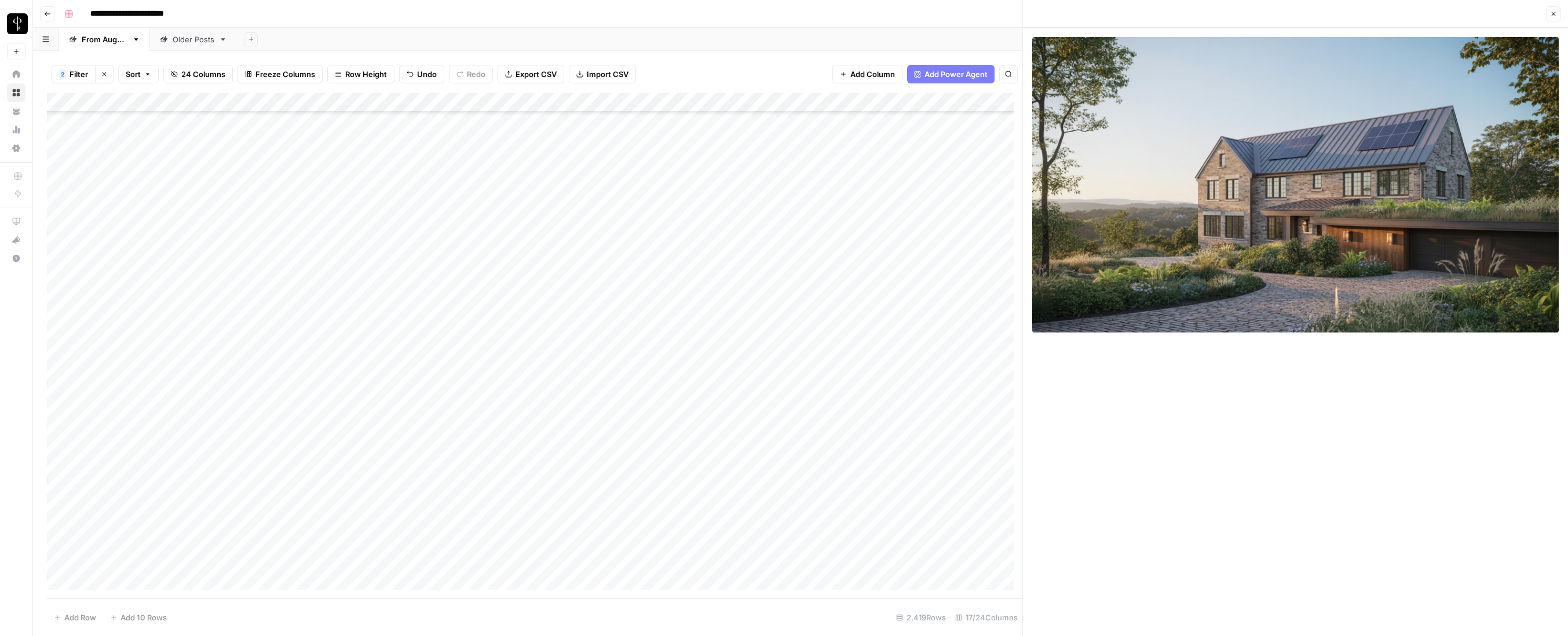
click at [895, 188] on div "Add Column" at bounding box center [534, 346] width 975 height 506
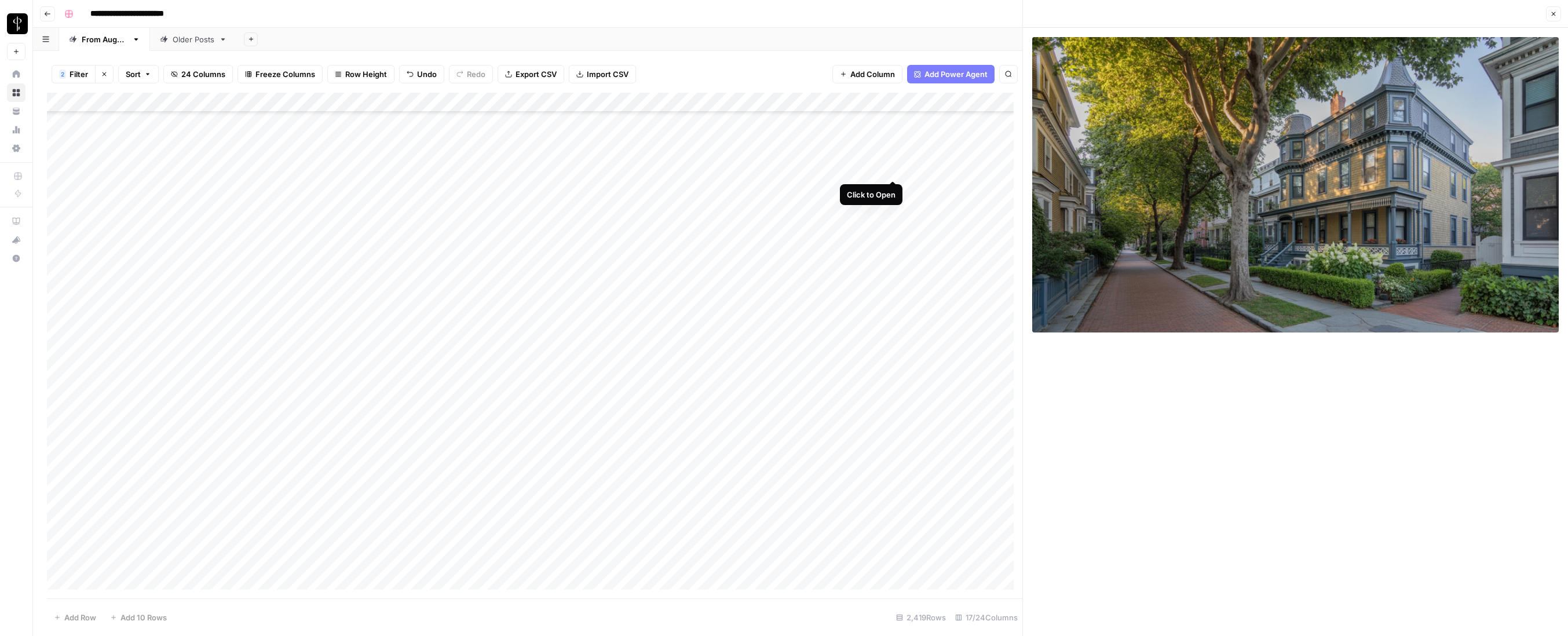
click at [892, 168] on div "Add Column" at bounding box center [534, 346] width 975 height 506
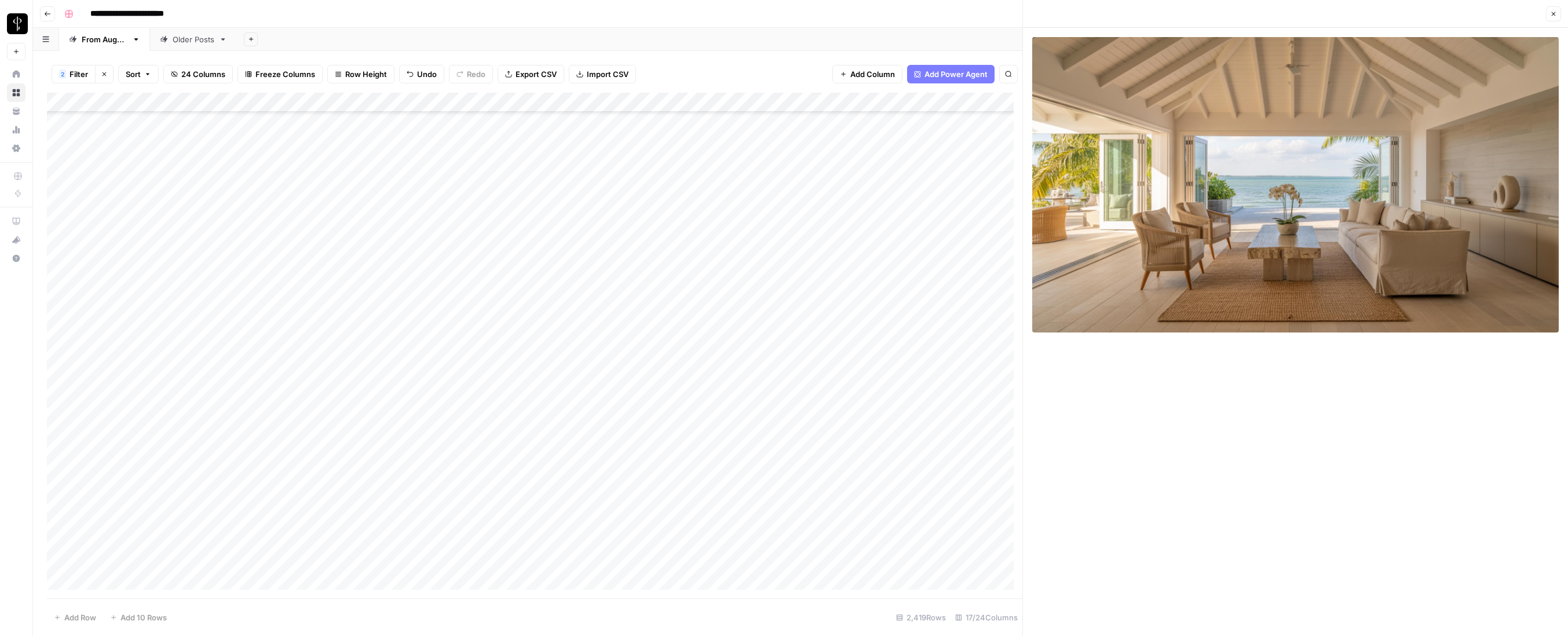
scroll to position [46540, 0]
click at [893, 199] on div "Add Column" at bounding box center [534, 346] width 975 height 506
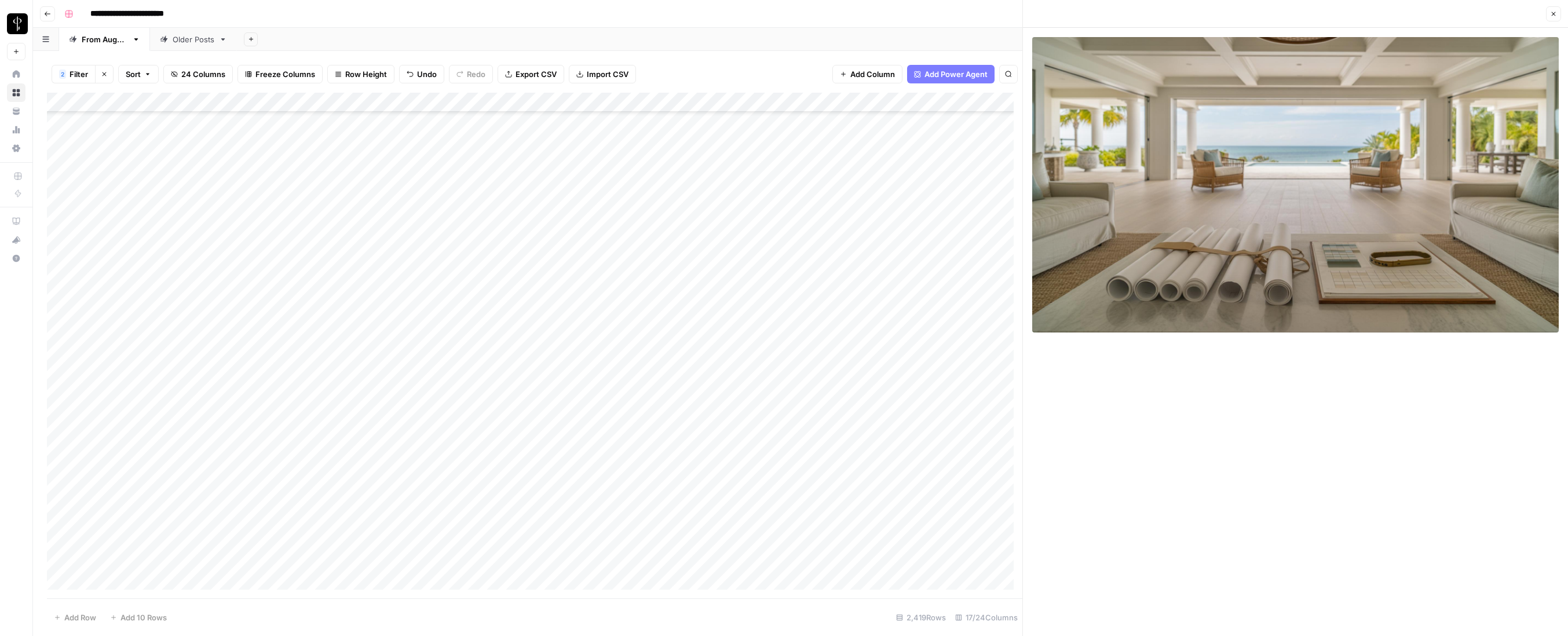
scroll to position [46486, 0]
click at [893, 235] on div "Add Column" at bounding box center [534, 346] width 975 height 506
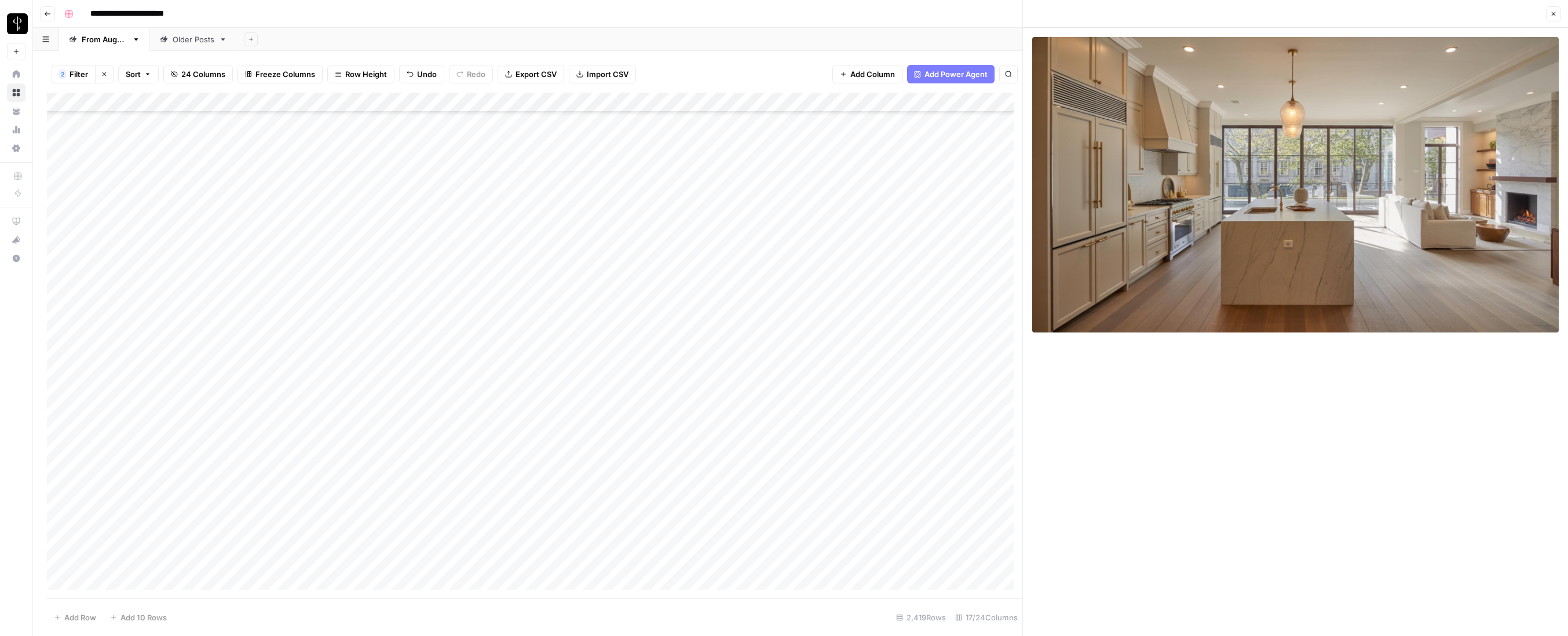
click at [895, 215] on div "Add Column" at bounding box center [534, 346] width 975 height 506
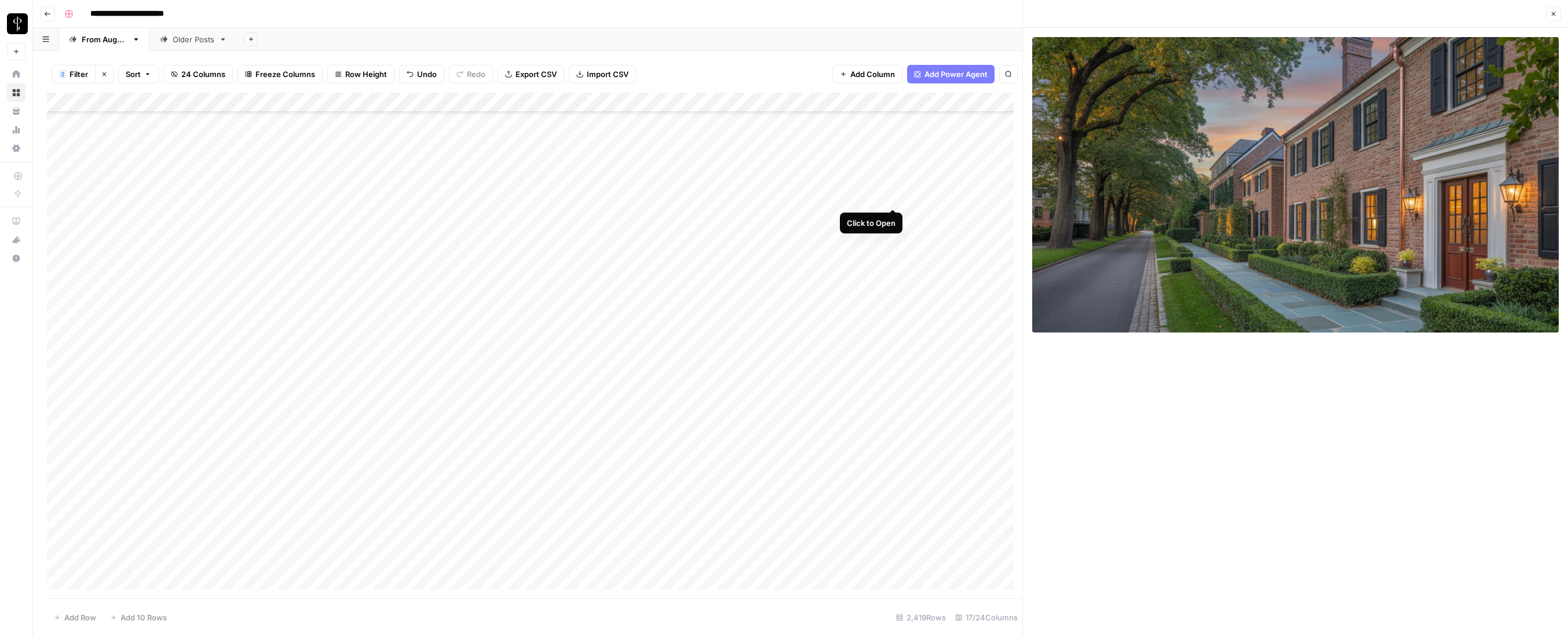
click at [893, 196] on div "Add Column" at bounding box center [534, 346] width 975 height 506
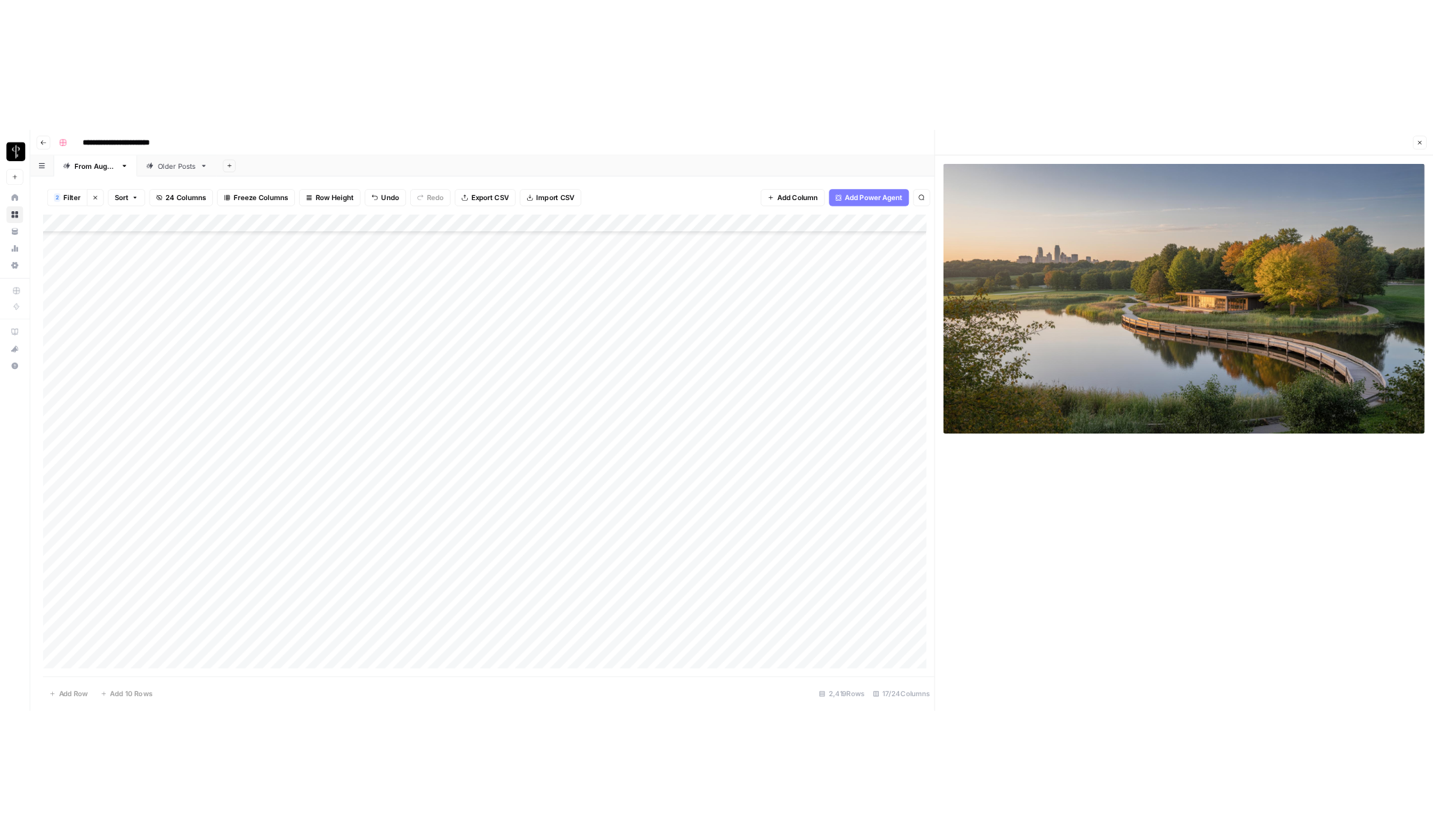
scroll to position [55728, 0]
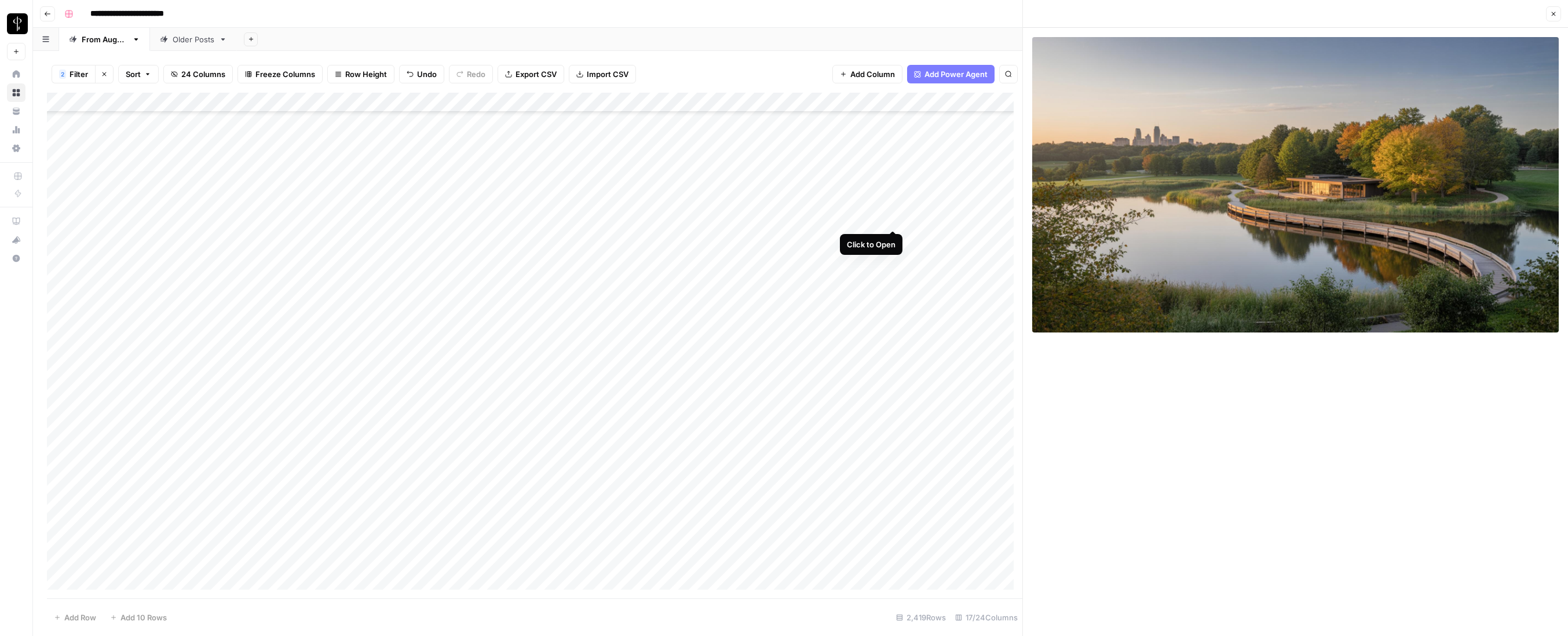
click at [894, 214] on div "Add Column" at bounding box center [534, 346] width 975 height 506
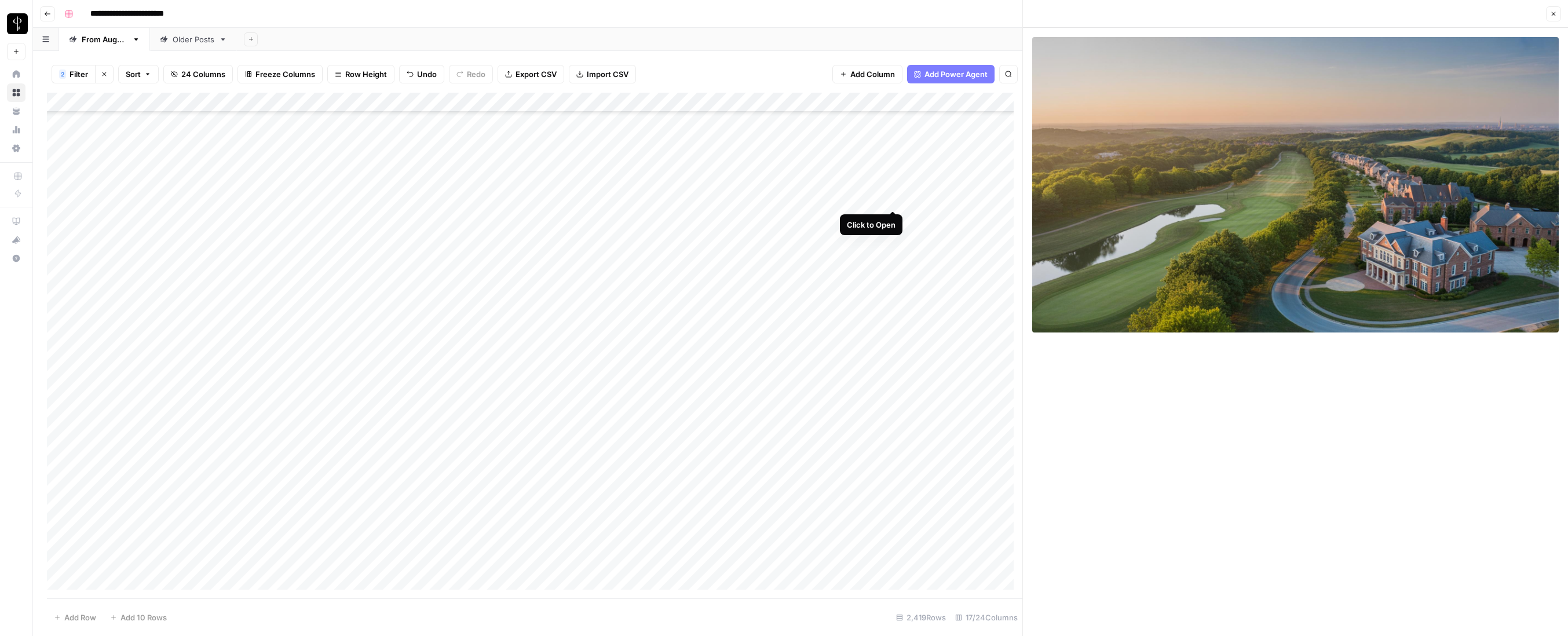
click at [895, 199] on div "Add Column" at bounding box center [534, 346] width 975 height 506
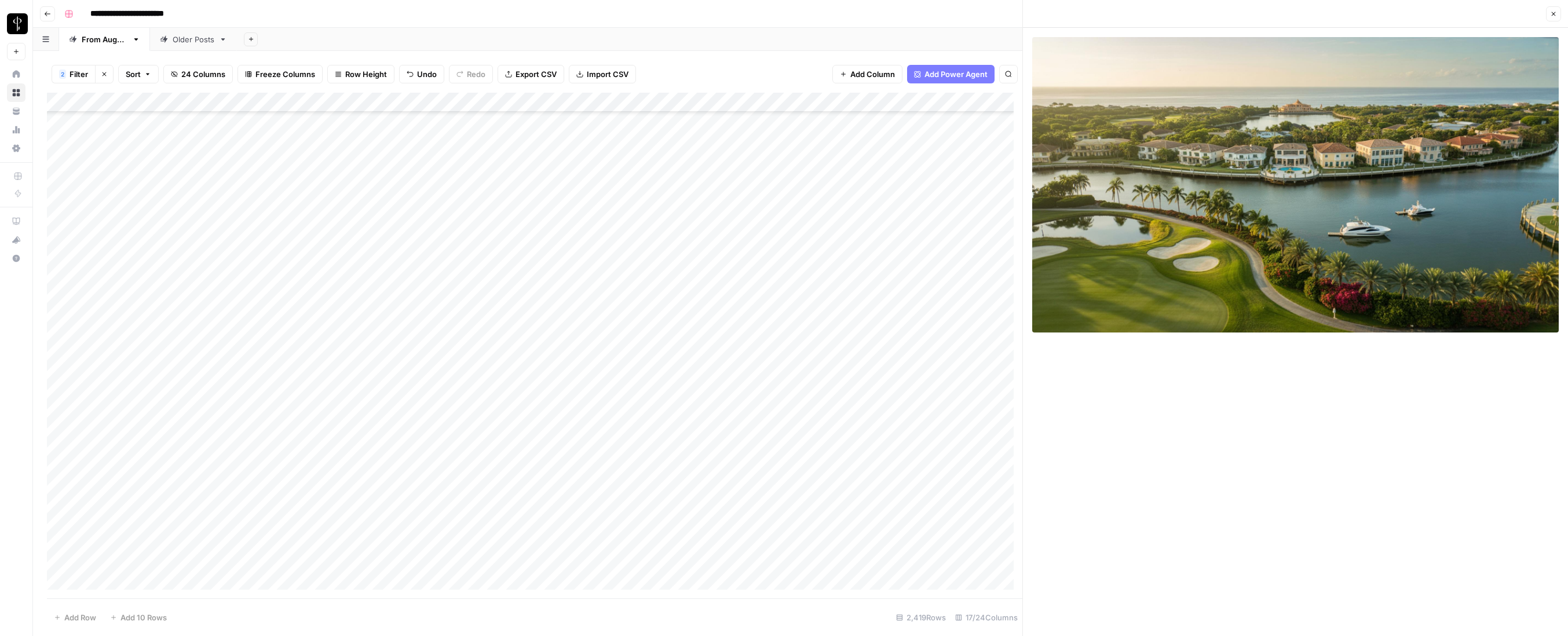
click at [895, 12] on icon "button" at bounding box center [1553, 14] width 7 height 7
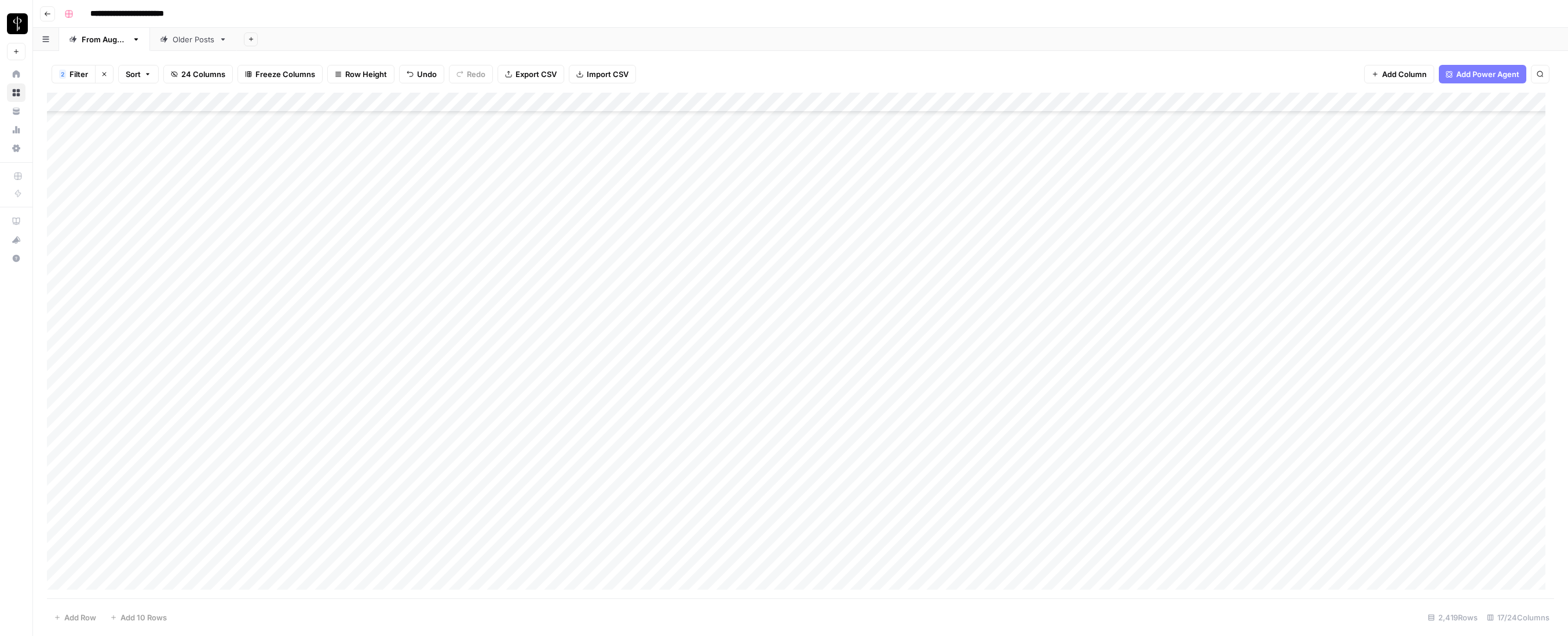
drag, startPoint x: 933, startPoint y: 18, endPoint x: 937, endPoint y: 51, distance: 33.2
click at [895, 18] on div "**********" at bounding box center [807, 14] width 1497 height 19
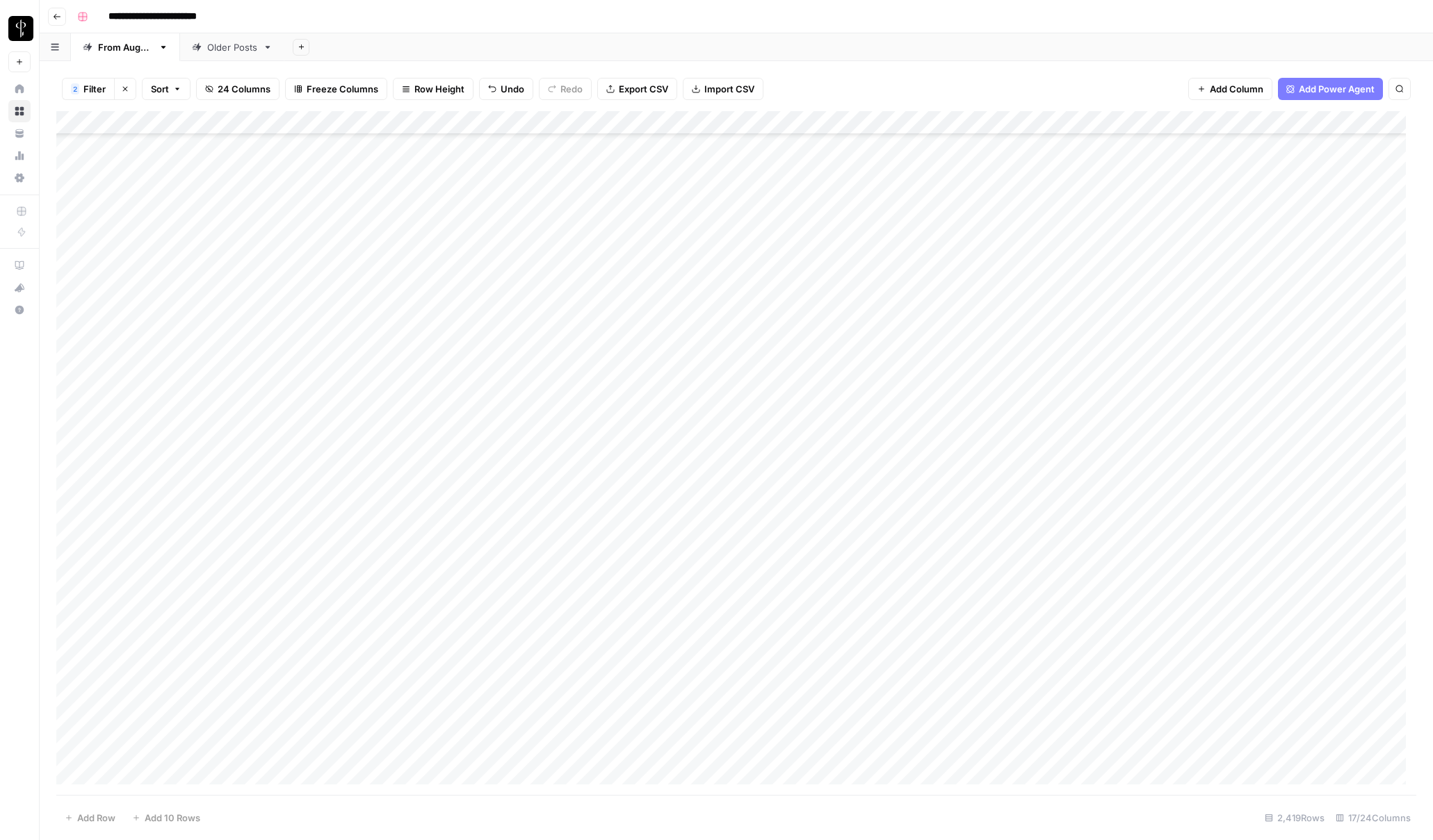
click at [1070, 262] on div "Add Column" at bounding box center [736, 453] width 1360 height 684
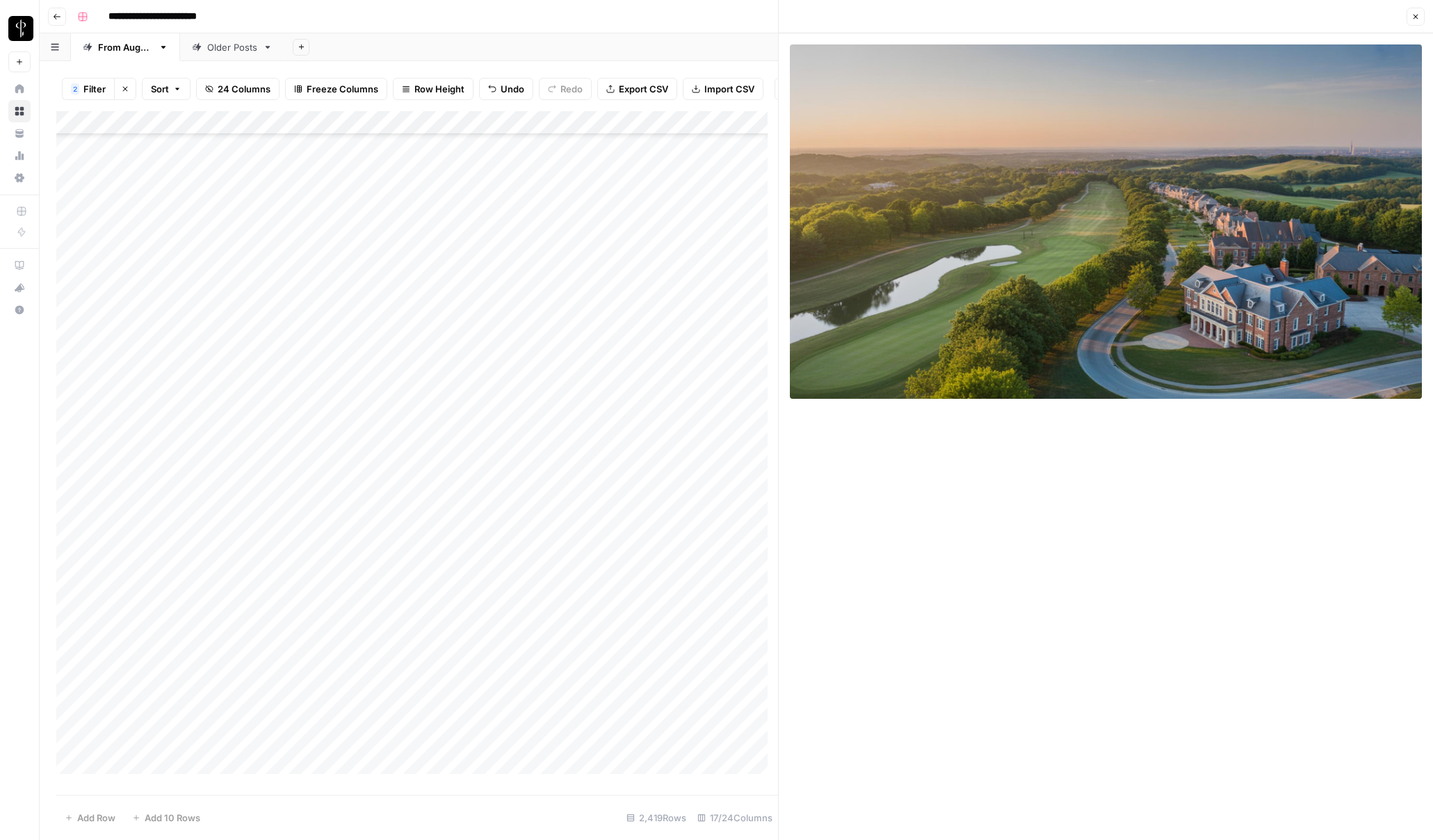
click at [1075, 17] on icon "button" at bounding box center [1415, 17] width 8 height 8
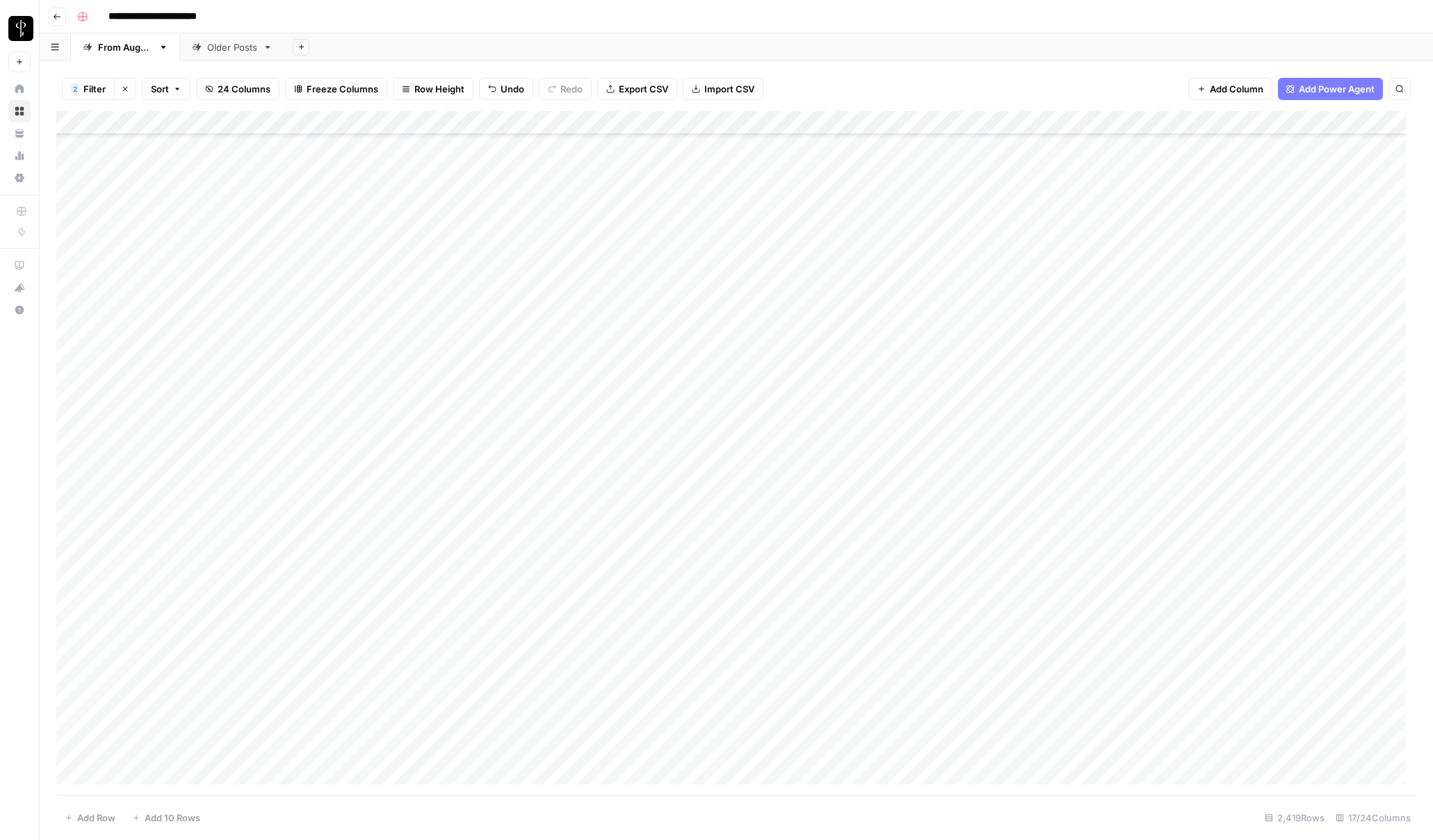
click at [1072, 237] on div "Add Column" at bounding box center [736, 453] width 1360 height 684
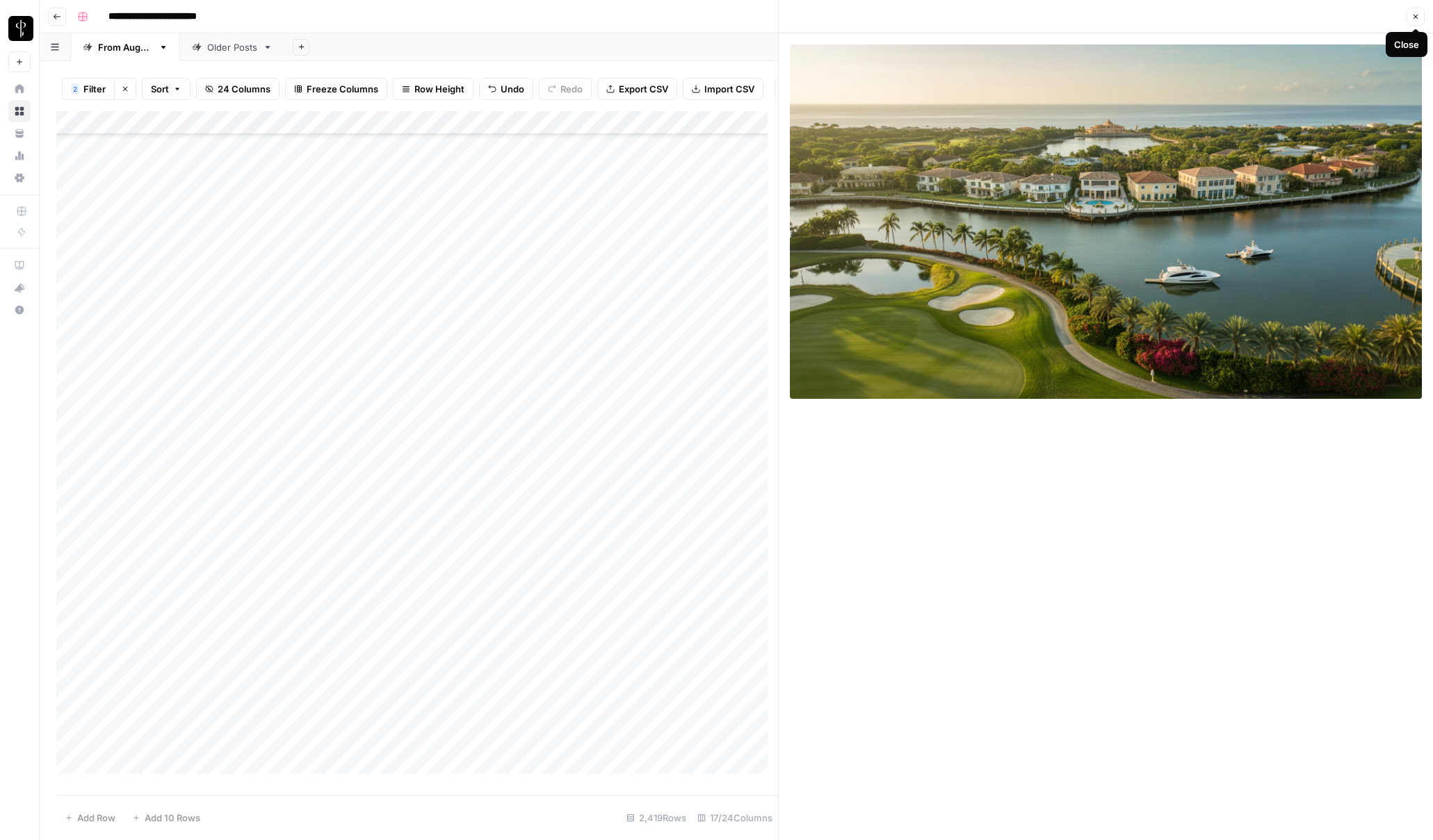
click at [1075, 16] on icon "button" at bounding box center [1415, 17] width 8 height 8
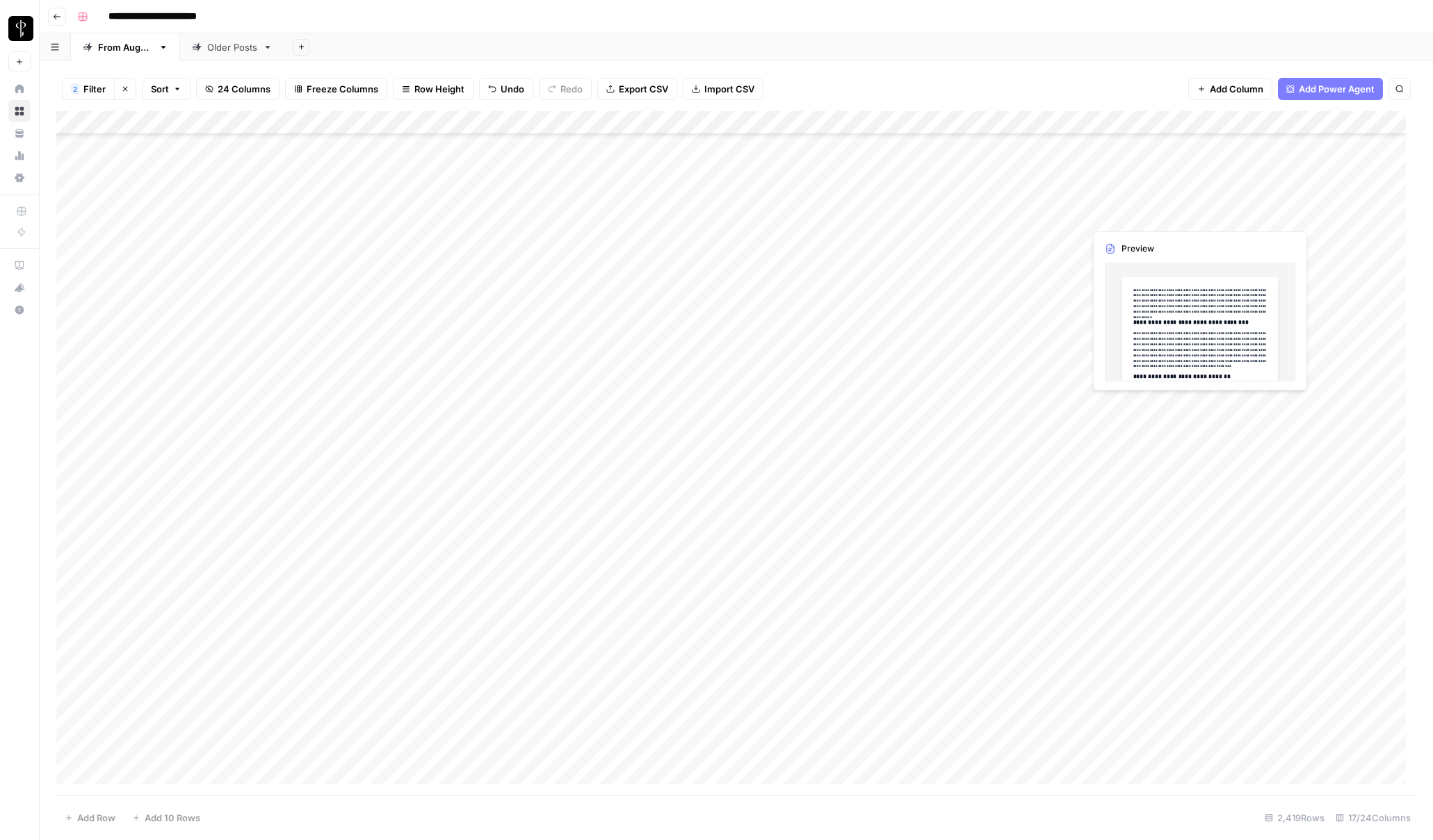
click at [1072, 214] on div "Add Column" at bounding box center [736, 453] width 1360 height 684
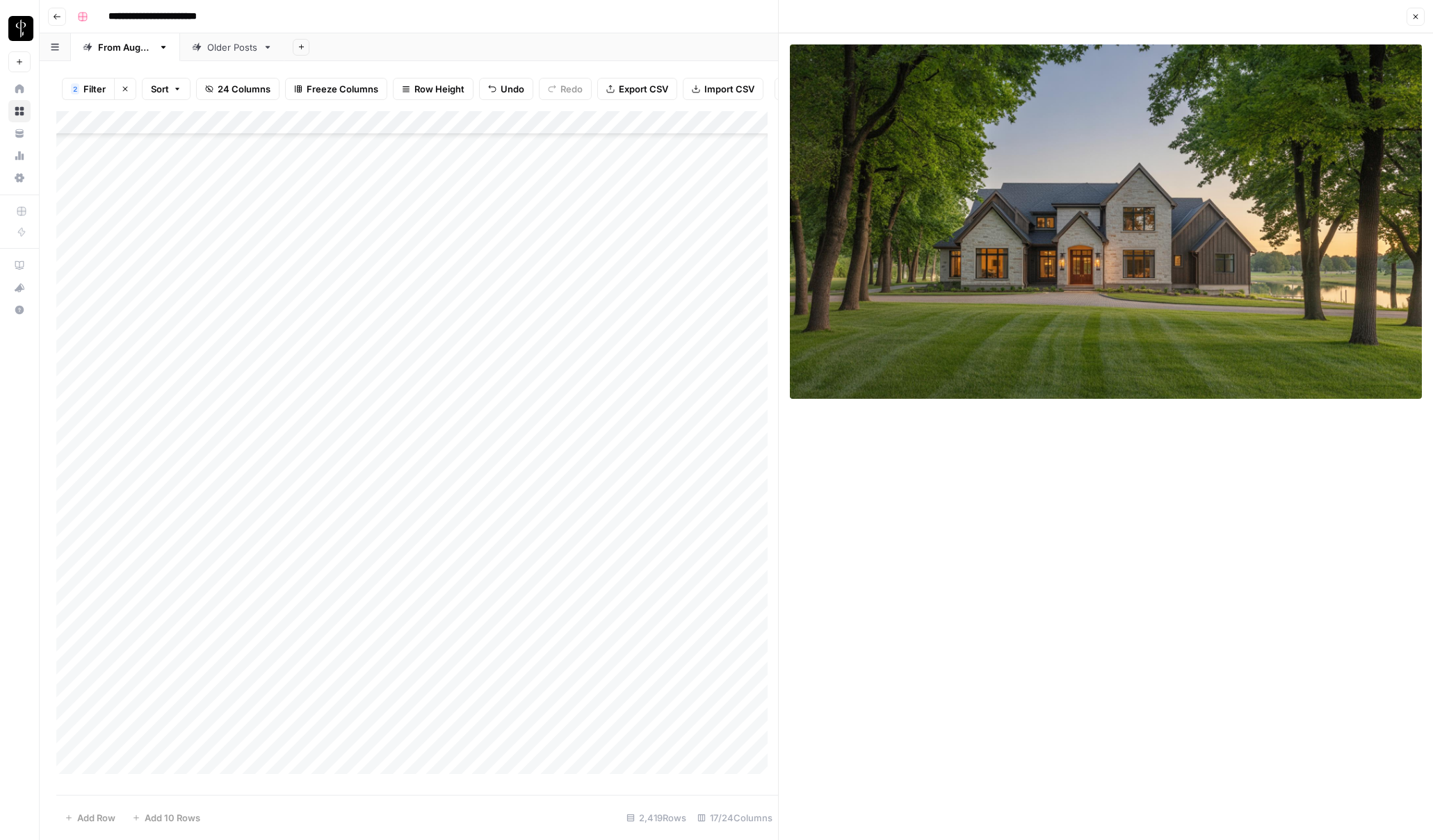
click at [1075, 17] on span "Close" at bounding box center [1419, 17] width 1 height 1
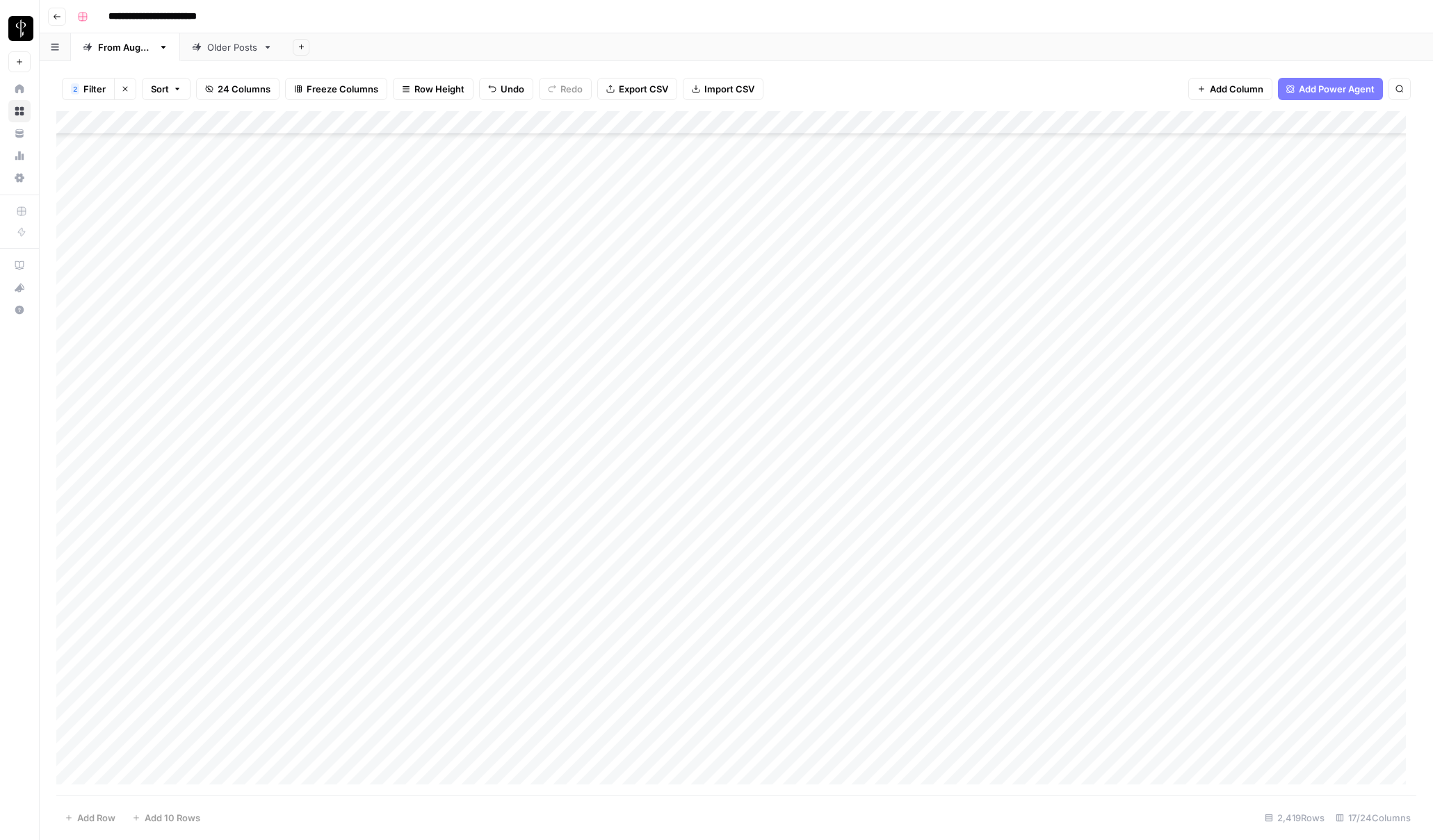
click at [1070, 192] on div "Add Column" at bounding box center [736, 453] width 1360 height 684
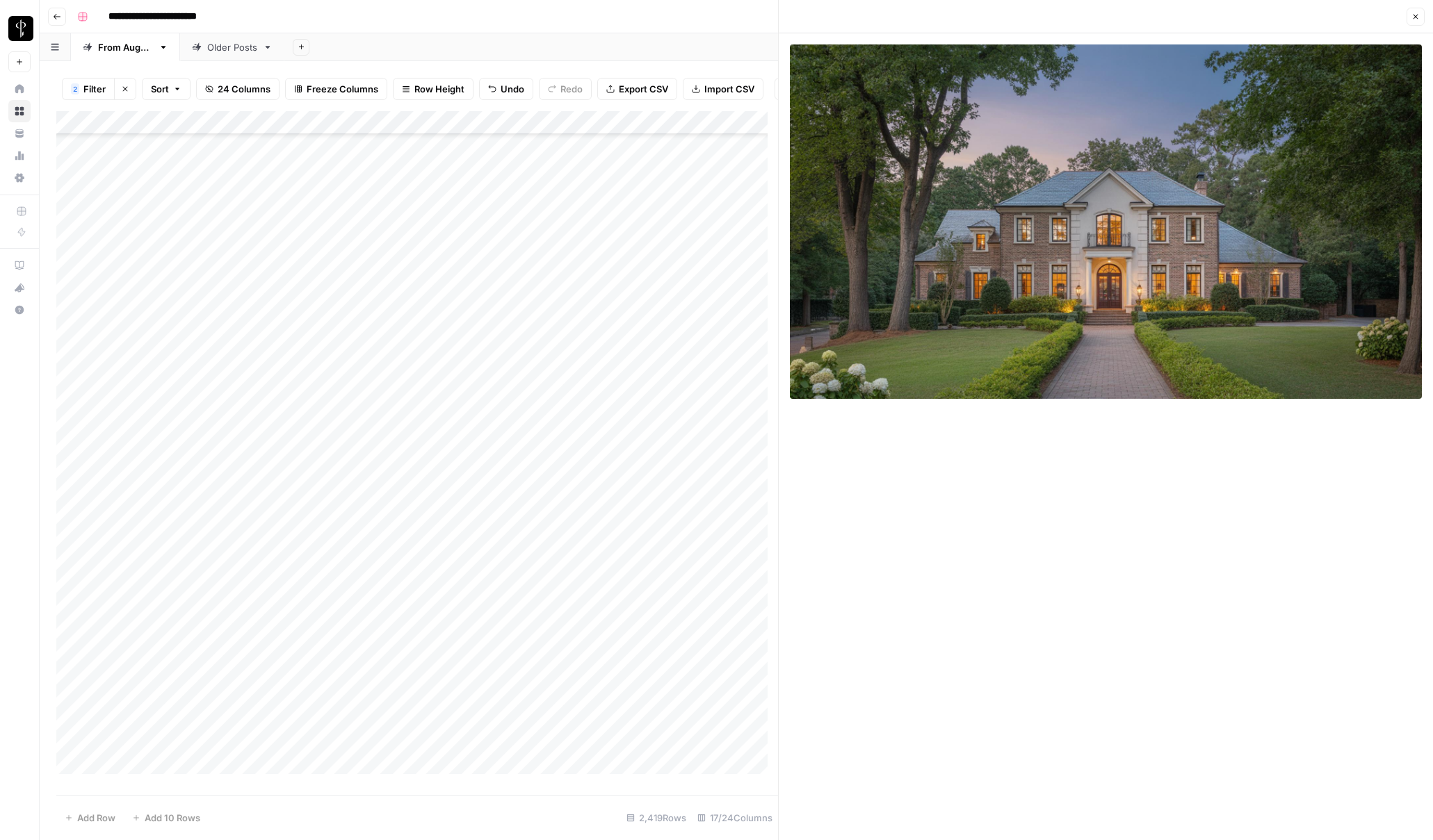
click at [1075, 20] on icon "button" at bounding box center [1415, 17] width 8 height 8
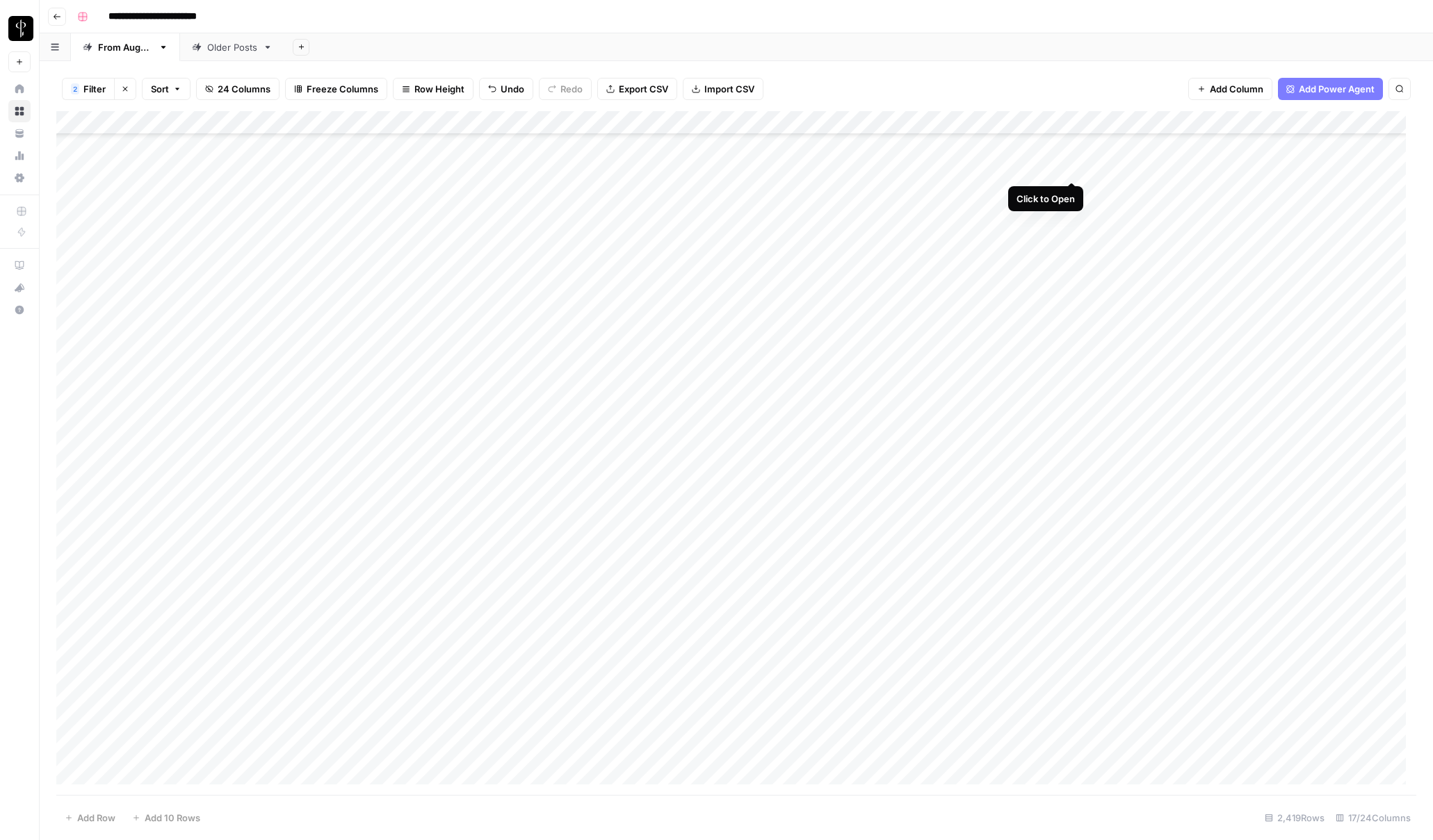
click at [1074, 167] on div "Add Column" at bounding box center [736, 453] width 1360 height 684
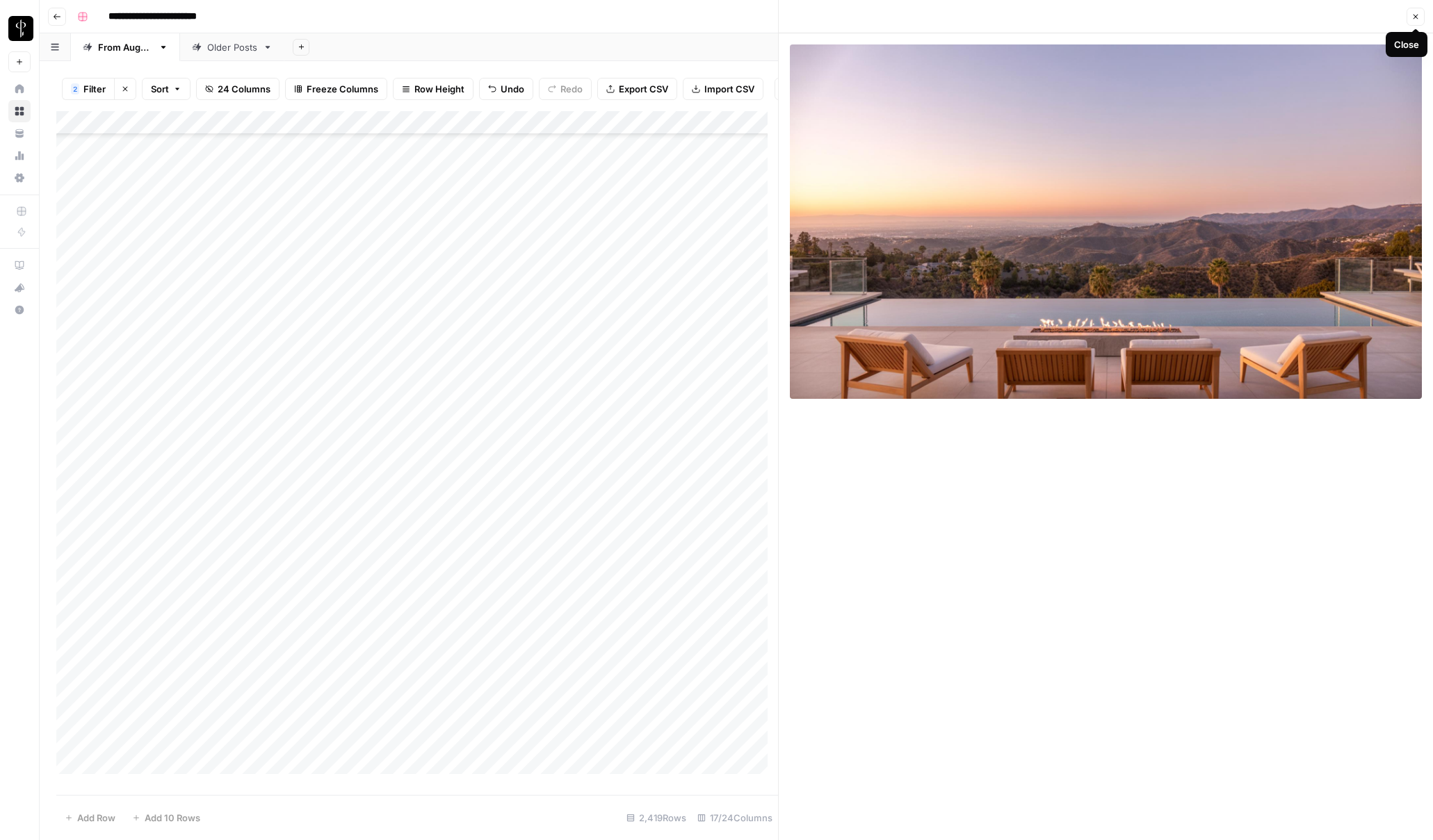
click at [1075, 19] on icon "button" at bounding box center [1415, 17] width 8 height 8
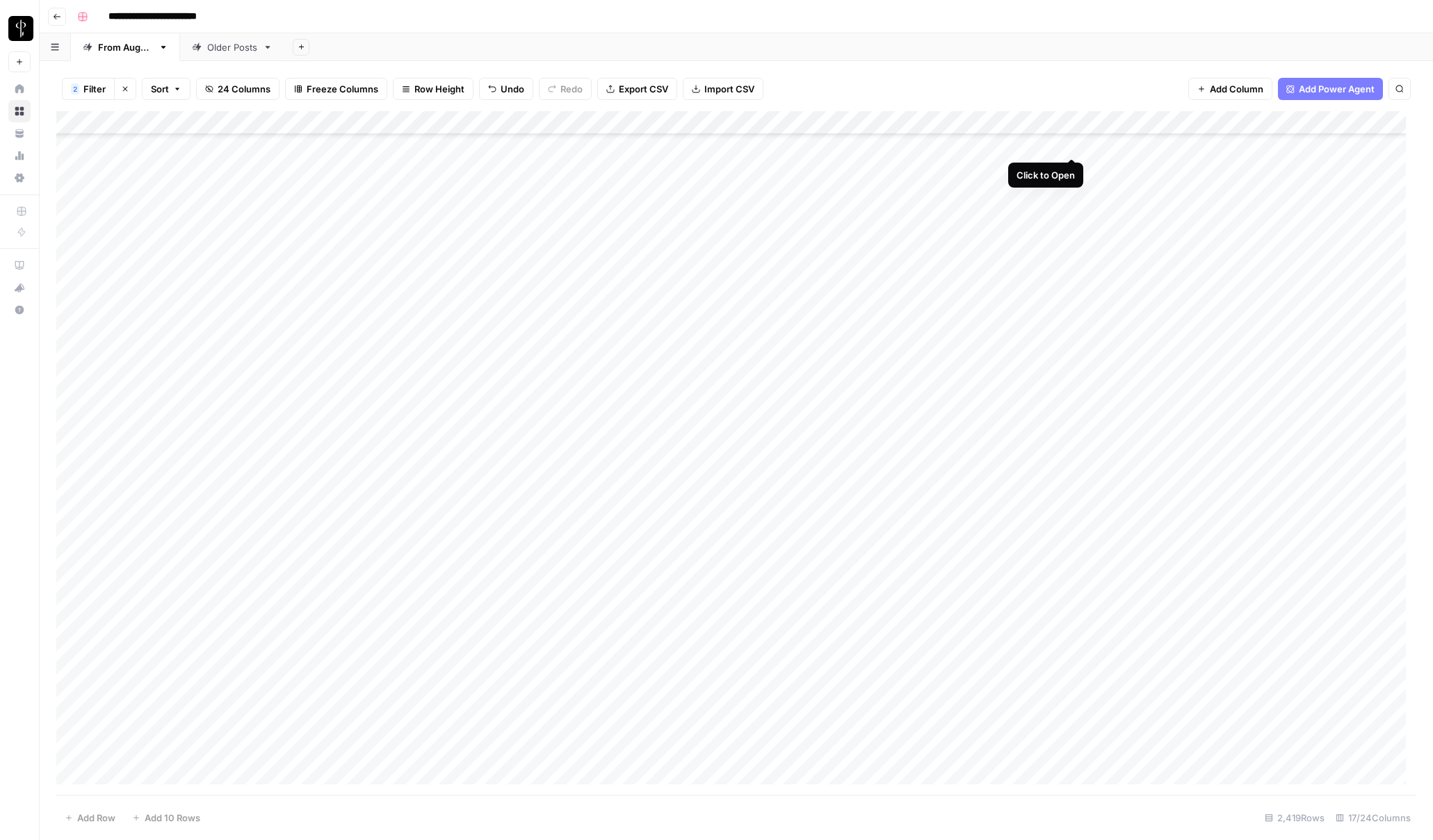
click at [1071, 145] on div "Add Column" at bounding box center [736, 453] width 1360 height 684
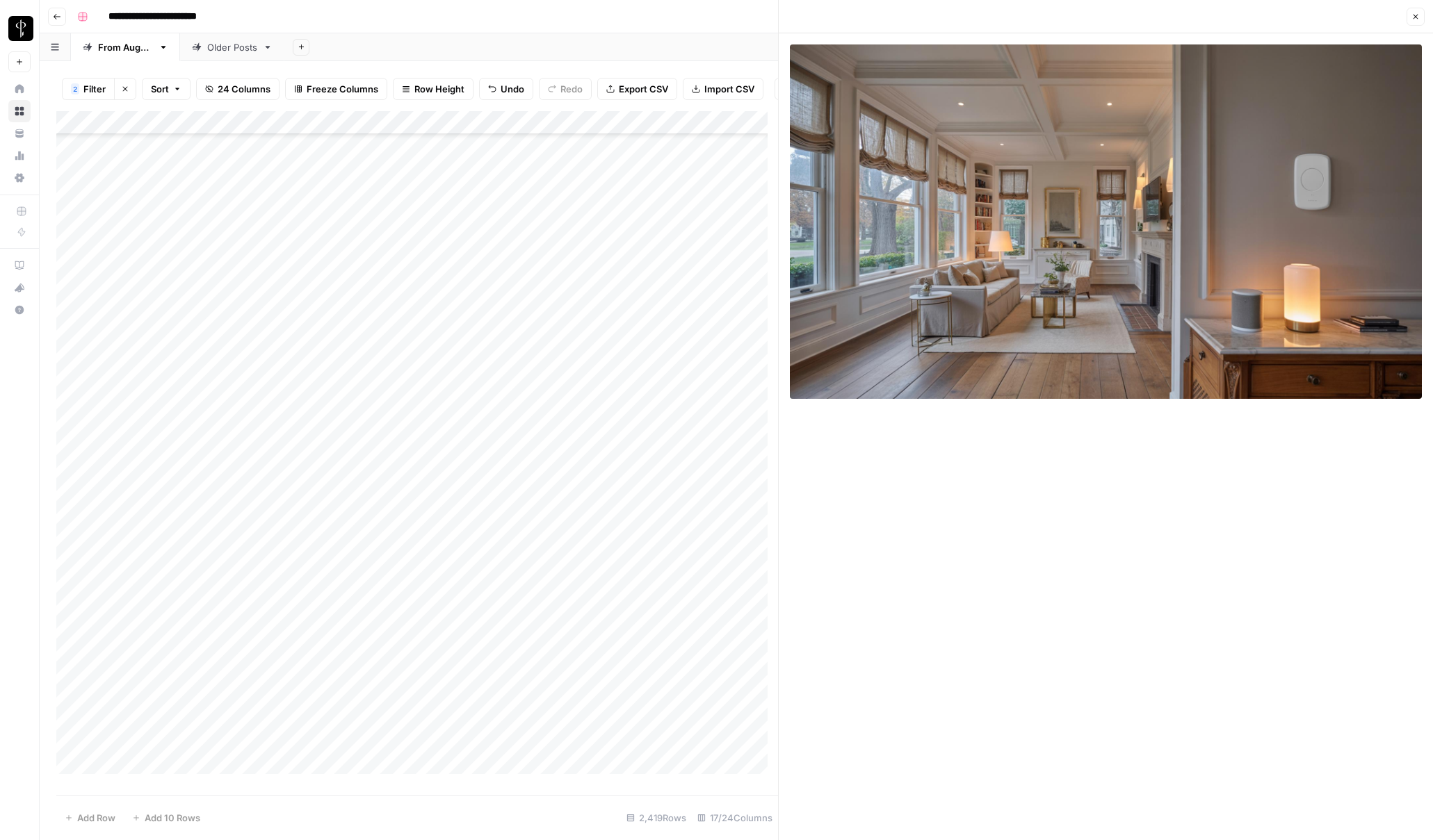
click at [1075, 13] on icon "button" at bounding box center [1415, 17] width 8 height 8
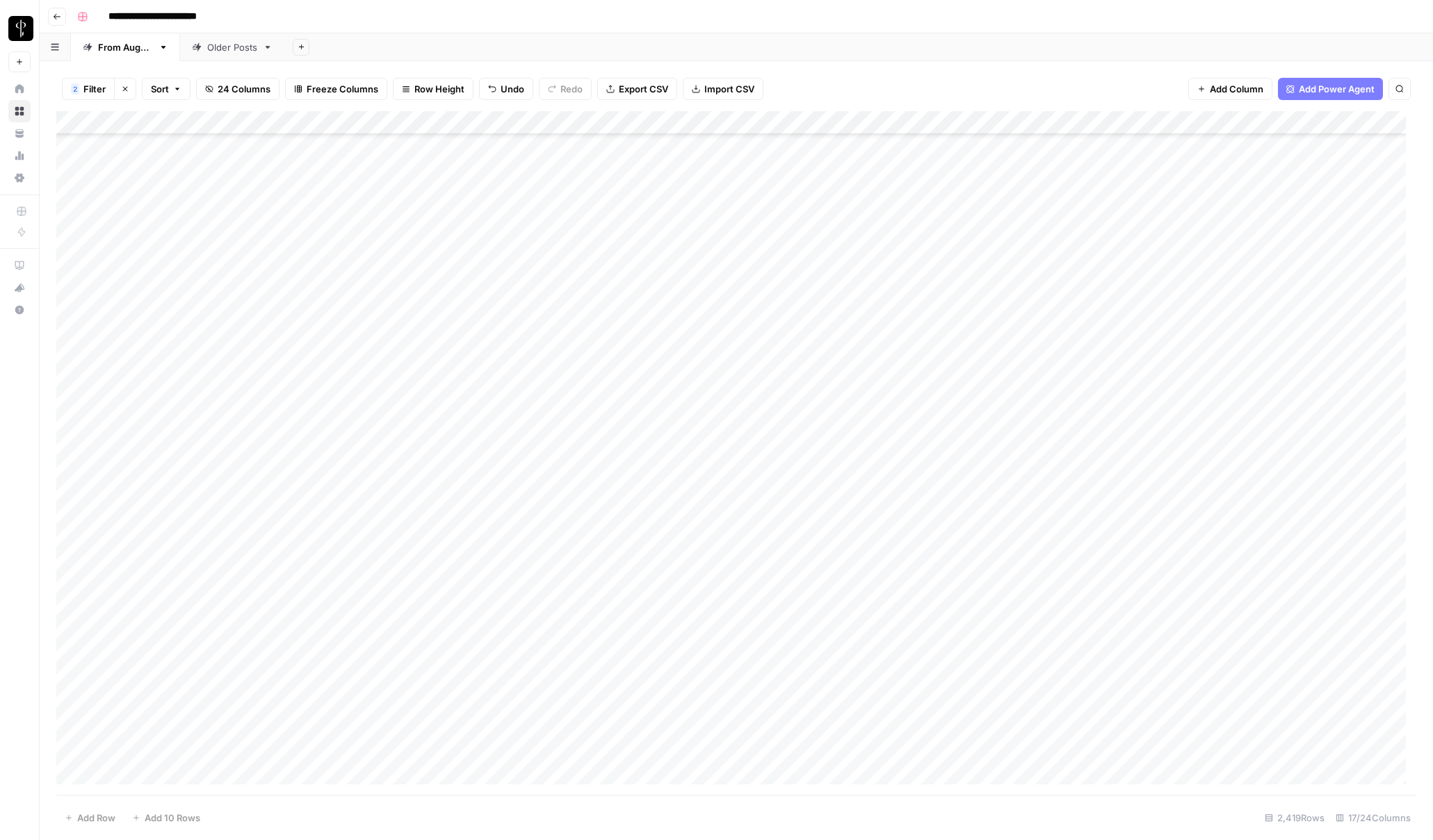
click at [69, 143] on div "Add Column" at bounding box center [736, 453] width 1360 height 684
click at [71, 630] on div "Add Column" at bounding box center [736, 453] width 1360 height 684
click at [74, 533] on div "Add Column" at bounding box center [736, 453] width 1360 height 684
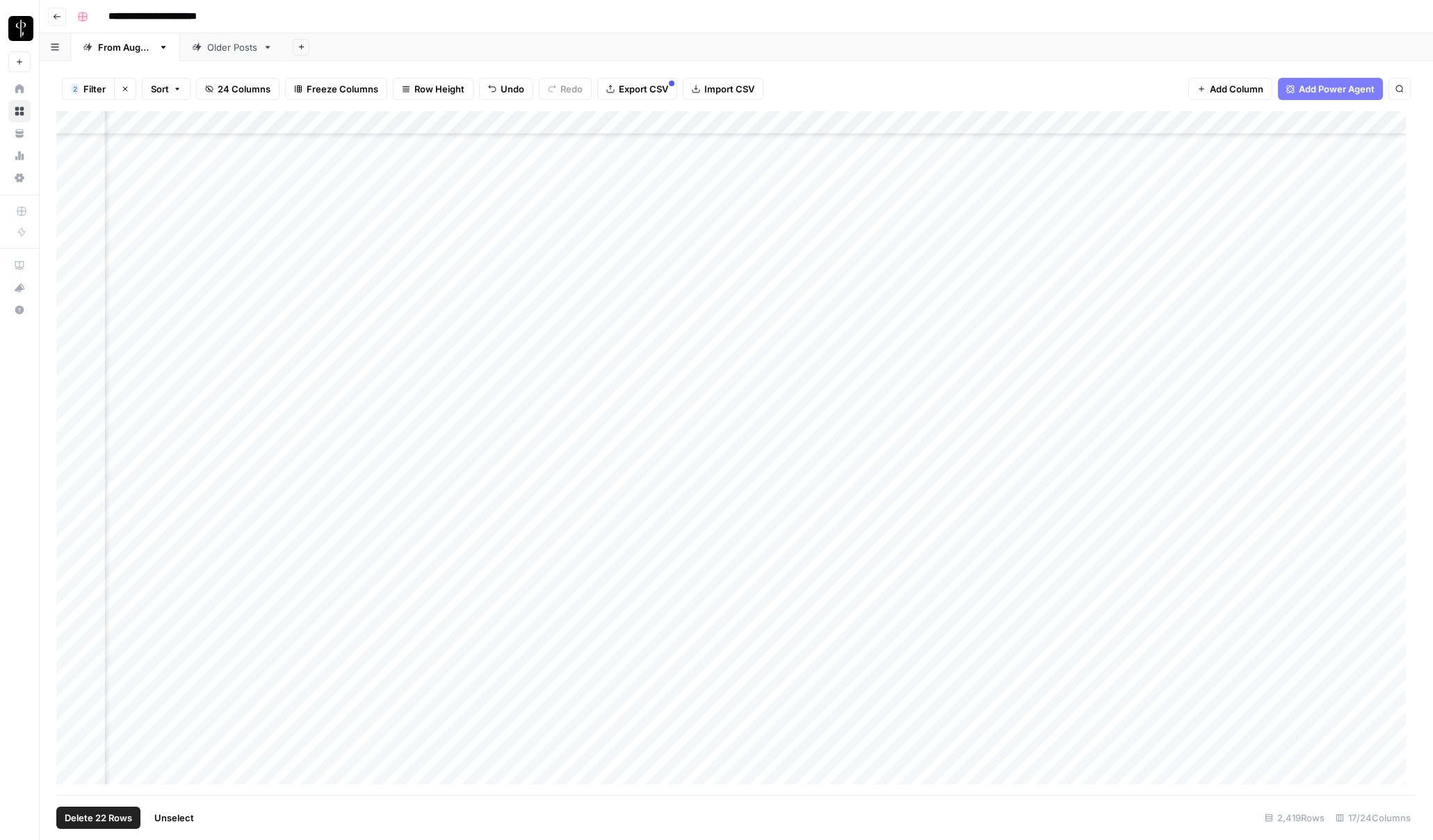
scroll to position [55764, 862]
click at [683, 123] on div "Add Column" at bounding box center [736, 453] width 1360 height 684
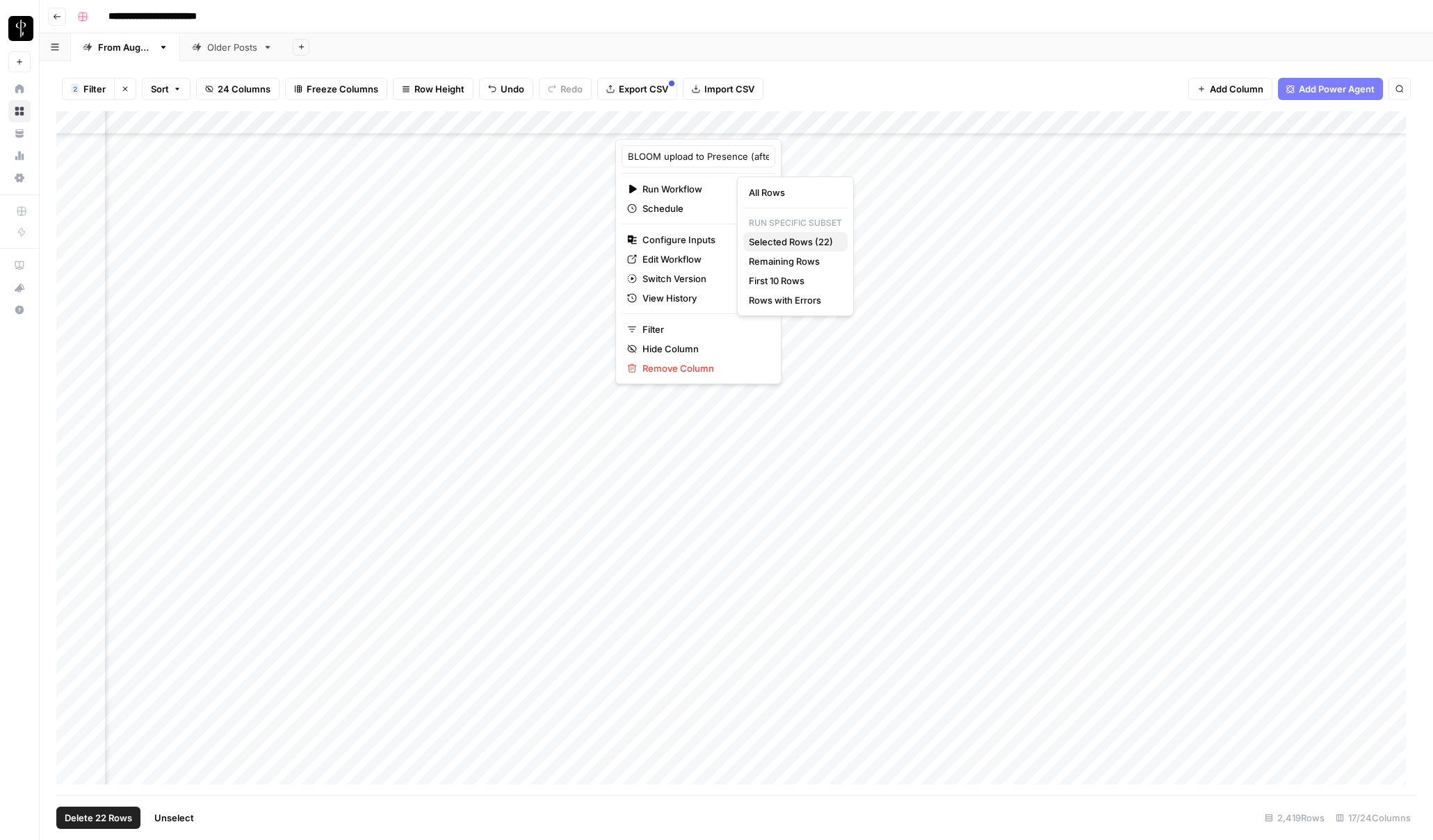
click at [795, 243] on span "Selected Rows (22)" at bounding box center [792, 241] width 87 height 14
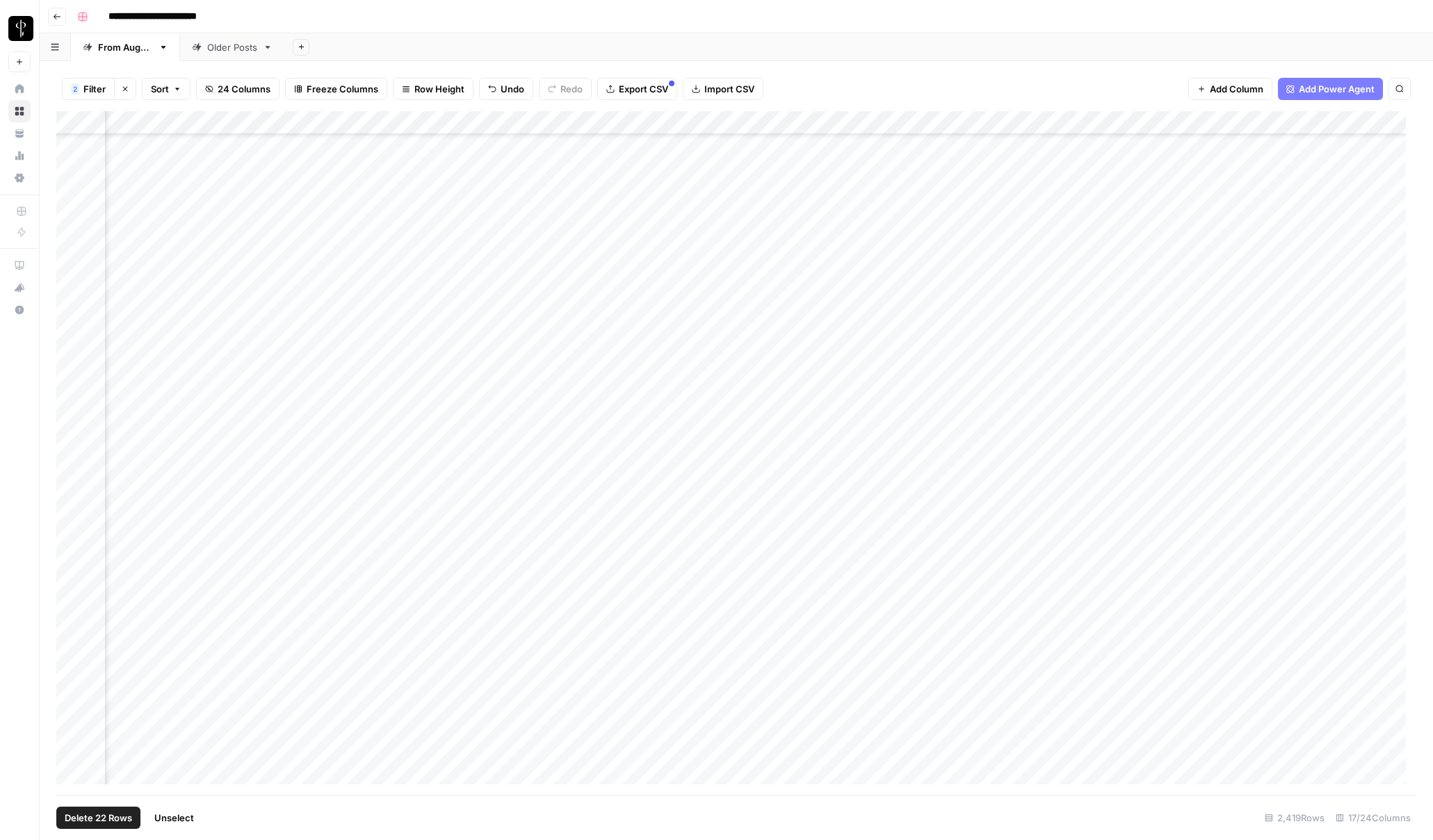
scroll to position [55588, 862]
click at [253, 48] on div "Older Posts" at bounding box center [232, 46] width 50 height 14
click at [212, 90] on span "24 Columns" at bounding box center [223, 88] width 53 height 14
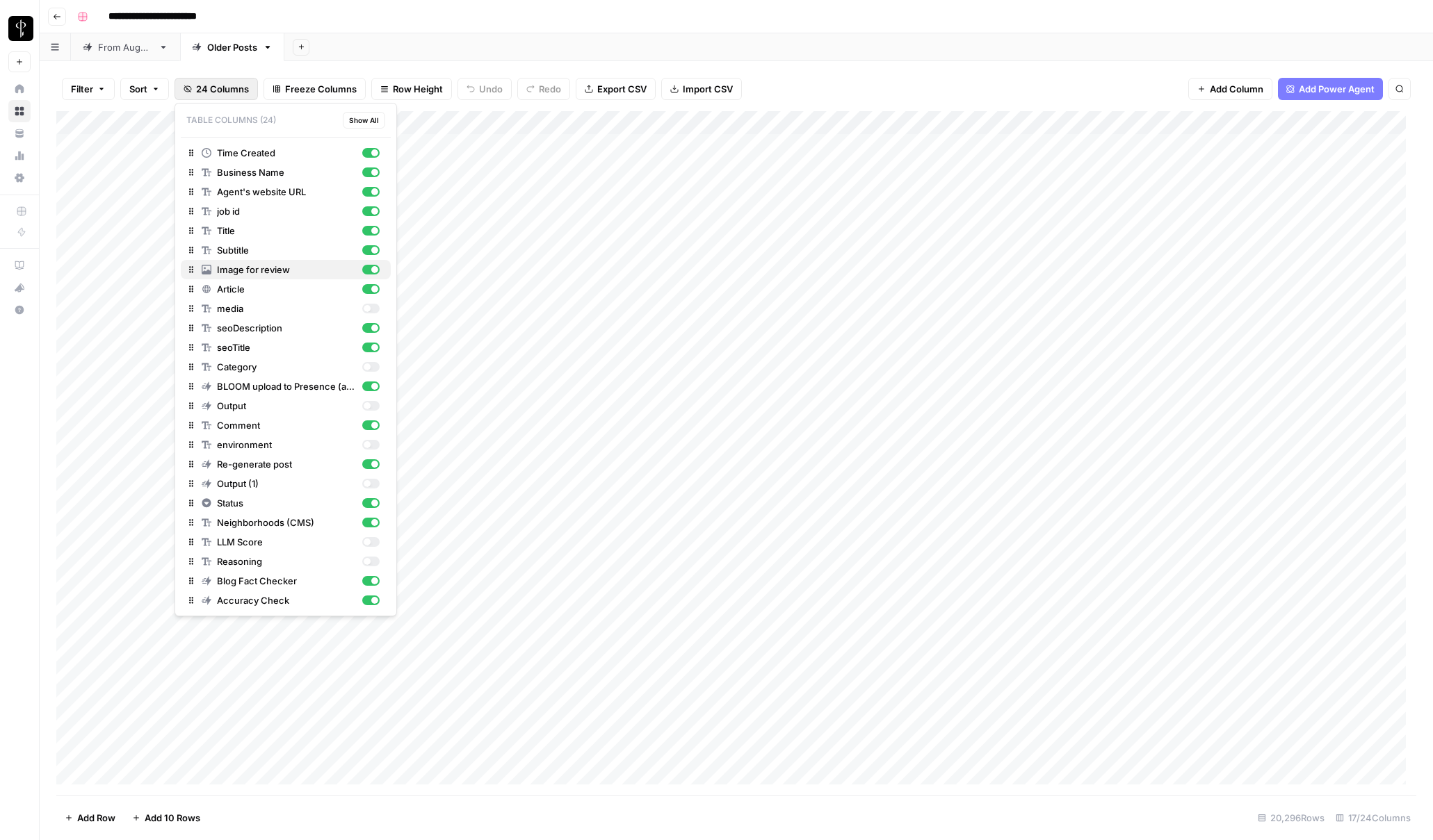
click at [372, 270] on div "button" at bounding box center [375, 269] width 7 height 7
click at [372, 290] on div "button" at bounding box center [375, 289] width 7 height 7
click at [861, 72] on div "Filter Sort 24 Columns Freeze Columns Row Height Undo Redo Export CSV Import CS…" at bounding box center [736, 89] width 1360 height 45
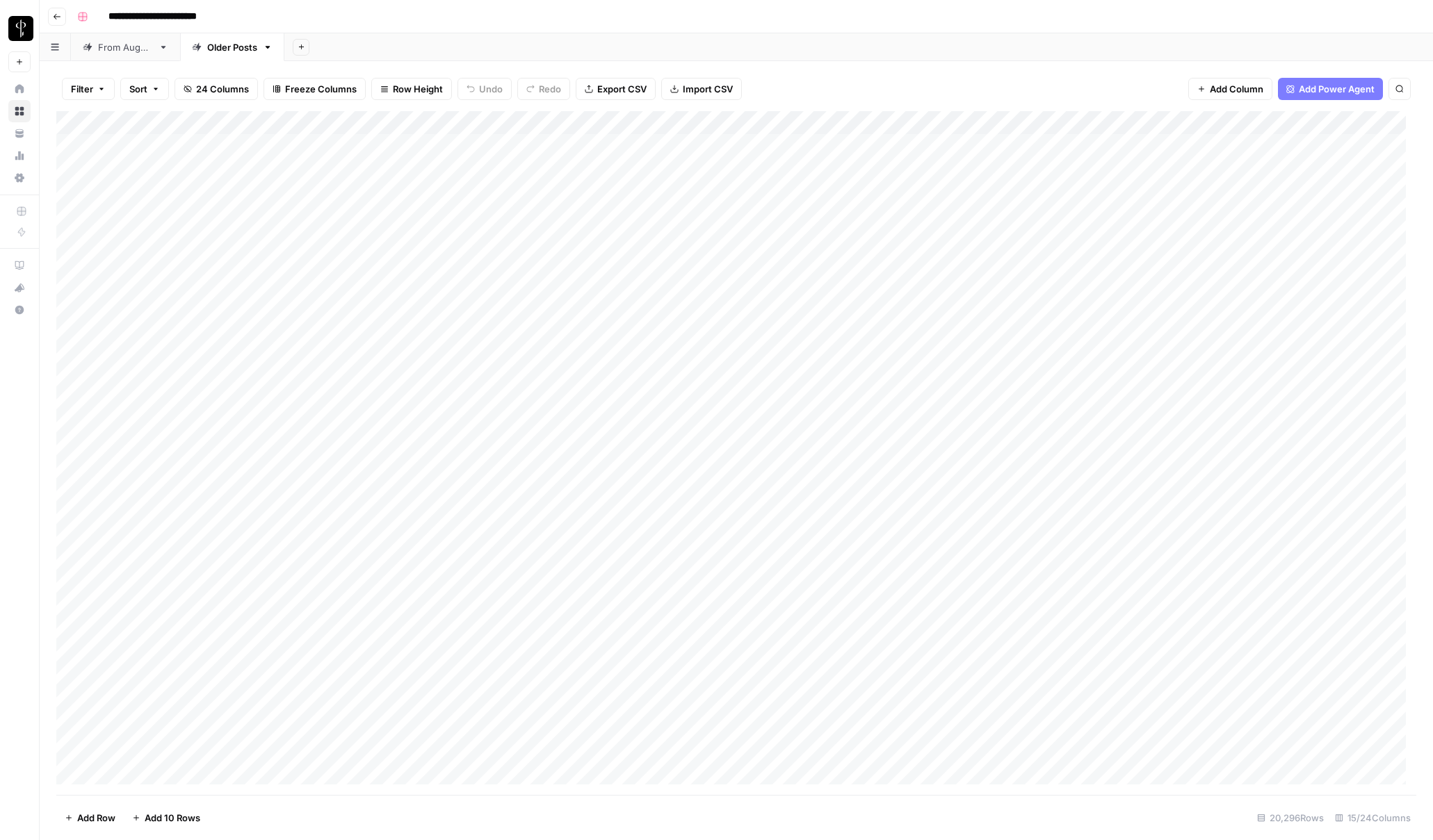
click at [619, 89] on span "Export CSV" at bounding box center [622, 88] width 50 height 14
click at [129, 50] on div "From [DATE]" at bounding box center [125, 46] width 55 height 14
click at [1024, 51] on div "Add Sheet" at bounding box center [859, 47] width 1149 height 28
click at [85, 90] on span "Filter" at bounding box center [83, 88] width 22 height 14
click at [144, 163] on input "text" at bounding box center [164, 162] width 152 height 14
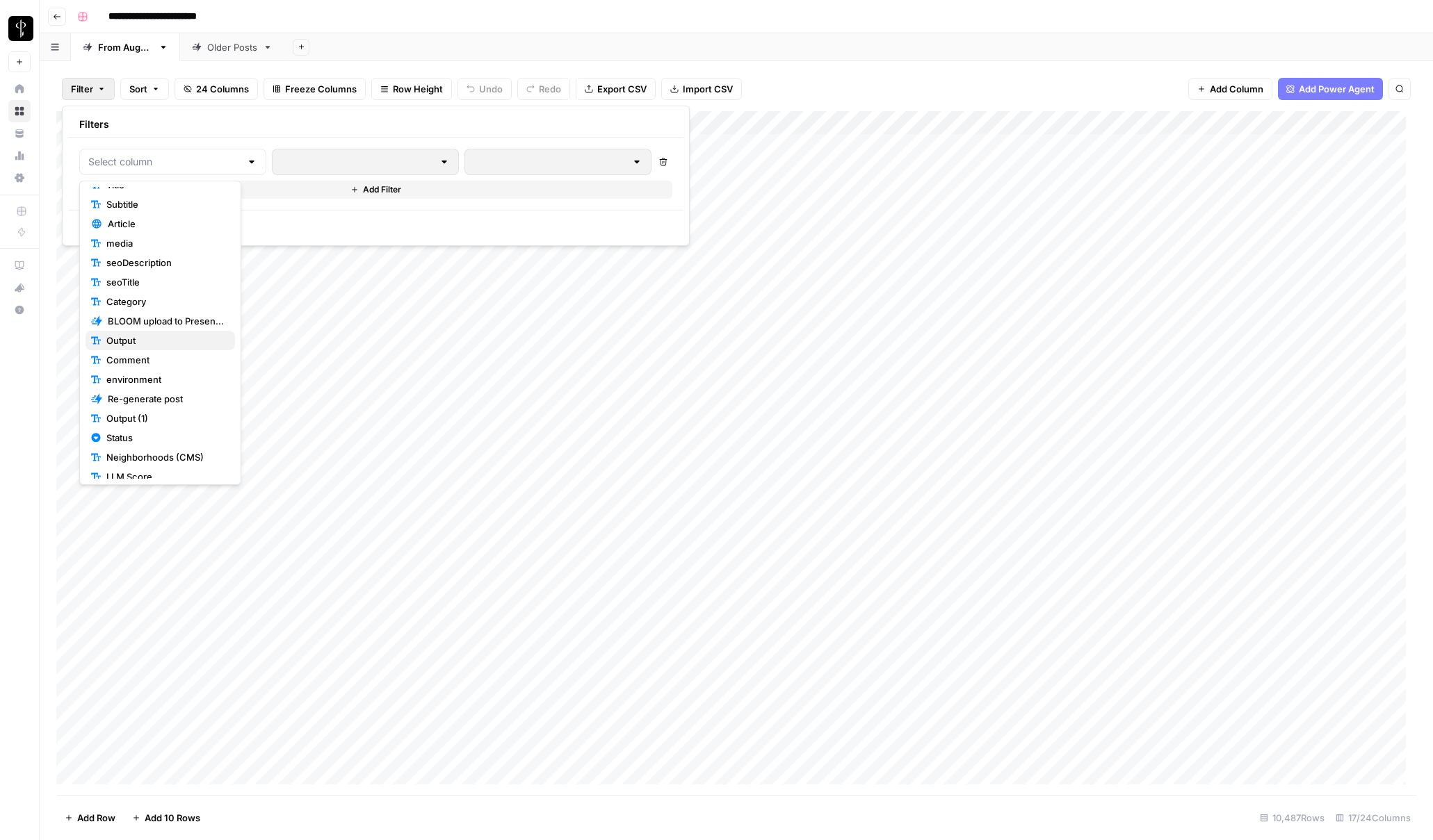
scroll to position [82, 0]
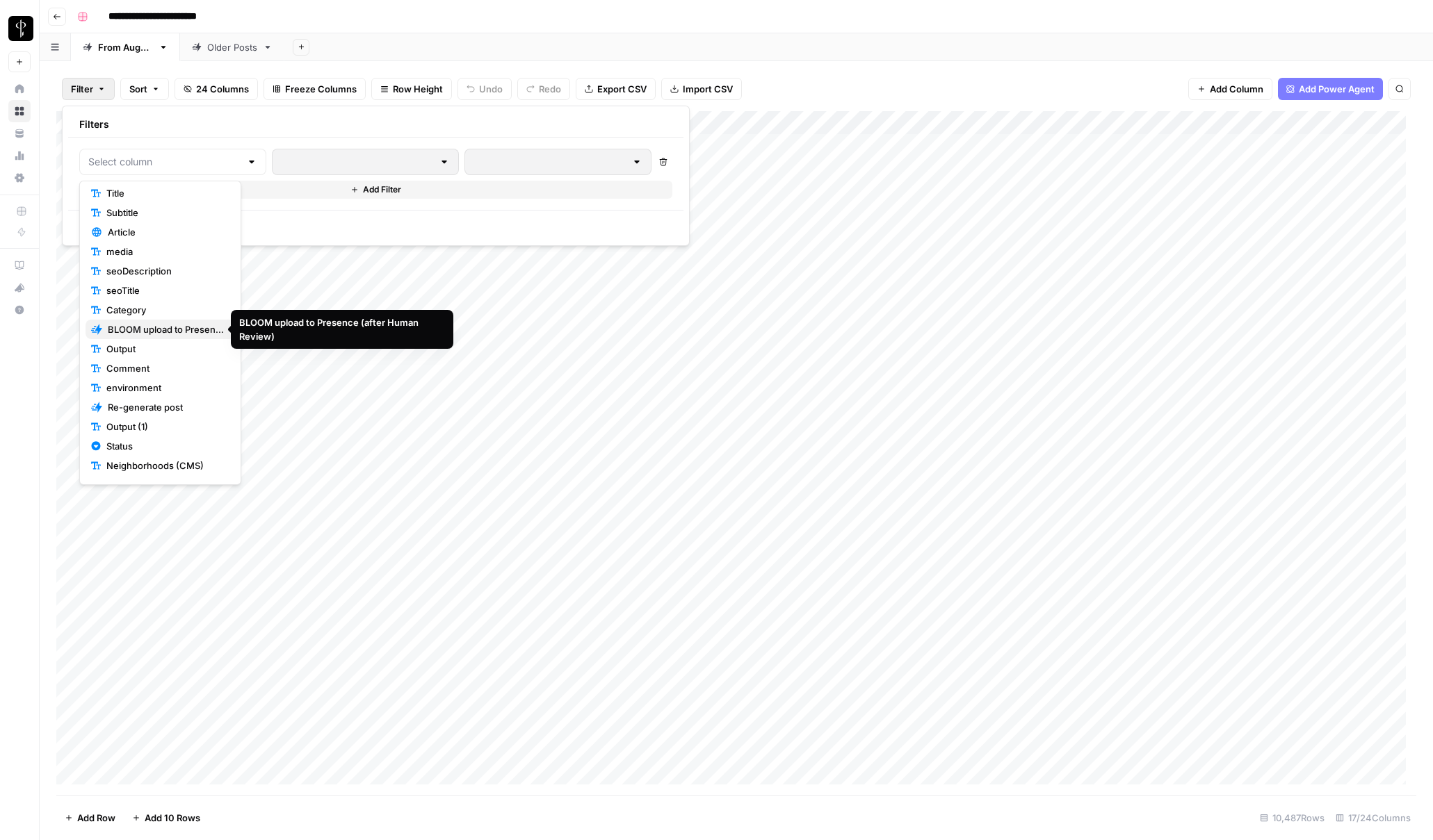
click at [155, 335] on span "BLOOM upload to Presence (after Human Review)" at bounding box center [166, 329] width 116 height 14
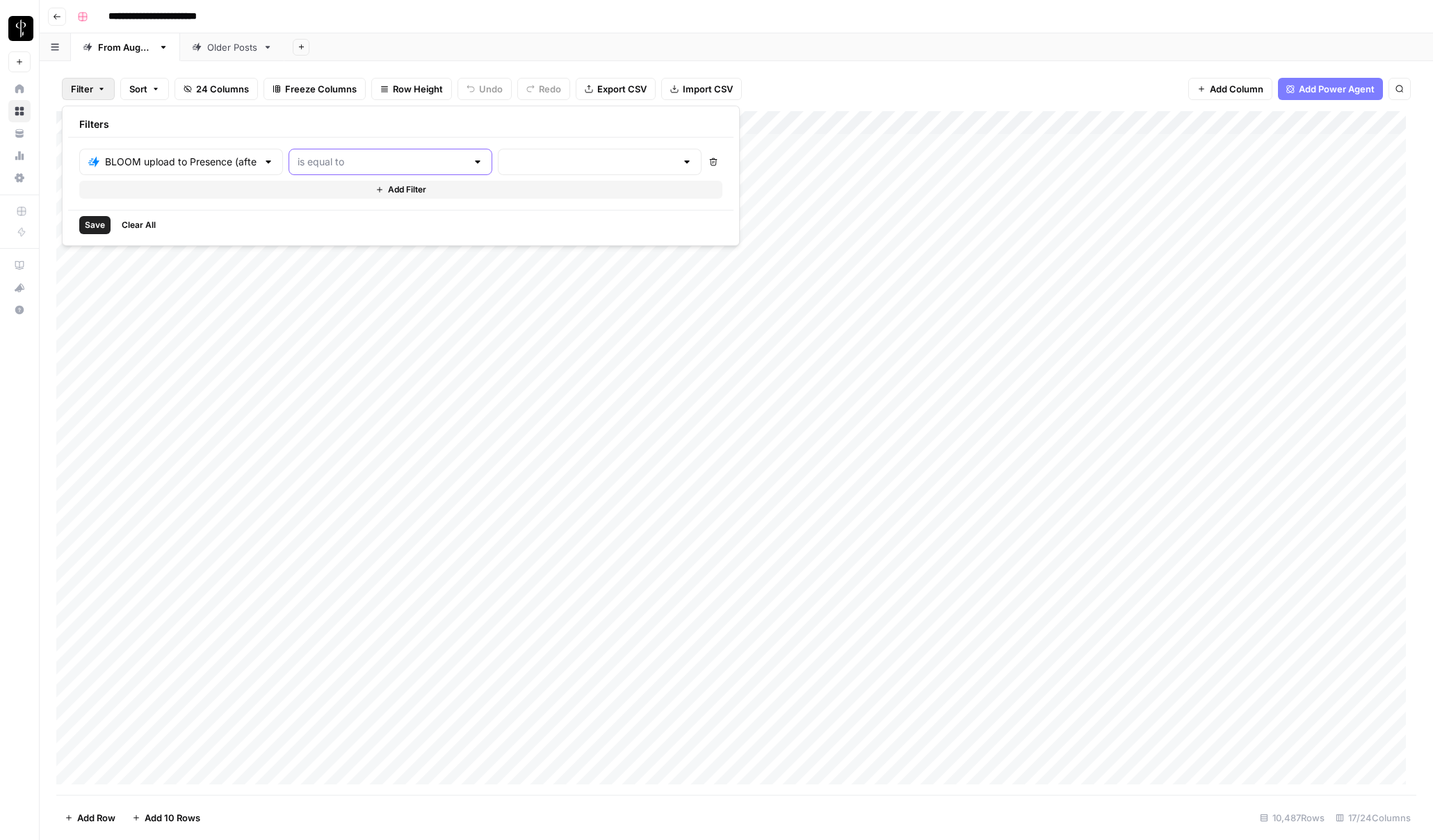
click at [313, 159] on input "text" at bounding box center [382, 162] width 169 height 14
type input "is equal to"
click at [507, 167] on input "text" at bounding box center [591, 162] width 169 height 14
click at [456, 253] on span "success" at bounding box center [505, 255] width 138 height 14
click at [146, 183] on button "Add Filter" at bounding box center [457, 190] width 756 height 18
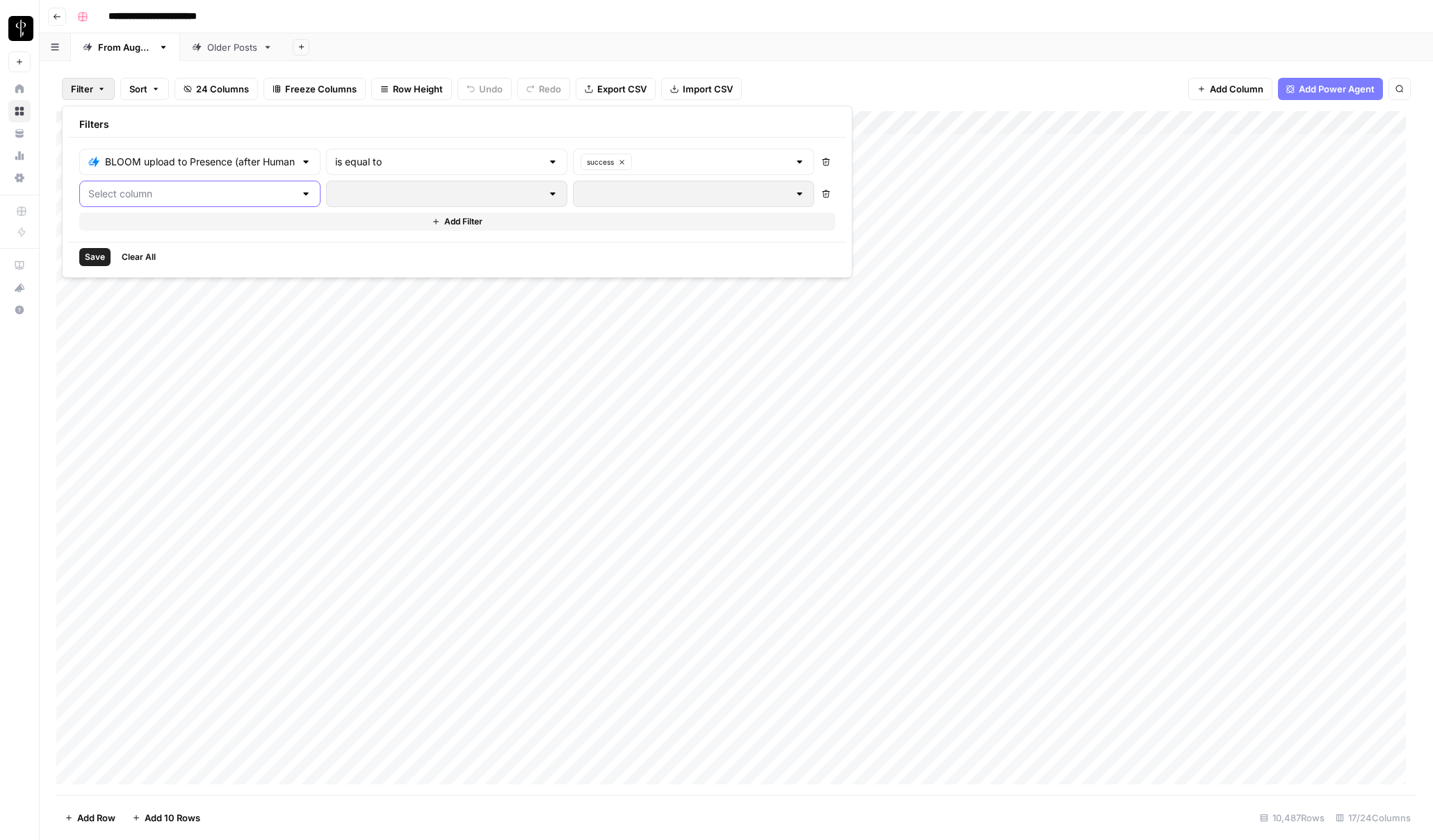
click at [151, 187] on input "text" at bounding box center [191, 194] width 207 height 14
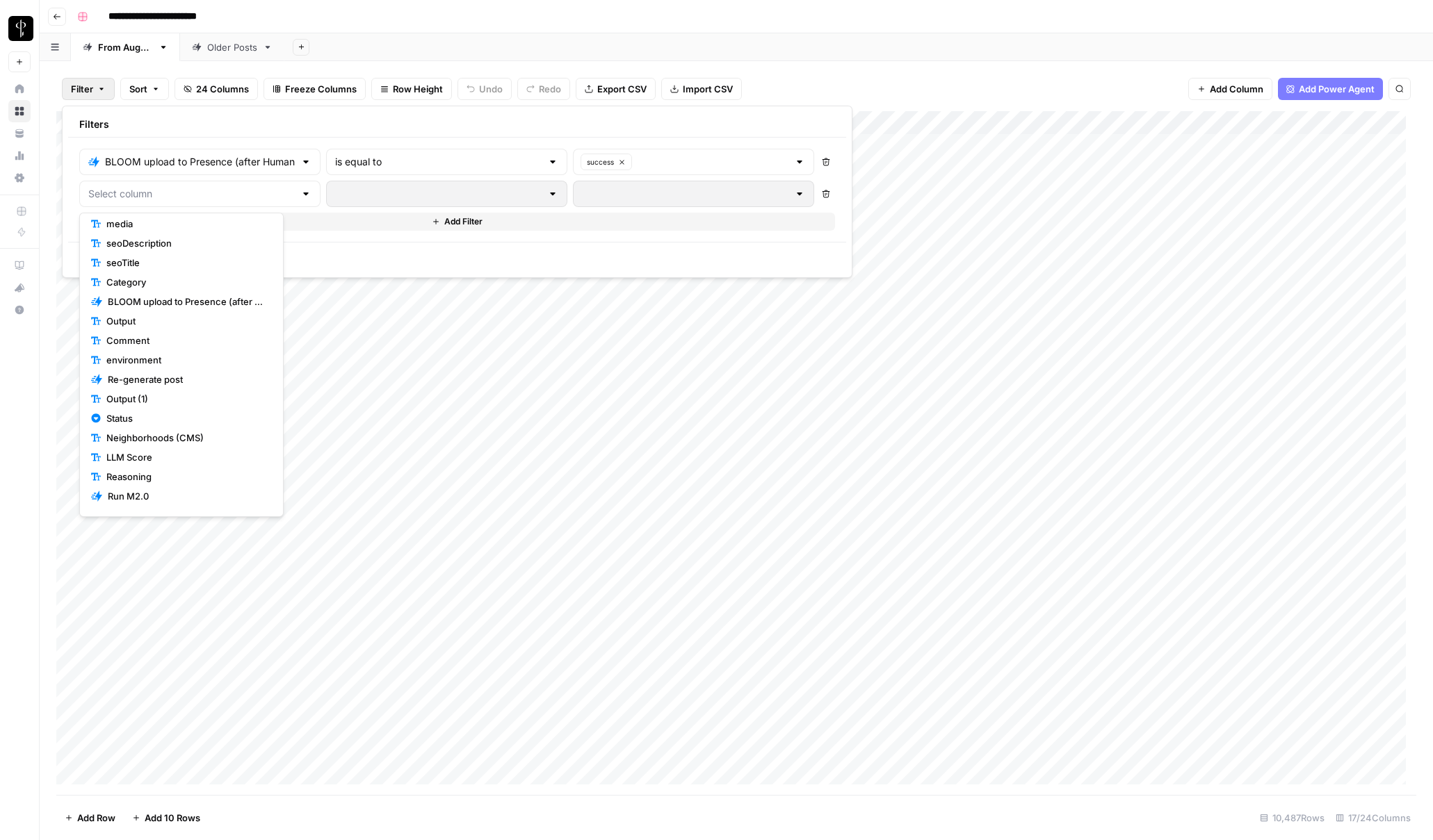
scroll to position [155, 0]
click at [139, 400] on span "Status" at bounding box center [187, 404] width 160 height 14
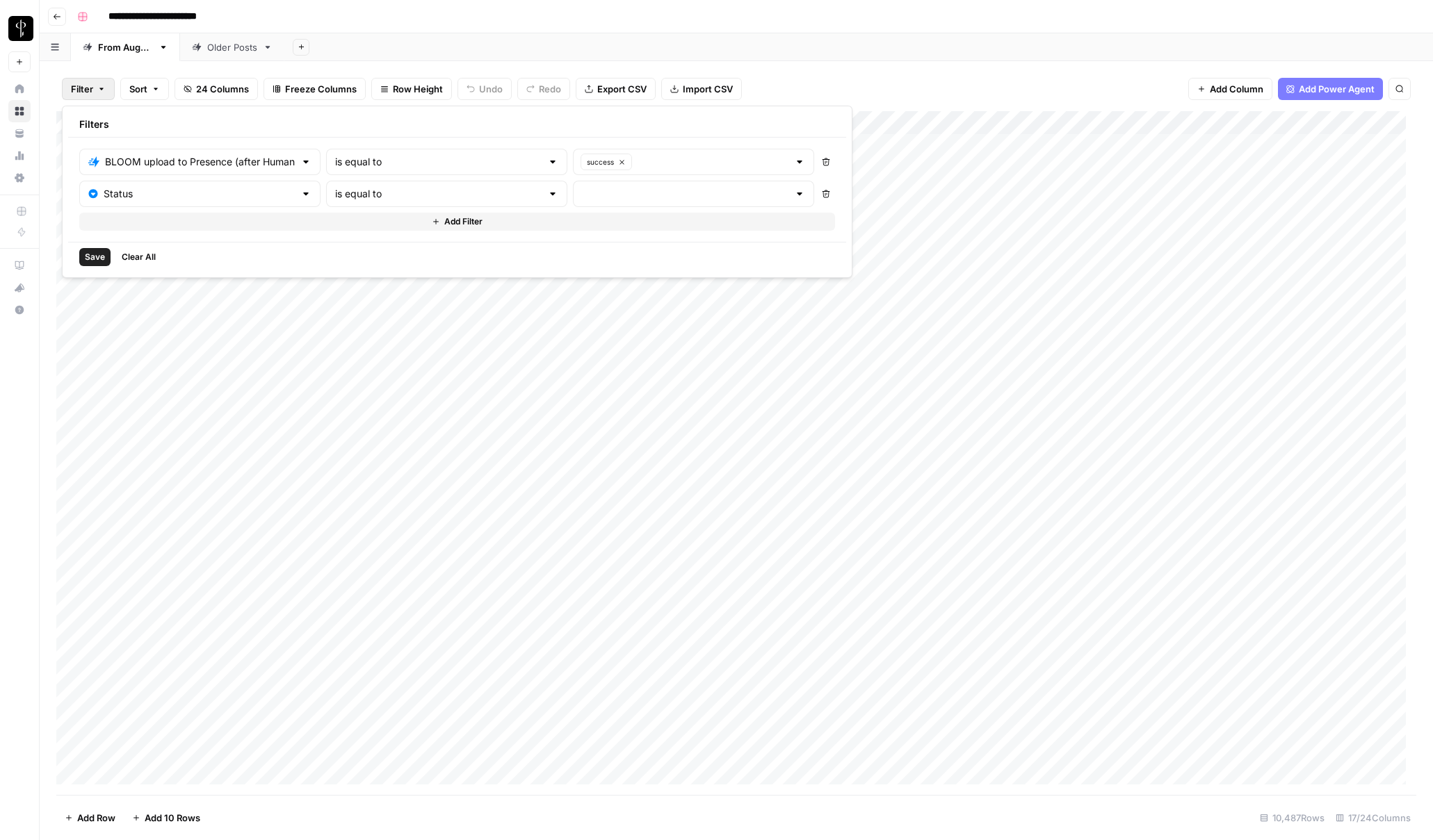
click at [349, 203] on div "is equal to" at bounding box center [446, 194] width 241 height 26
click at [342, 249] on span "is not equal to" at bounding box center [388, 247] width 175 height 14
type input "is not equal to"
click at [582, 192] on input "text" at bounding box center [686, 194] width 207 height 14
click at [532, 224] on span "Posted" at bounding box center [607, 228] width 159 height 14
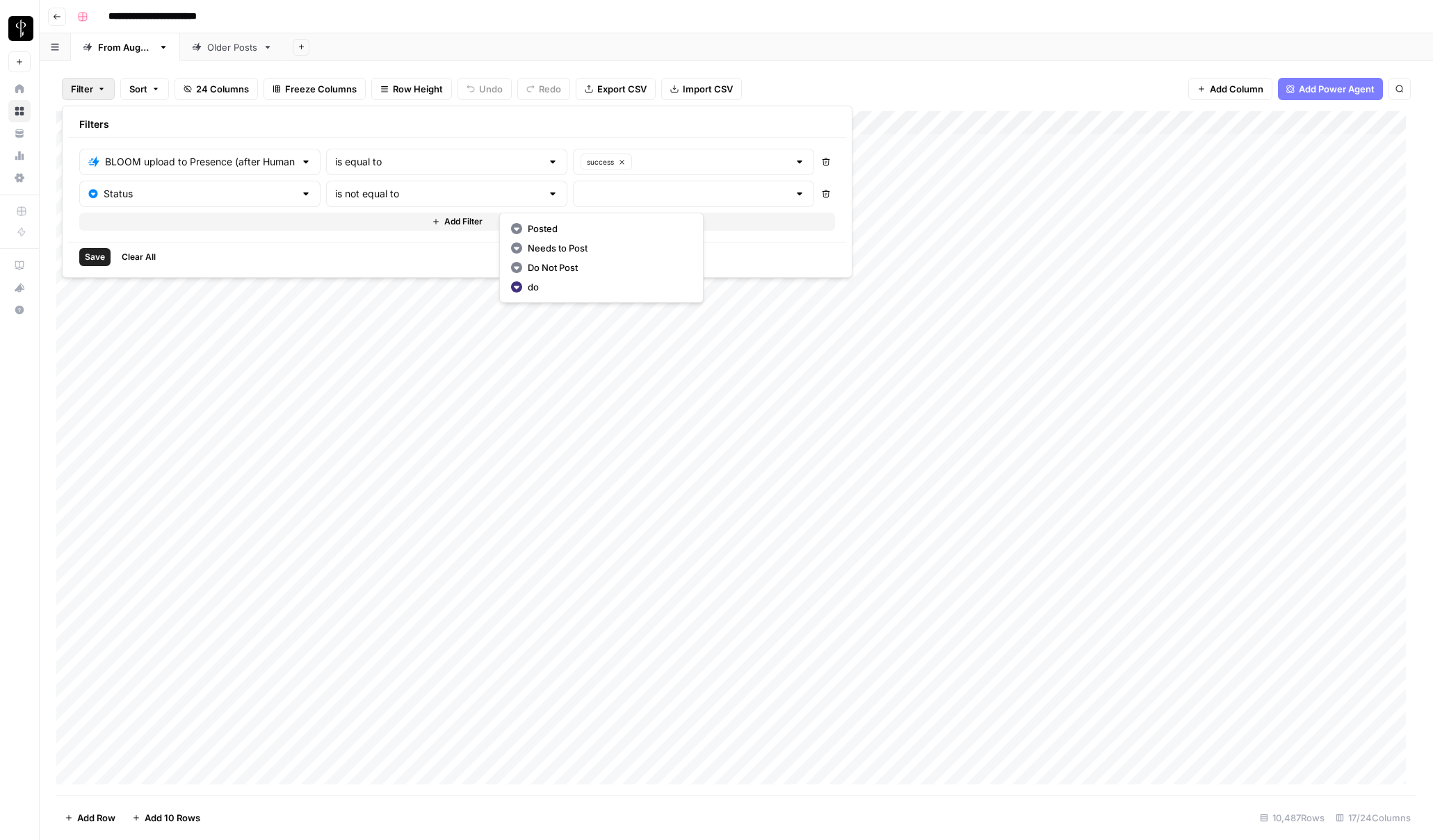
type input "Posted"
click at [248, 219] on button "Add Filter" at bounding box center [457, 222] width 756 height 18
click at [147, 239] on div at bounding box center [199, 226] width 241 height 26
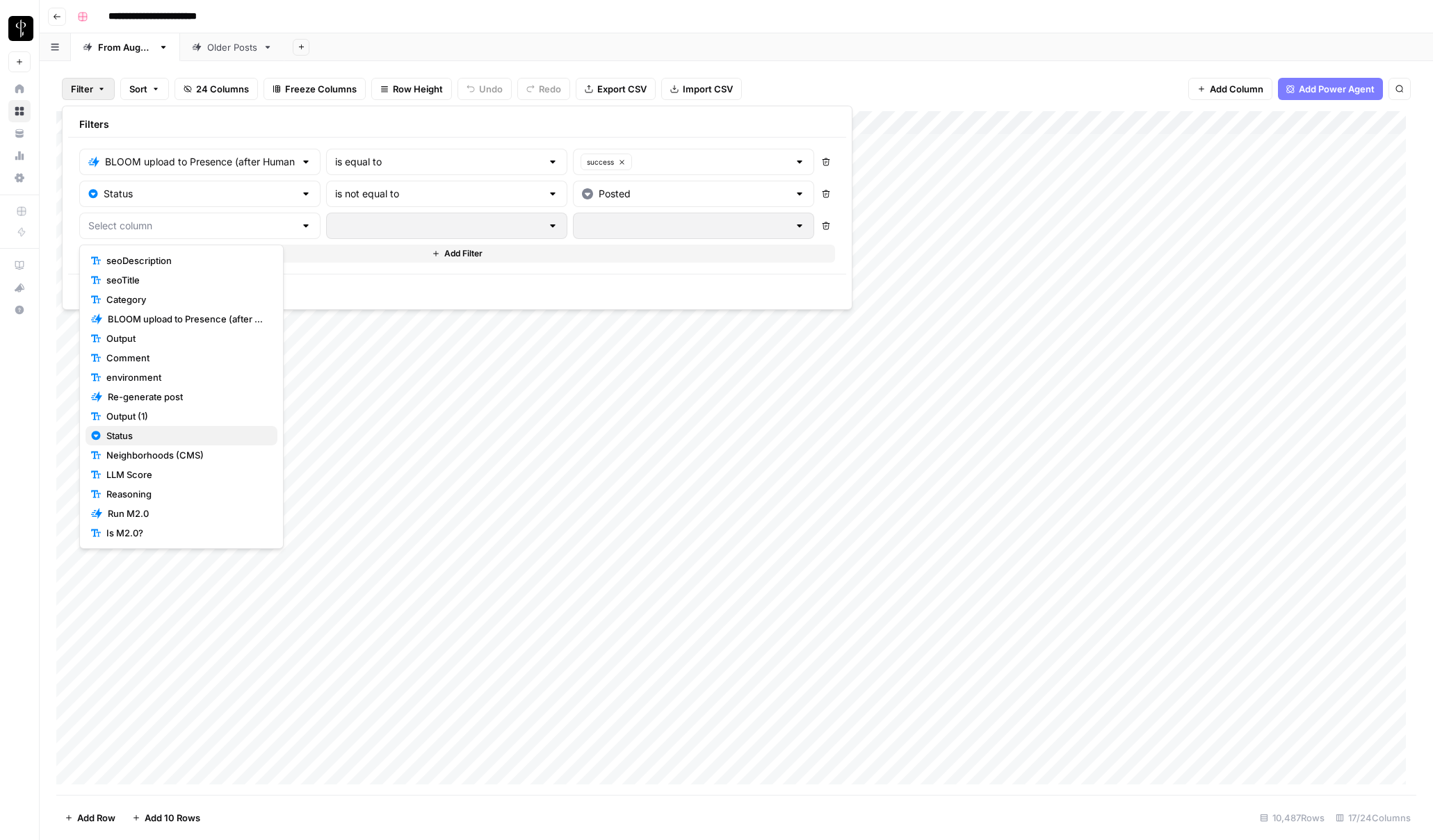
click at [135, 429] on span "Status" at bounding box center [187, 436] width 160 height 14
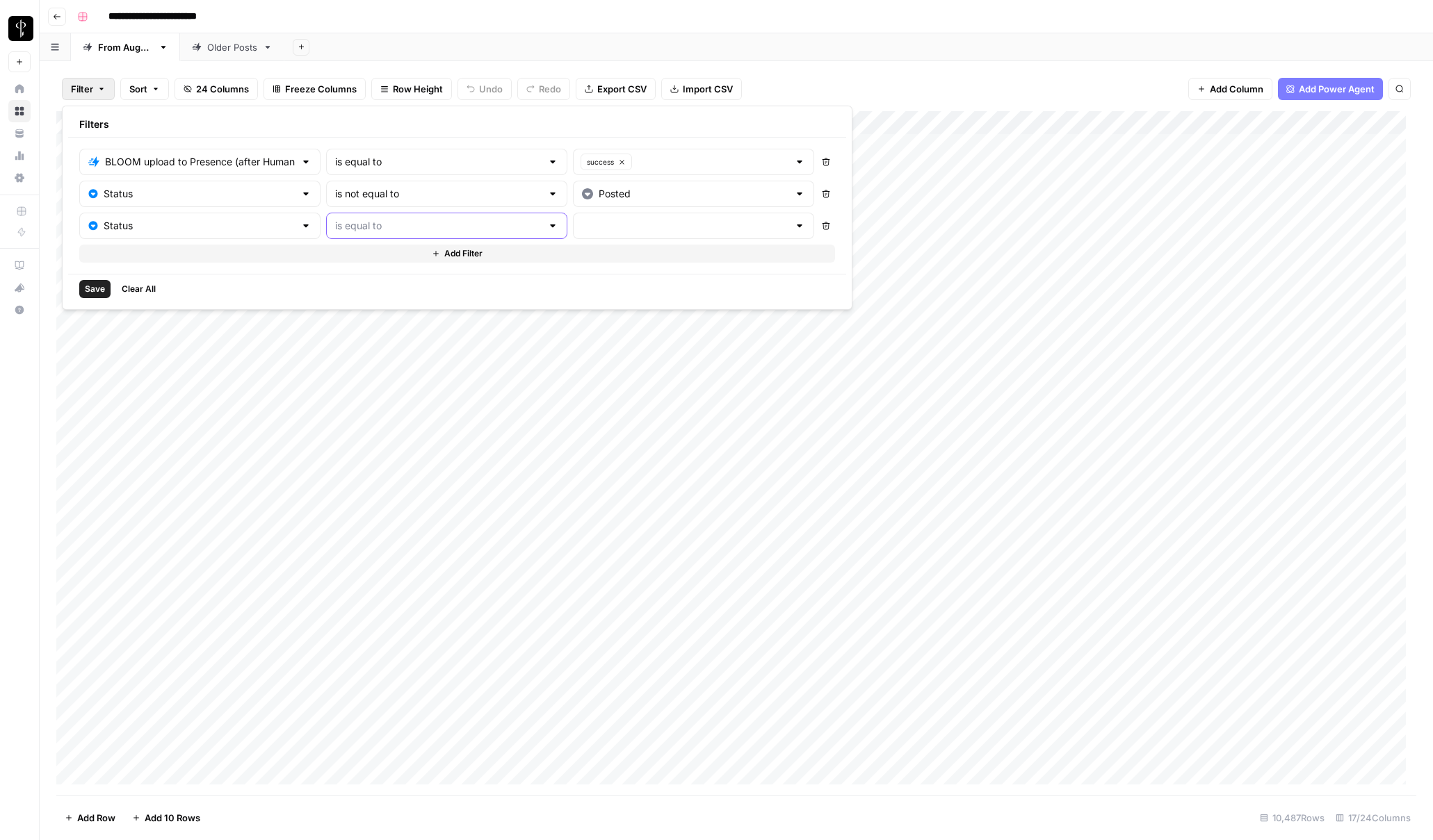
click at [338, 225] on input "text" at bounding box center [438, 225] width 207 height 14
click at [340, 278] on span "is not equal to" at bounding box center [388, 279] width 175 height 14
type input "is not equal to"
click at [582, 227] on input "text" at bounding box center [686, 225] width 207 height 14
click at [537, 298] on span "Do Not Post" at bounding box center [607, 299] width 159 height 14
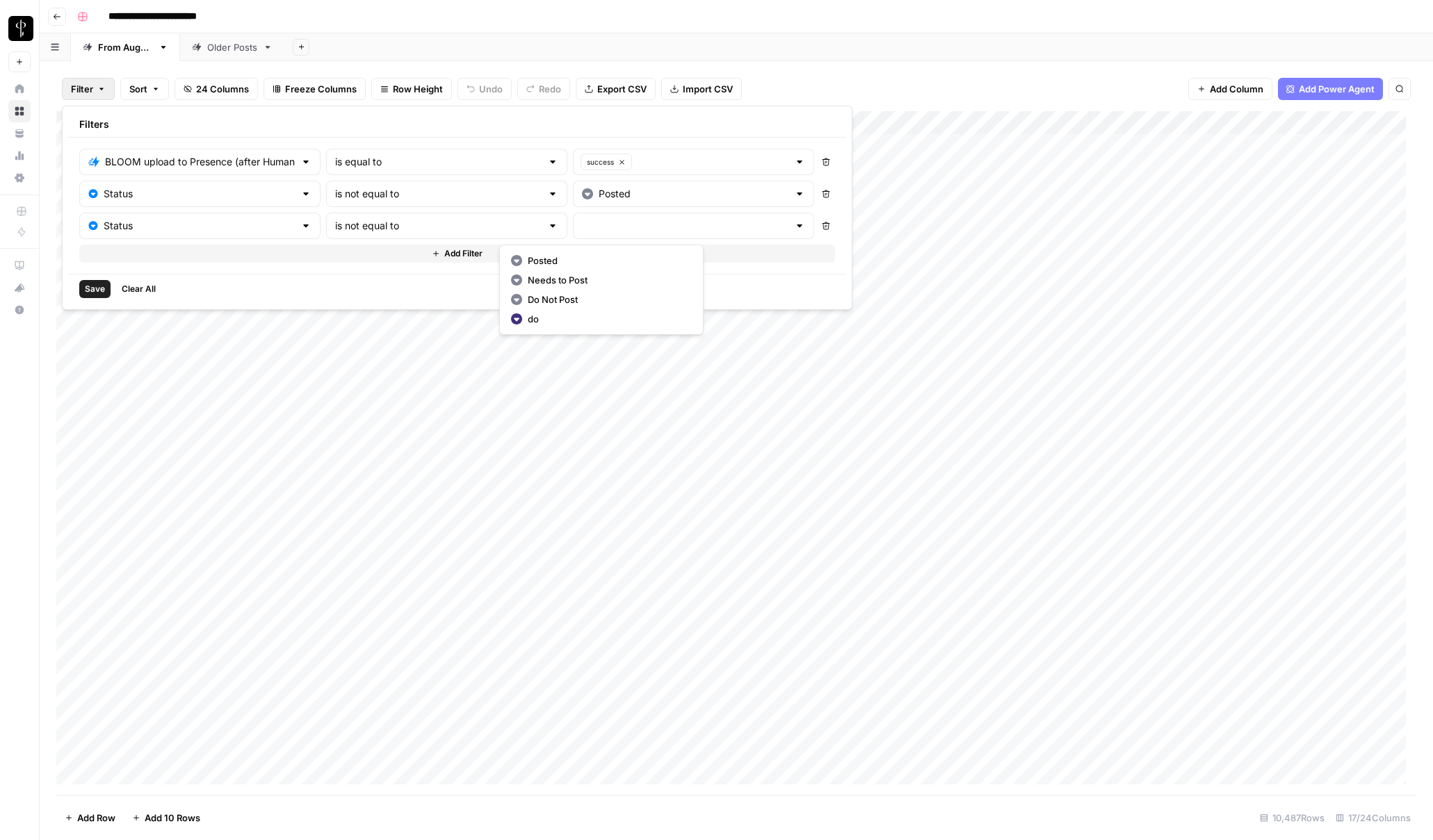
type input "Do Not Post"
click at [78, 287] on div "Save Clear All" at bounding box center [457, 288] width 778 height 30
click at [87, 287] on span "Save" at bounding box center [95, 289] width 20 height 13
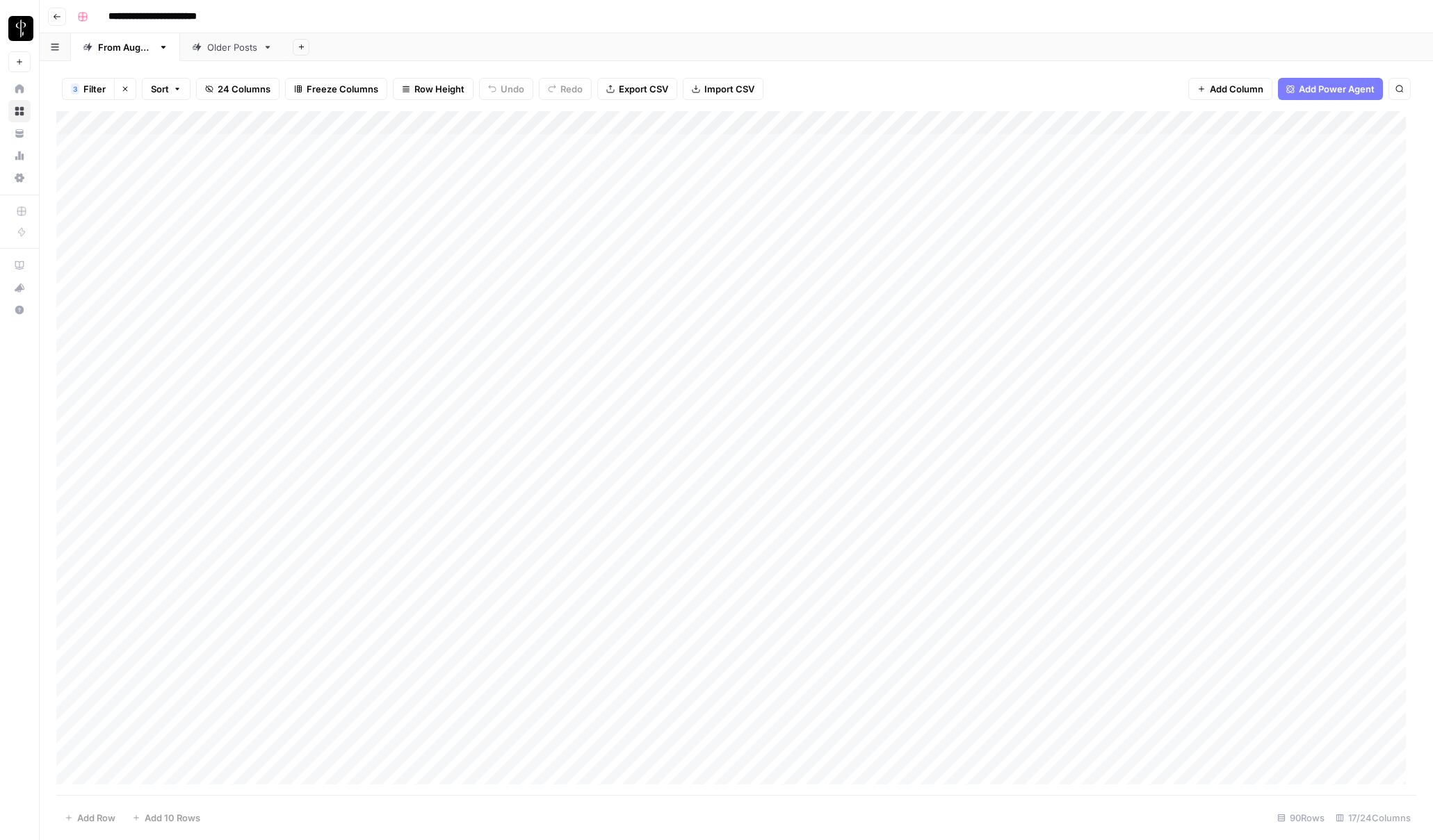
click at [244, 46] on div "Older Posts" at bounding box center [232, 46] width 50 height 14
click at [137, 48] on div "From [DATE]" at bounding box center [125, 46] width 55 height 14
click at [76, 88] on span "Filter" at bounding box center [83, 88] width 22 height 14
click at [126, 162] on input "text" at bounding box center [164, 162] width 152 height 14
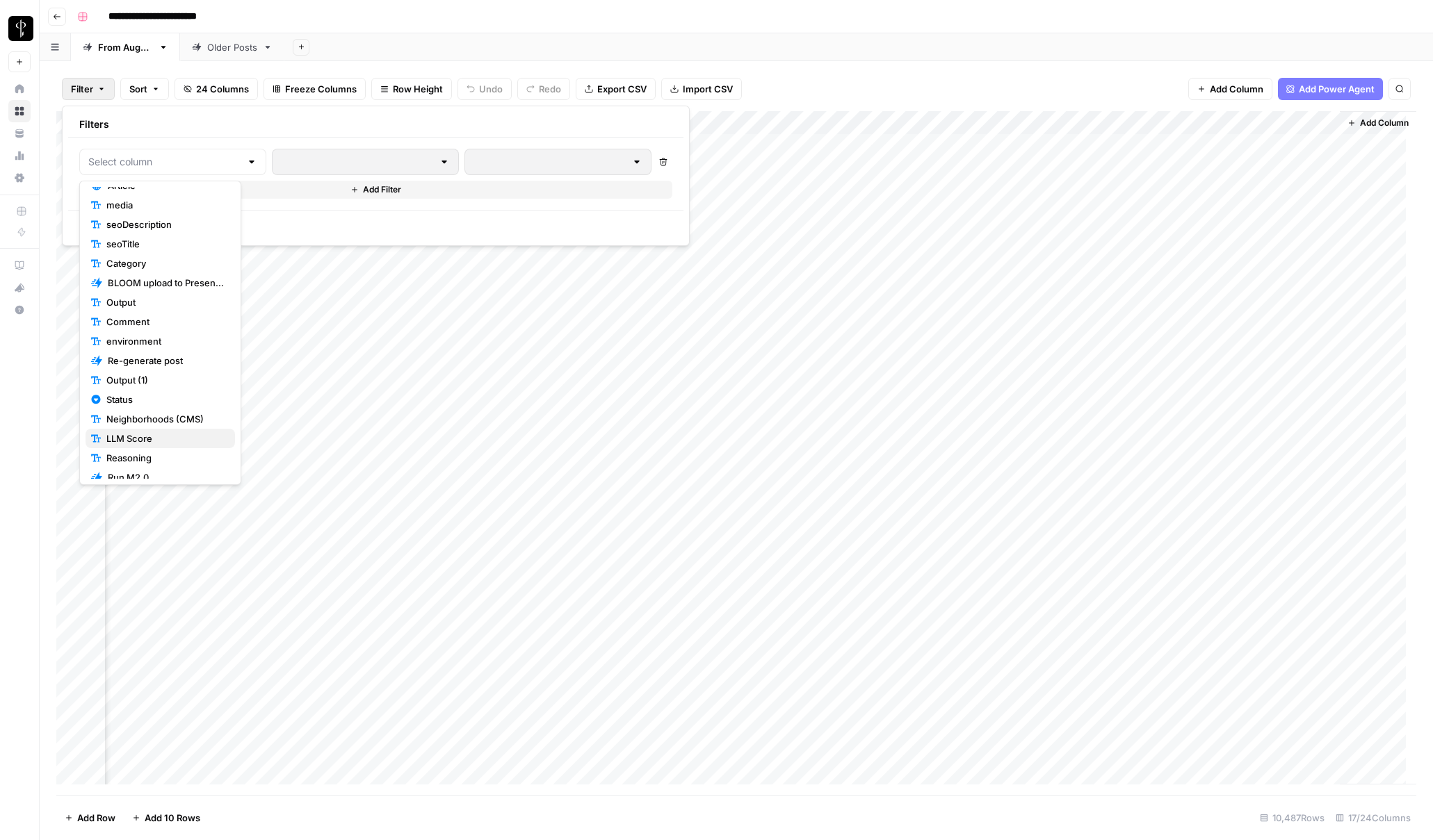
scroll to position [155, 0]
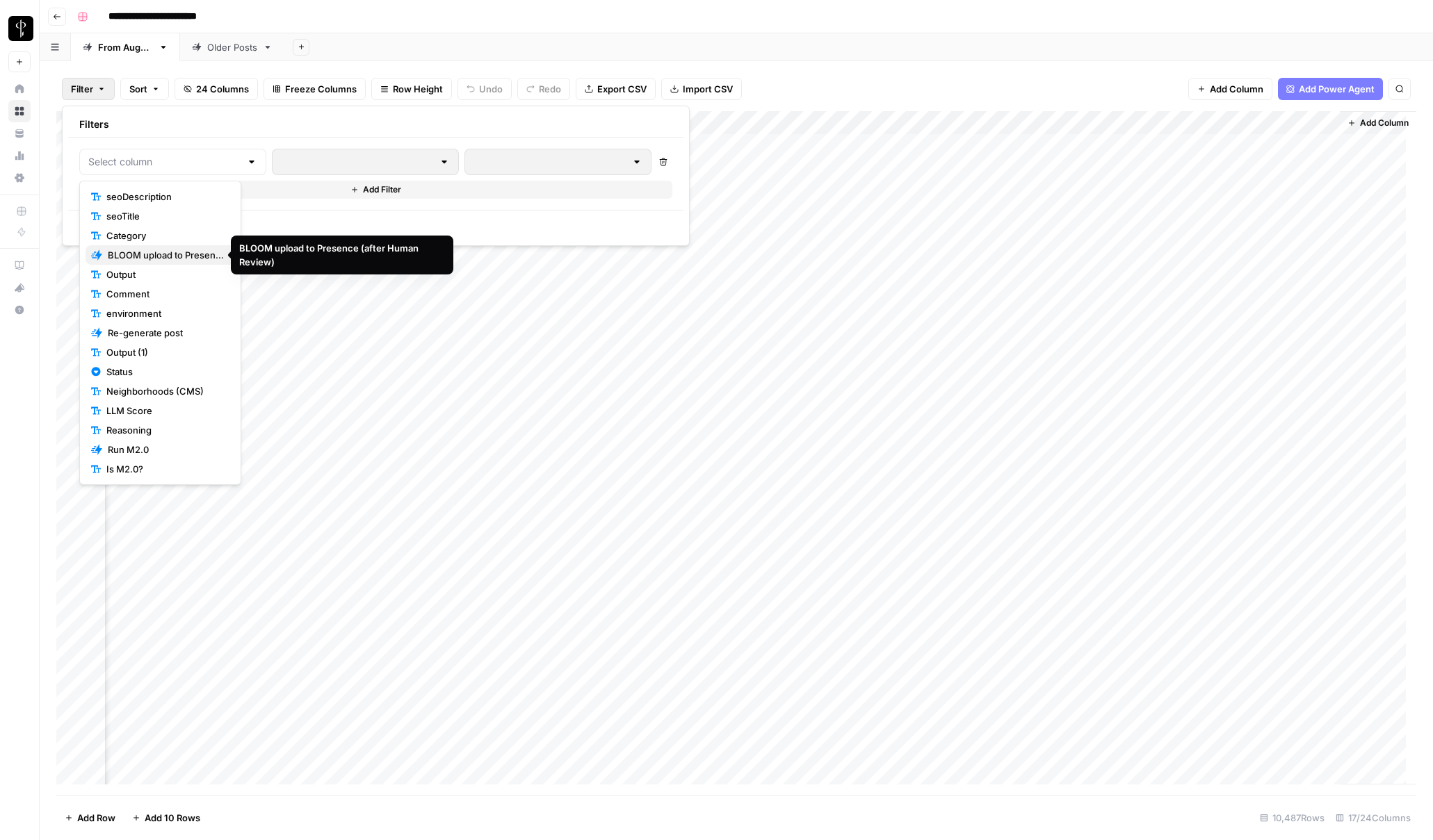
click at [129, 252] on span "BLOOM upload to Presence (after Human Review)" at bounding box center [166, 255] width 116 height 14
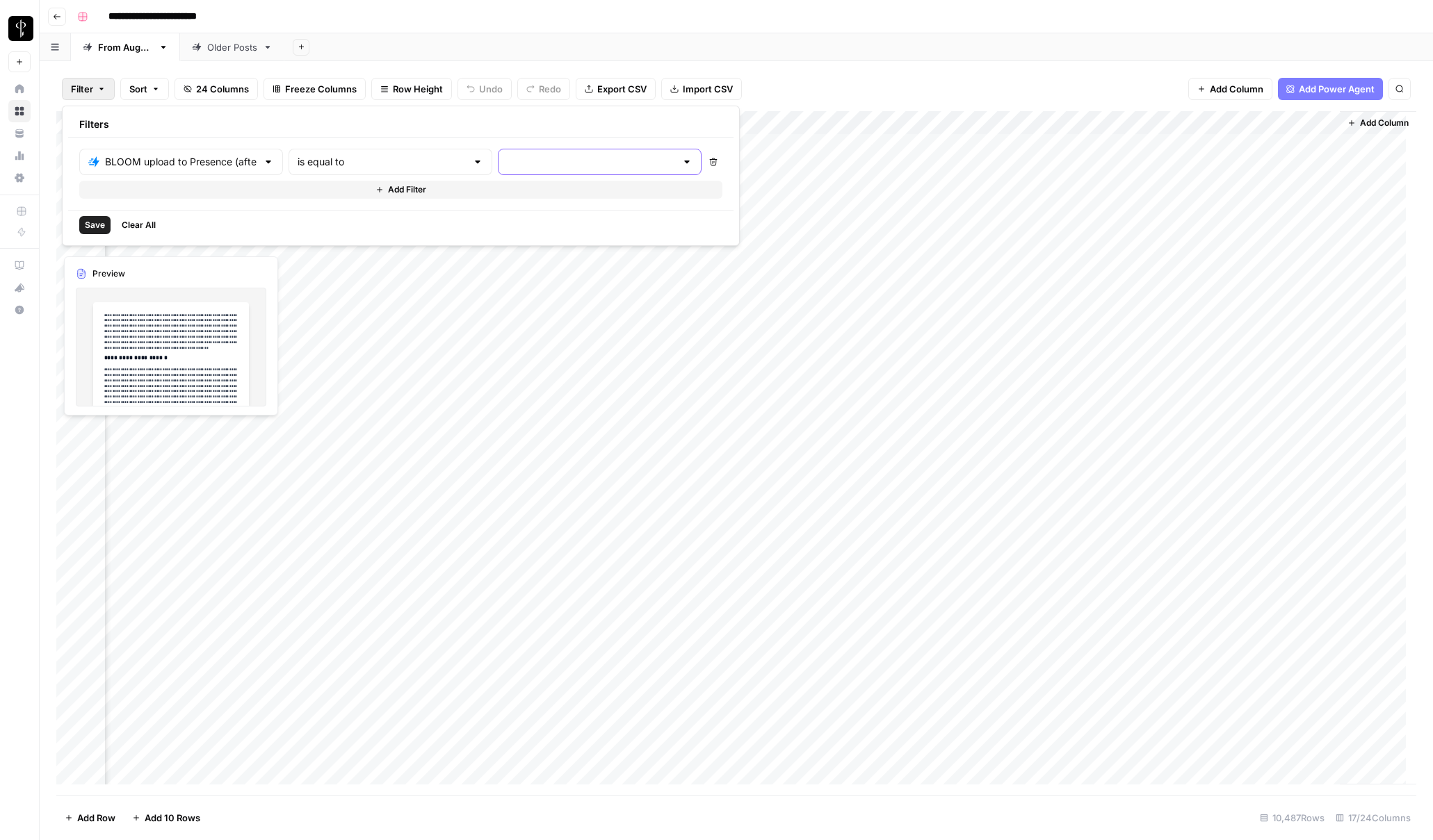
click at [507, 162] on input "text" at bounding box center [591, 162] width 169 height 14
click at [467, 255] on span "success" at bounding box center [505, 255] width 138 height 14
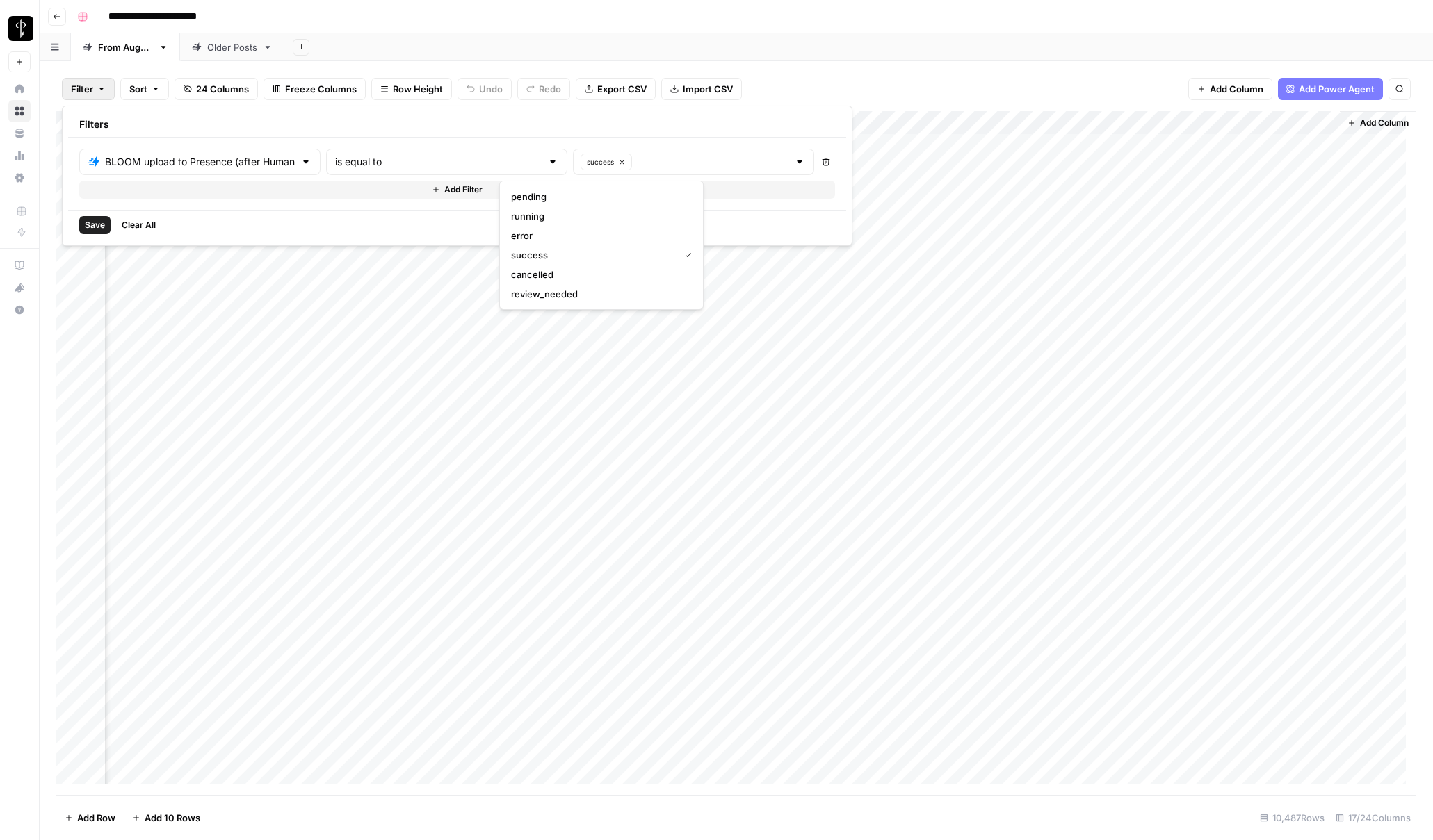
click at [192, 187] on button "Add Filter" at bounding box center [457, 190] width 756 height 18
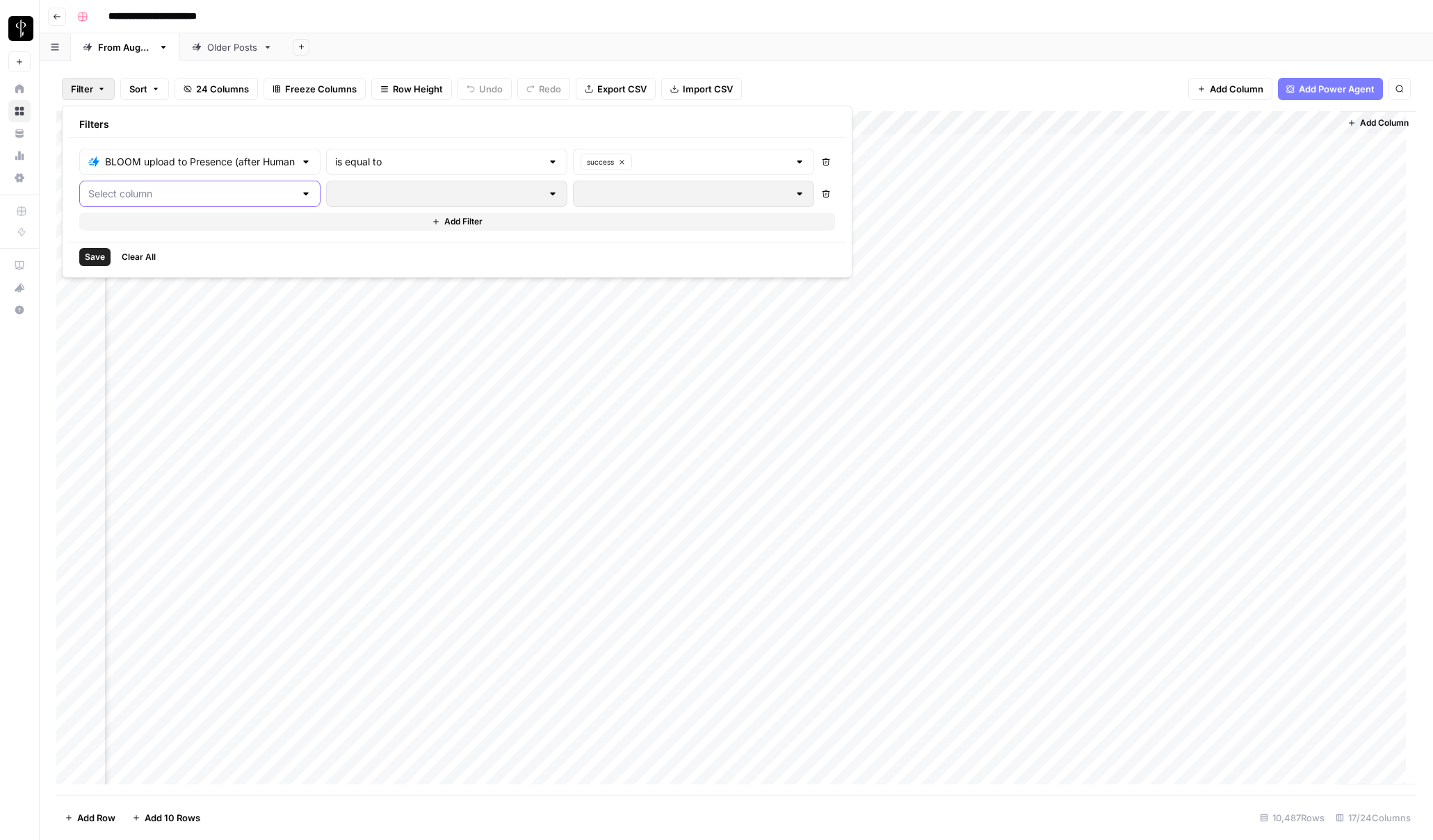
drag, startPoint x: 148, startPoint y: 198, endPoint x: 148, endPoint y: 206, distance: 8.0
click at [148, 198] on input "text" at bounding box center [191, 194] width 207 height 14
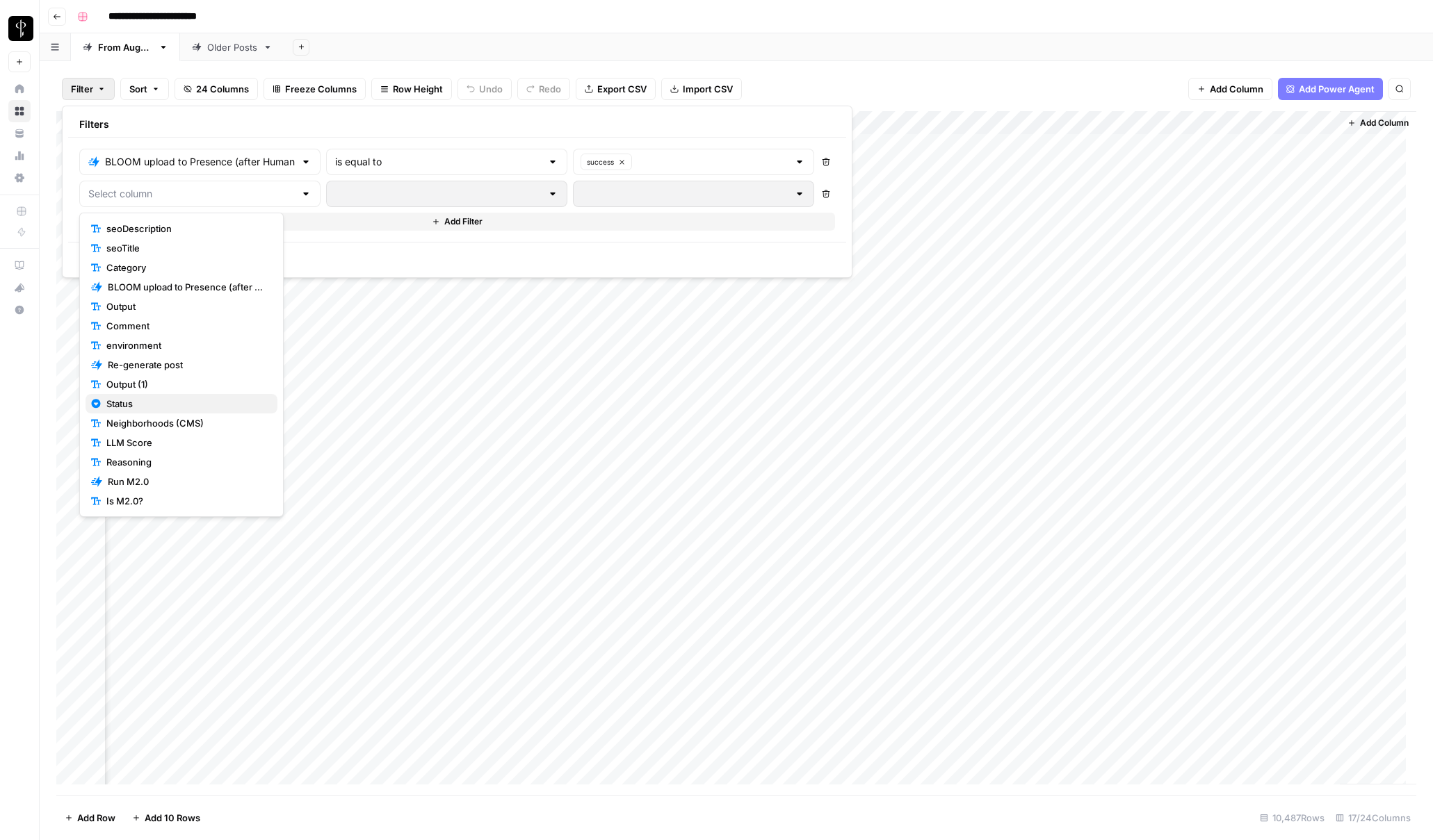
drag, startPoint x: 147, startPoint y: 402, endPoint x: 235, endPoint y: 313, distance: 125.2
click at [147, 402] on span "Status" at bounding box center [187, 404] width 160 height 14
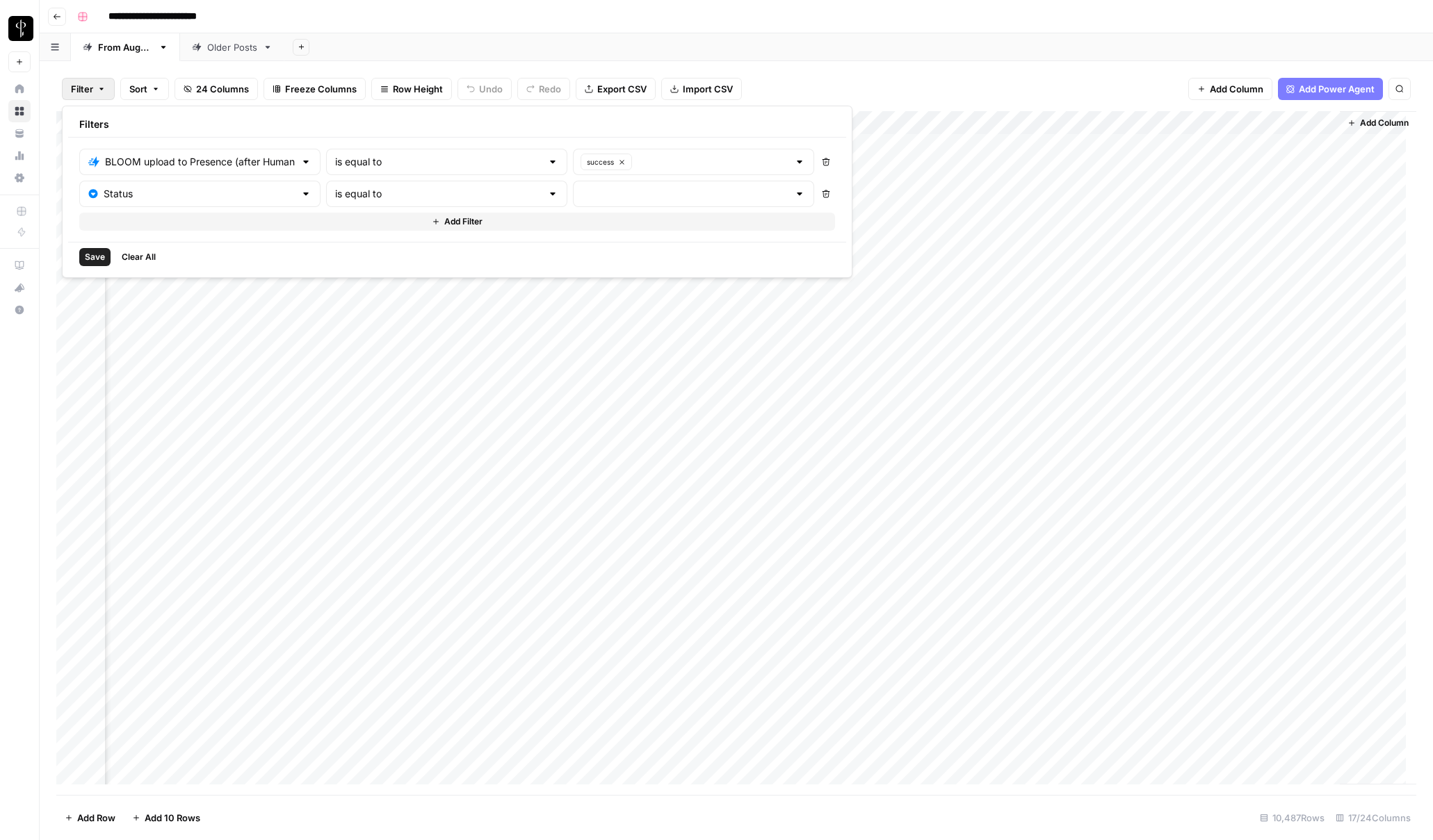
click at [332, 202] on div "is equal to" at bounding box center [446, 194] width 241 height 26
click at [333, 247] on span "is not equal to" at bounding box center [388, 247] width 175 height 14
type input "is not equal to"
click at [582, 192] on input "text" at bounding box center [686, 194] width 207 height 14
click at [534, 228] on span "Posted" at bounding box center [607, 228] width 159 height 14
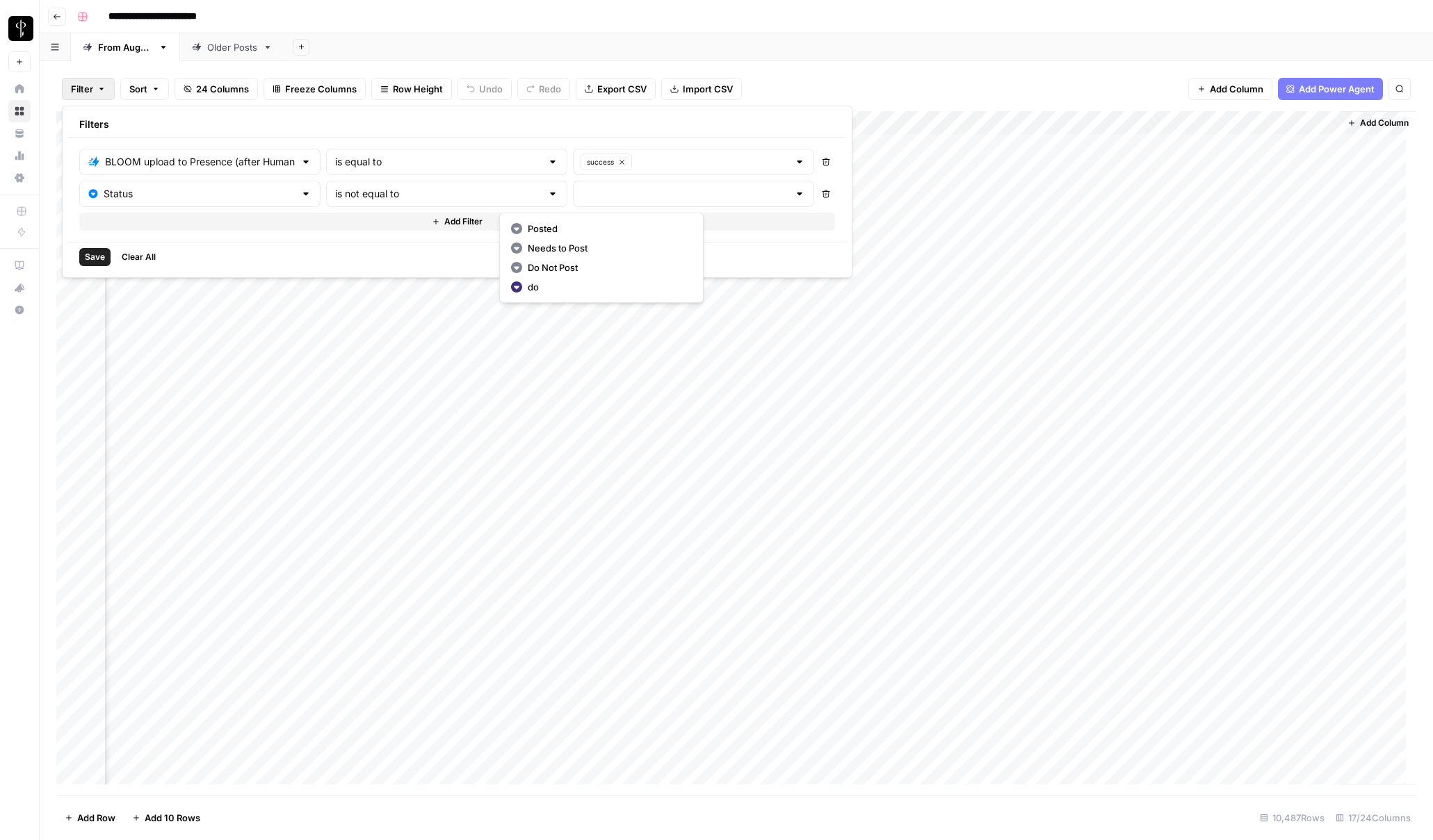
type input "Posted"
click at [223, 222] on button "Add Filter" at bounding box center [457, 222] width 756 height 18
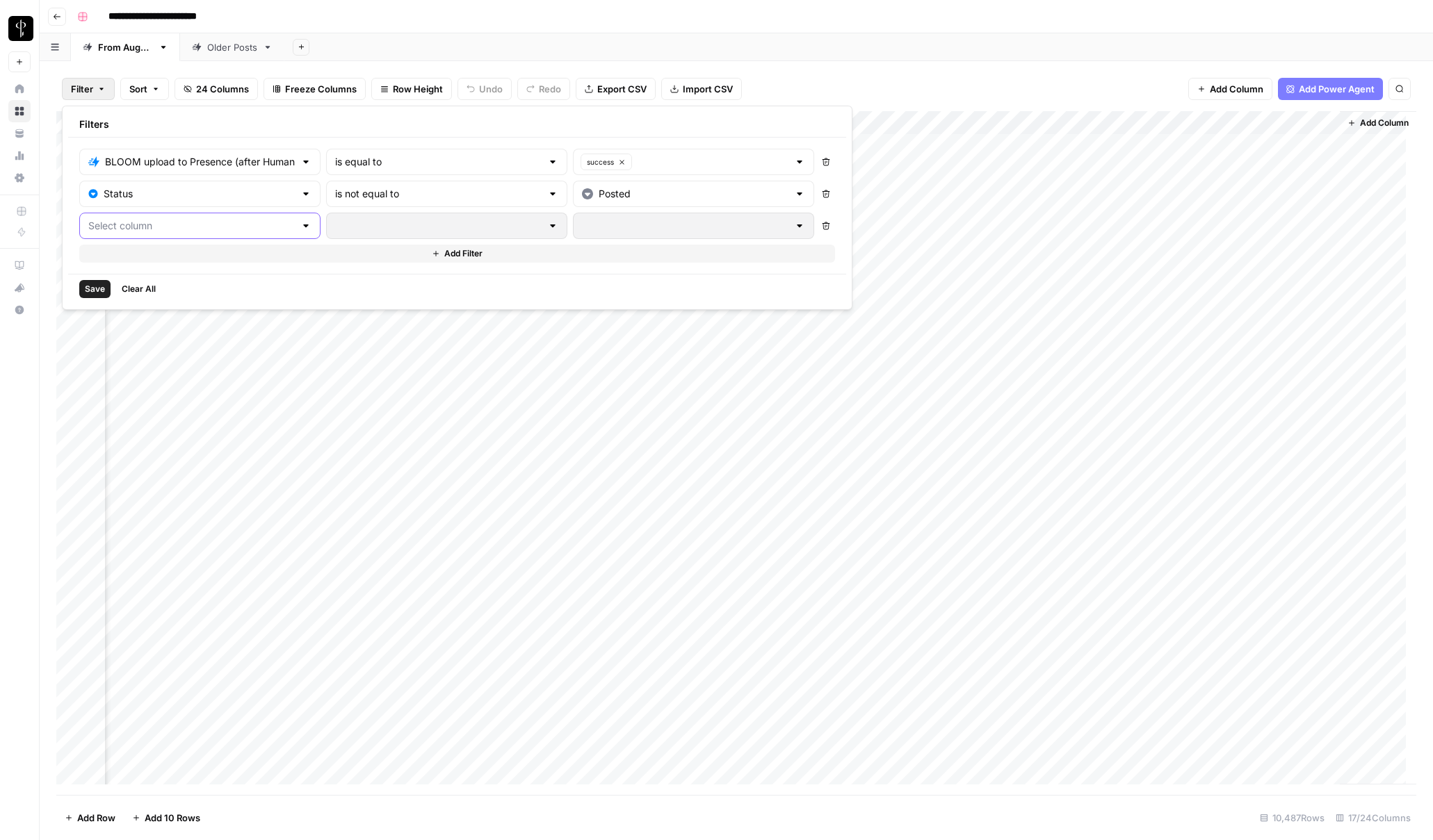
click at [143, 227] on input "text" at bounding box center [191, 225] width 207 height 14
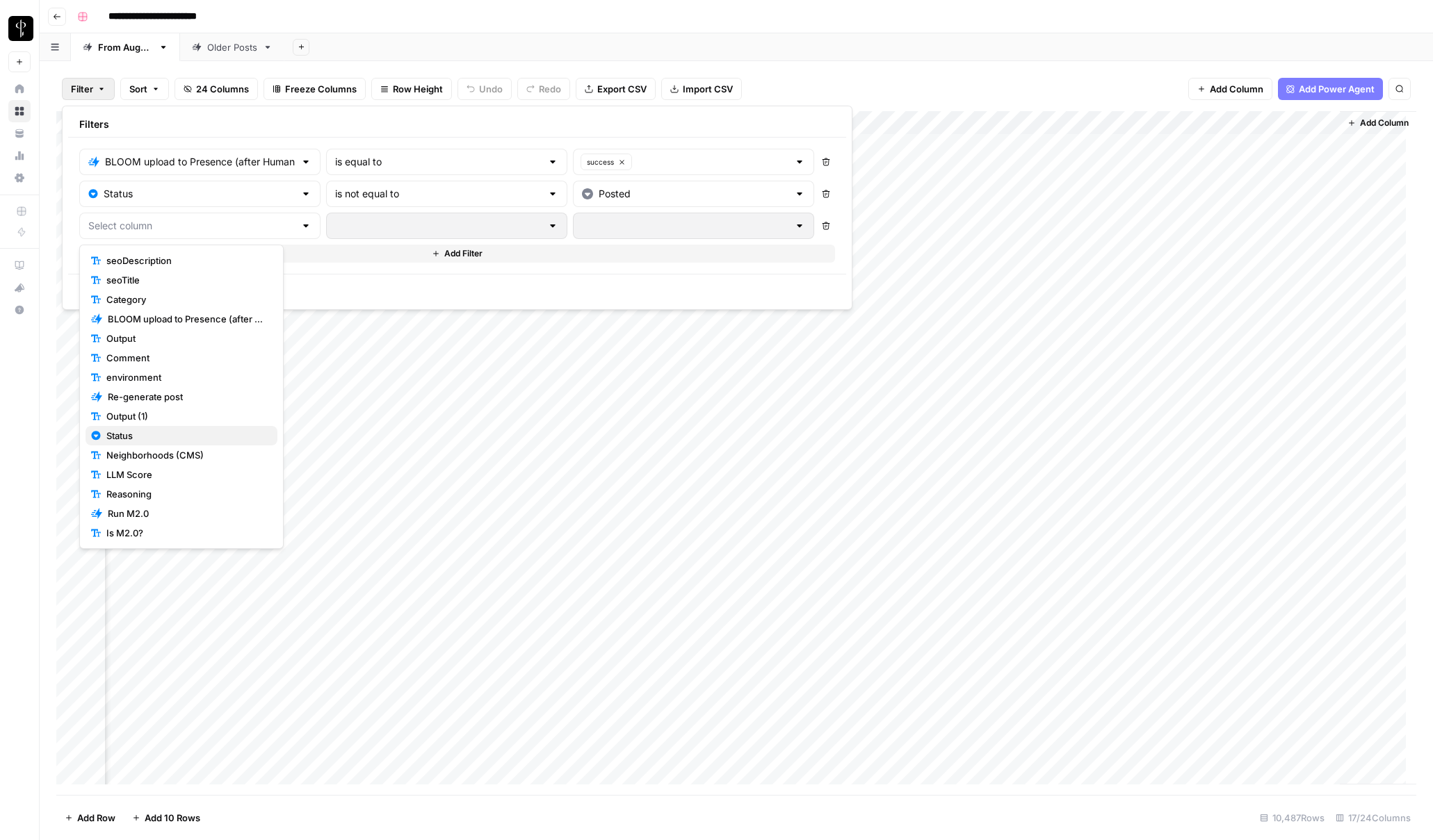
click at [139, 438] on span "Status" at bounding box center [187, 436] width 160 height 14
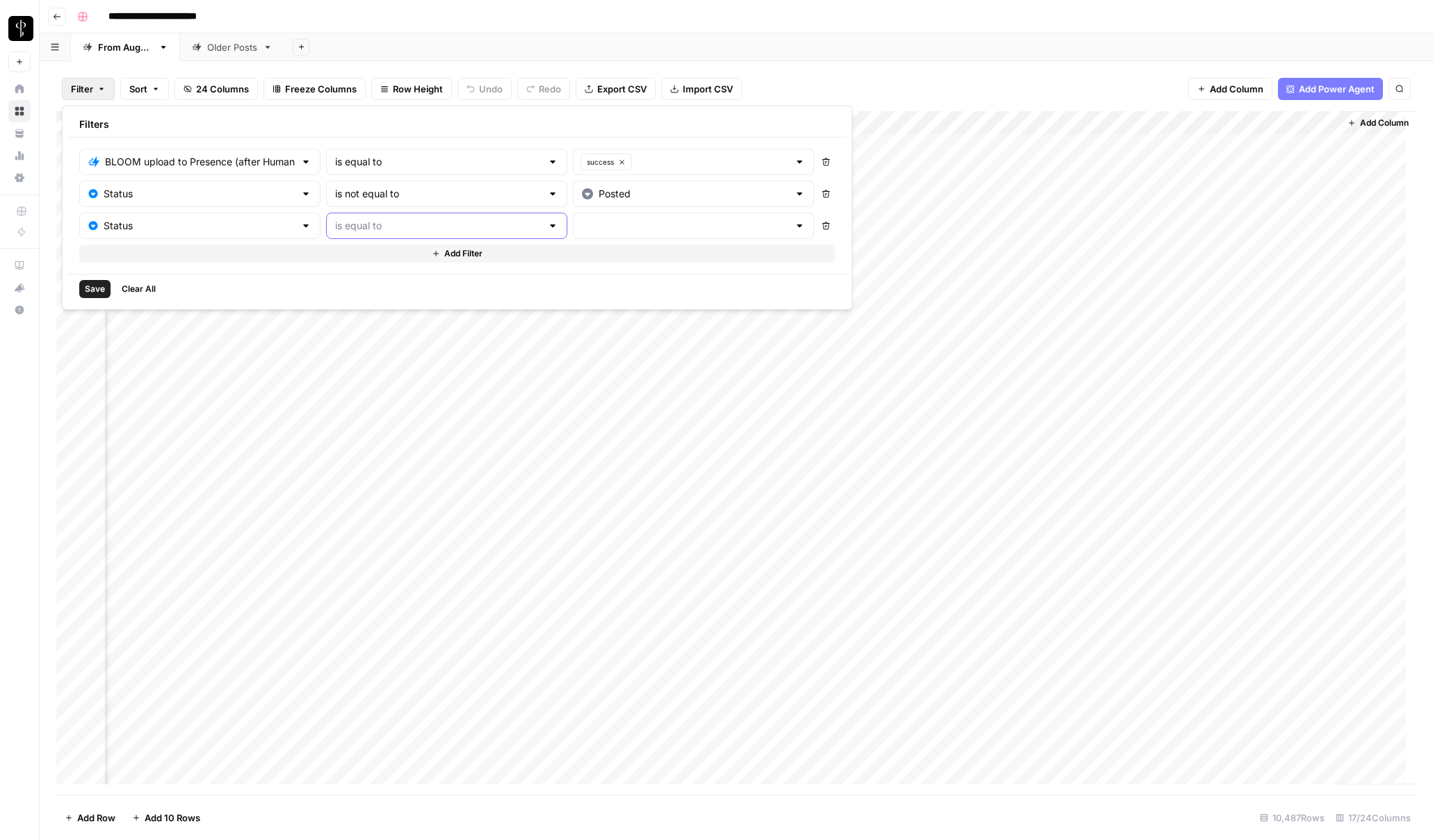
click at [335, 224] on input "text" at bounding box center [438, 225] width 207 height 14
click at [340, 276] on span "is not equal to" at bounding box center [388, 279] width 175 height 14
type input "is not equal to"
click at [582, 228] on input "text" at bounding box center [686, 225] width 207 height 14
click at [550, 295] on span "Do Not Post" at bounding box center [607, 299] width 159 height 14
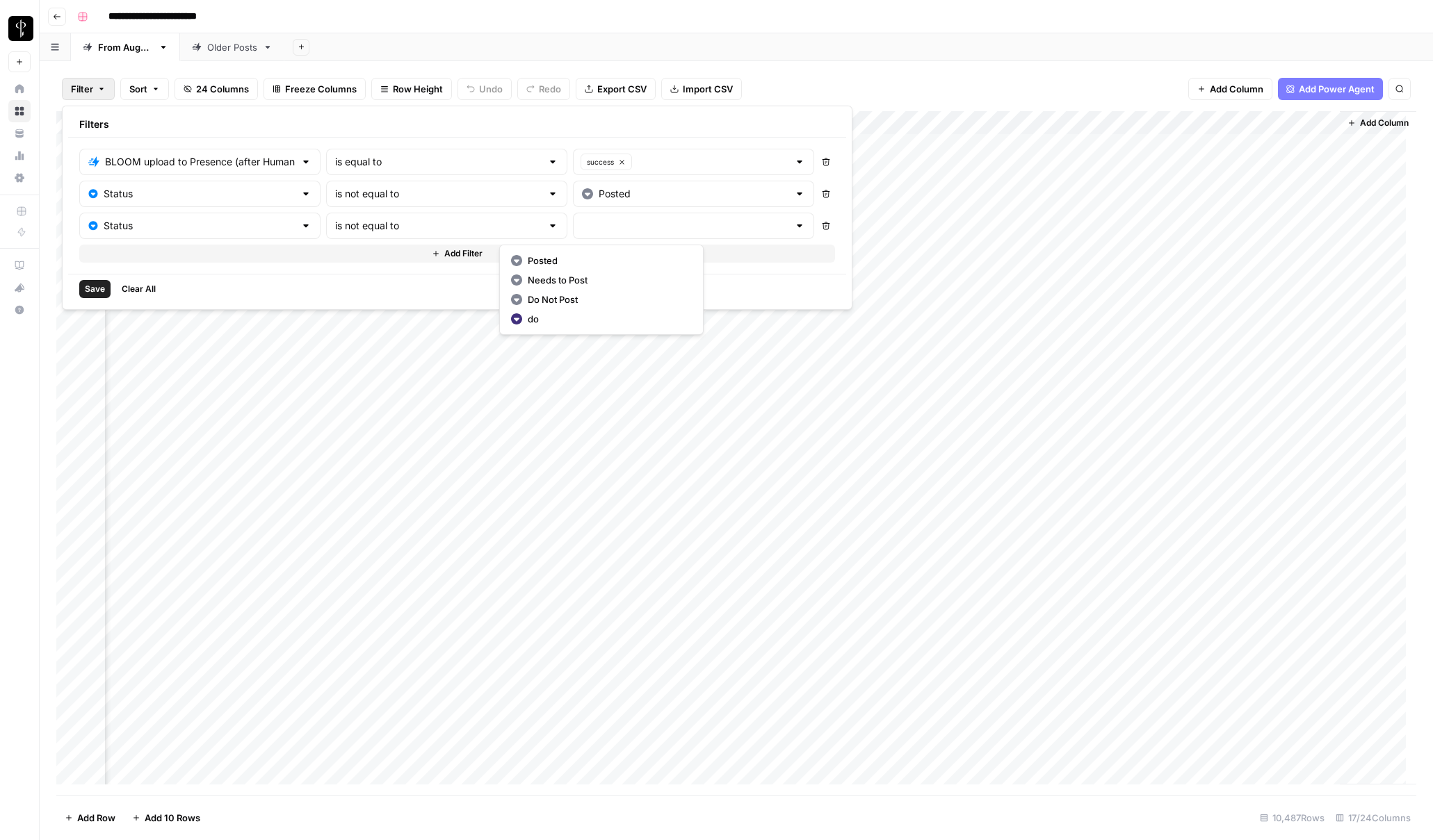
type input "Do Not Post"
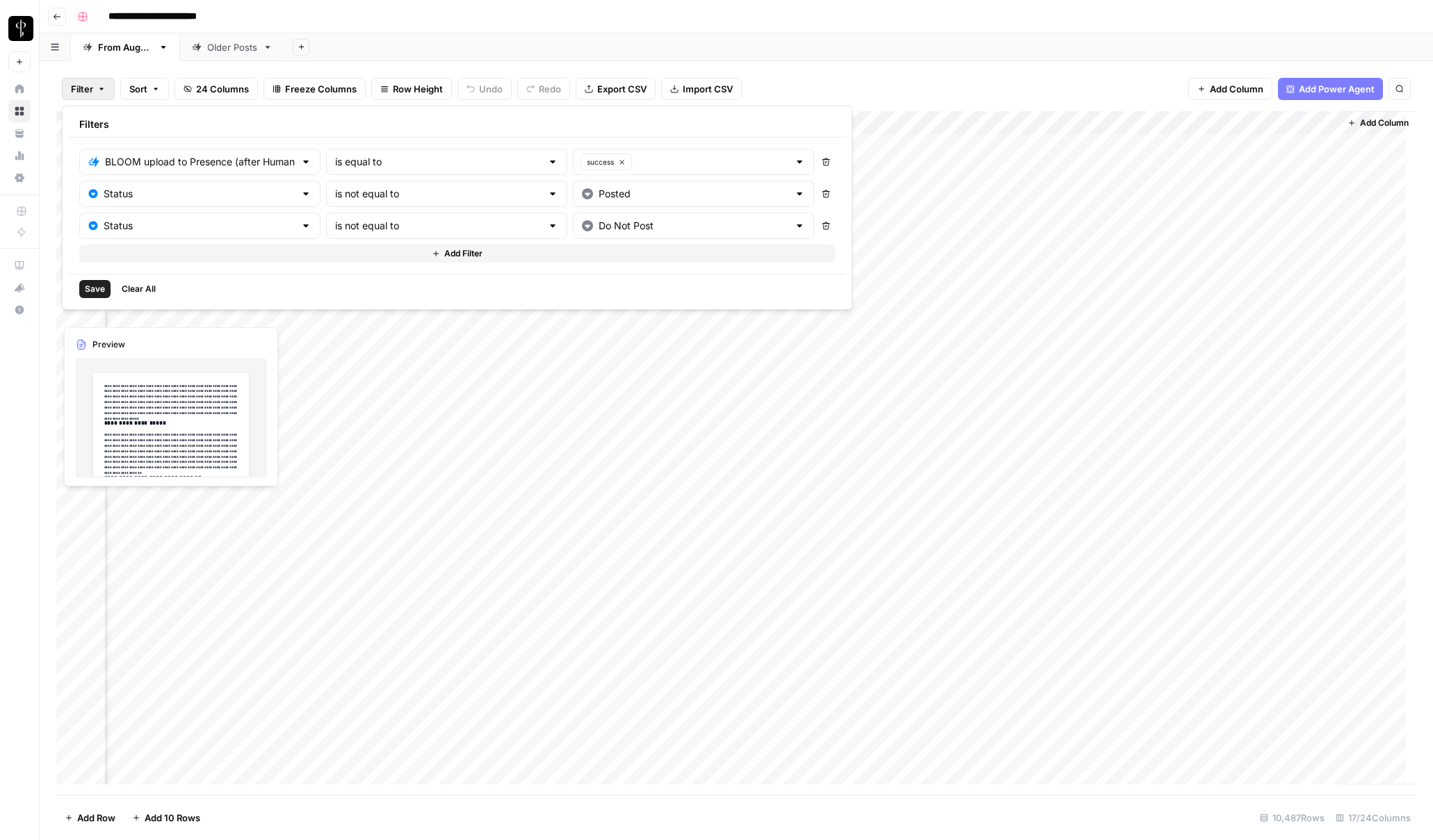
click at [92, 289] on span "Save" at bounding box center [95, 289] width 20 height 13
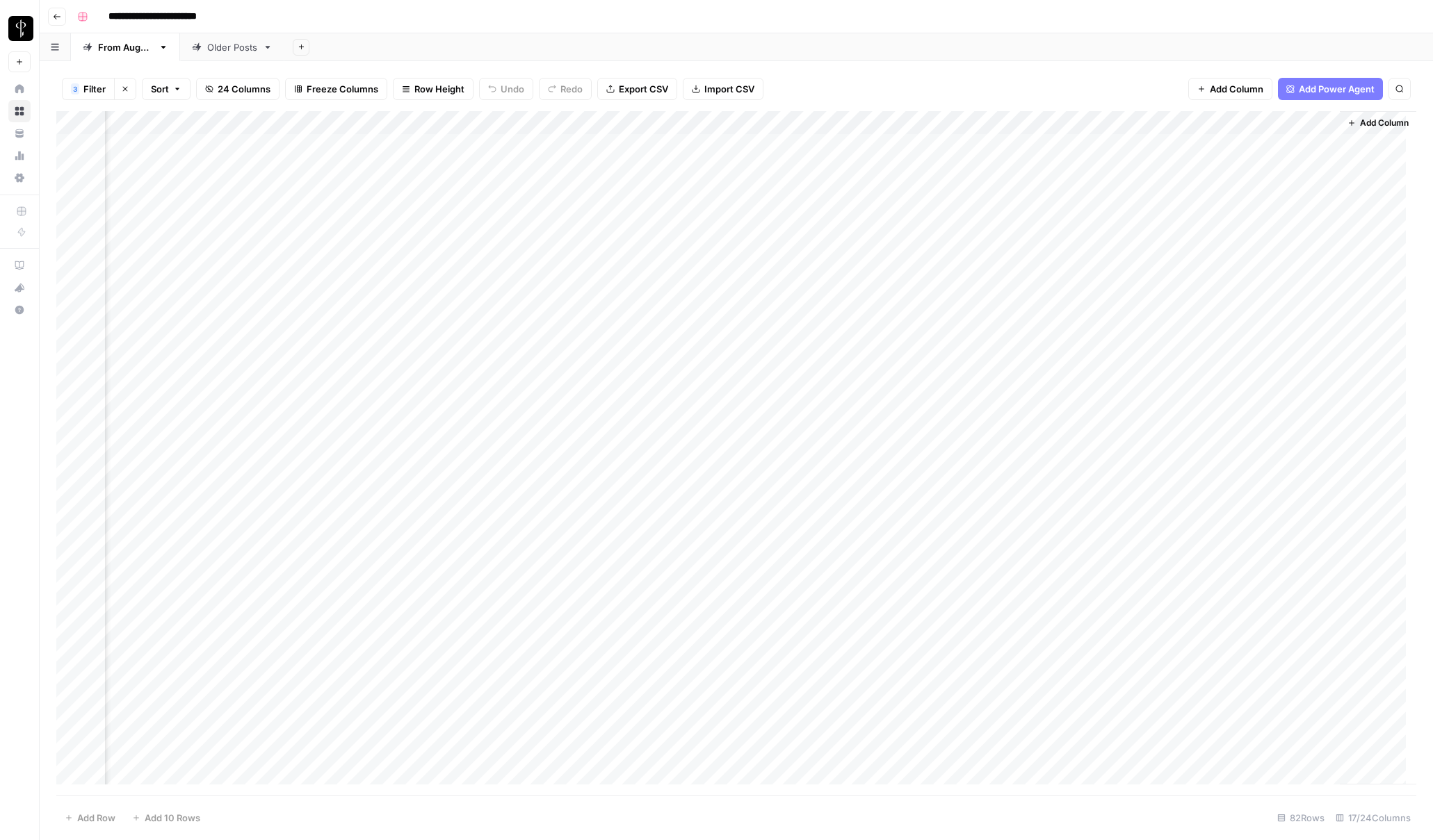
scroll to position [0, 1029]
click at [846, 145] on div "Add Column" at bounding box center [736, 453] width 1360 height 684
click at [859, 145] on div "Add Column" at bounding box center [736, 453] width 1360 height 684
click at [847, 200] on button "Posted" at bounding box center [829, 199] width 41 height 17
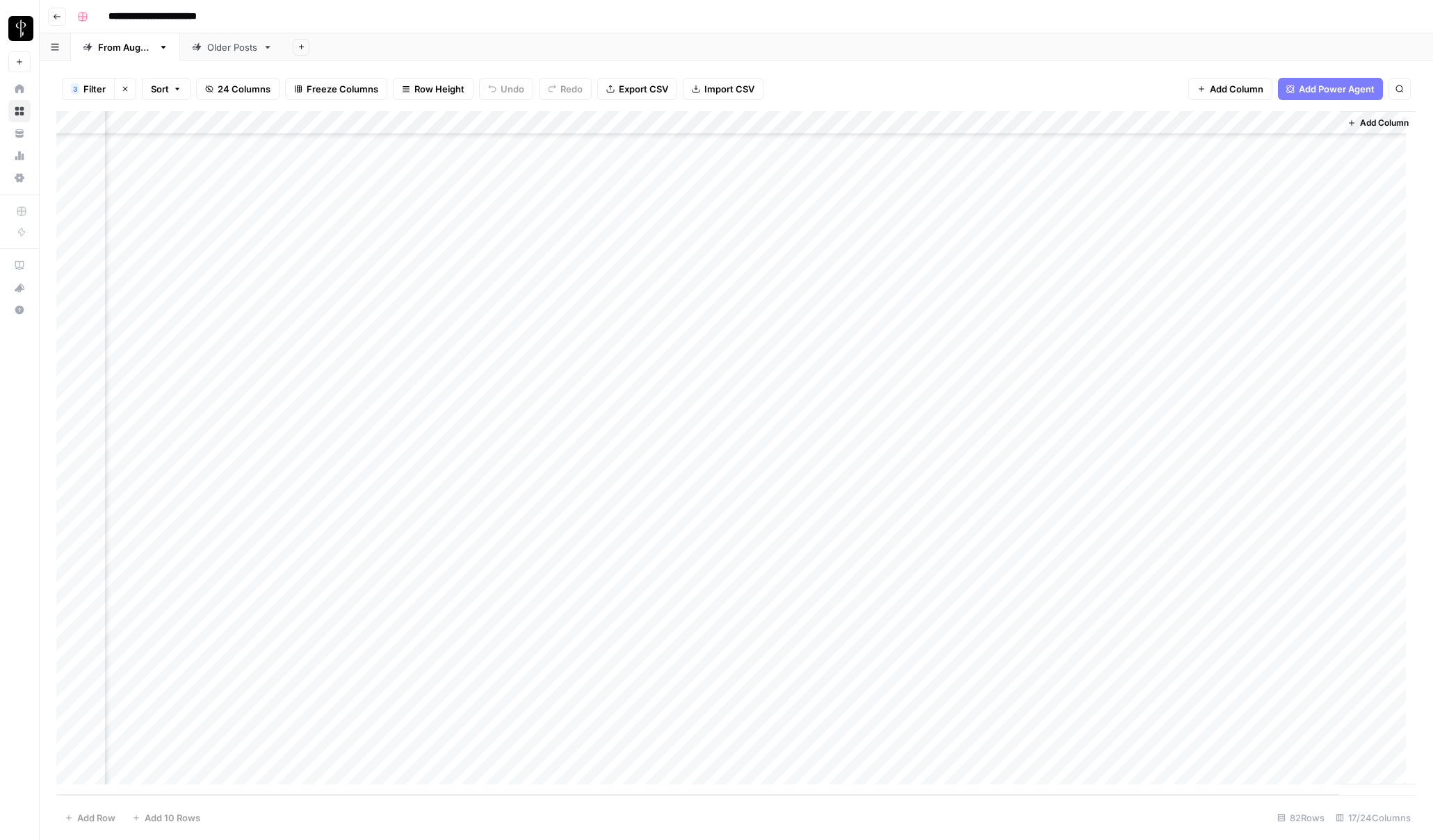
drag, startPoint x: 910, startPoint y: 155, endPoint x: 847, endPoint y: 766, distance: 614.2
click at [847, 648] on div "Add Column" at bounding box center [736, 453] width 1360 height 684
click at [130, 92] on button "Clear filters" at bounding box center [125, 89] width 22 height 22
click at [543, 12] on div "**********" at bounding box center [745, 17] width 1347 height 22
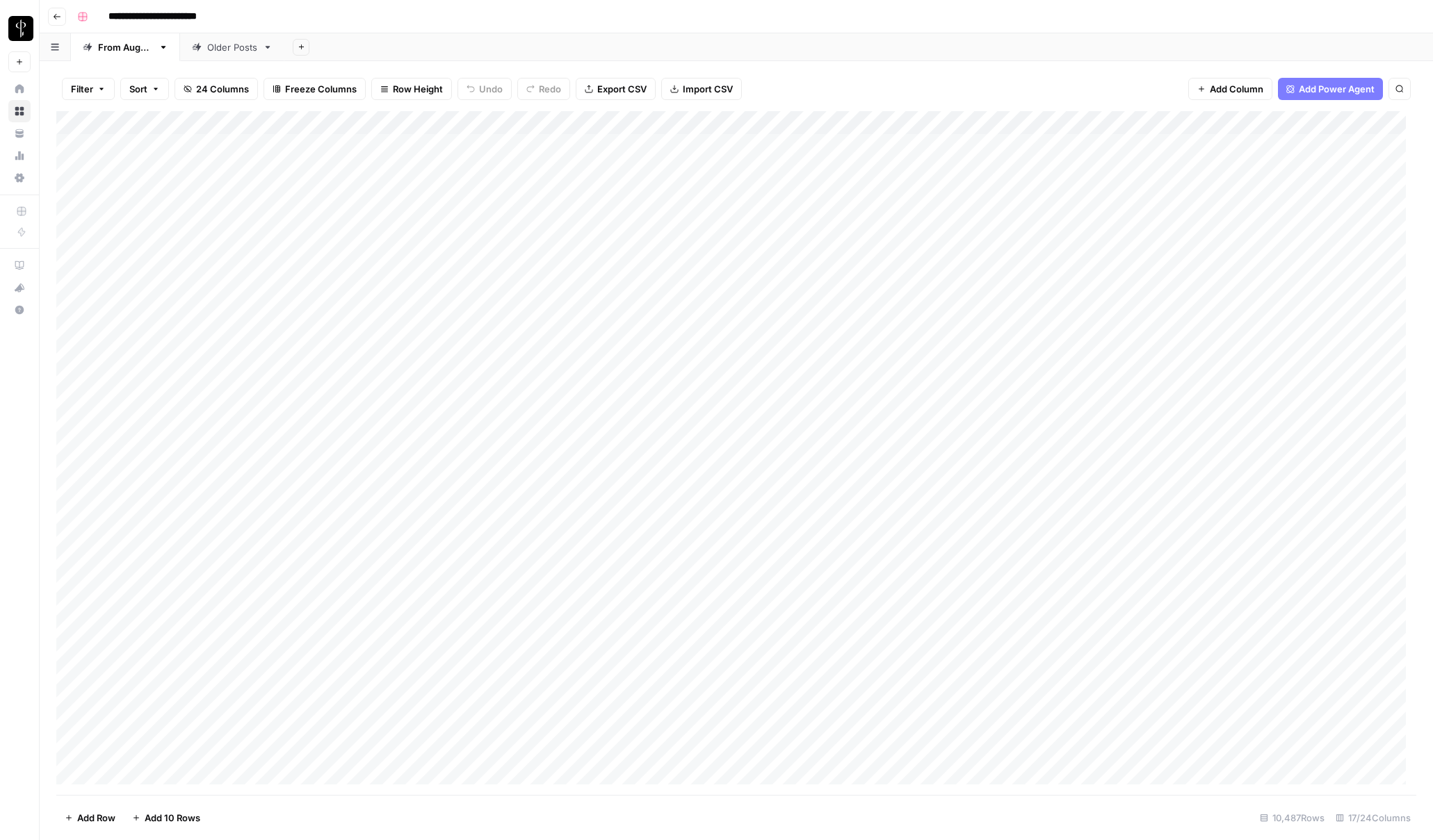
click at [235, 50] on div "Older Posts" at bounding box center [232, 46] width 50 height 14
click at [614, 88] on span "Export CSV" at bounding box center [622, 88] width 50 height 14
click at [731, 24] on div "**********" at bounding box center [745, 17] width 1347 height 22
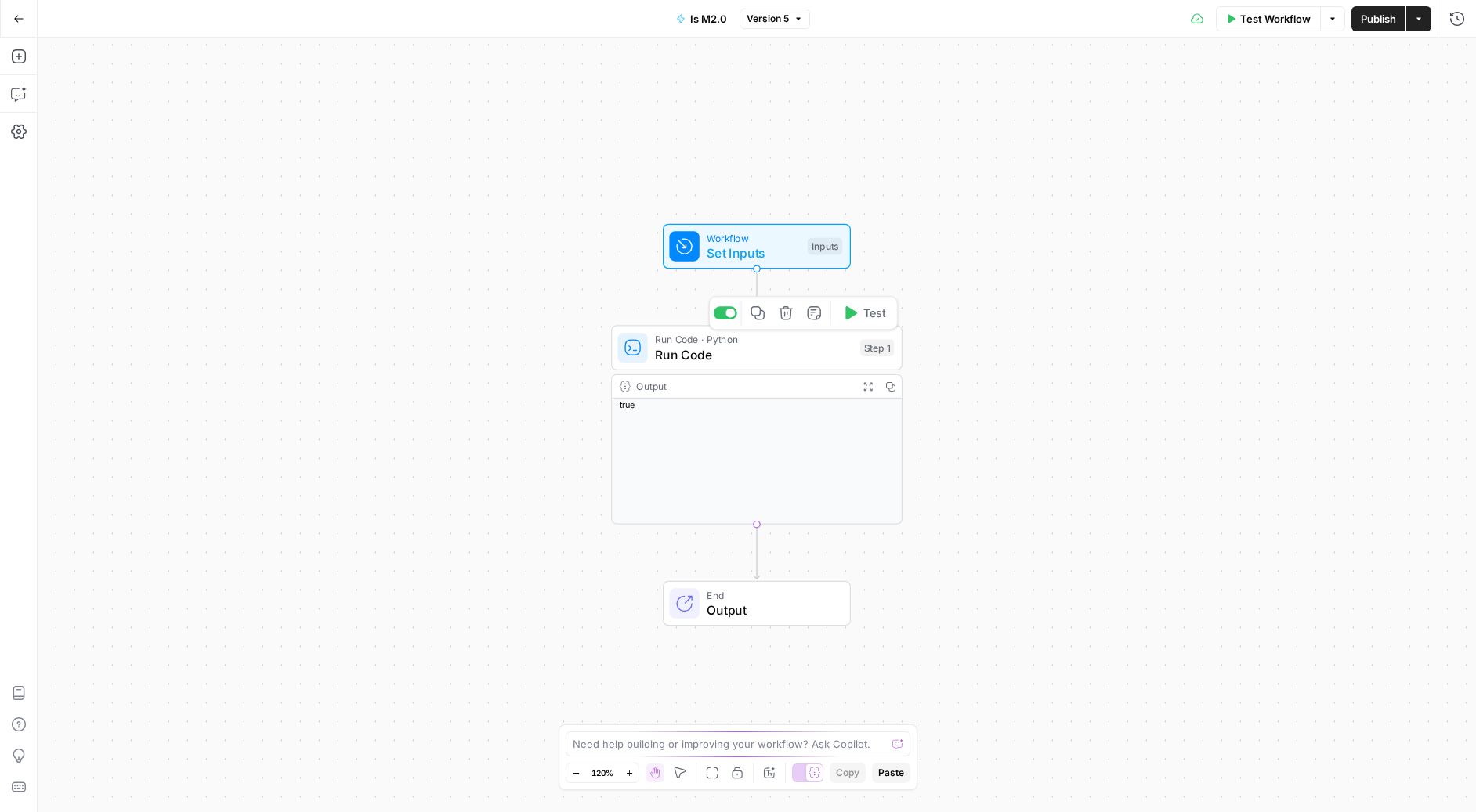
click at [728, 348] on span "Run Code" at bounding box center [754, 355] width 198 height 19
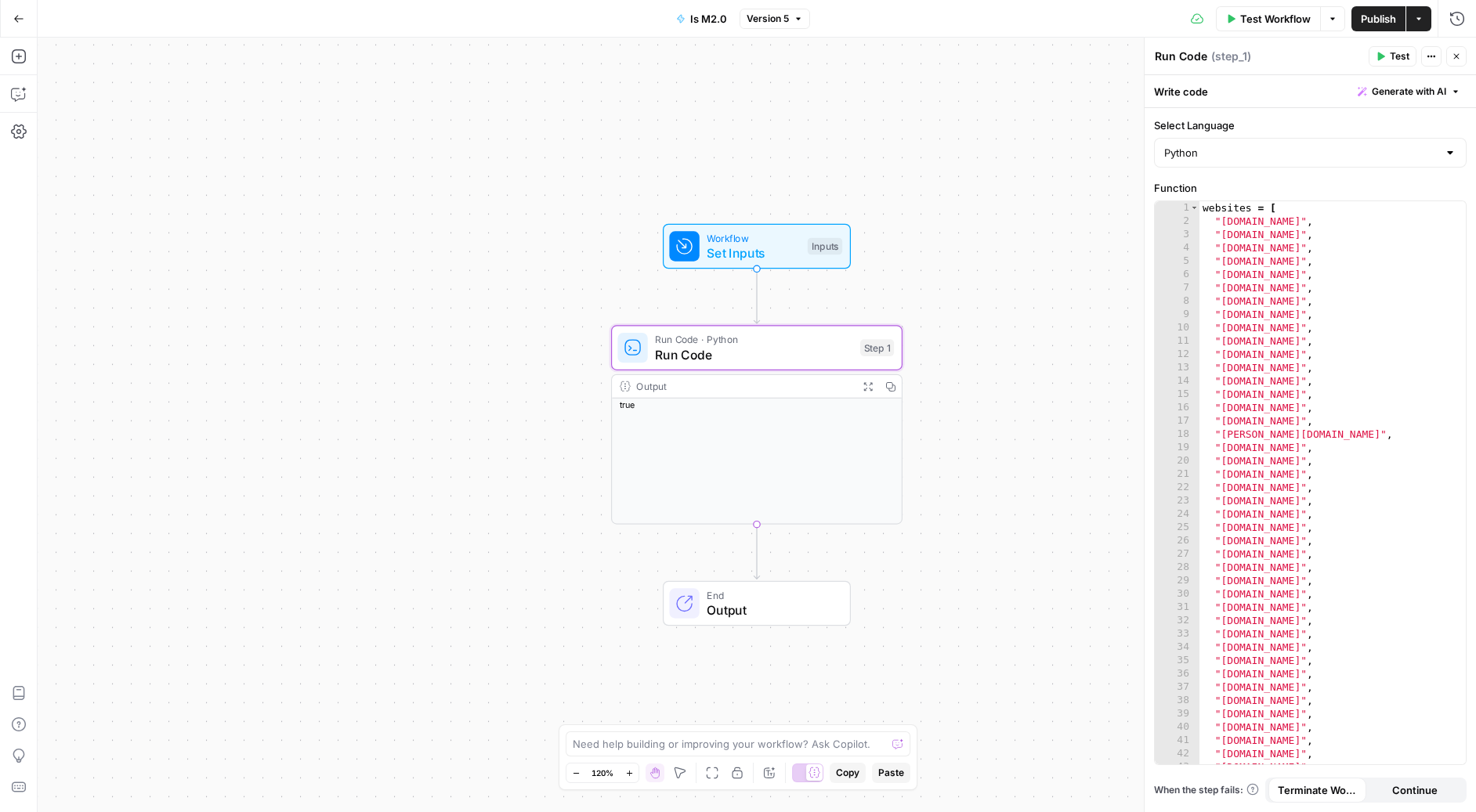
click at [1456, 56] on icon "button" at bounding box center [1456, 56] width 9 height 9
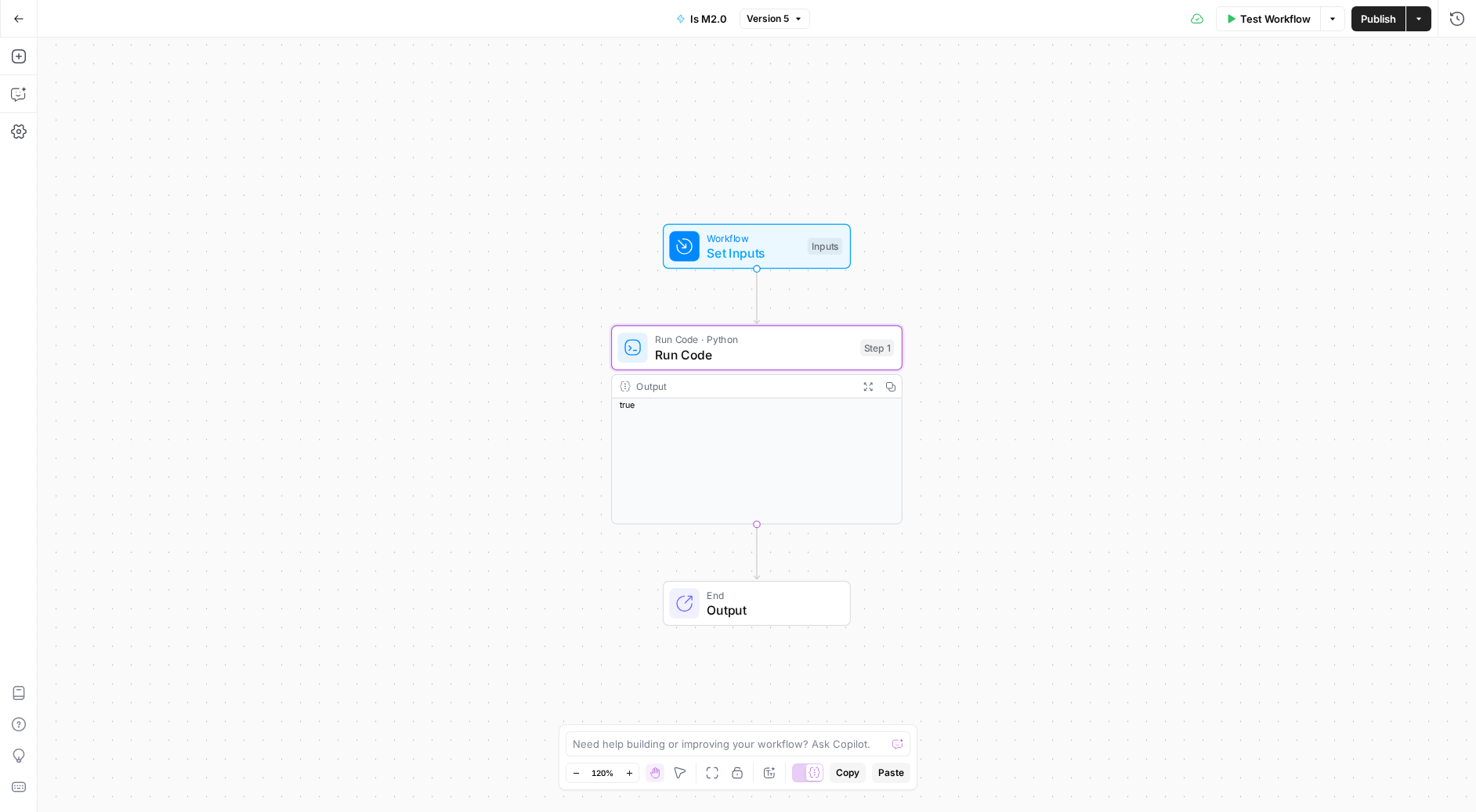
click at [18, 14] on icon "button" at bounding box center [19, 19] width 11 height 11
